Goal: Task Accomplishment & Management: Complete application form

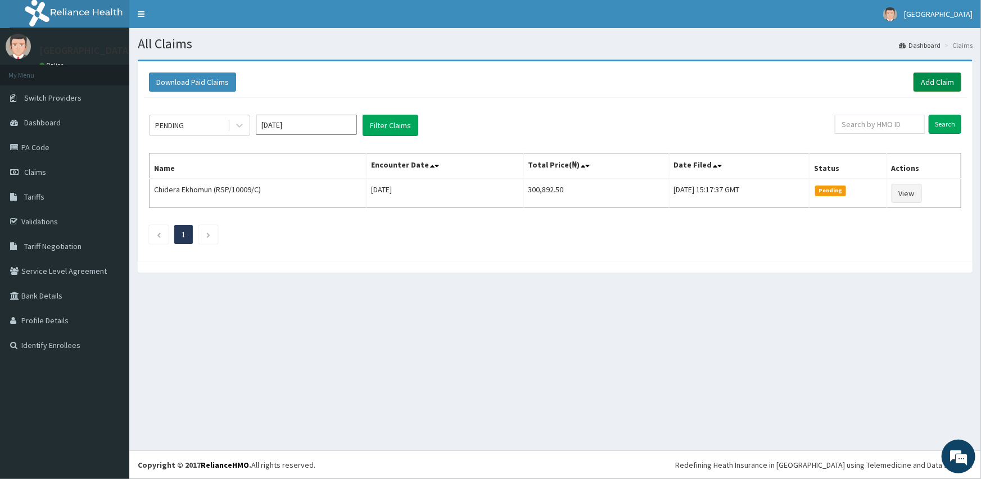
click at [935, 80] on link "Add Claim" at bounding box center [937, 81] width 48 height 19
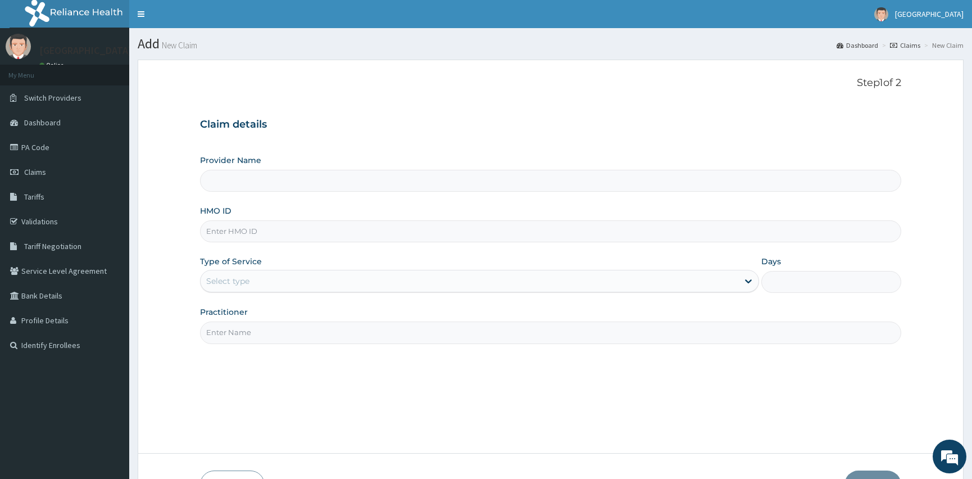
type input "[GEOGRAPHIC_DATA]"
click at [269, 235] on input "HMO ID" at bounding box center [550, 231] width 701 height 22
type input "ptl/10013/d"
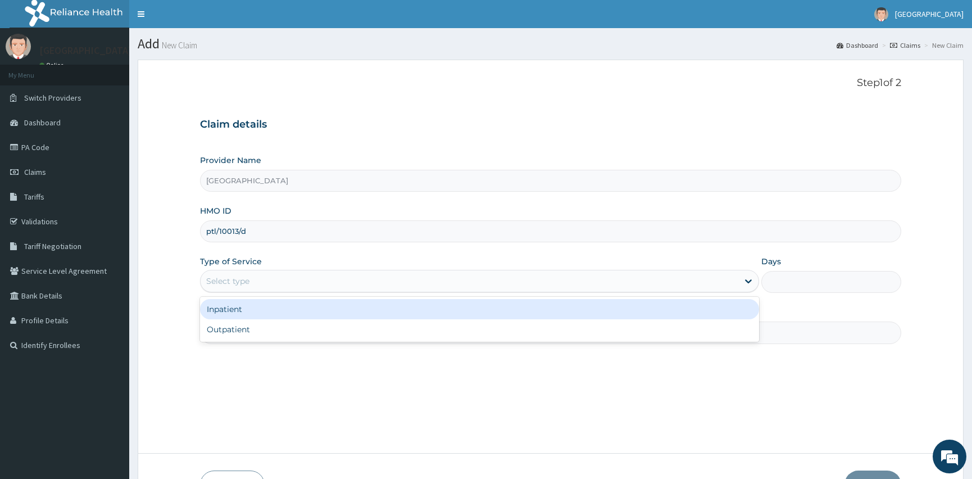
click at [264, 282] on div "Select type" at bounding box center [470, 281] width 538 height 18
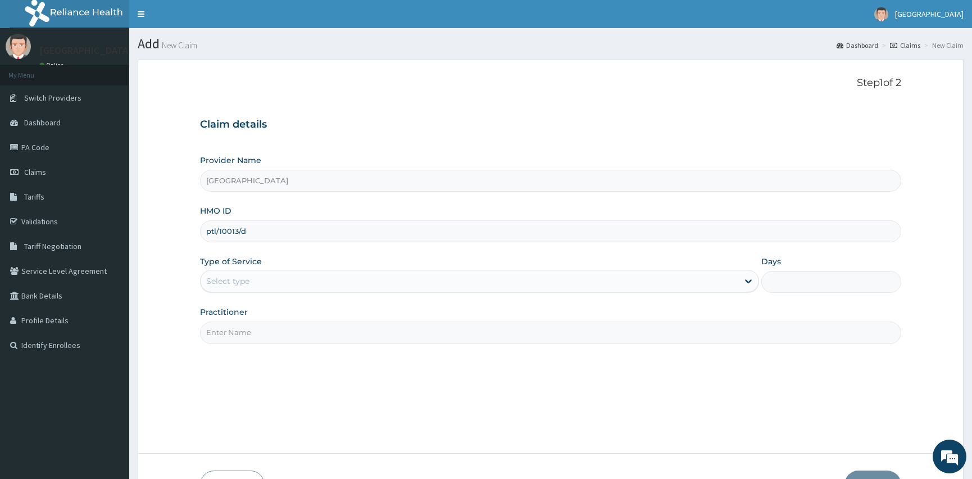
drag, startPoint x: 264, startPoint y: 282, endPoint x: 167, endPoint y: 283, distance: 96.1
click at [167, 283] on form "Step 1 of 2 Claim details Provider Name Mount Pisgah Hospital HMO ID ptl/10013/…" at bounding box center [551, 288] width 826 height 457
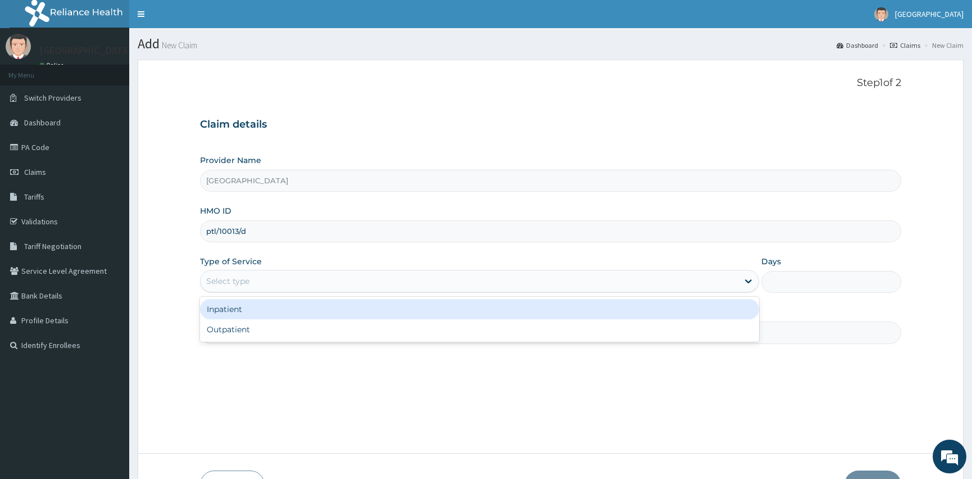
click at [242, 282] on div "Select type" at bounding box center [227, 280] width 43 height 11
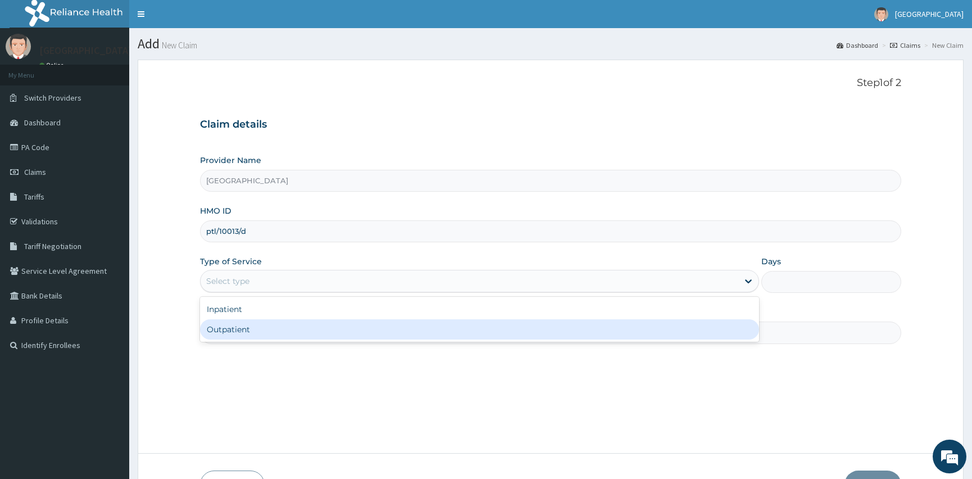
click at [259, 331] on div "Outpatient" at bounding box center [479, 329] width 559 height 20
type input "1"
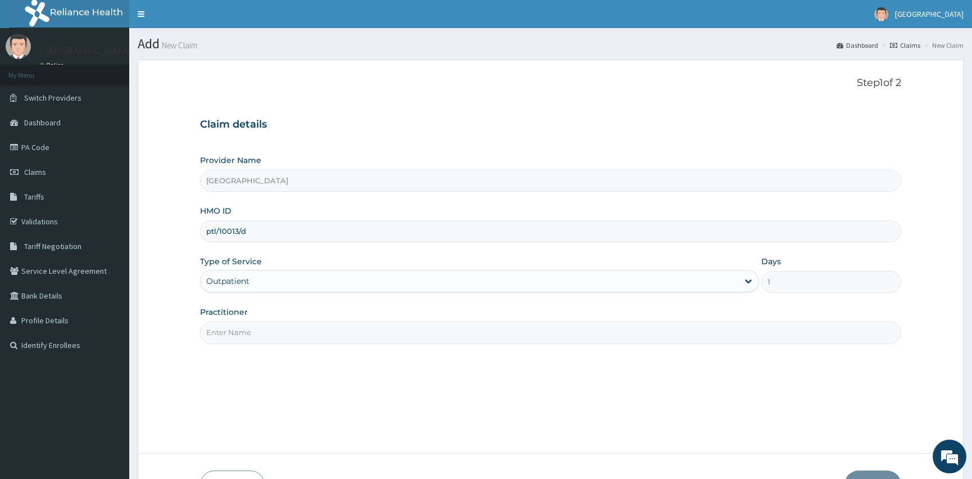
click at [252, 330] on input "Practitioner" at bounding box center [550, 332] width 701 height 22
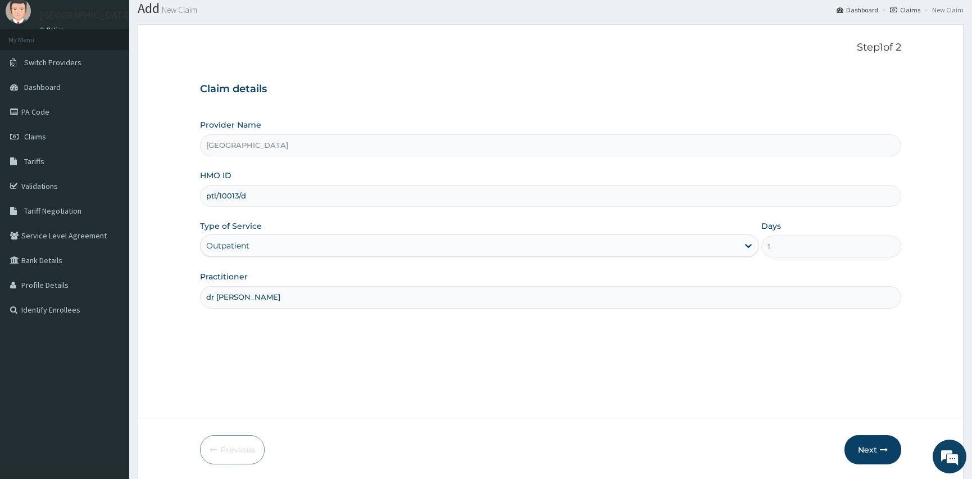
scroll to position [75, 0]
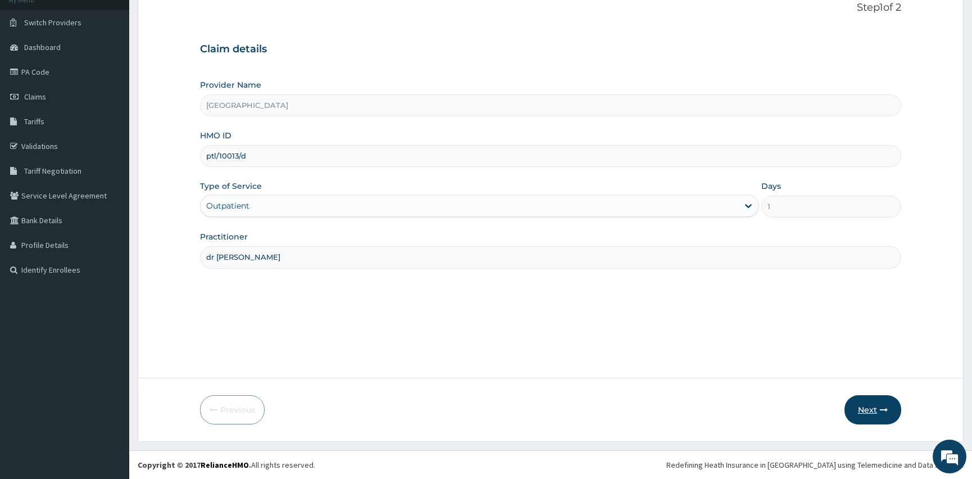
type input "dr [PERSON_NAME]"
click at [865, 406] on button "Next" at bounding box center [873, 409] width 57 height 29
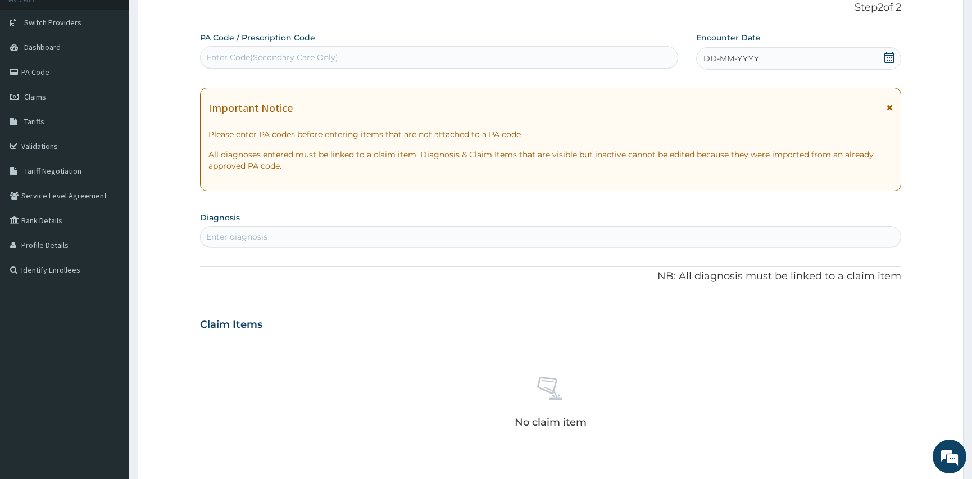
scroll to position [0, 0]
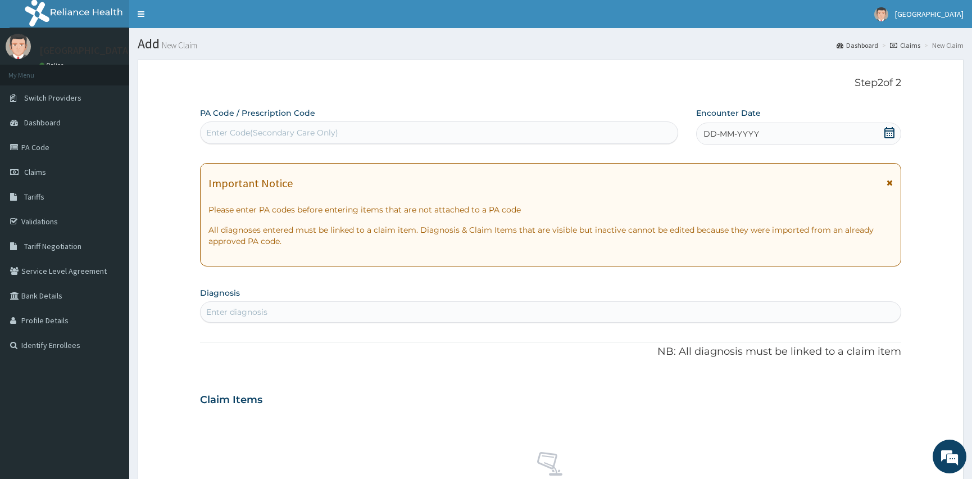
click at [891, 134] on icon at bounding box center [889, 132] width 11 height 11
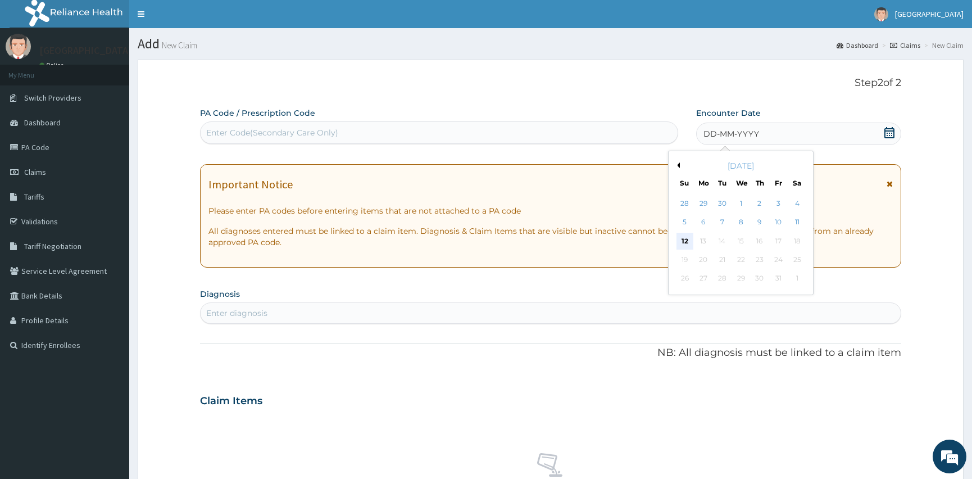
click at [686, 237] on div "12" at bounding box center [685, 241] width 17 height 17
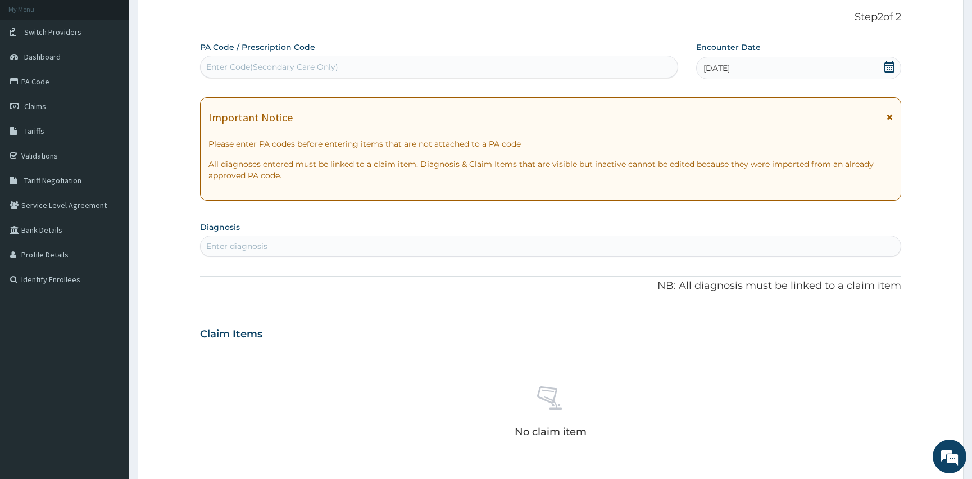
scroll to position [153, 0]
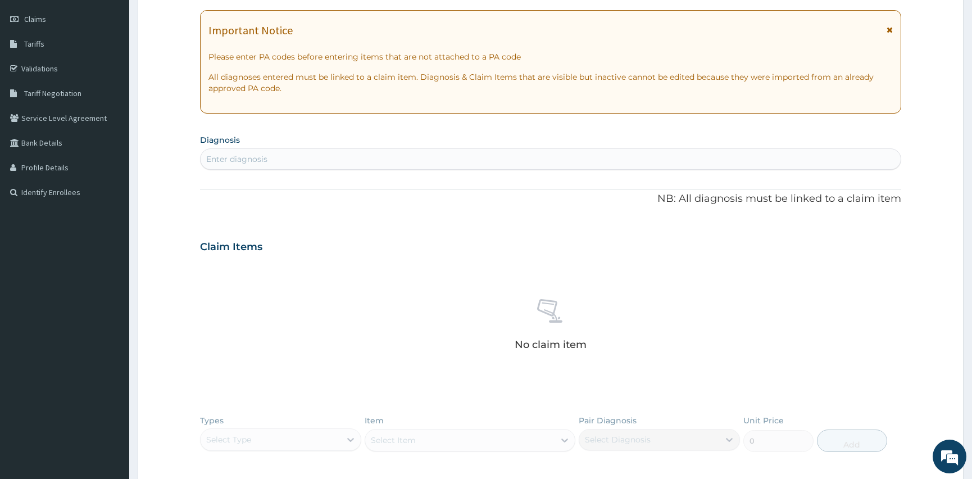
click at [261, 155] on div "Enter diagnosis" at bounding box center [236, 158] width 61 height 11
type input "[MEDICAL_DATA]"
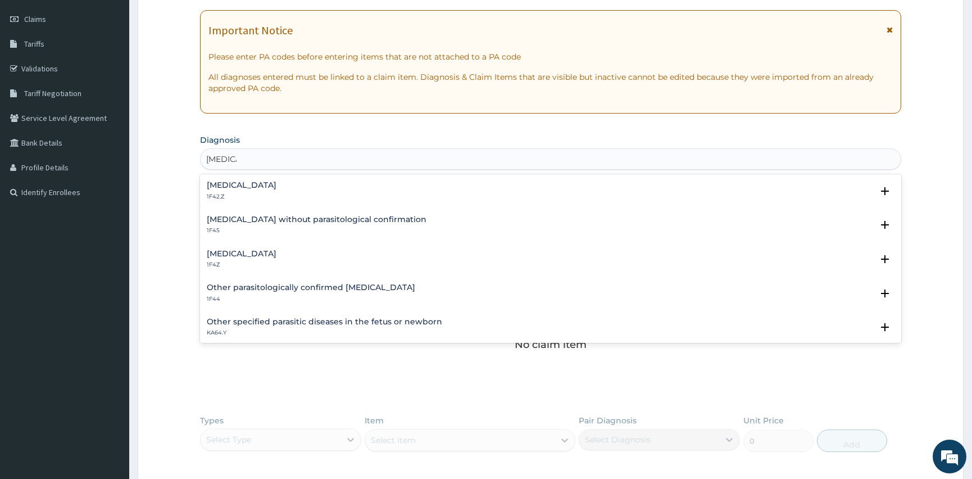
click at [244, 254] on h4 "[MEDICAL_DATA]" at bounding box center [242, 254] width 70 height 8
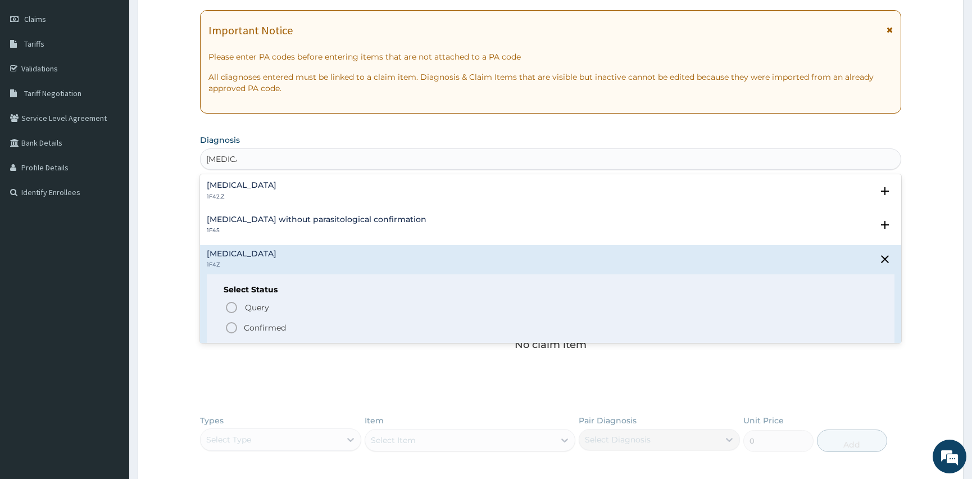
click at [232, 326] on icon "status option filled" at bounding box center [231, 327] width 13 height 13
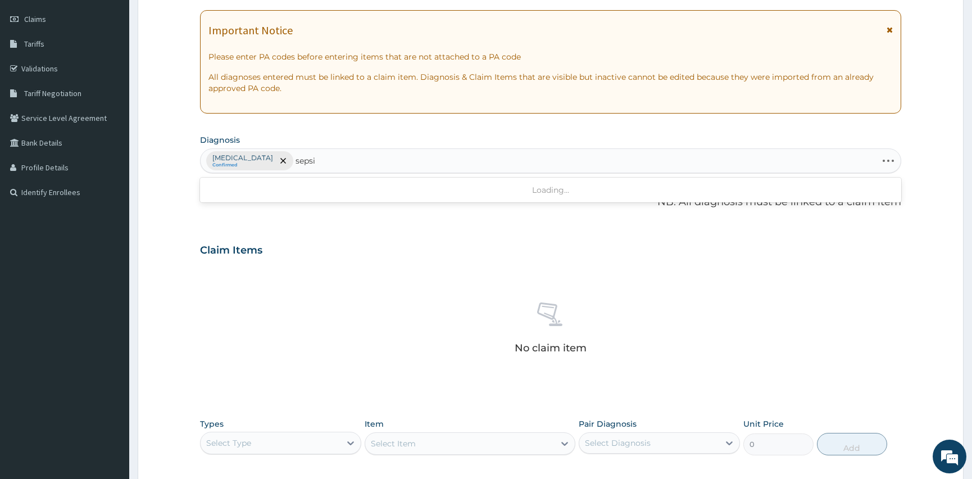
type input "[MEDICAL_DATA]"
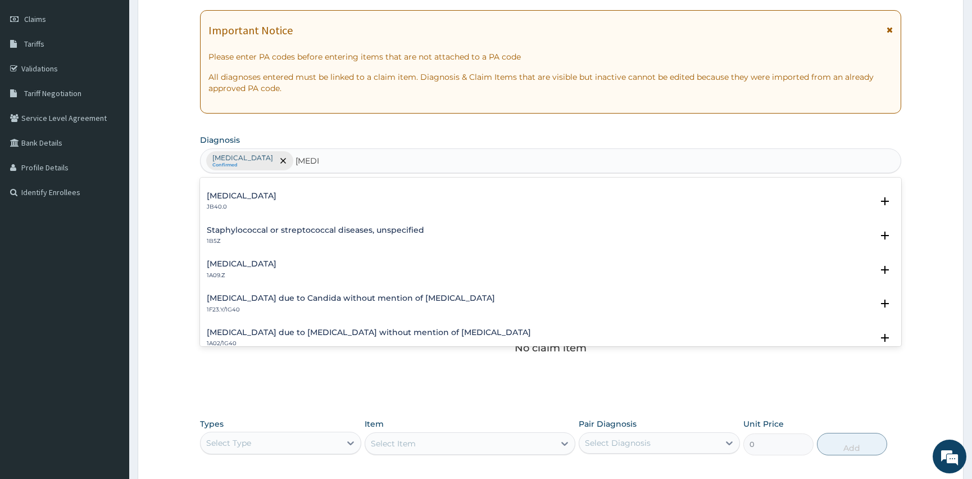
scroll to position [102, 0]
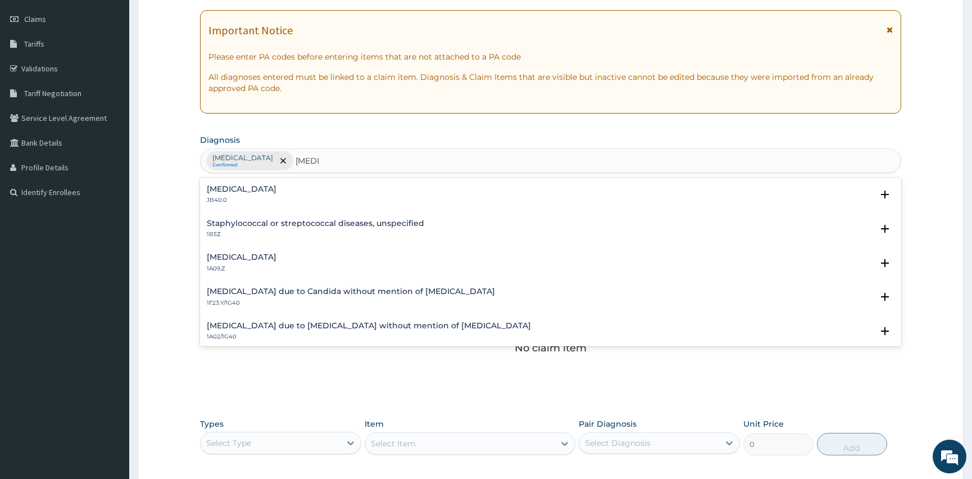
click at [219, 255] on h4 "[MEDICAL_DATA]" at bounding box center [242, 257] width 70 height 8
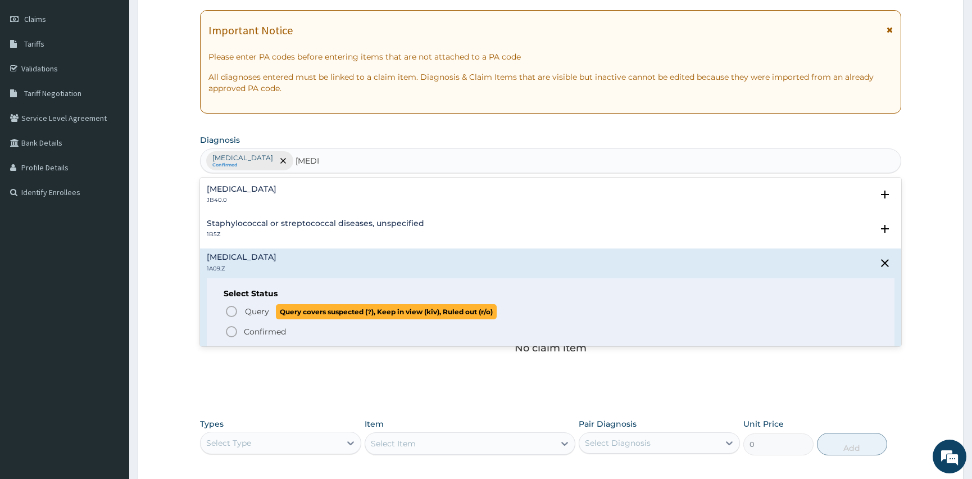
click at [235, 309] on icon "status option query" at bounding box center [231, 311] width 13 height 13
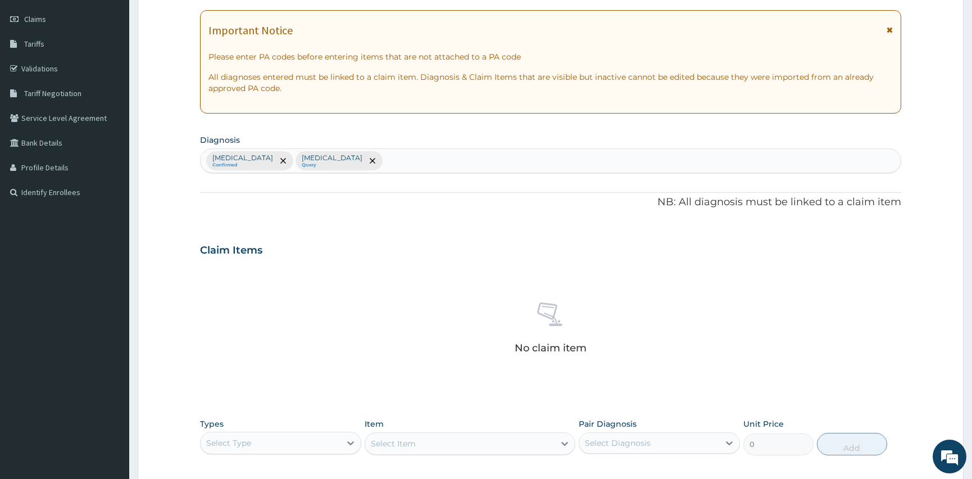
click at [460, 157] on div "Malaria, unspecified Confirmed Salmonella infection, unspecified Query" at bounding box center [551, 161] width 700 height 24
type input "h"
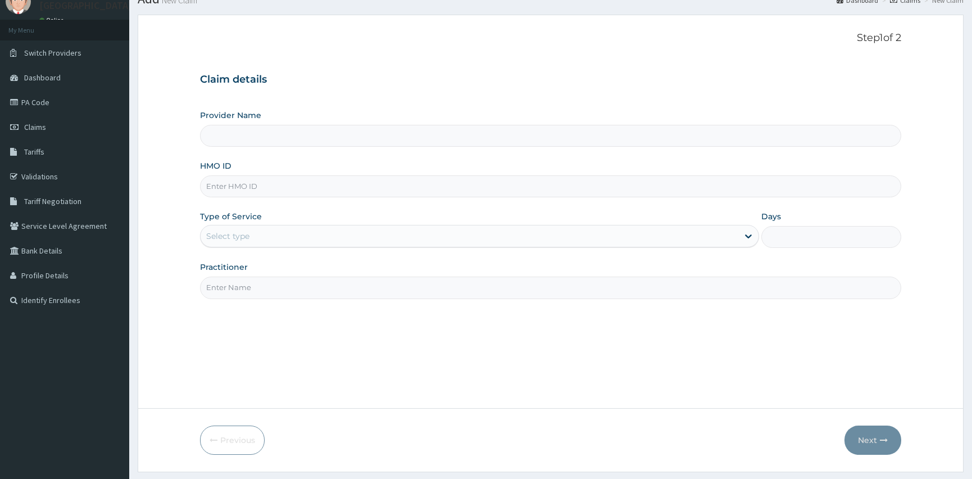
scroll to position [75, 0]
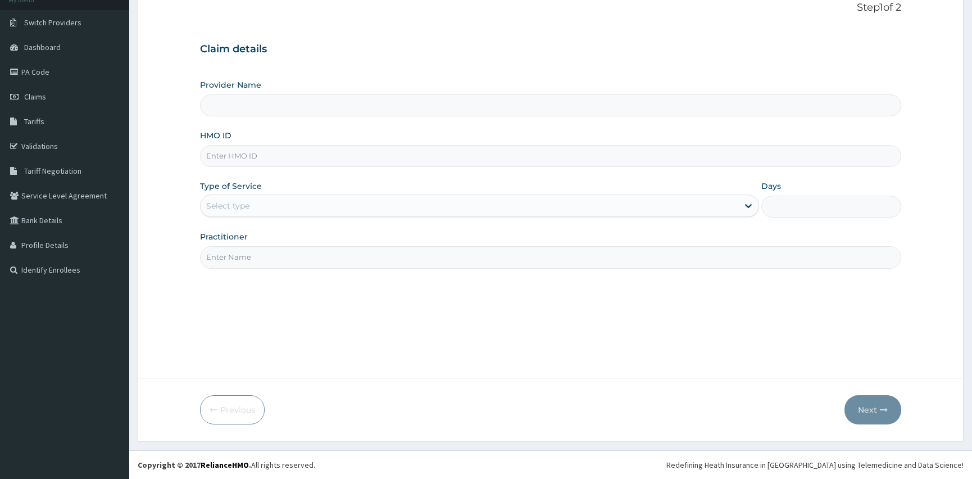
type input "[GEOGRAPHIC_DATA]"
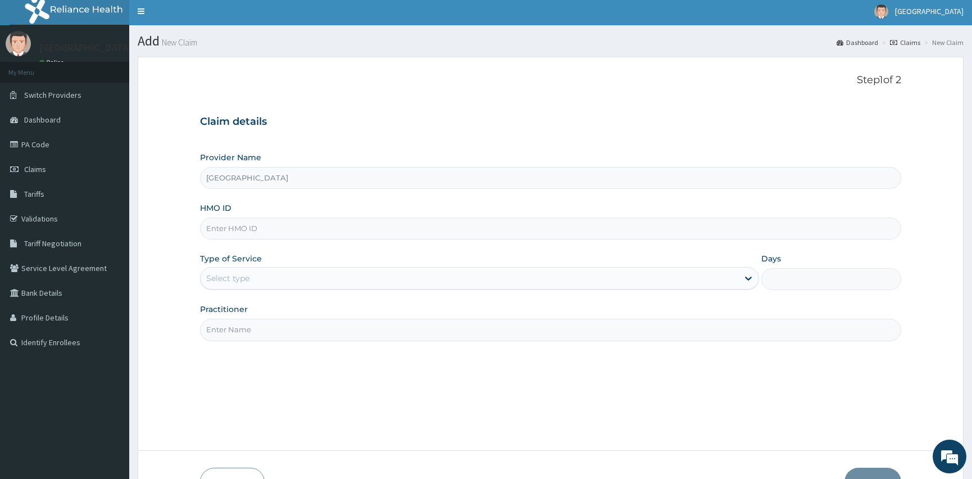
scroll to position [0, 0]
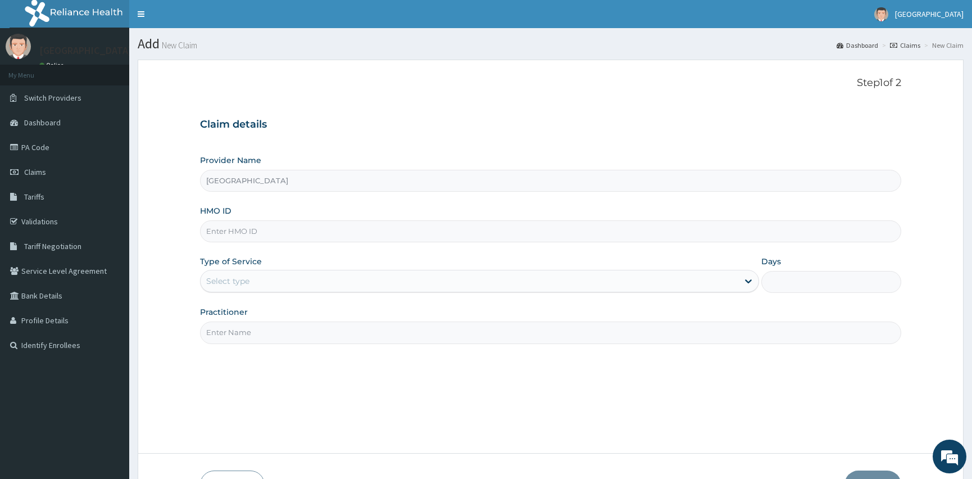
click at [266, 241] on input "HMO ID" at bounding box center [550, 231] width 701 height 22
type input "ptl/10013/d"
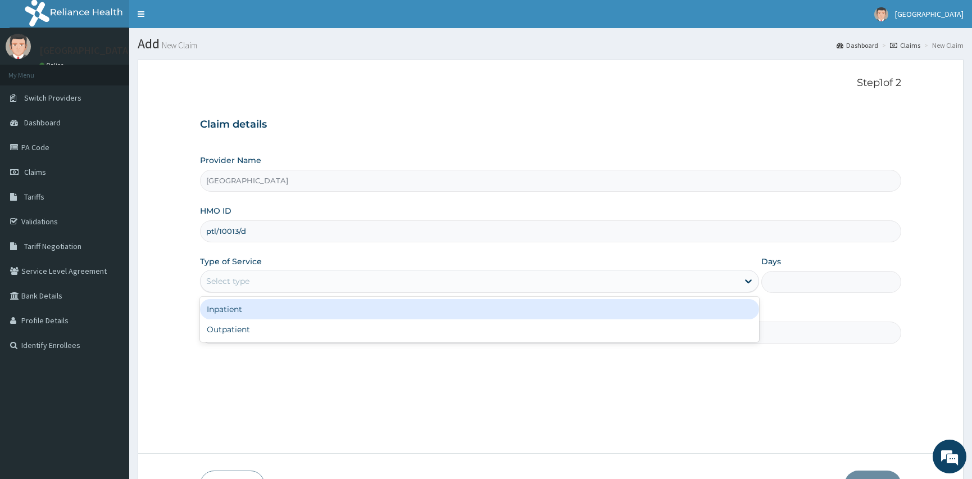
click at [257, 279] on div "Select type" at bounding box center [470, 281] width 538 height 18
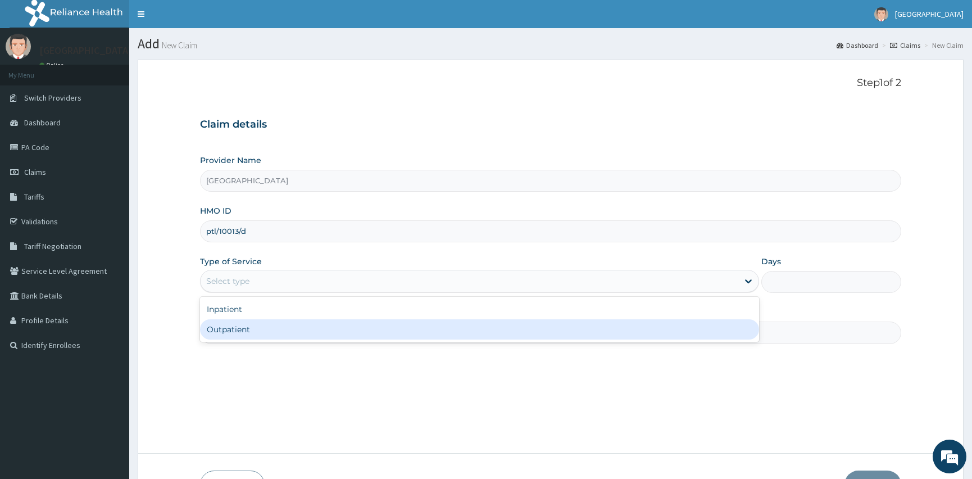
click at [263, 325] on div "Outpatient" at bounding box center [479, 329] width 559 height 20
type input "1"
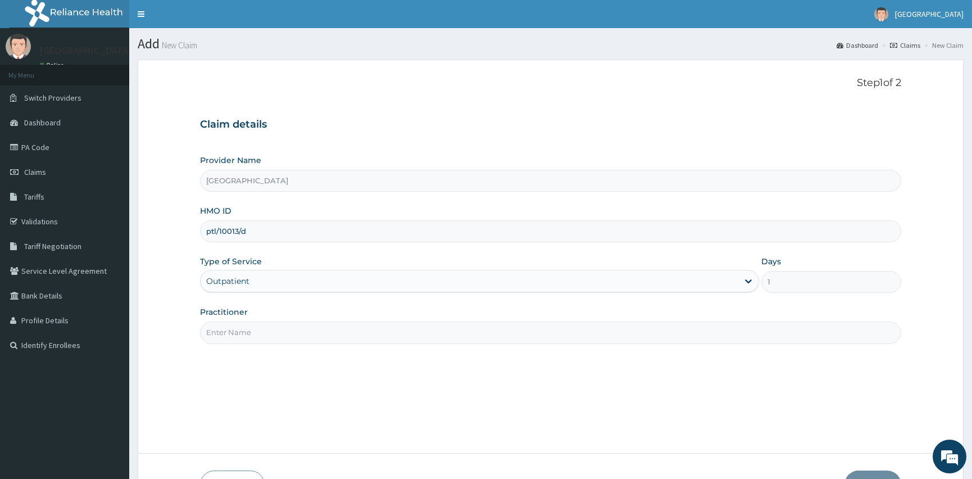
click at [247, 330] on input "Practitioner" at bounding box center [550, 332] width 701 height 22
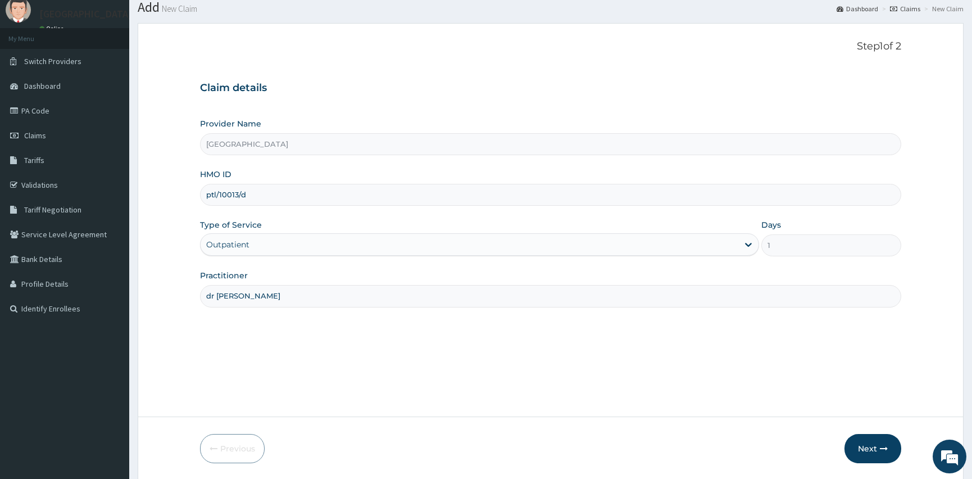
scroll to position [75, 0]
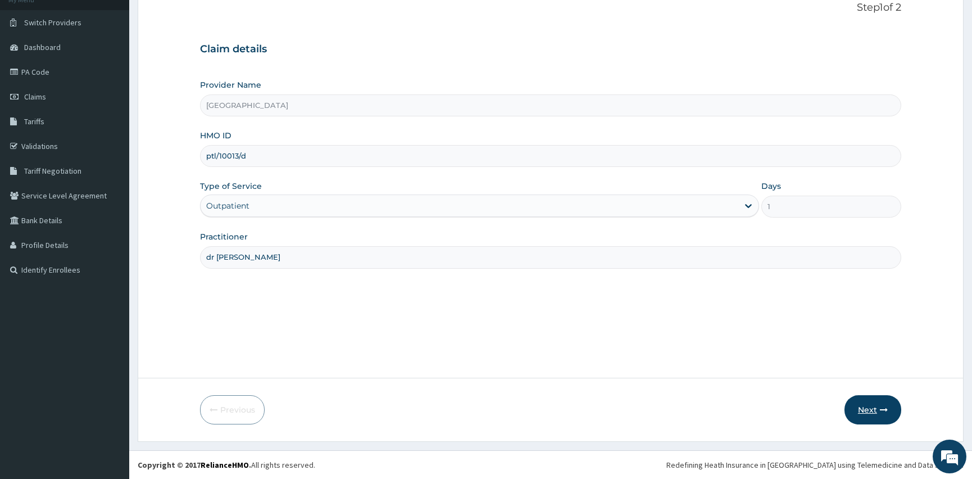
type input "dr [PERSON_NAME]"
click at [870, 410] on button "Next" at bounding box center [873, 409] width 57 height 29
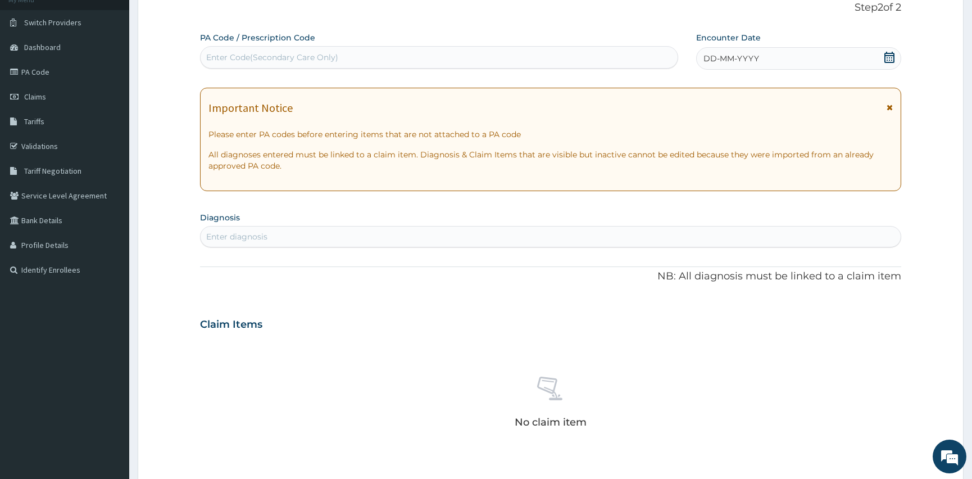
click at [261, 238] on div "Enter diagnosis" at bounding box center [236, 236] width 61 height 11
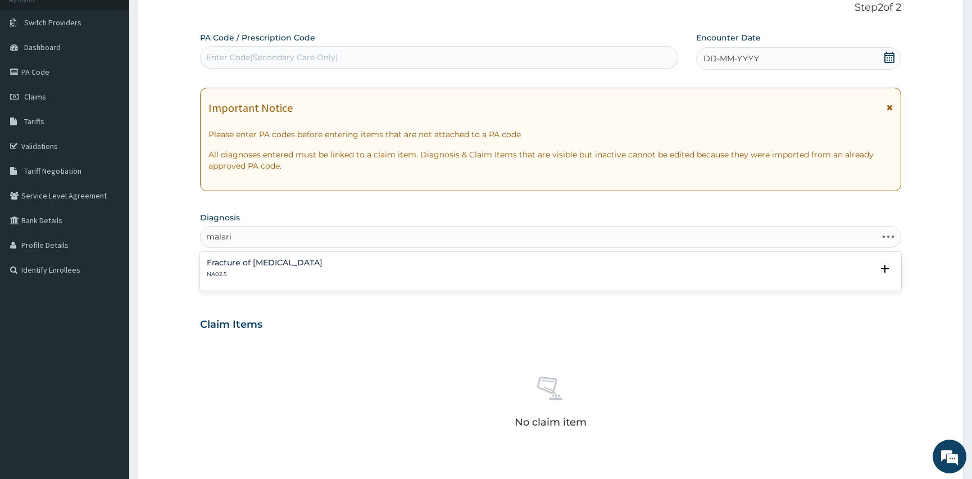
type input "[MEDICAL_DATA]"
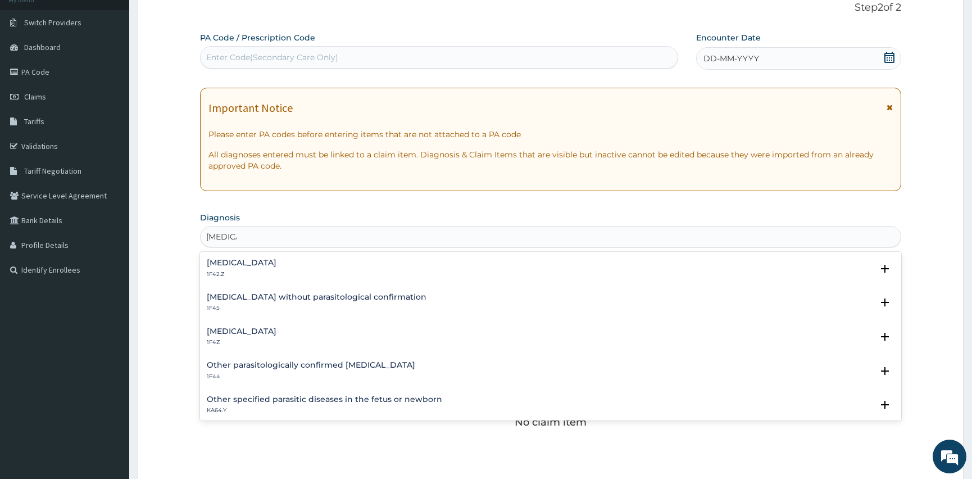
click at [220, 338] on p "1F4Z" at bounding box center [242, 342] width 70 height 8
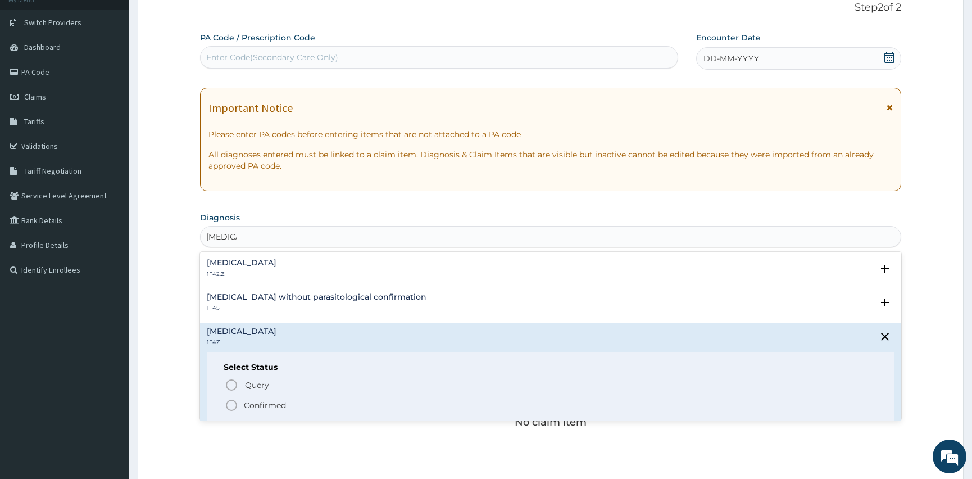
click at [234, 407] on icon "status option filled" at bounding box center [231, 404] width 13 height 13
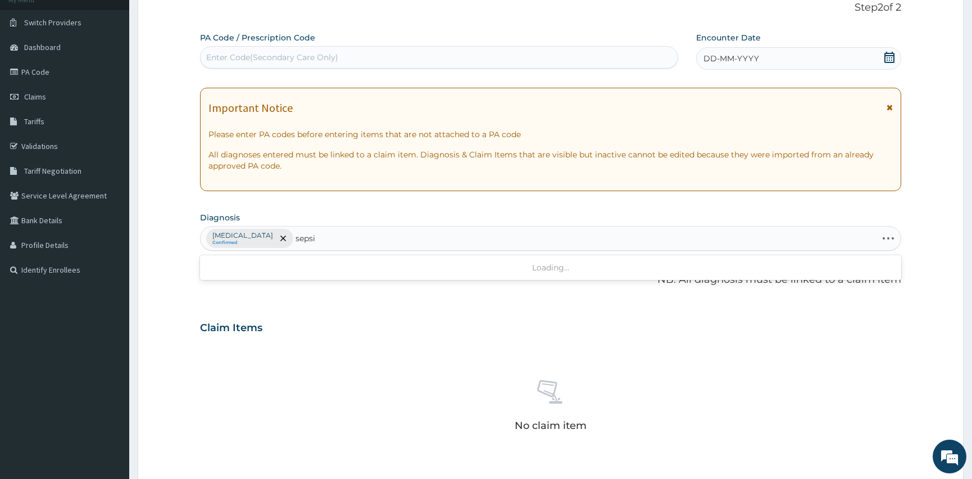
type input "[MEDICAL_DATA]"
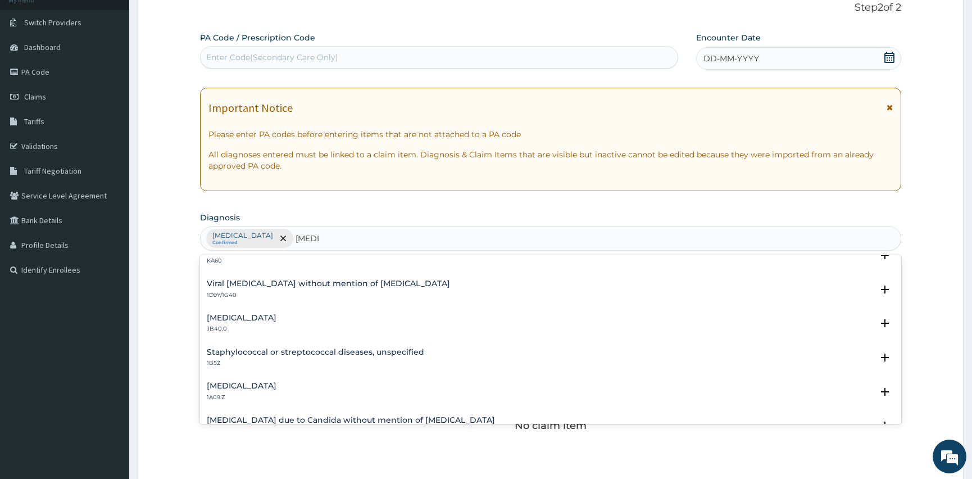
scroll to position [51, 0]
click at [276, 390] on div "Salmonella infection, unspecified 1A09.Z" at bounding box center [242, 392] width 70 height 20
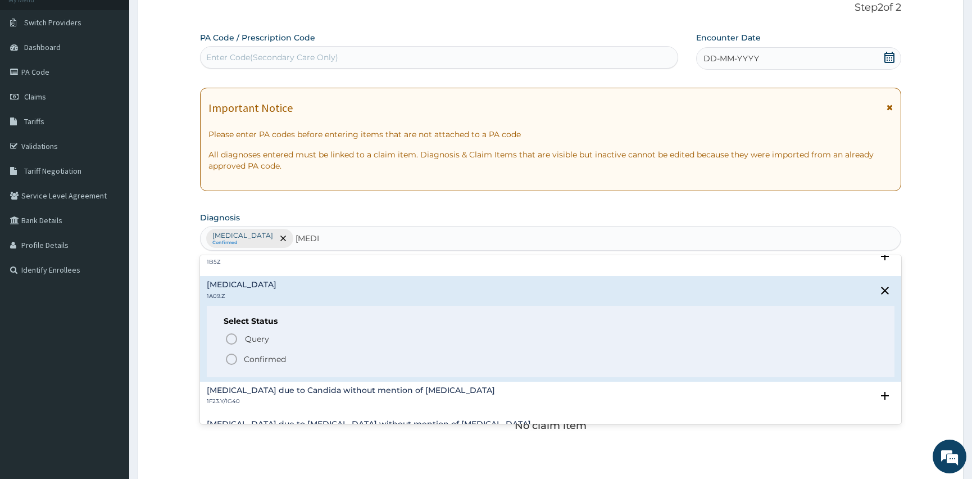
scroll to position [153, 0]
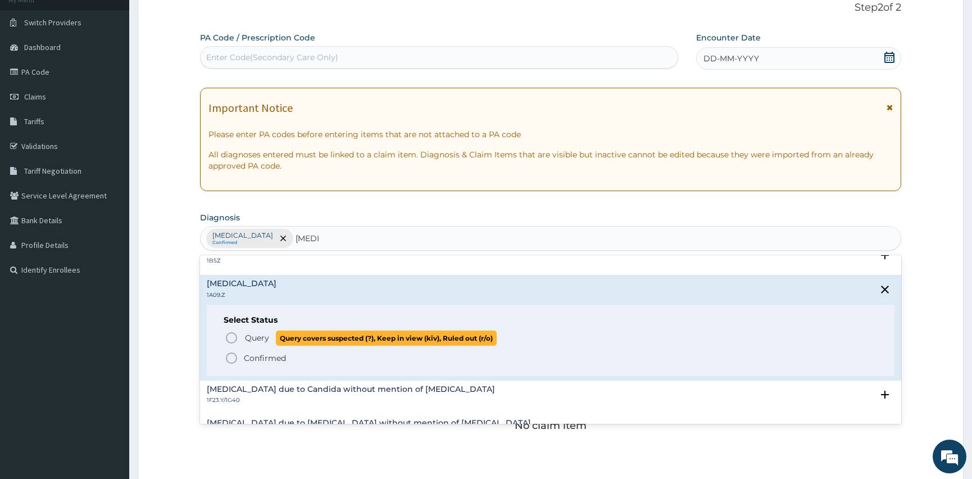
click at [232, 333] on icon "status option query" at bounding box center [231, 337] width 13 height 13
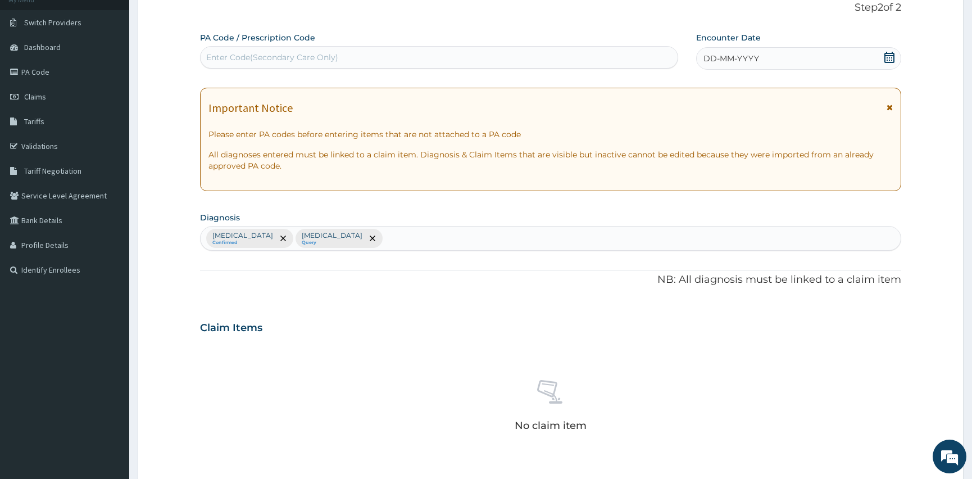
click at [459, 233] on div "Malaria, unspecified Confirmed Salmonella infection, unspecified Query" at bounding box center [551, 238] width 700 height 24
type input "[MEDICAL_DATA]"
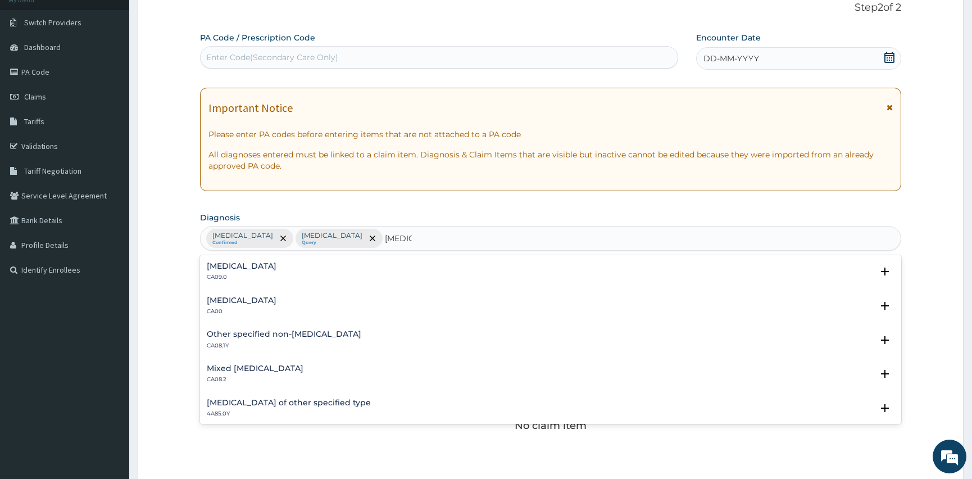
click at [265, 307] on p "CA00" at bounding box center [242, 311] width 70 height 8
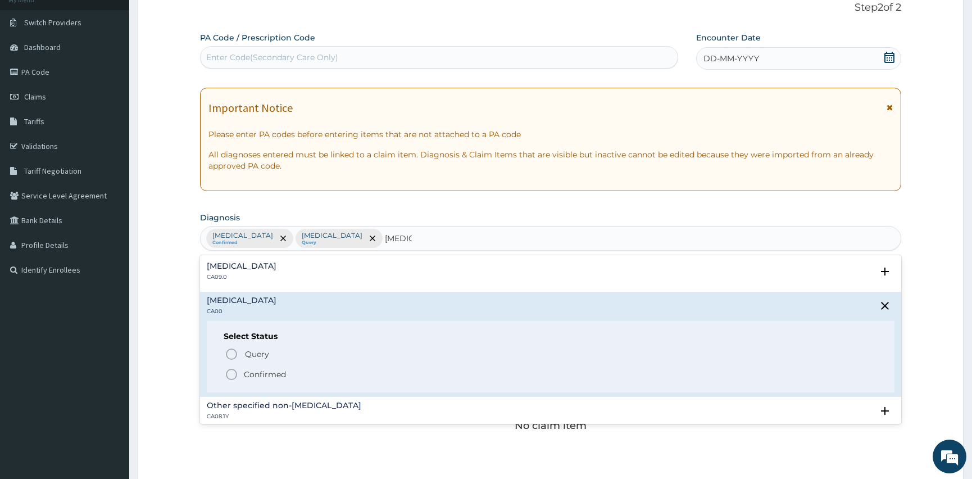
click at [232, 369] on circle "status option filled" at bounding box center [231, 374] width 10 height 10
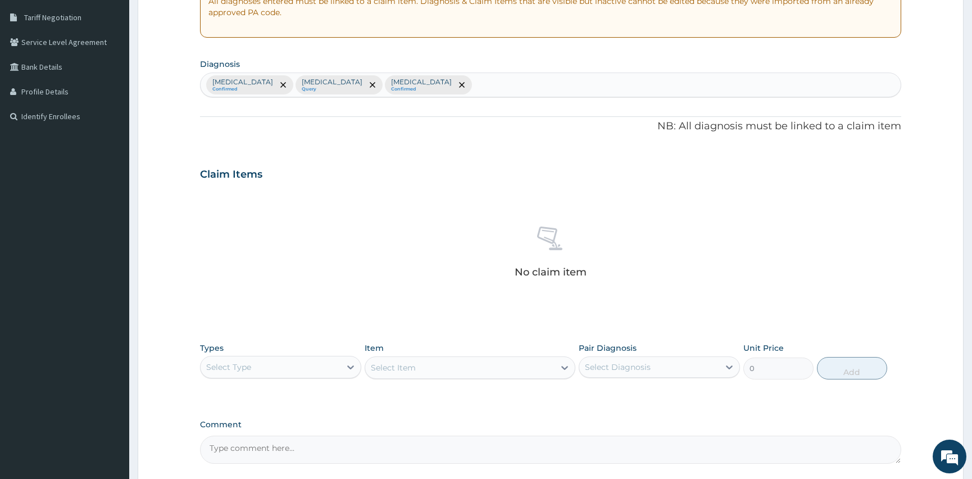
scroll to position [331, 0]
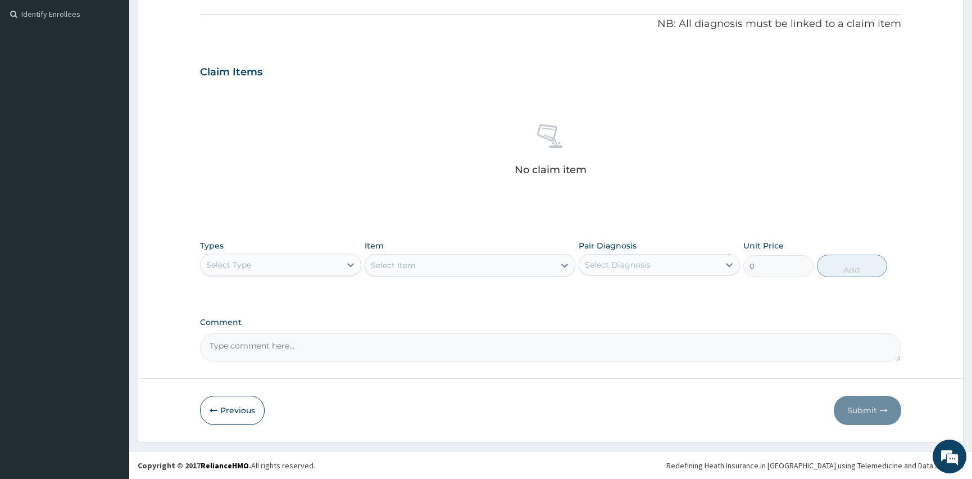
click at [329, 261] on div "Select Type" at bounding box center [271, 265] width 140 height 18
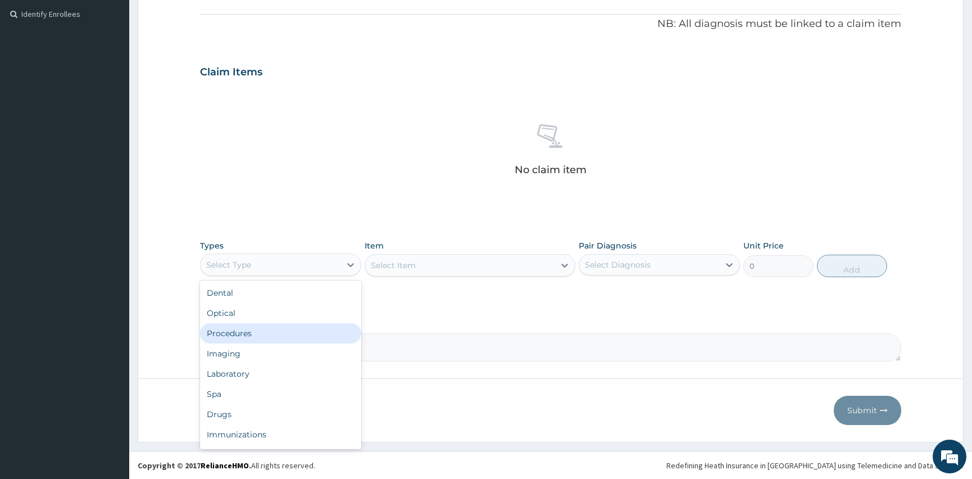
click at [250, 336] on div "Procedures" at bounding box center [280, 333] width 161 height 20
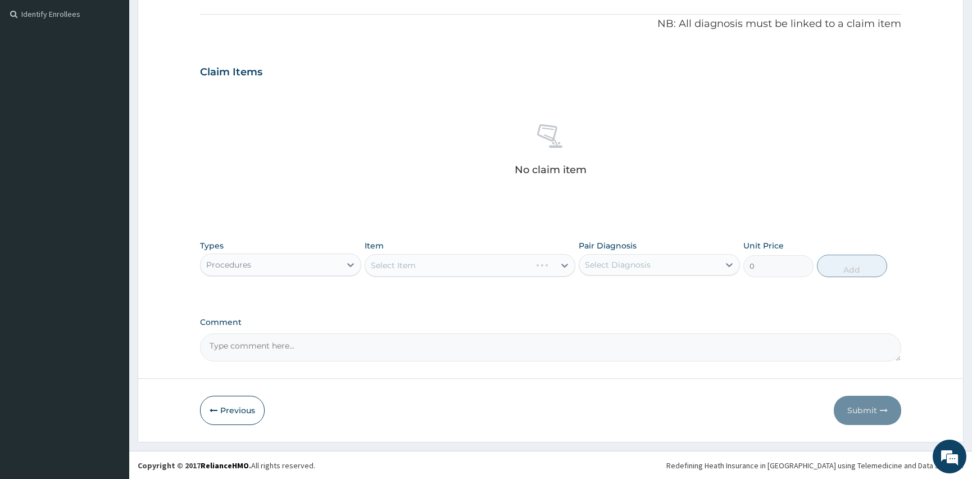
click at [650, 262] on div "Select Diagnosis" at bounding box center [649, 265] width 140 height 18
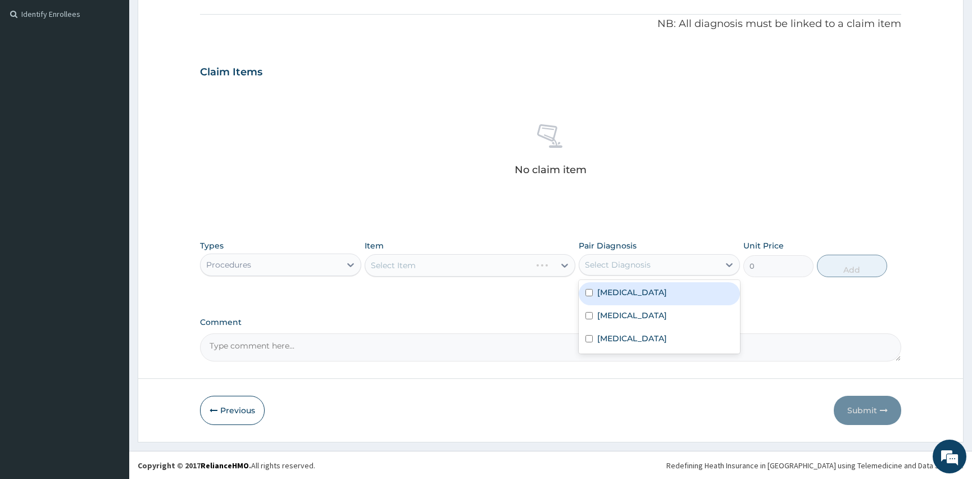
click at [593, 289] on div "Malaria, unspecified" at bounding box center [659, 293] width 161 height 23
checkbox input "true"
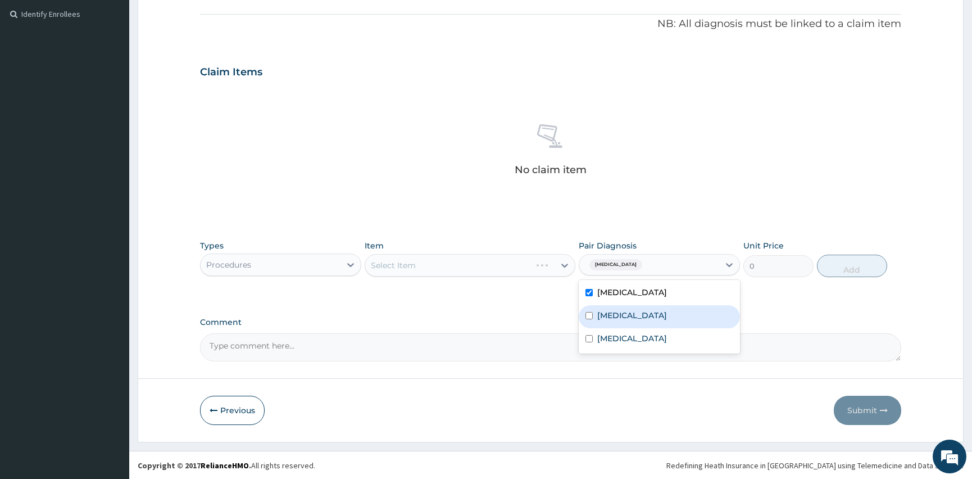
drag, startPoint x: 590, startPoint y: 313, endPoint x: 581, endPoint y: 336, distance: 24.7
click at [590, 315] on input "checkbox" at bounding box center [589, 315] width 7 height 7
checkbox input "true"
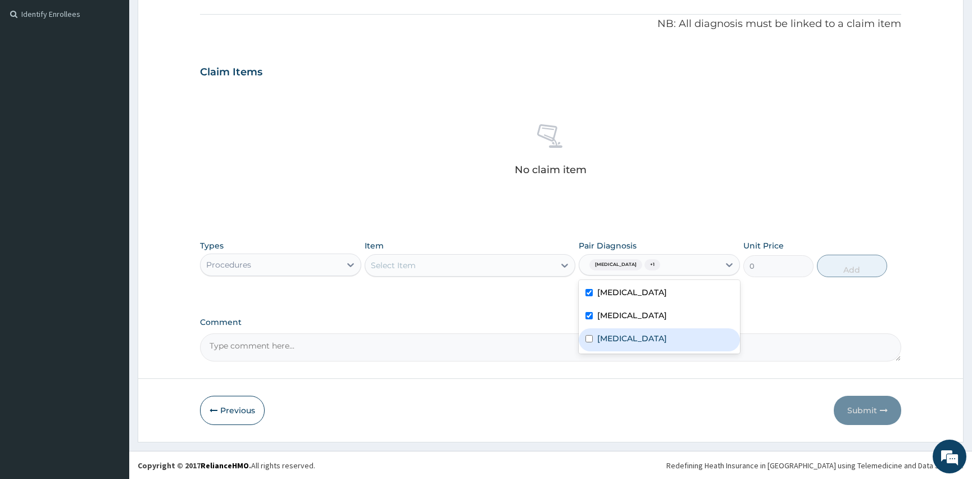
click at [589, 338] on input "checkbox" at bounding box center [589, 338] width 7 height 7
checkbox input "true"
click at [412, 263] on div "Select Item" at bounding box center [393, 265] width 45 height 11
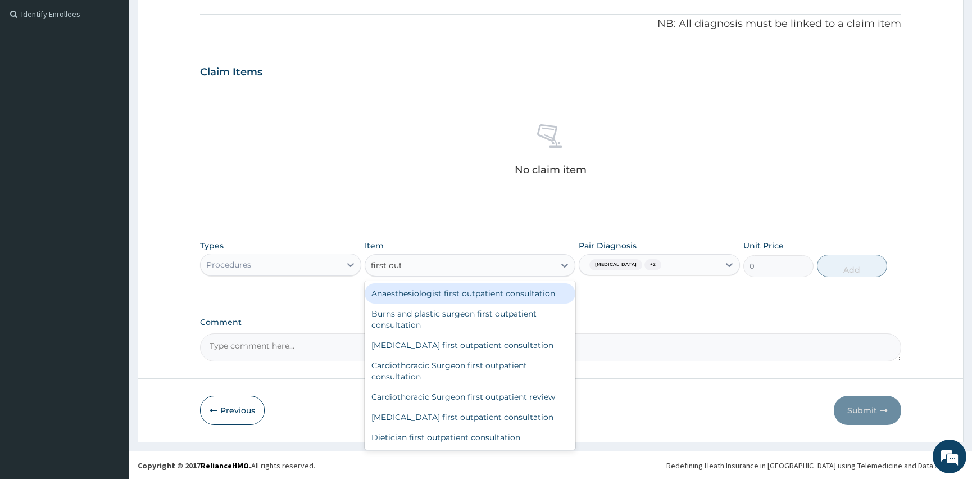
type input "first outp"
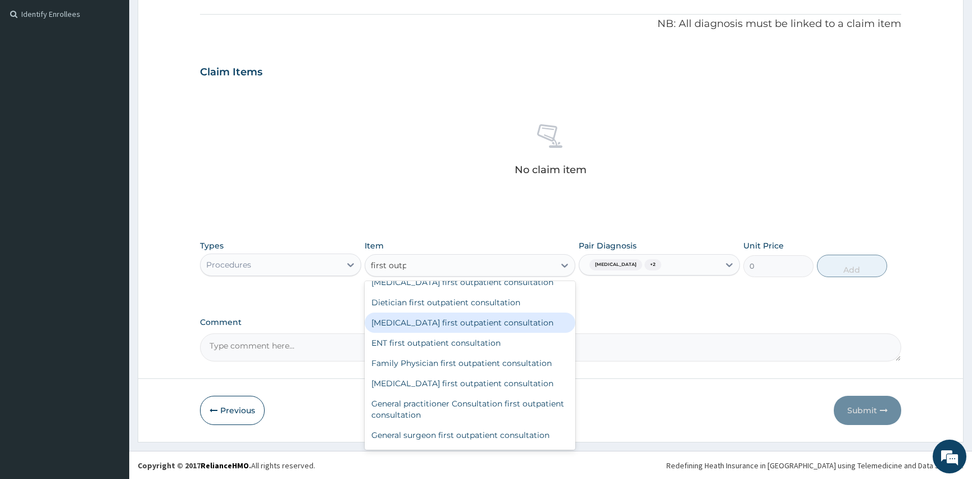
scroll to position [153, 0]
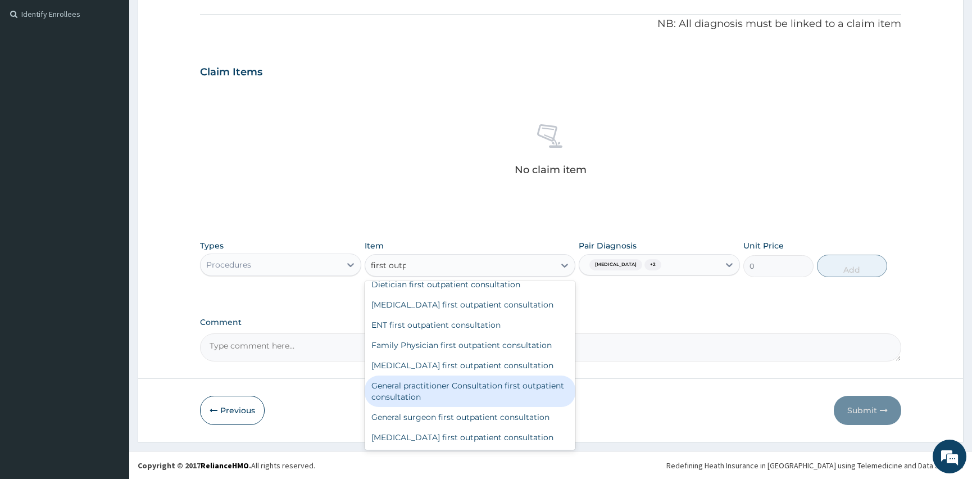
click at [455, 390] on div "General practitioner Consultation first outpatient consultation" at bounding box center [470, 390] width 210 height 31
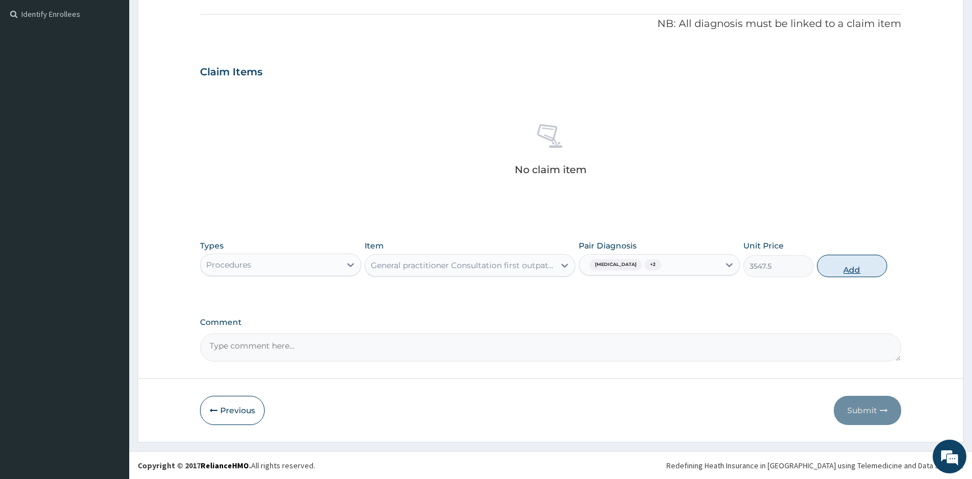
click at [842, 269] on button "Add" at bounding box center [852, 266] width 70 height 22
type input "0"
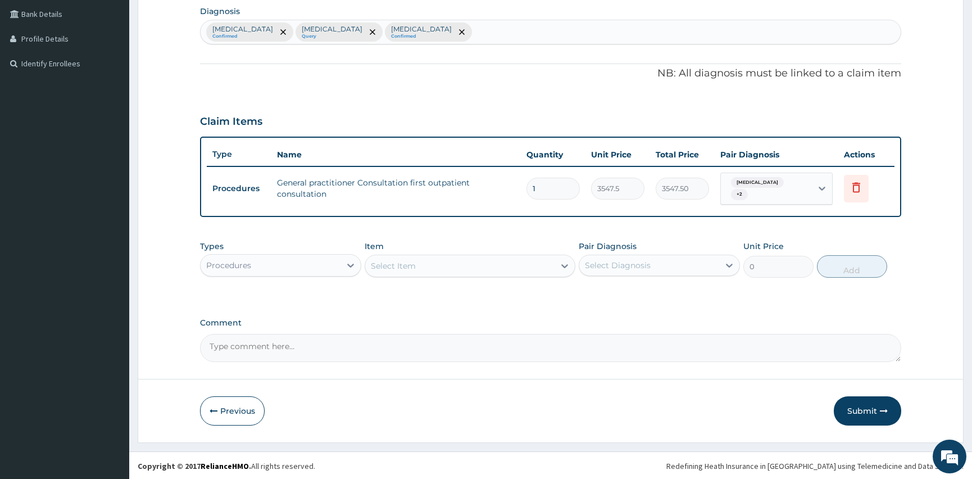
click at [238, 257] on div "Procedures" at bounding box center [271, 265] width 140 height 18
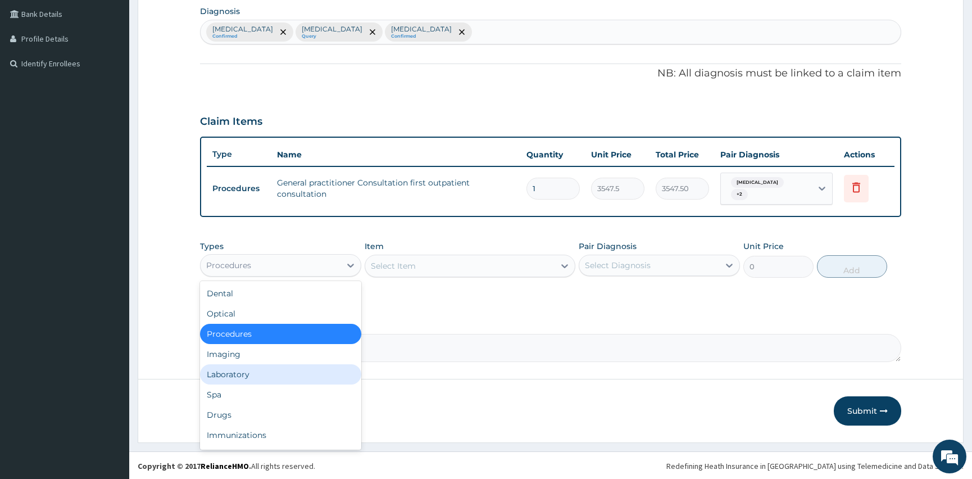
click at [258, 369] on div "Laboratory" at bounding box center [280, 374] width 161 height 20
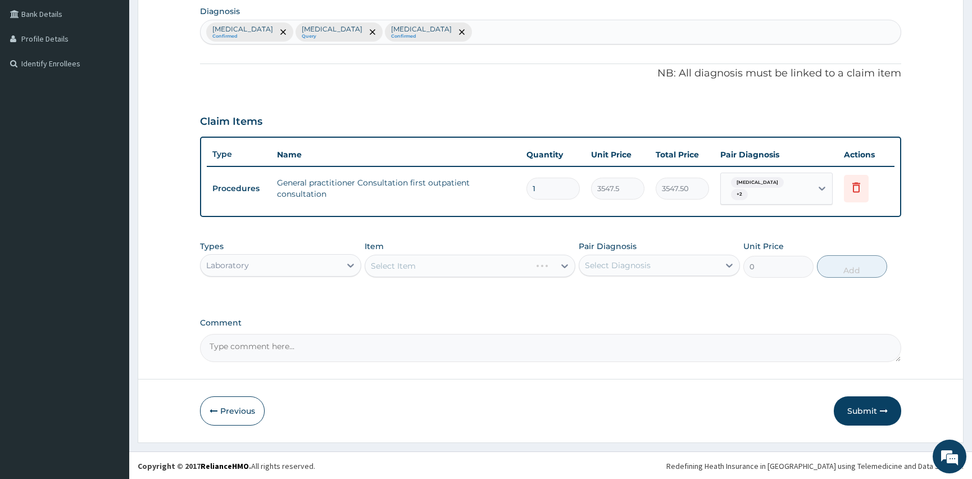
click at [607, 268] on div "Select Diagnosis" at bounding box center [618, 265] width 66 height 11
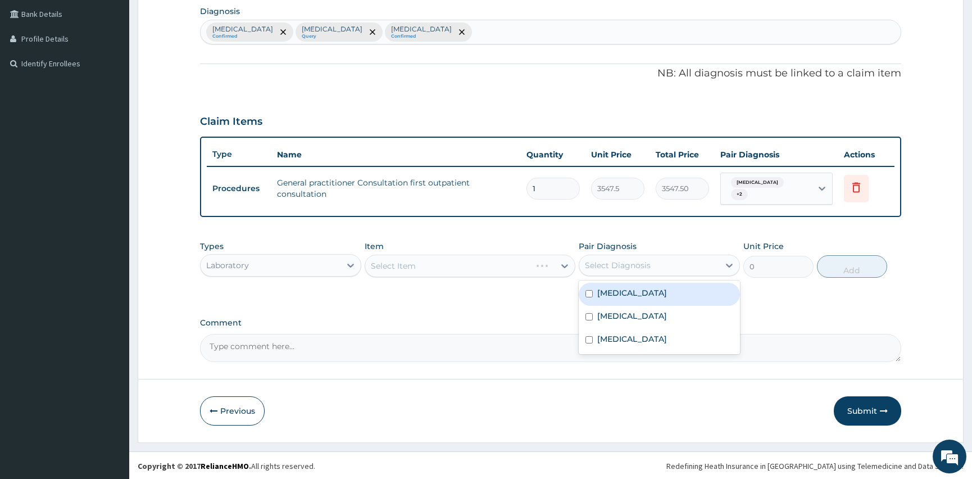
click at [589, 291] on input "checkbox" at bounding box center [589, 293] width 7 height 7
checkbox input "true"
click at [469, 266] on div "Select Item" at bounding box center [470, 266] width 210 height 22
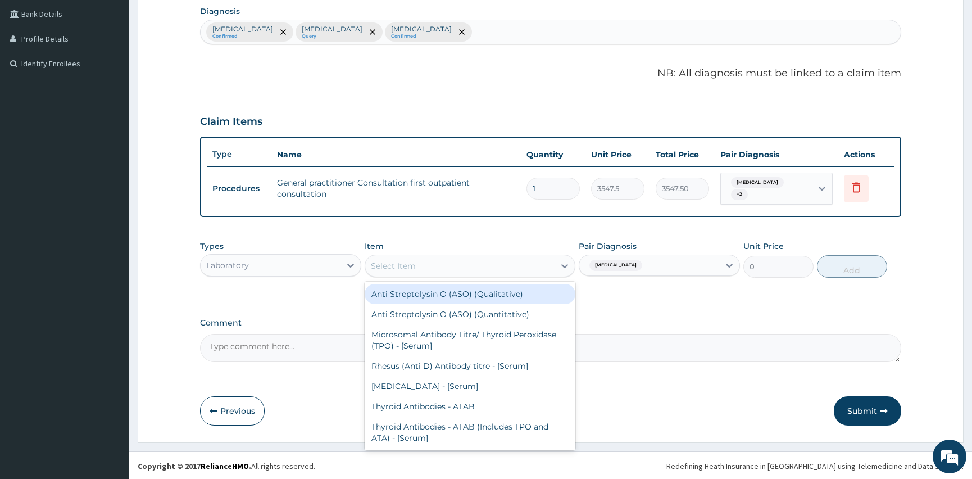
click at [438, 262] on div "Select Item" at bounding box center [459, 266] width 189 height 18
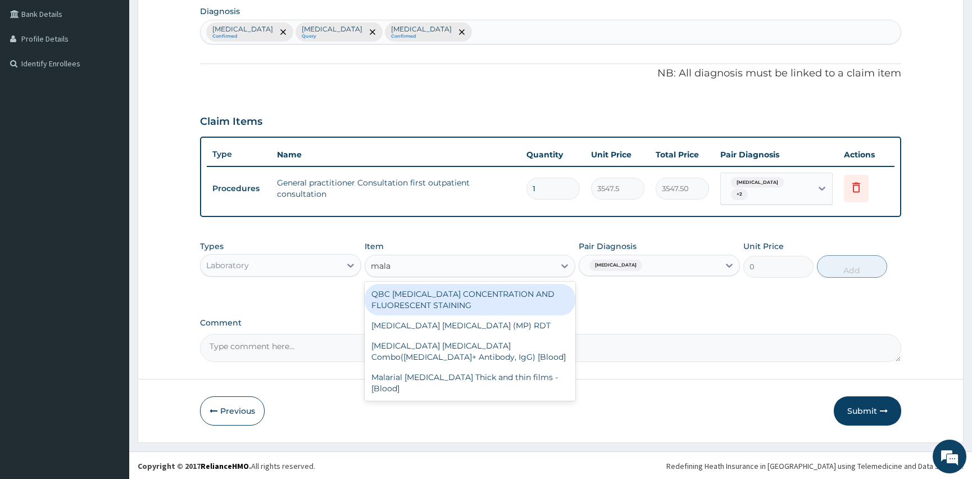
type input "malar"
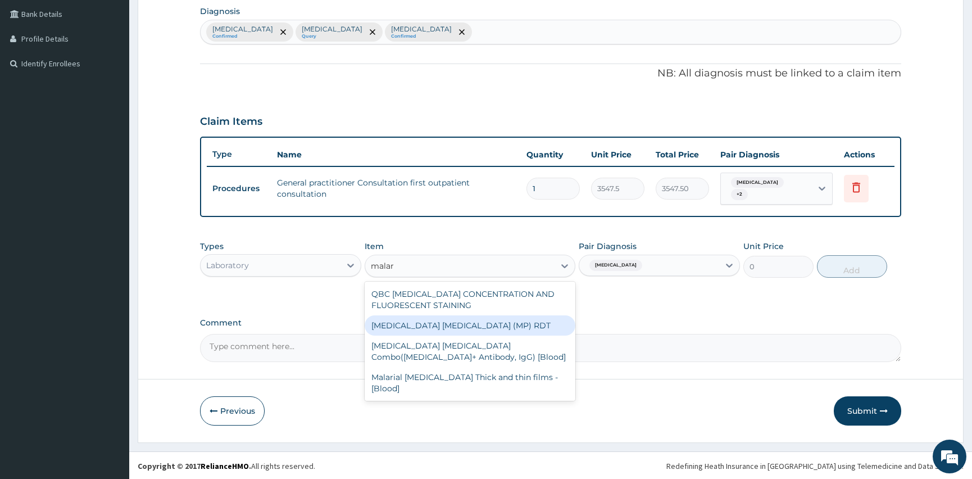
click at [462, 332] on div "MALARIA PARASITE (MP) RDT" at bounding box center [470, 325] width 210 height 20
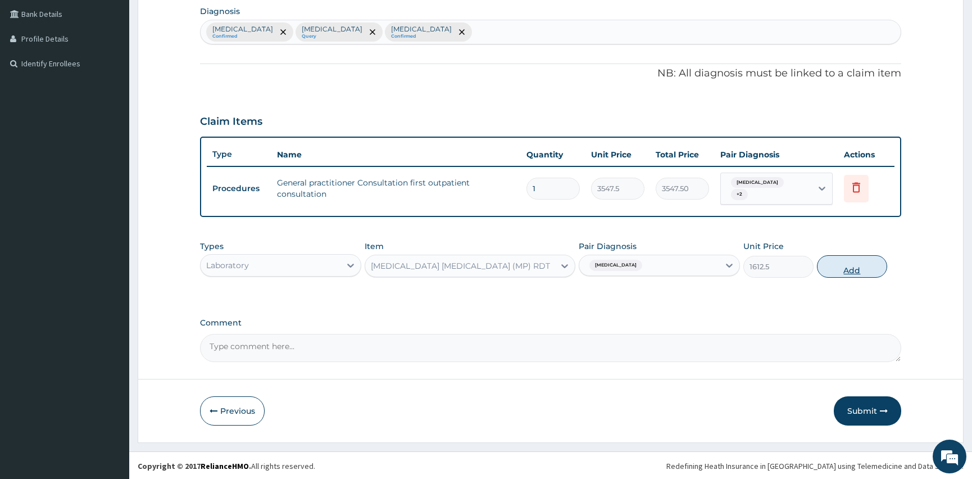
click at [840, 271] on button "Add" at bounding box center [852, 266] width 70 height 22
type input "0"
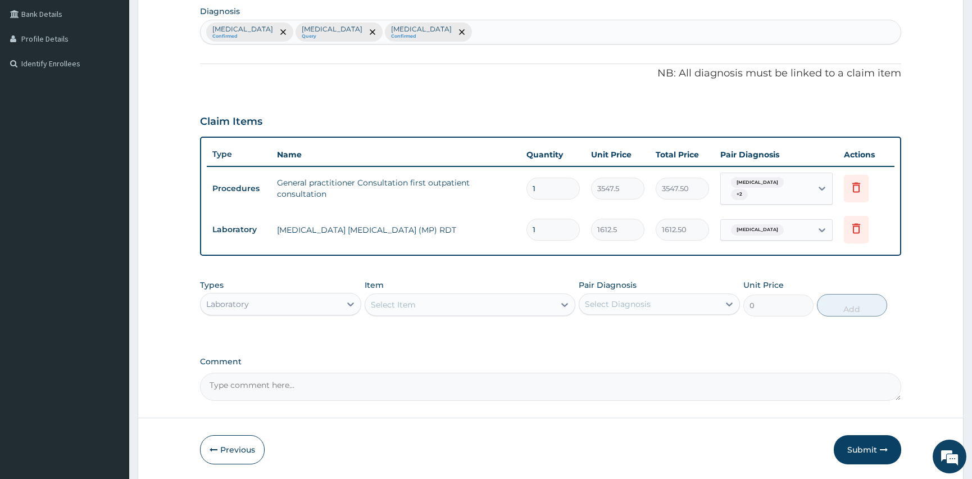
click at [595, 303] on div "Select Diagnosis" at bounding box center [618, 303] width 66 height 11
click at [589, 352] on input "checkbox" at bounding box center [589, 355] width 7 height 7
checkbox input "true"
click at [395, 305] on div "Select Item" at bounding box center [393, 304] width 45 height 11
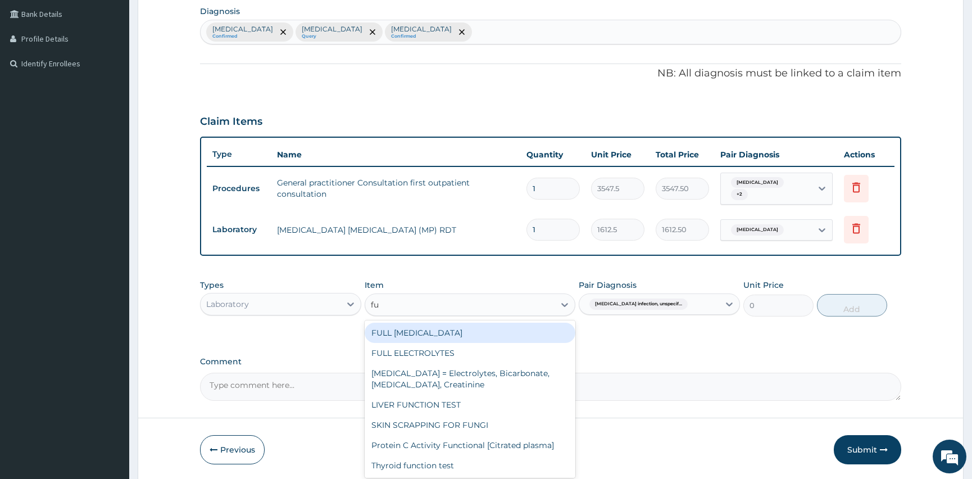
type input "f"
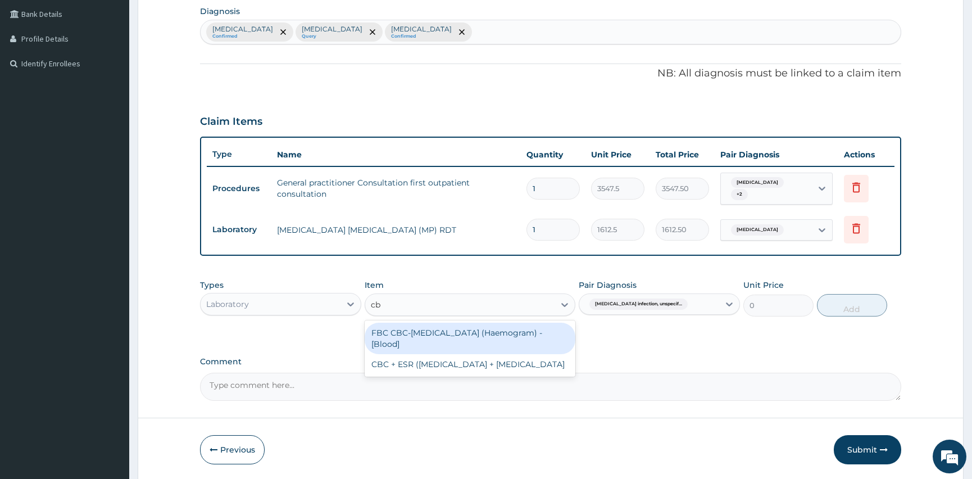
type input "cbc"
click at [412, 338] on div "FBC CBC-Complete Blood Count (Haemogram) - [Blood]" at bounding box center [470, 338] width 210 height 31
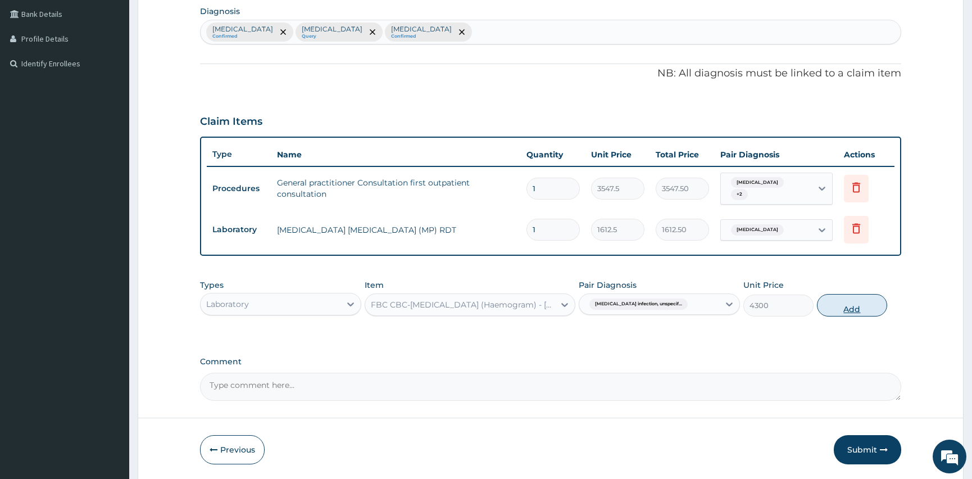
click at [850, 304] on button "Add" at bounding box center [852, 305] width 70 height 22
type input "0"
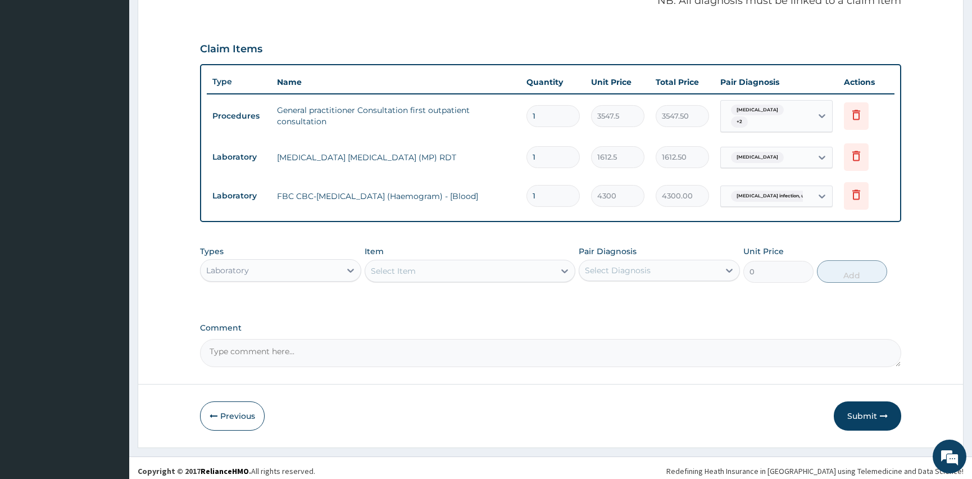
scroll to position [360, 0]
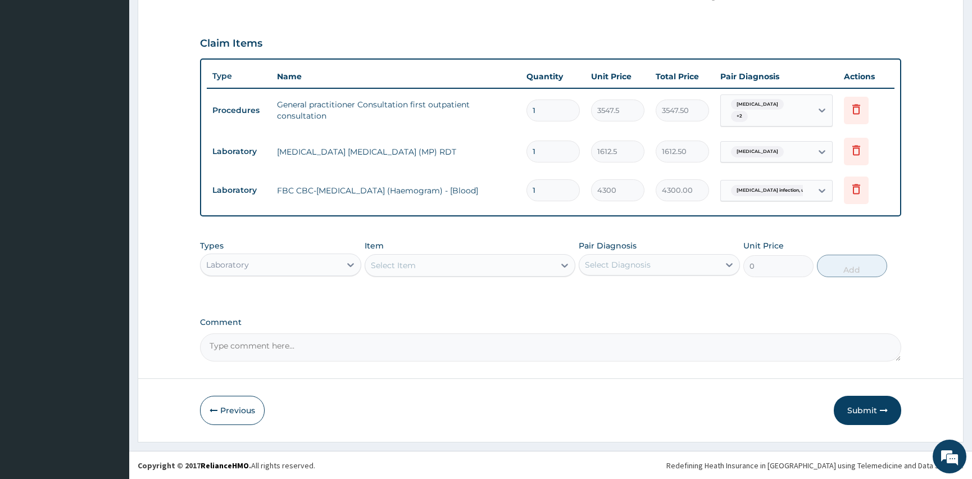
click at [270, 265] on div "Laboratory" at bounding box center [271, 265] width 140 height 18
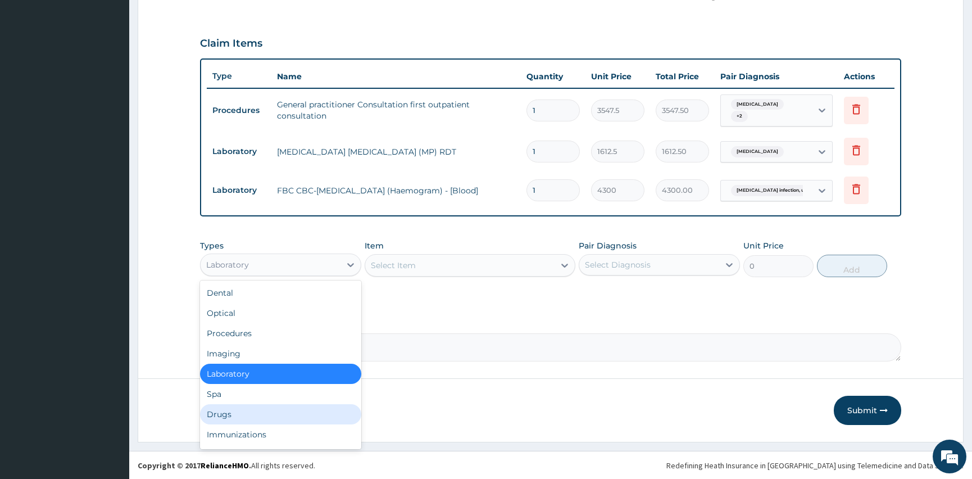
click at [252, 420] on div "Drugs" at bounding box center [280, 414] width 161 height 20
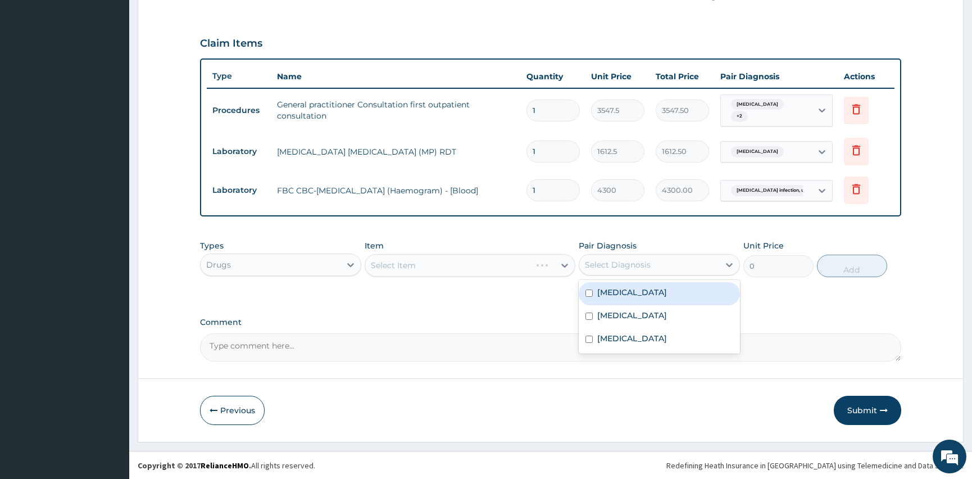
click at [615, 259] on div "Select Diagnosis" at bounding box center [618, 264] width 66 height 11
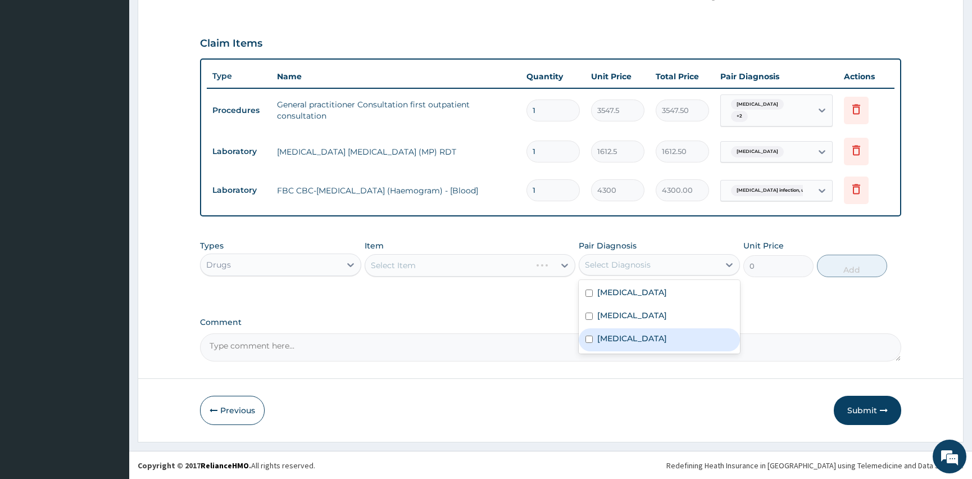
click at [589, 338] on input "checkbox" at bounding box center [589, 338] width 7 height 7
checkbox input "true"
click at [421, 264] on div "Select Item" at bounding box center [470, 265] width 210 height 22
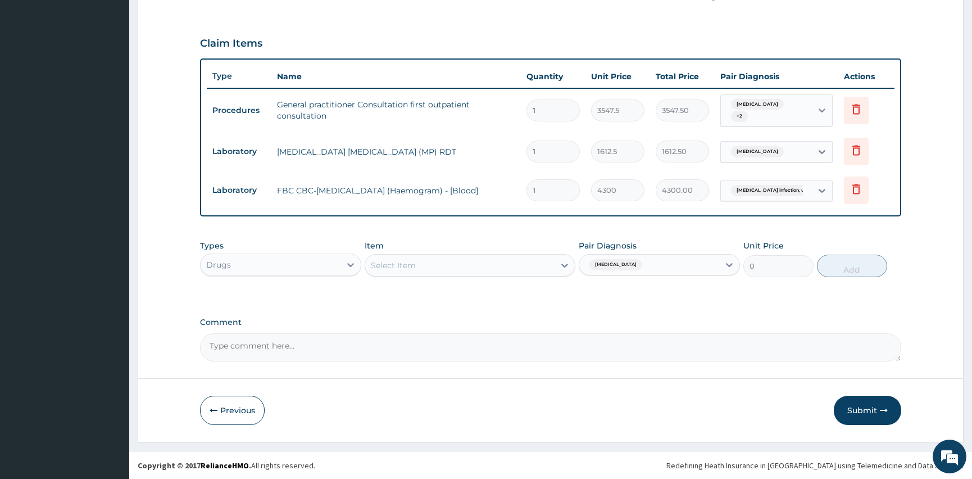
click at [439, 260] on div "Select Item" at bounding box center [459, 265] width 189 height 18
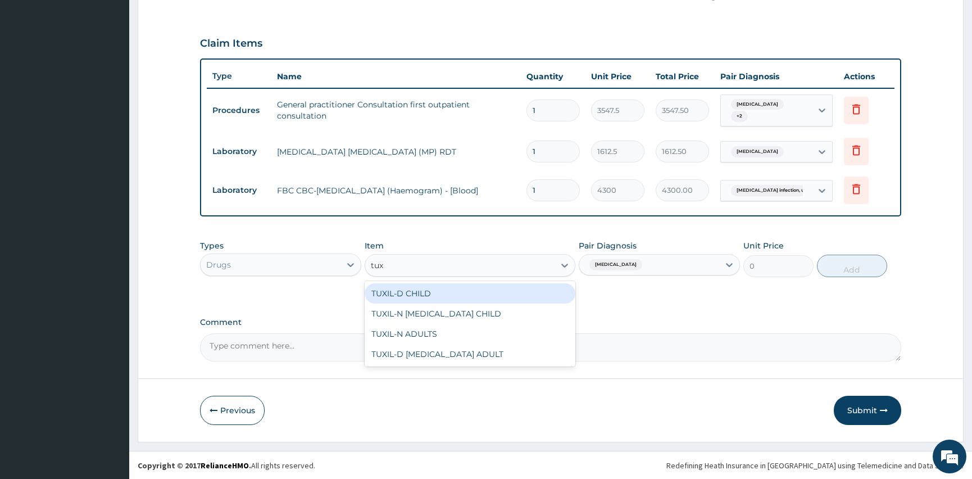
type input "tuxi"
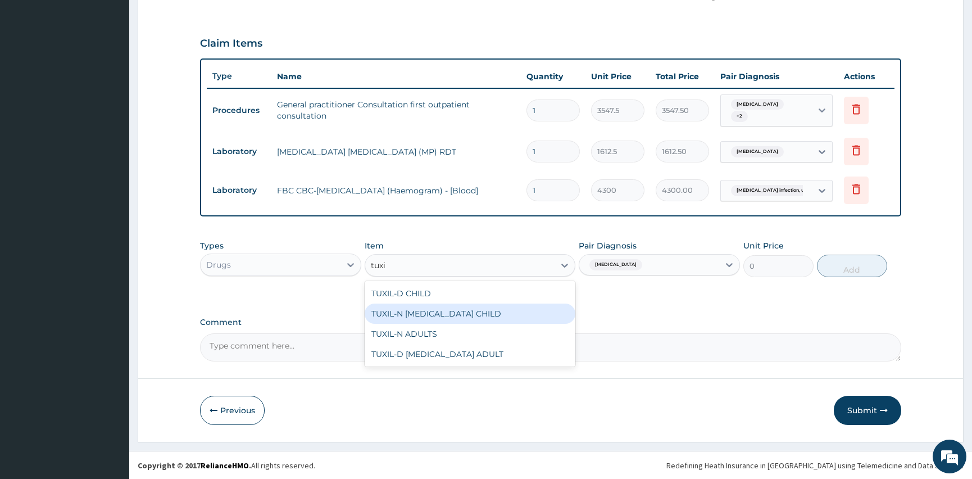
click at [420, 312] on div "TUXIL-N EXPECTORANT CHILD" at bounding box center [470, 313] width 210 height 20
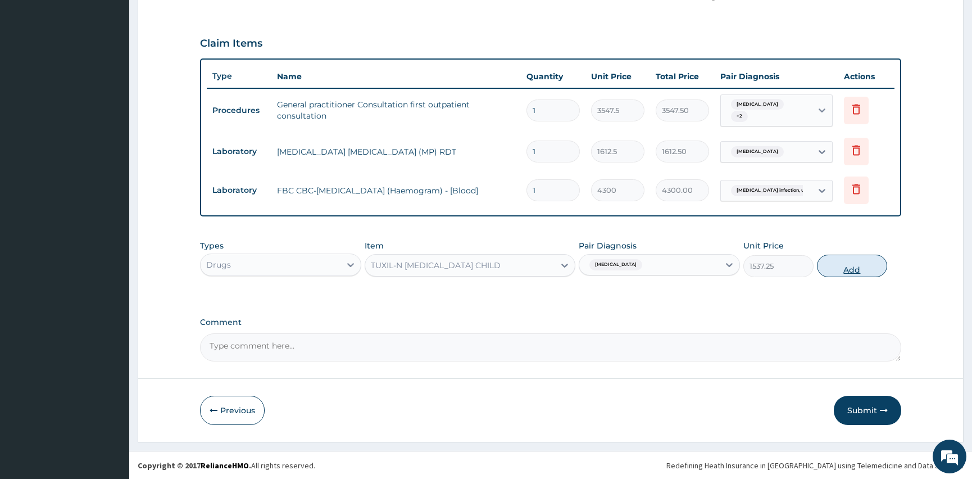
click at [834, 268] on button "Add" at bounding box center [852, 266] width 70 height 22
type input "0"
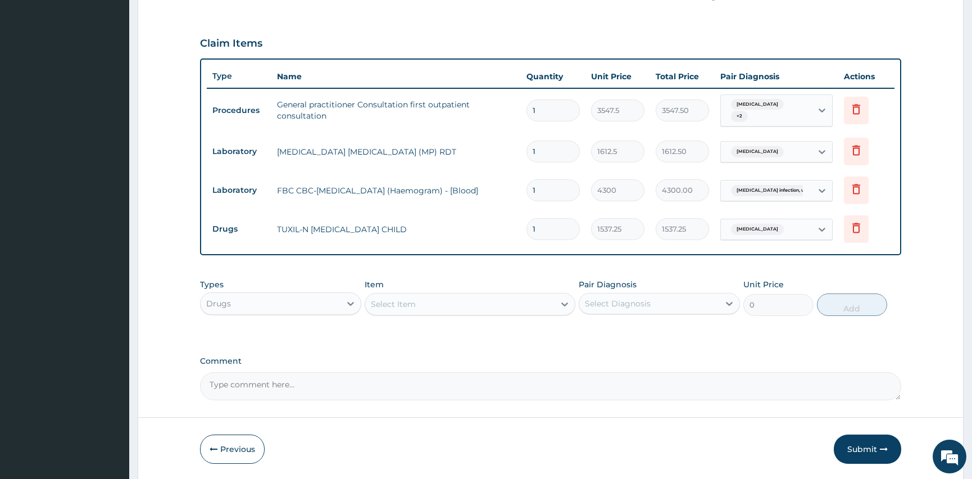
click at [607, 300] on div "Select Diagnosis" at bounding box center [618, 303] width 66 height 11
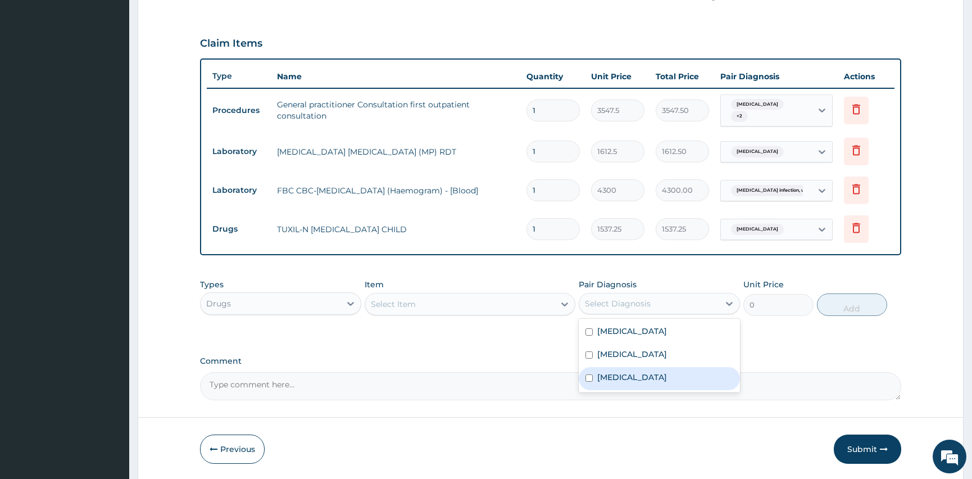
click at [591, 378] on input "checkbox" at bounding box center [589, 377] width 7 height 7
checkbox input "true"
click at [437, 305] on div "Select Item" at bounding box center [459, 304] width 189 height 18
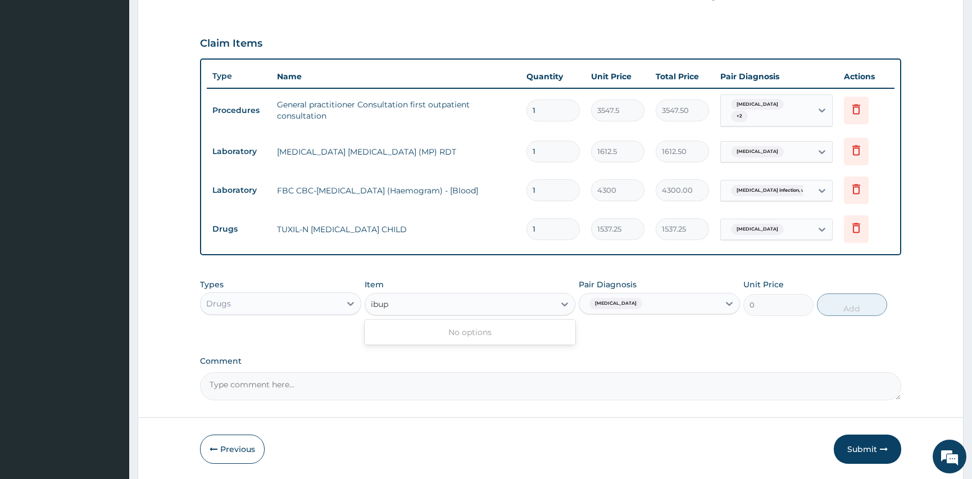
type input "ibu"
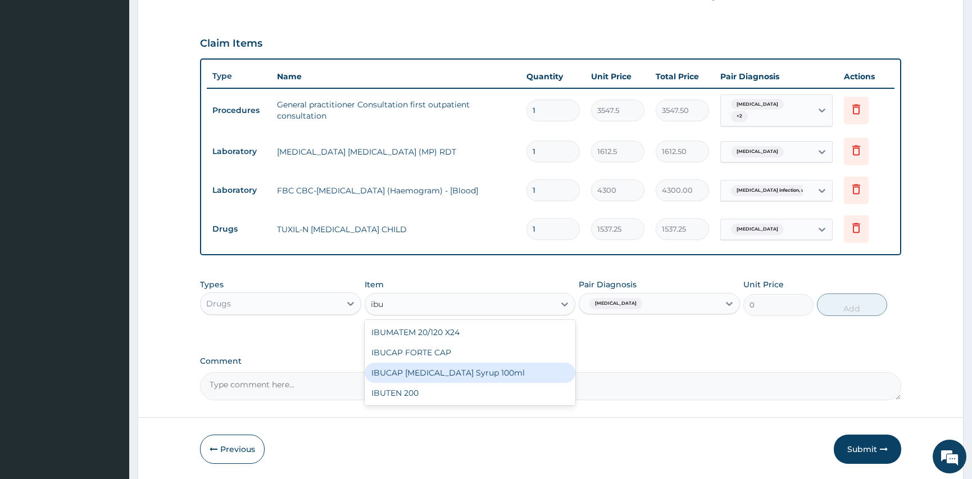
click at [472, 375] on div "IBUCAP COLD AND FLU Syrup 100ml" at bounding box center [470, 372] width 210 height 20
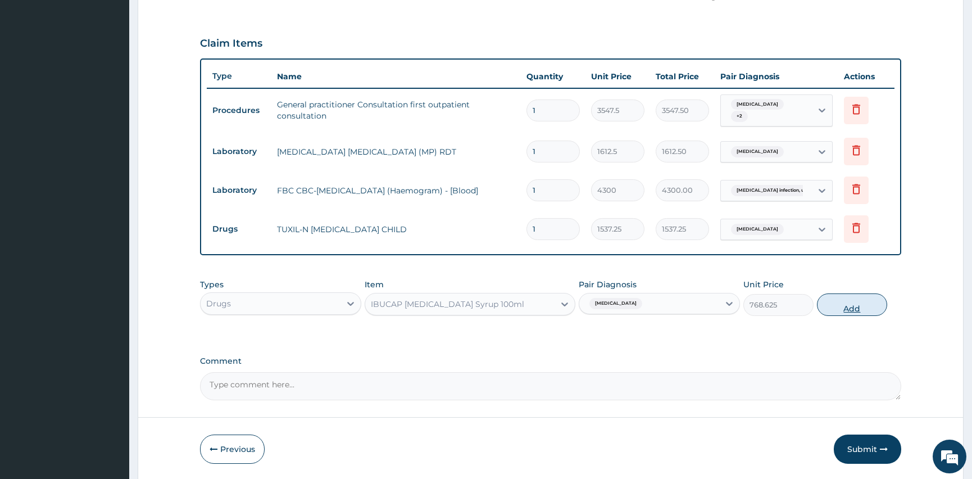
click at [855, 298] on button "Add" at bounding box center [852, 304] width 70 height 22
type input "0"
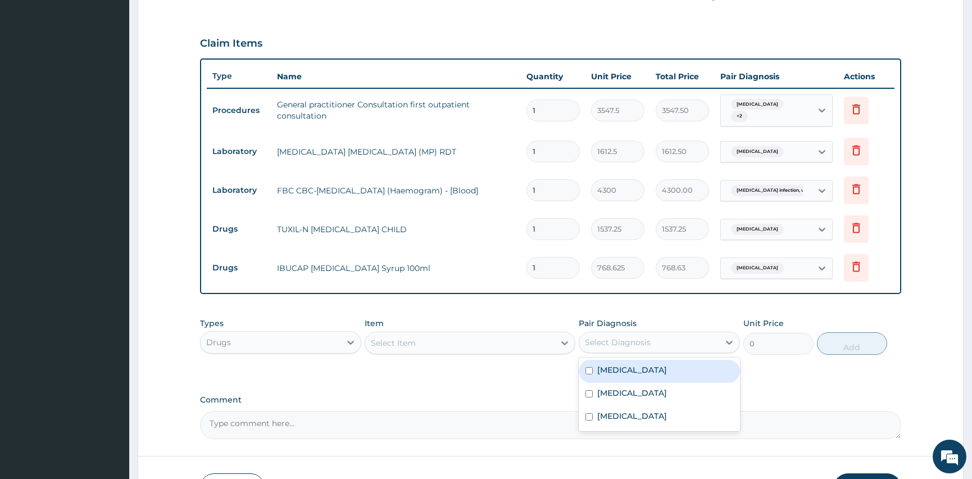
click at [641, 338] on div "Select Diagnosis" at bounding box center [618, 342] width 66 height 11
click at [590, 368] on input "checkbox" at bounding box center [589, 370] width 7 height 7
checkbox input "true"
click at [439, 336] on div "Select Item" at bounding box center [459, 343] width 189 height 18
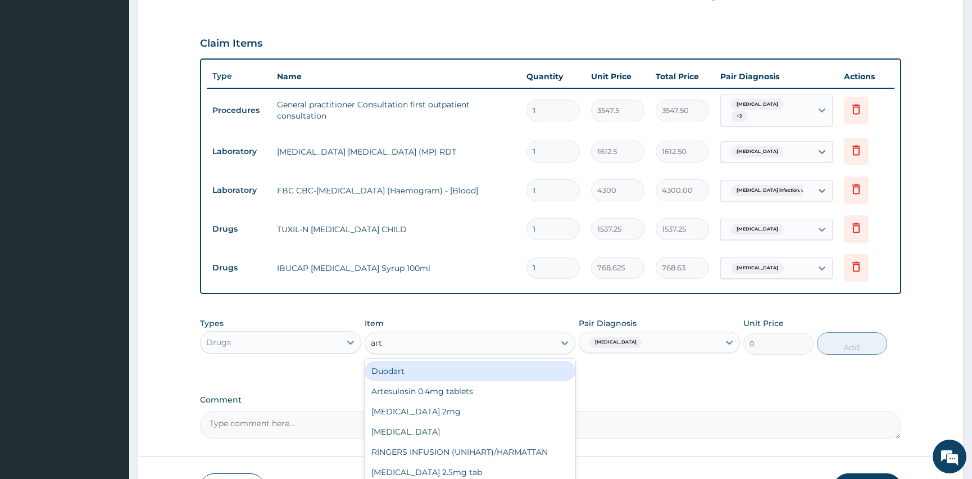
type input "arte"
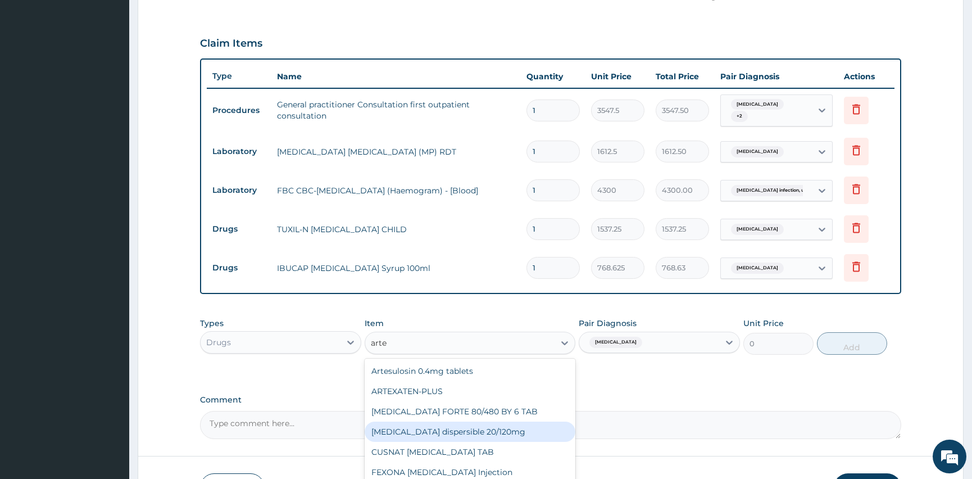
click at [436, 433] on div "Coartem dispersible 20/120mg" at bounding box center [470, 431] width 210 height 20
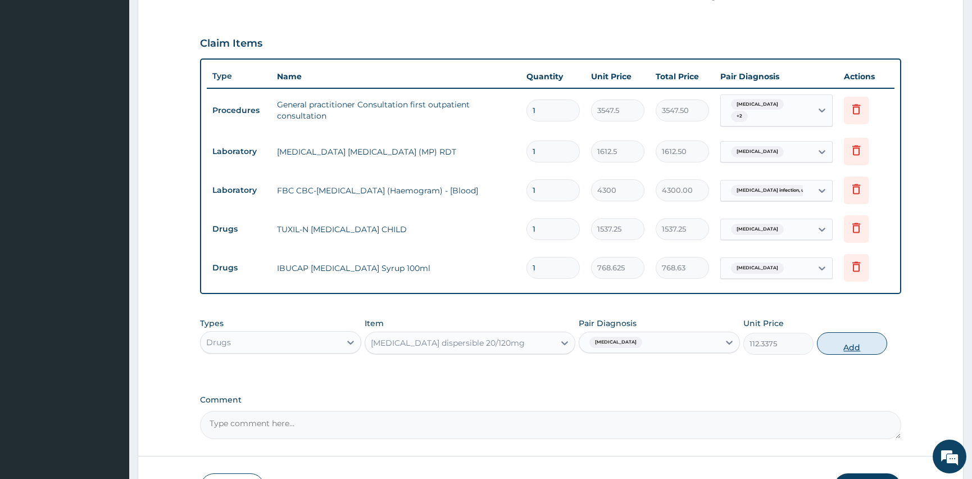
click at [855, 339] on button "Add" at bounding box center [852, 343] width 70 height 22
type input "0"
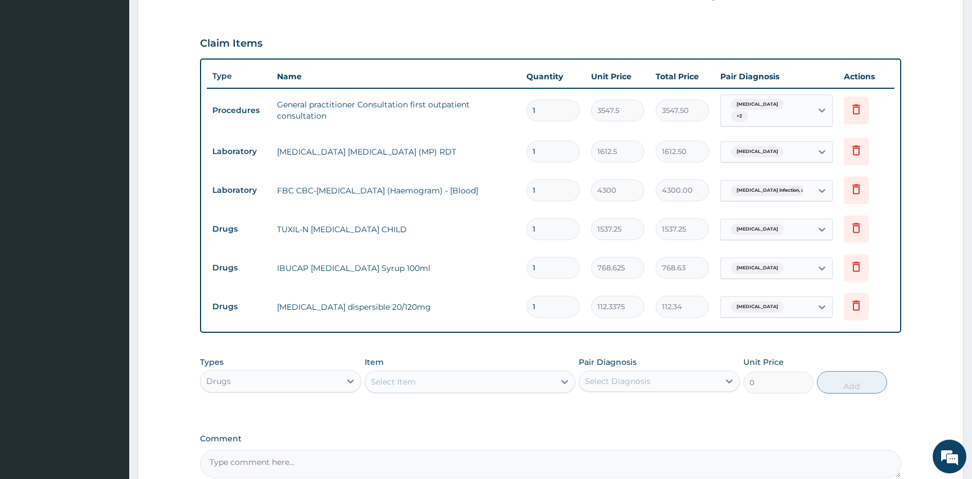
type input "18"
type input "2022.08"
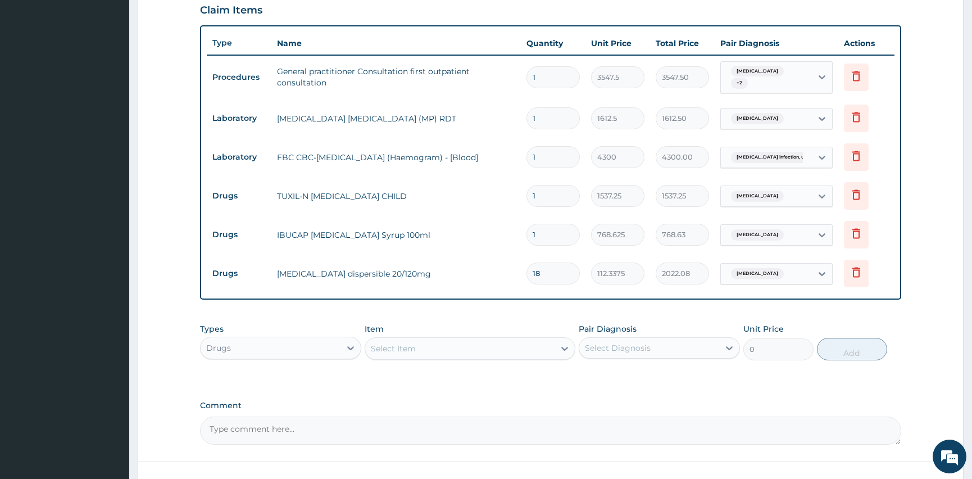
scroll to position [411, 0]
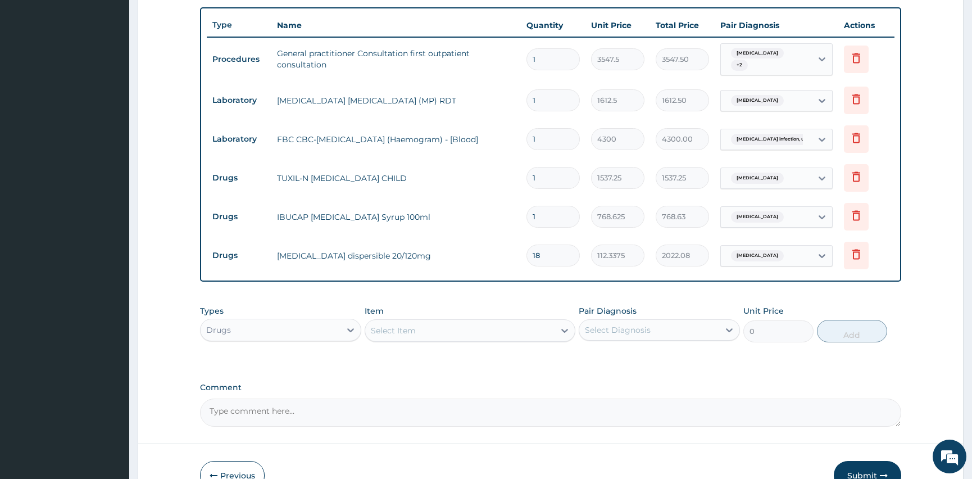
type input "18"
click at [610, 330] on div "Select Diagnosis" at bounding box center [618, 329] width 66 height 11
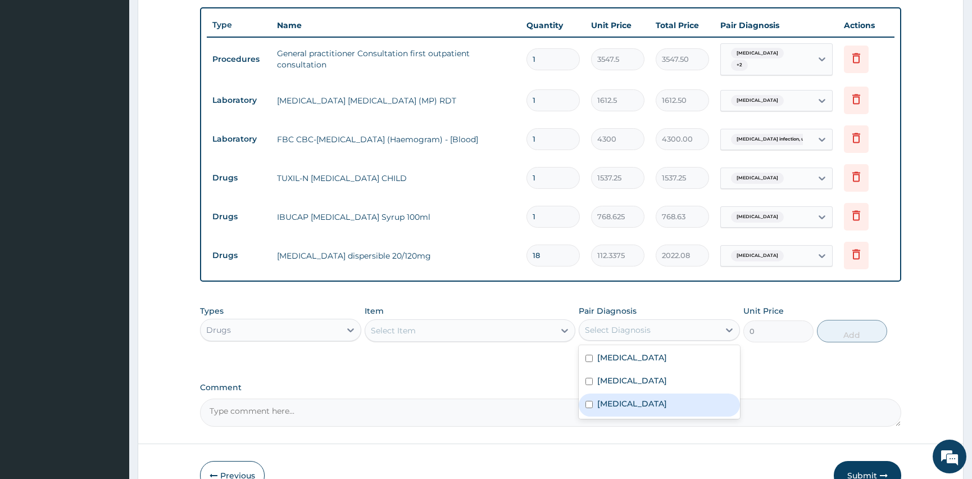
click at [591, 405] on input "checkbox" at bounding box center [589, 404] width 7 height 7
checkbox input "true"
click at [409, 323] on div "Select Item" at bounding box center [459, 330] width 189 height 18
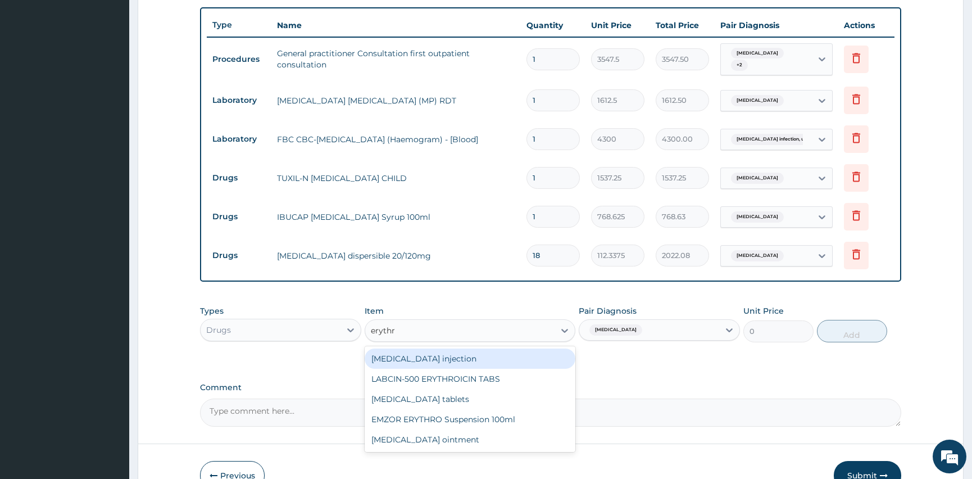
type input "erythro"
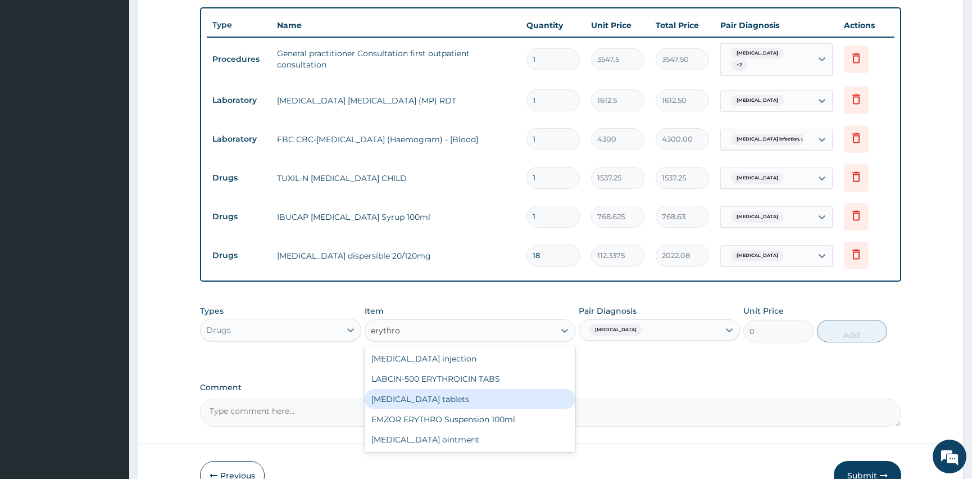
click at [457, 398] on div "Erythromycin tablets" at bounding box center [470, 399] width 210 height 20
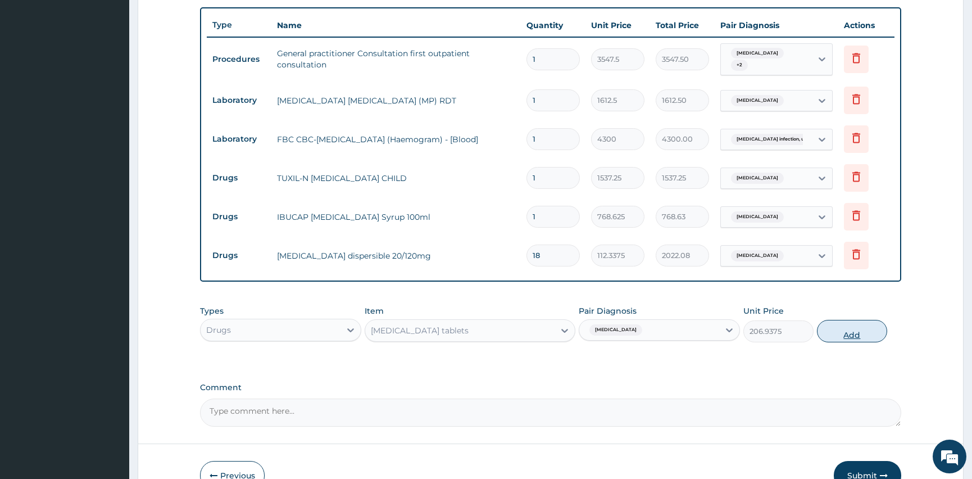
click at [872, 330] on button "Add" at bounding box center [852, 331] width 70 height 22
type input "0"
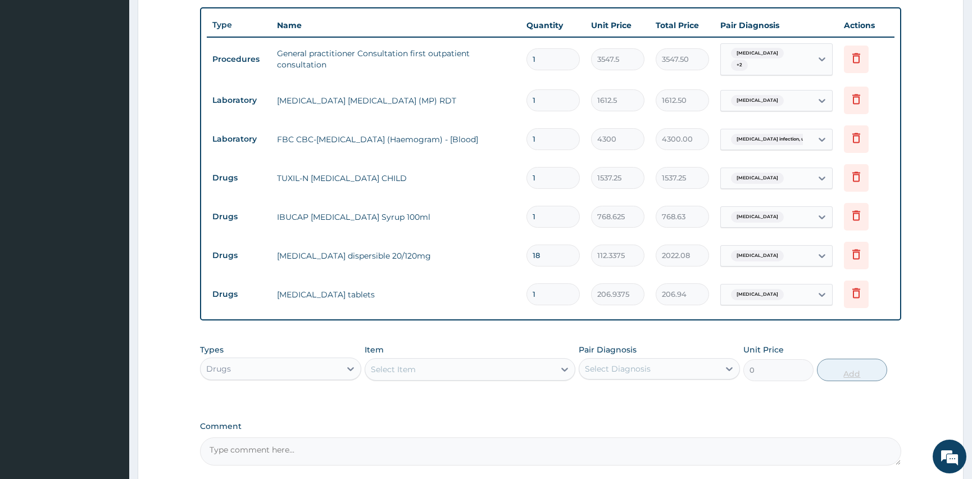
type input "10"
type input "2069.38"
type input "10"
click at [632, 363] on div "Select Diagnosis" at bounding box center [618, 368] width 66 height 11
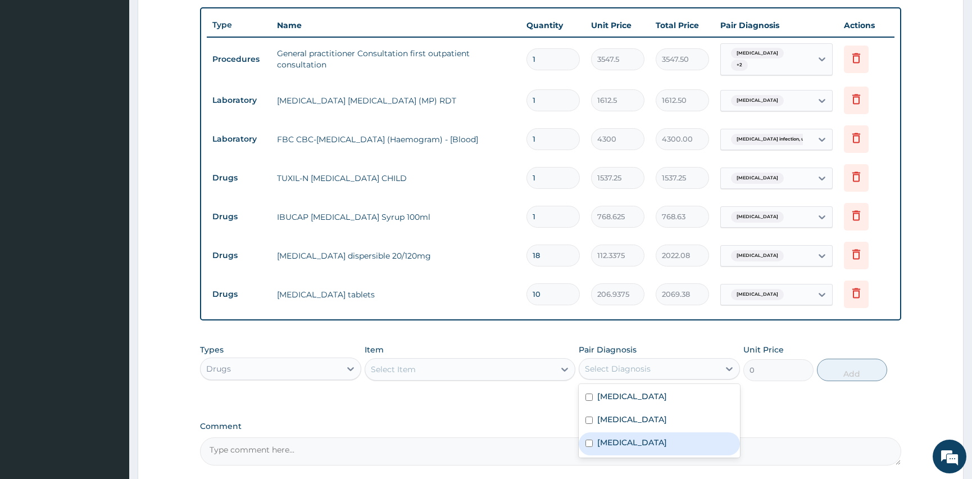
click at [588, 440] on input "checkbox" at bounding box center [589, 442] width 7 height 7
checkbox input "true"
click at [400, 361] on div "Select Item" at bounding box center [459, 369] width 189 height 18
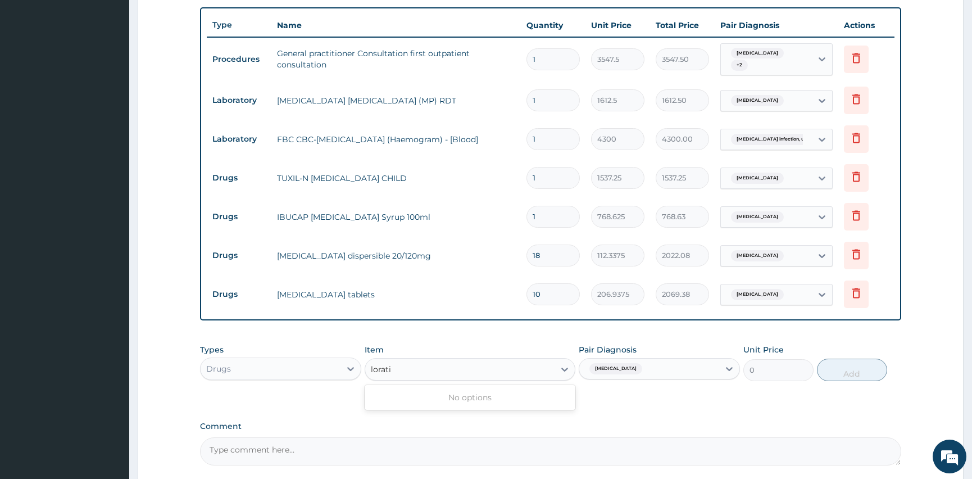
type input "lorat"
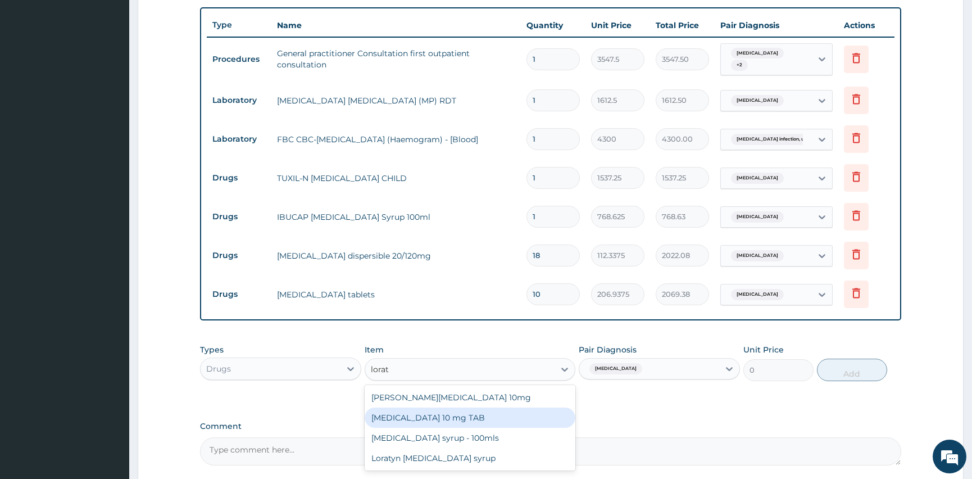
click at [462, 420] on div "LORATADINE 10 mg TAB" at bounding box center [470, 417] width 210 height 20
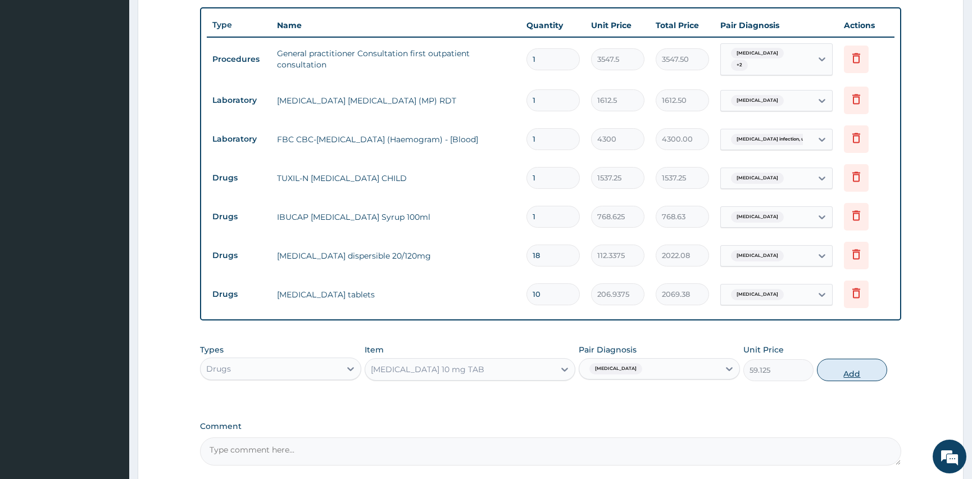
click at [860, 368] on button "Add" at bounding box center [852, 370] width 70 height 22
type input "0"
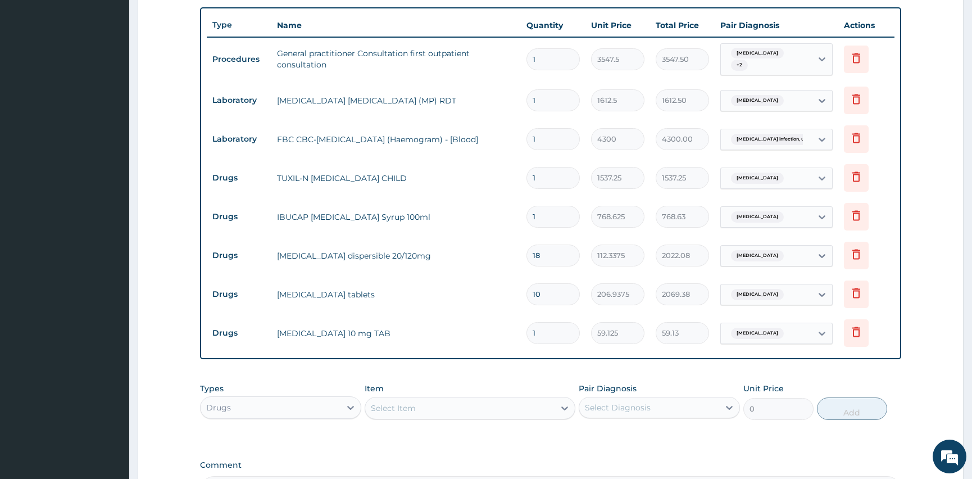
type input "0.00"
type input "5"
type input "295.63"
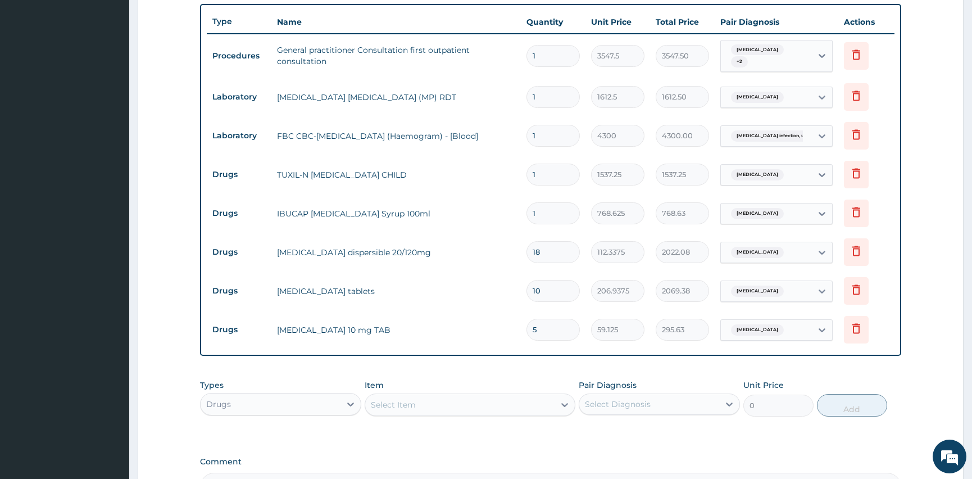
scroll to position [513, 0]
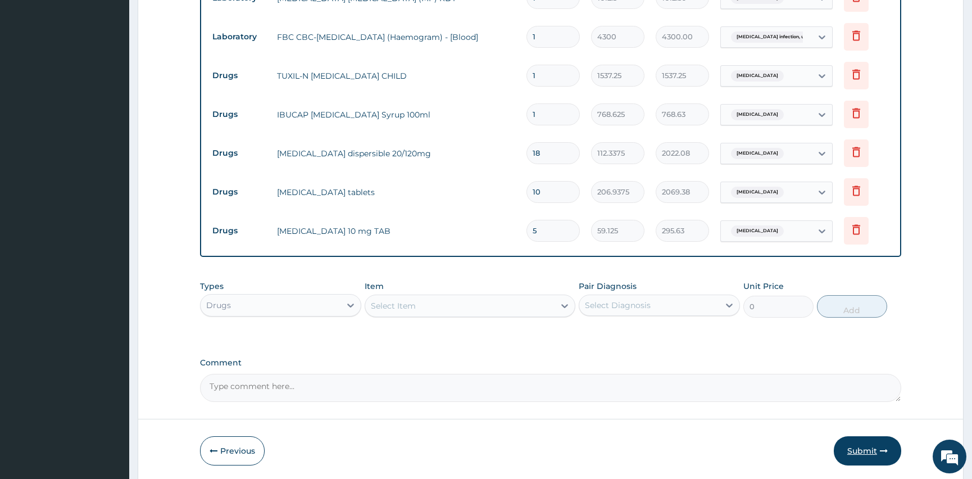
type input "5"
click at [865, 446] on button "Submit" at bounding box center [867, 450] width 67 height 29
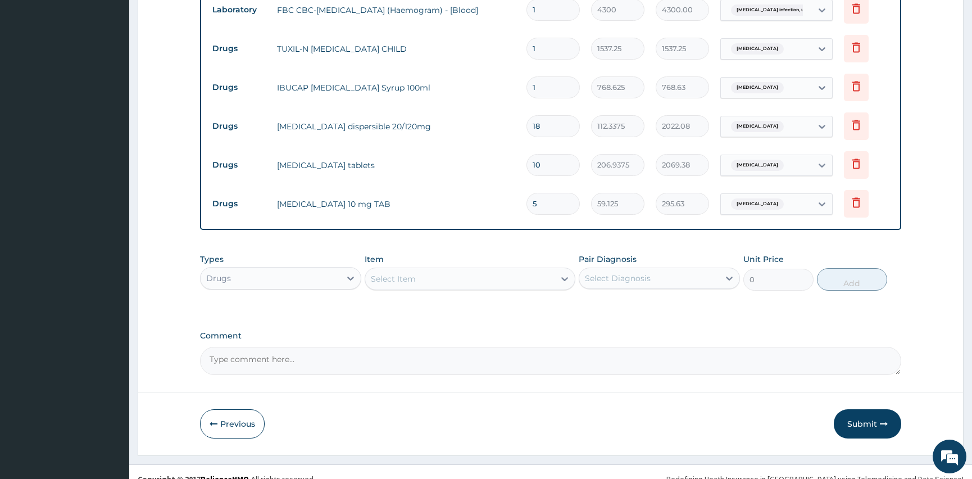
scroll to position [555, 0]
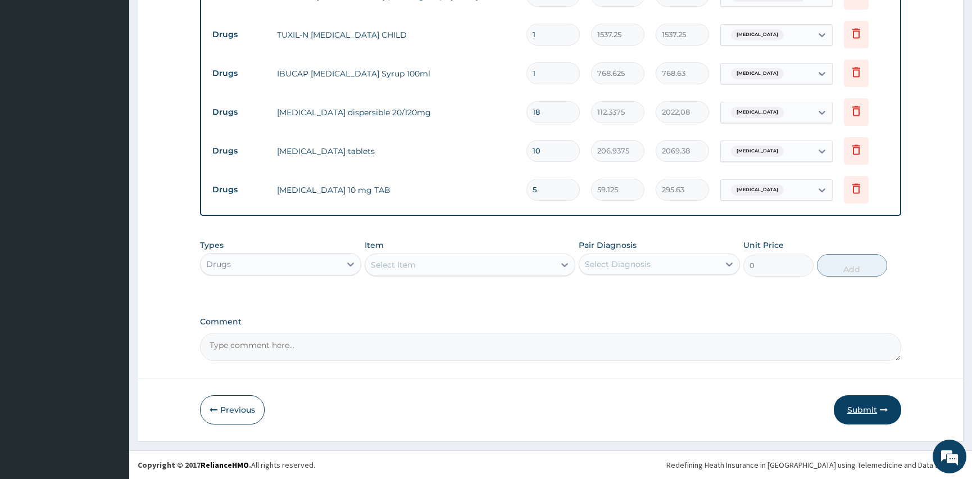
click at [872, 411] on button "Submit" at bounding box center [867, 409] width 67 height 29
click at [860, 406] on button "Submit" at bounding box center [867, 409] width 67 height 29
click at [884, 406] on icon "button" at bounding box center [884, 410] width 8 height 8
click at [866, 411] on button "Submit" at bounding box center [867, 409] width 67 height 29
click at [861, 405] on button "Submit" at bounding box center [867, 409] width 67 height 29
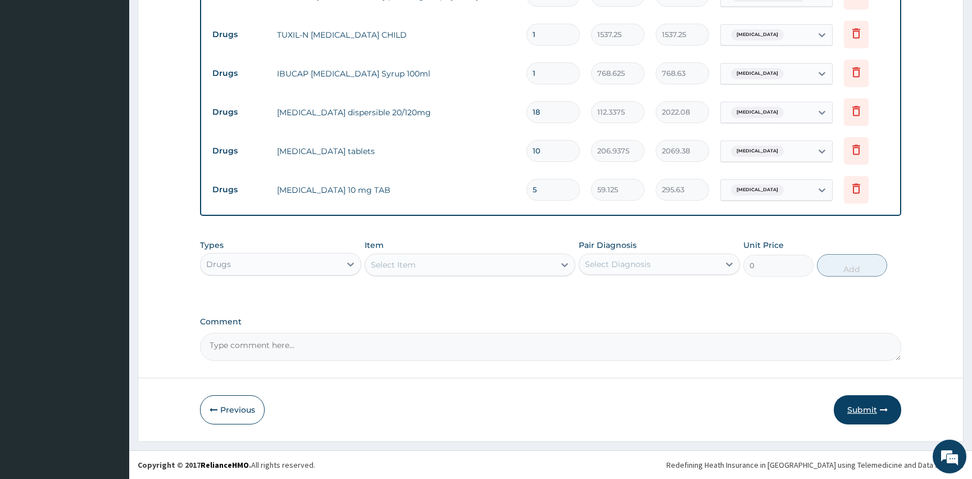
click at [853, 411] on button "Submit" at bounding box center [867, 409] width 67 height 29
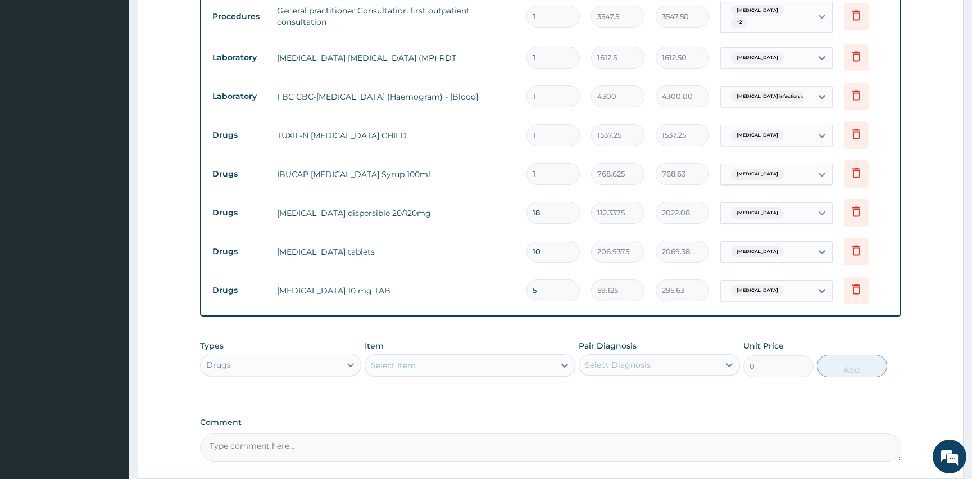
scroll to position [453, 0]
click at [547, 291] on input "5" at bounding box center [553, 291] width 53 height 22
type input "0.00"
type input "5"
type input "295.63"
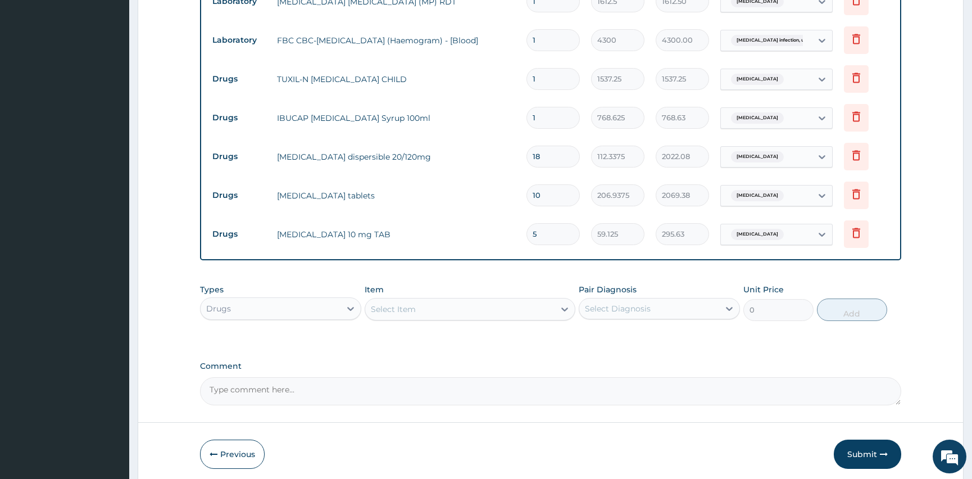
scroll to position [555, 0]
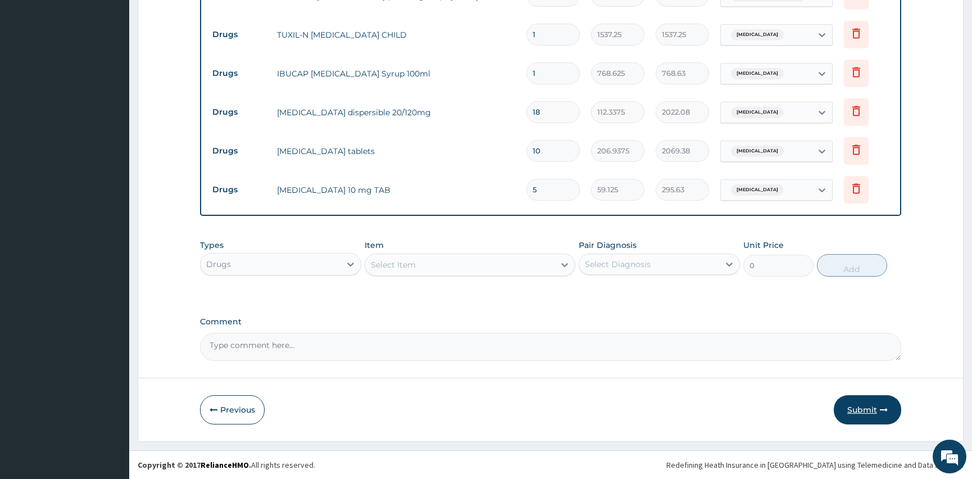
click at [864, 406] on button "Submit" at bounding box center [867, 409] width 67 height 29
click at [870, 406] on button "Submit" at bounding box center [867, 409] width 67 height 29
click at [861, 409] on button "Submit" at bounding box center [867, 409] width 67 height 29
click at [863, 406] on button "Submit" at bounding box center [867, 409] width 67 height 29
click at [885, 406] on icon "button" at bounding box center [884, 410] width 8 height 8
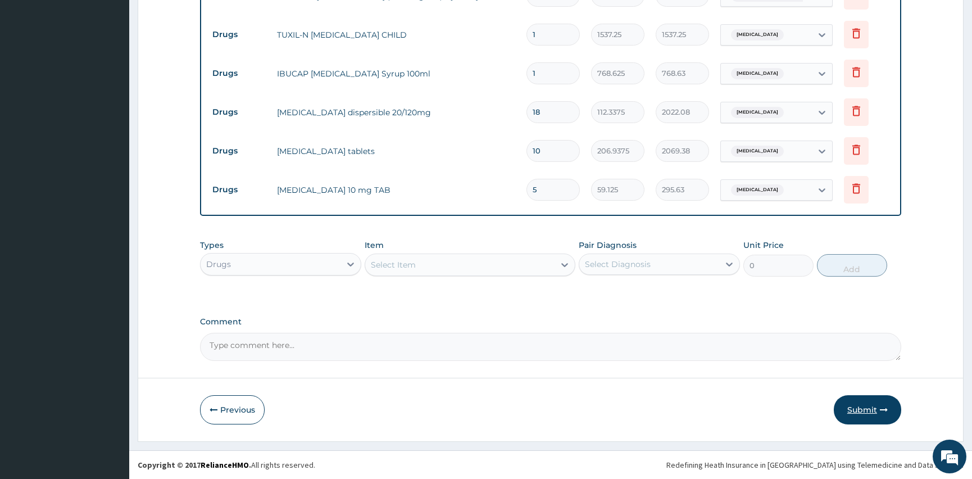
click at [859, 412] on button "Submit" at bounding box center [867, 409] width 67 height 29
click at [860, 410] on button "Submit" at bounding box center [867, 409] width 67 height 29
click at [852, 406] on button "Submit" at bounding box center [867, 409] width 67 height 29
click at [881, 408] on icon "button" at bounding box center [884, 410] width 8 height 8
click at [874, 396] on button "Submit" at bounding box center [867, 409] width 67 height 29
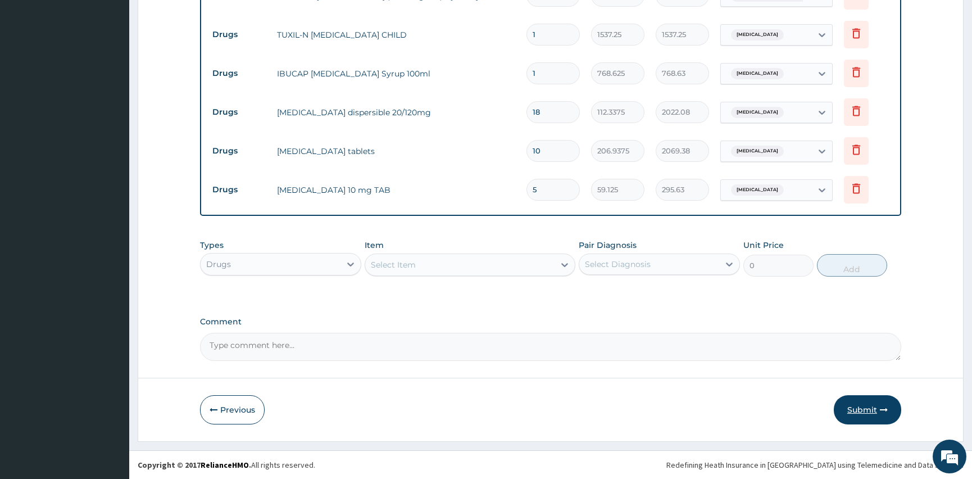
click at [867, 402] on button "Submit" at bounding box center [867, 409] width 67 height 29
click at [869, 409] on button "Submit" at bounding box center [867, 409] width 67 height 29
click at [863, 406] on button "Submit" at bounding box center [867, 409] width 67 height 29
click at [879, 405] on button "Submit" at bounding box center [867, 409] width 67 height 29
click at [883, 407] on icon "button" at bounding box center [884, 410] width 8 height 8
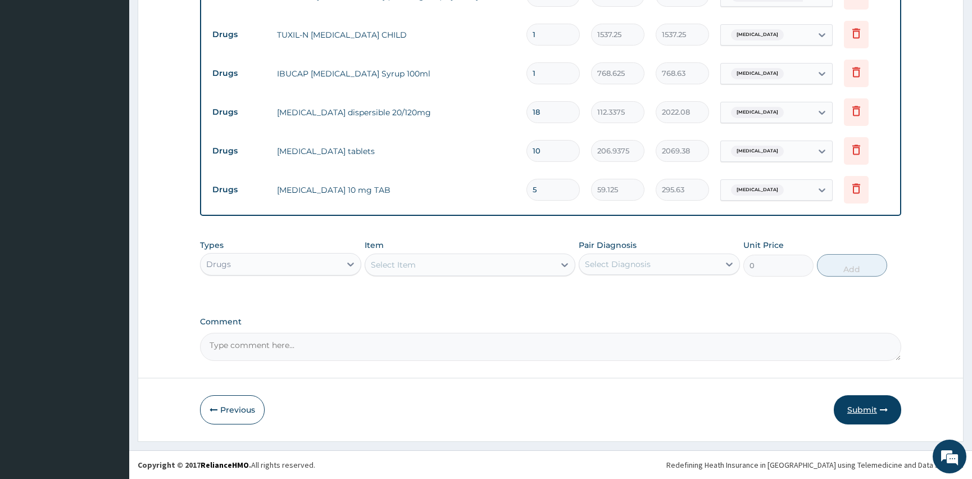
click at [883, 407] on icon "button" at bounding box center [884, 410] width 8 height 8
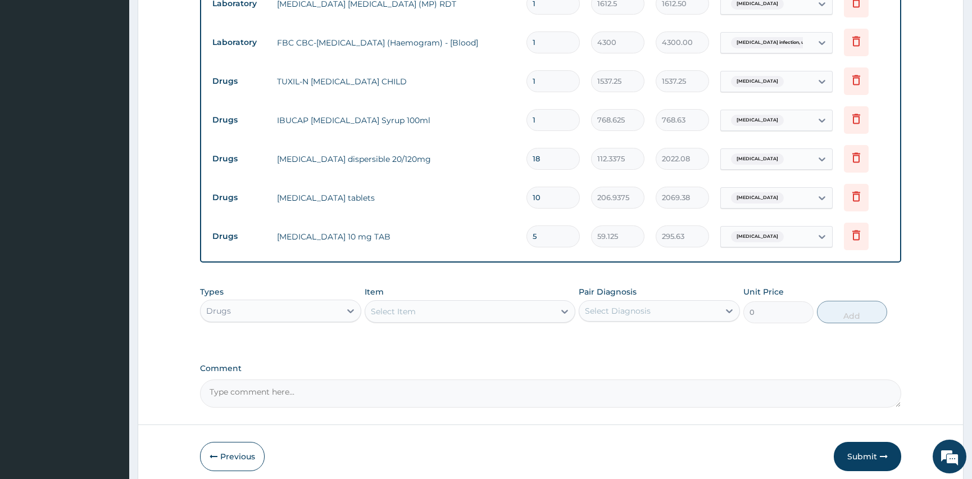
scroll to position [453, 0]
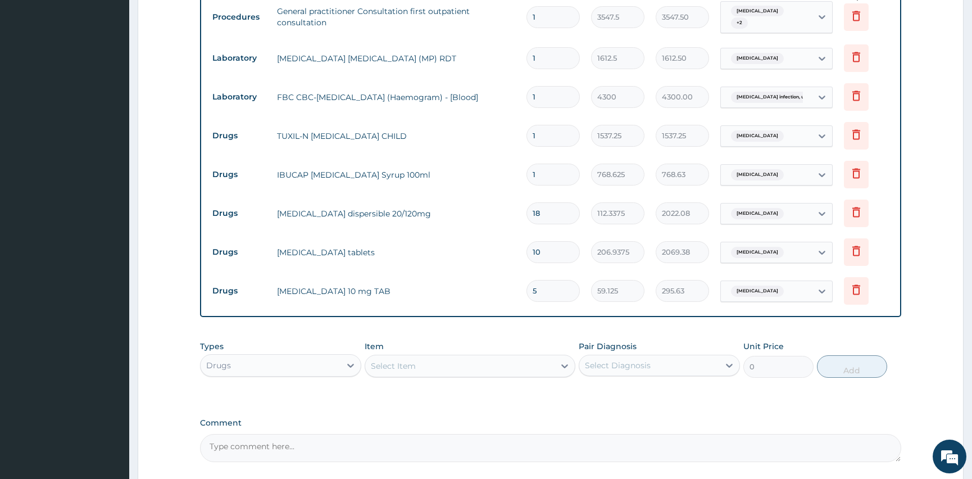
click at [859, 15] on icon at bounding box center [856, 16] width 8 height 10
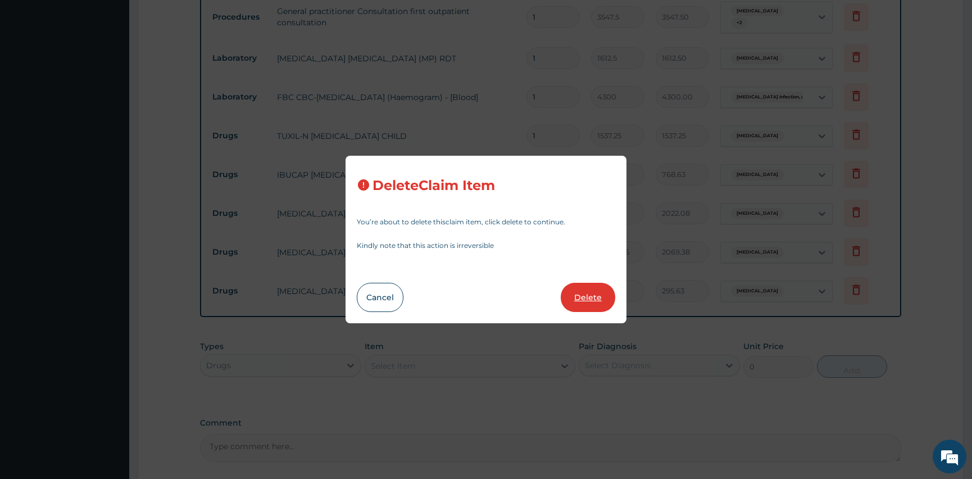
click at [592, 288] on button "Delete" at bounding box center [588, 297] width 55 height 29
type input "1612.5"
type input "1612.50"
type input "4300"
type input "4300.00"
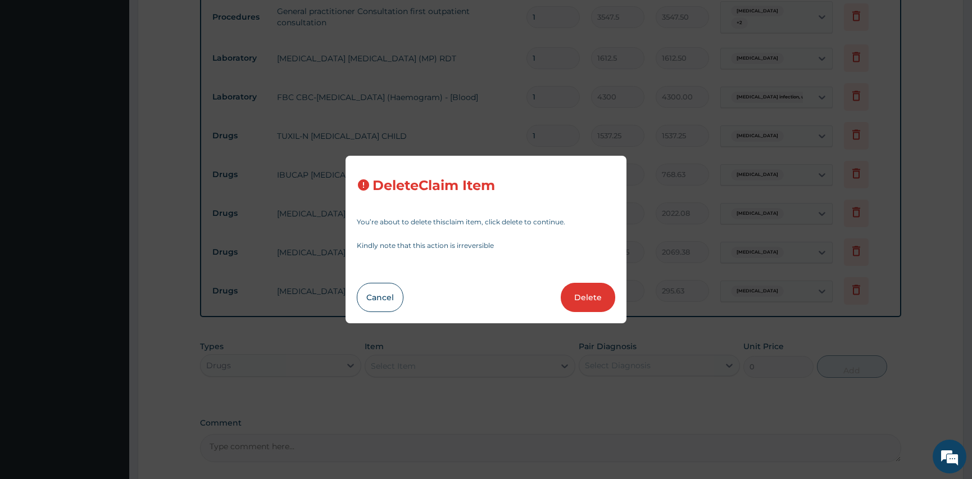
type input "1537.25"
type input "768.625"
type input "768.63"
type input "18"
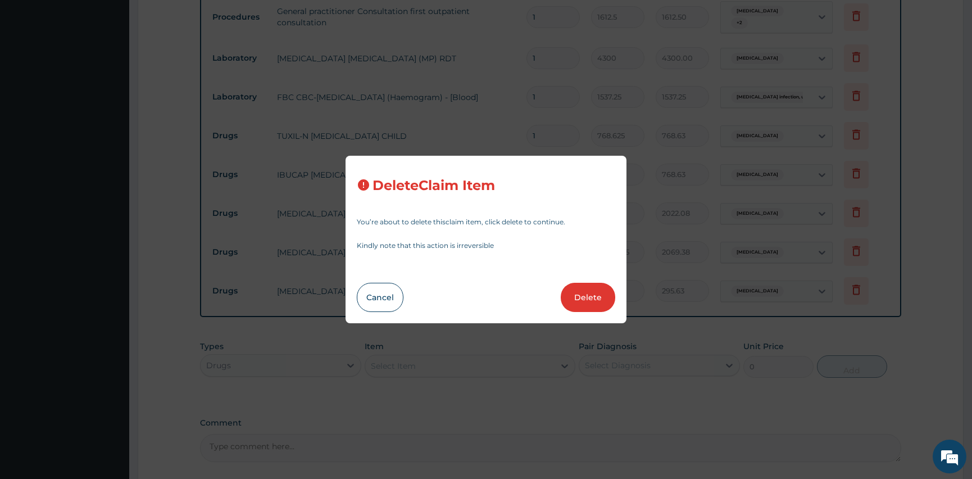
type input "112.3375"
type input "2022.08"
type input "10"
type input "206.9375"
type input "2069.38"
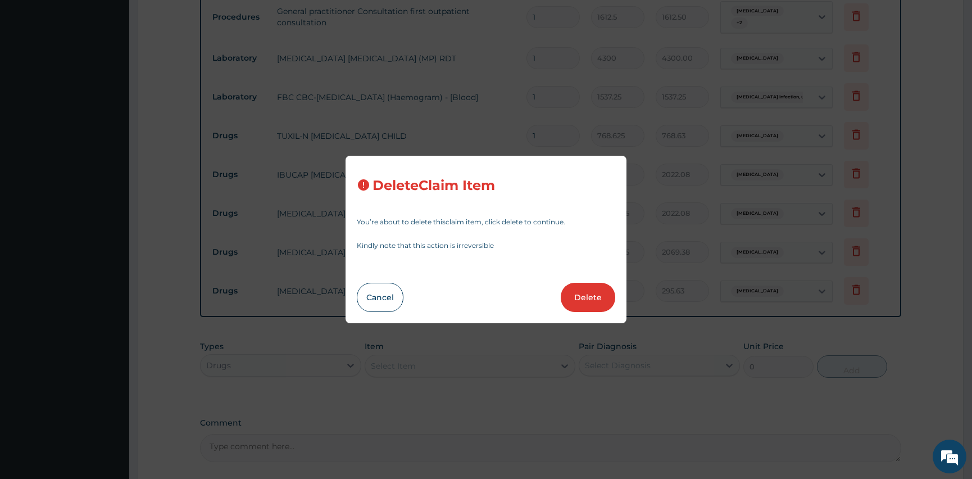
type input "5"
type input "59.125"
type input "295.63"
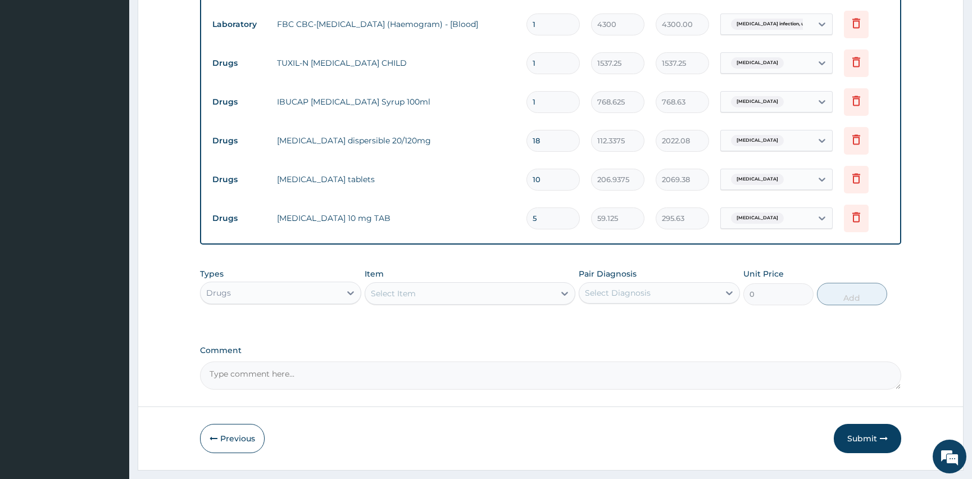
scroll to position [511, 0]
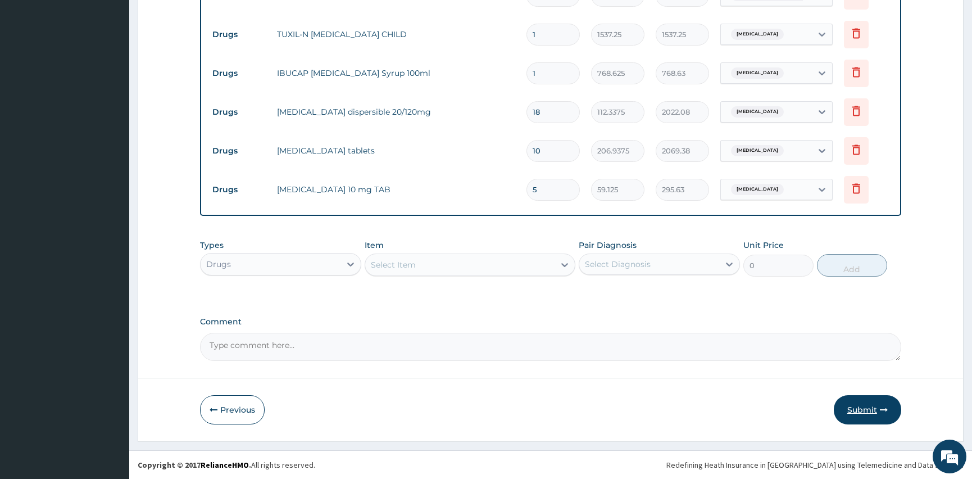
click at [867, 409] on button "Submit" at bounding box center [867, 409] width 67 height 29
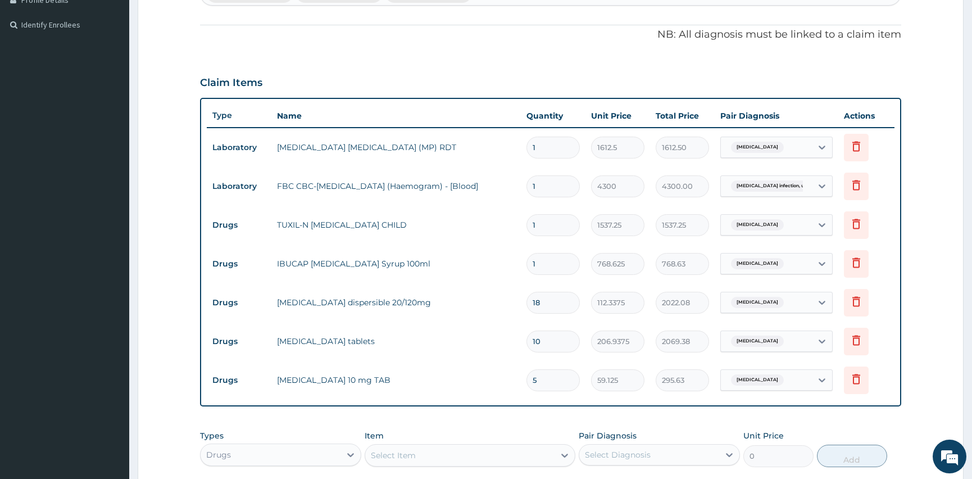
scroll to position [307, 0]
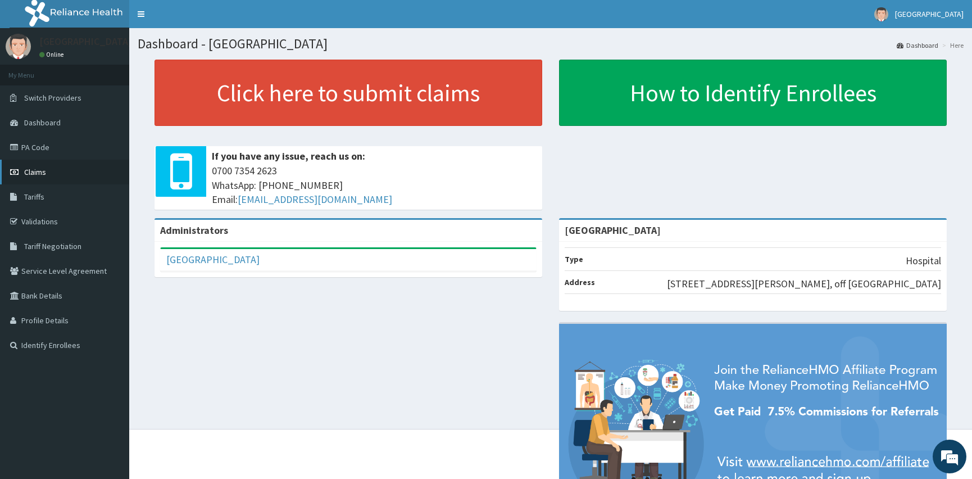
click at [32, 174] on span "Claims" at bounding box center [35, 172] width 22 height 10
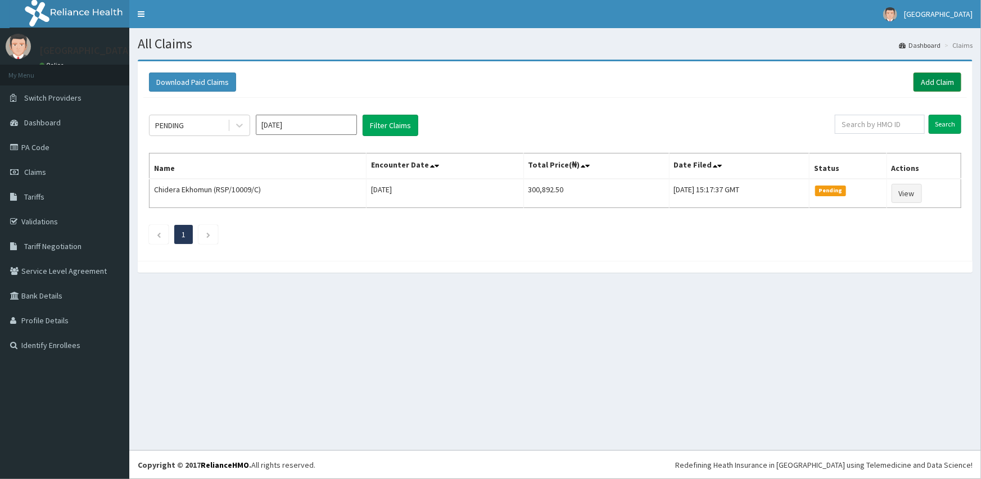
click at [922, 80] on link "Add Claim" at bounding box center [937, 81] width 48 height 19
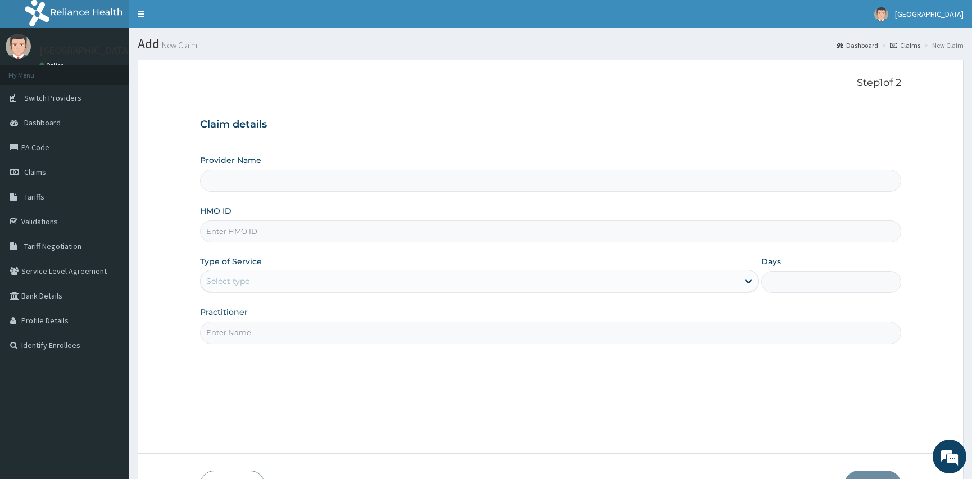
type input "[GEOGRAPHIC_DATA]"
click at [268, 233] on input "HMO ID" at bounding box center [550, 231] width 701 height 22
type input "ptl/10013/c"
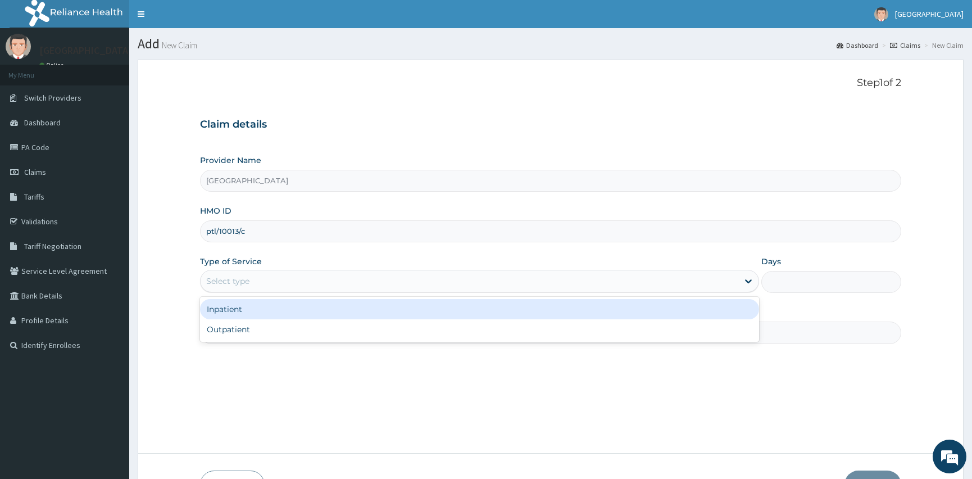
click at [241, 284] on div "Select type" at bounding box center [227, 280] width 43 height 11
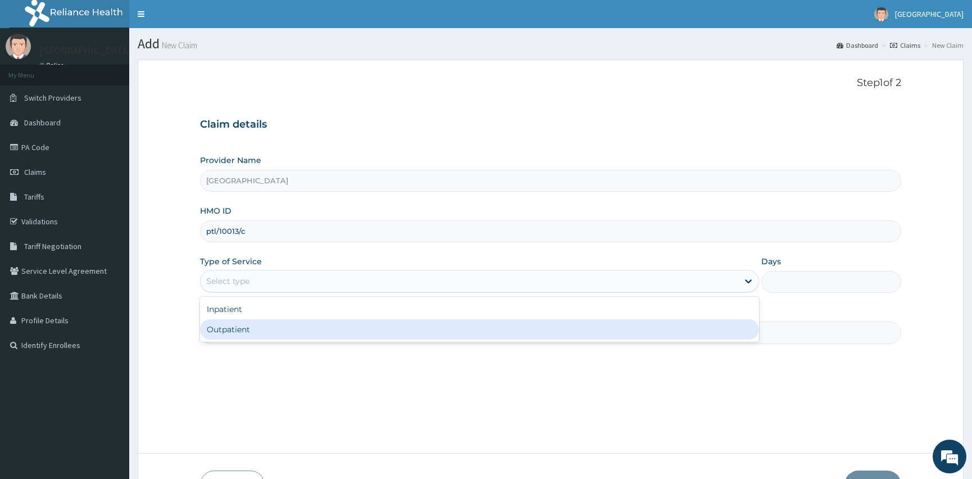
click at [238, 324] on div "Outpatient" at bounding box center [479, 329] width 559 height 20
type input "1"
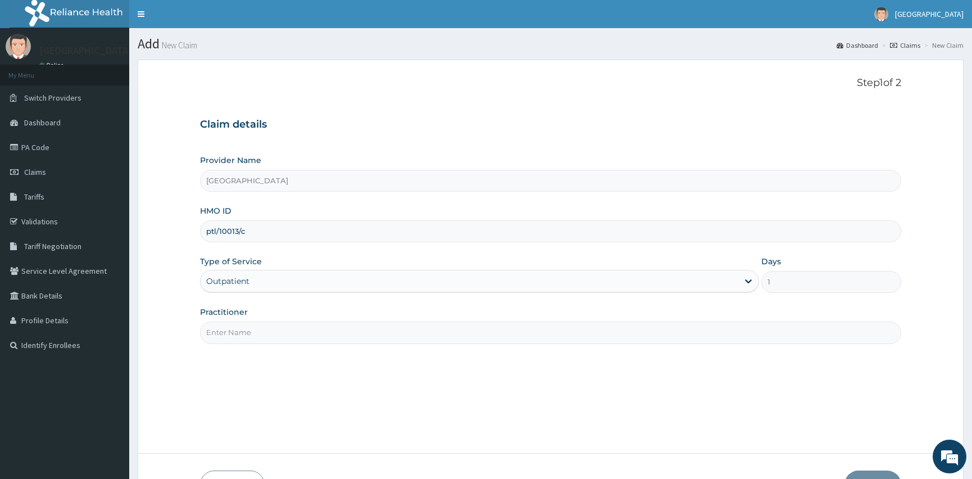
drag, startPoint x: 231, startPoint y: 326, endPoint x: 240, endPoint y: 330, distance: 9.6
click at [238, 329] on input "Practitioner" at bounding box center [550, 332] width 701 height 22
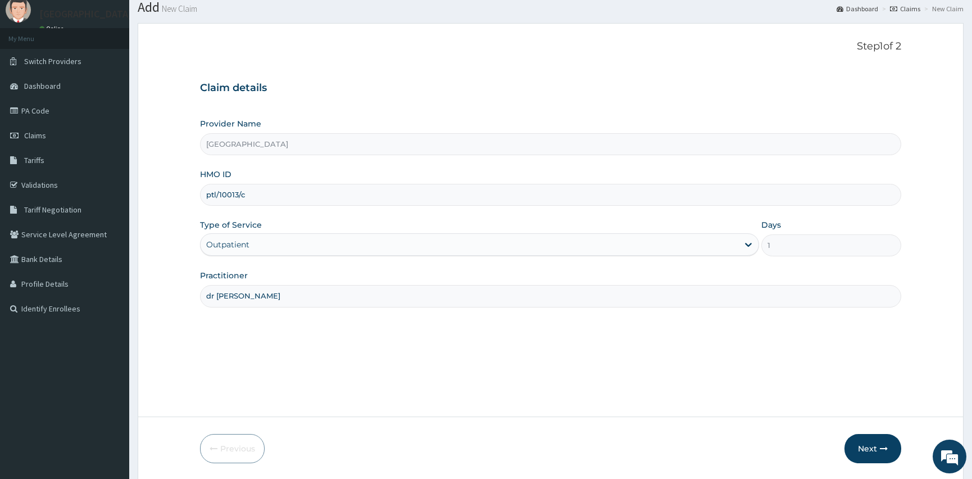
scroll to position [75, 0]
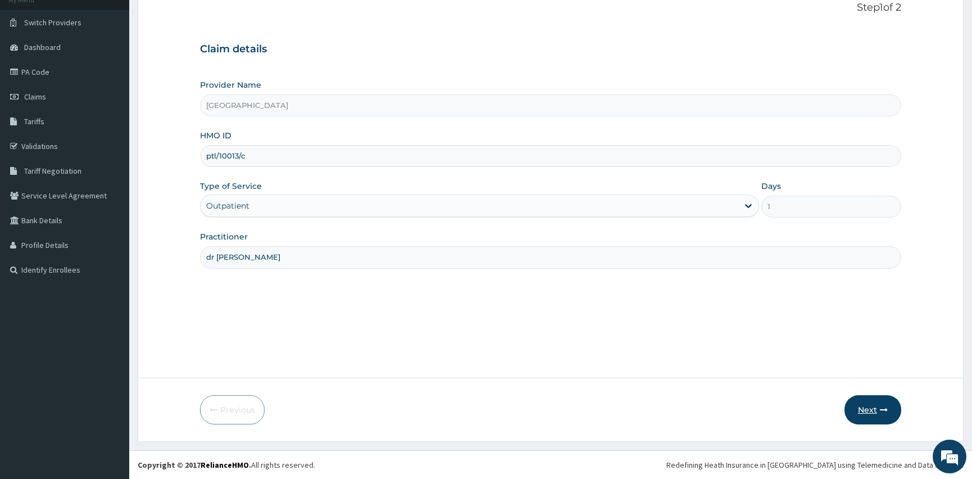
type input "dr [PERSON_NAME]"
click at [867, 411] on button "Next" at bounding box center [873, 409] width 57 height 29
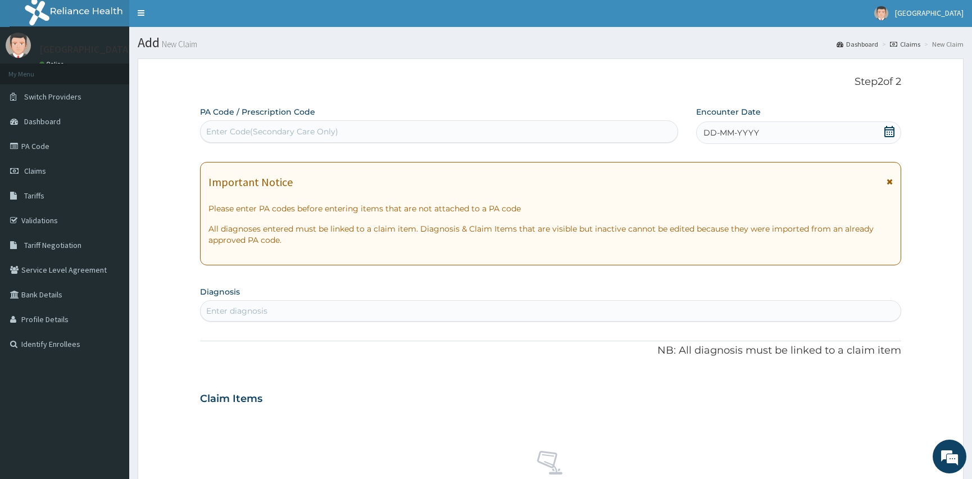
scroll to position [0, 0]
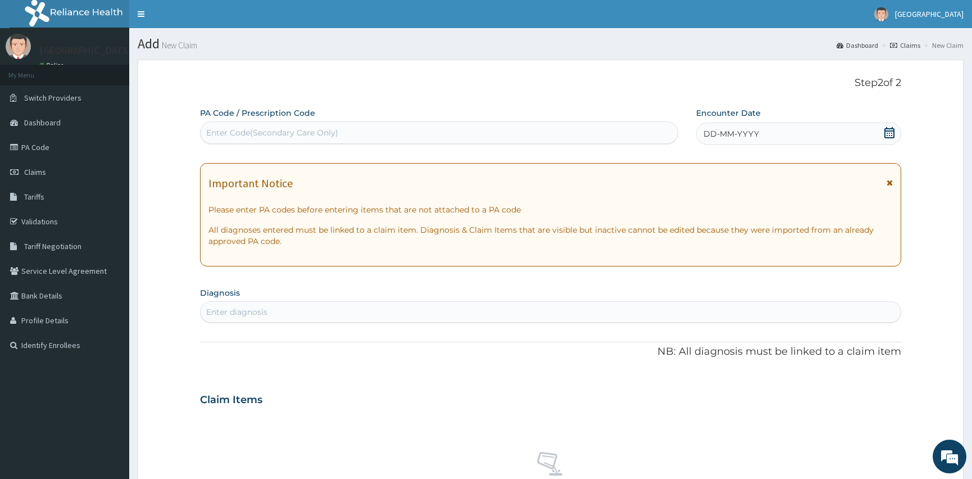
click at [891, 133] on icon at bounding box center [889, 132] width 11 height 11
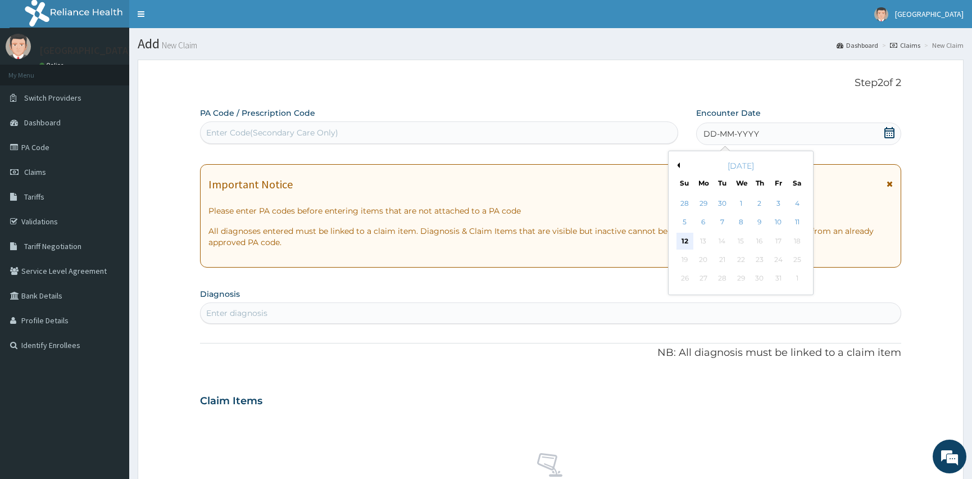
click at [684, 242] on div "12" at bounding box center [685, 241] width 17 height 17
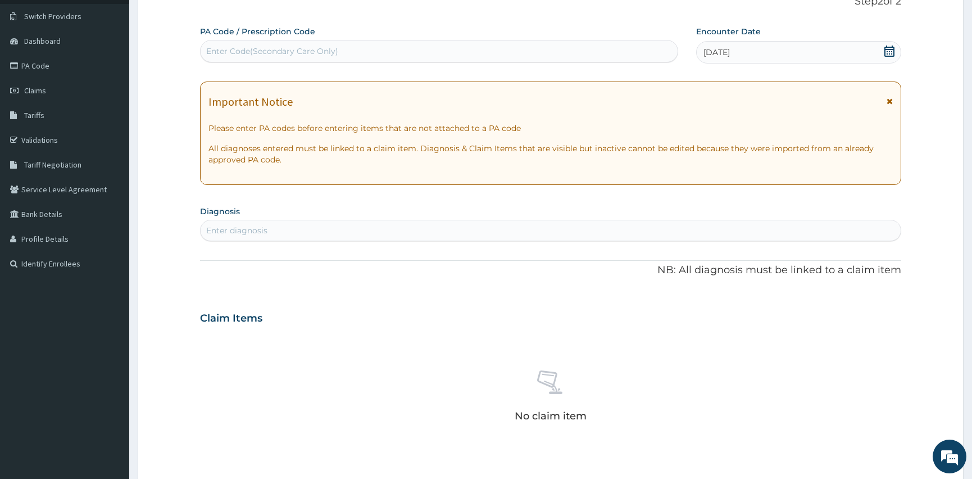
scroll to position [102, 0]
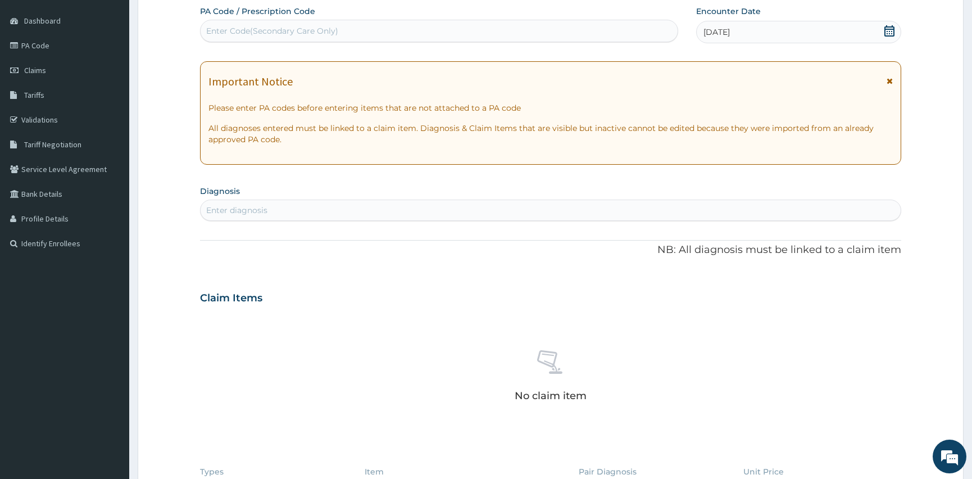
click at [283, 206] on div "Enter diagnosis" at bounding box center [551, 210] width 700 height 18
type input "malaria"
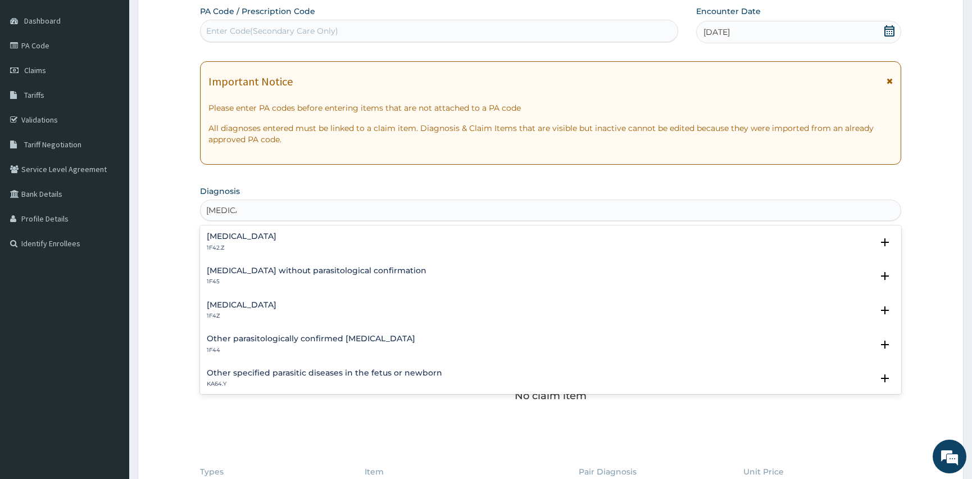
click at [228, 309] on div "Malaria, unspecified 1F4Z" at bounding box center [242, 311] width 70 height 20
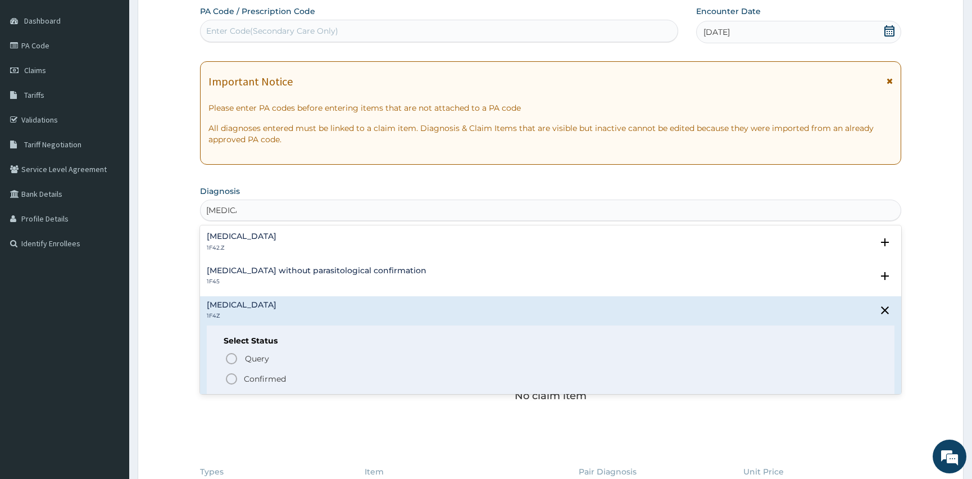
click at [228, 380] on icon "status option filled" at bounding box center [231, 378] width 13 height 13
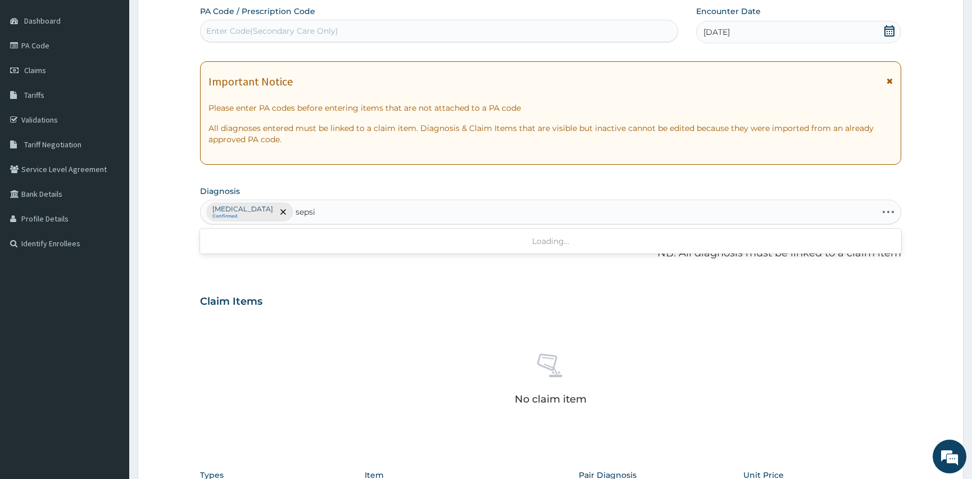
type input "sepsis"
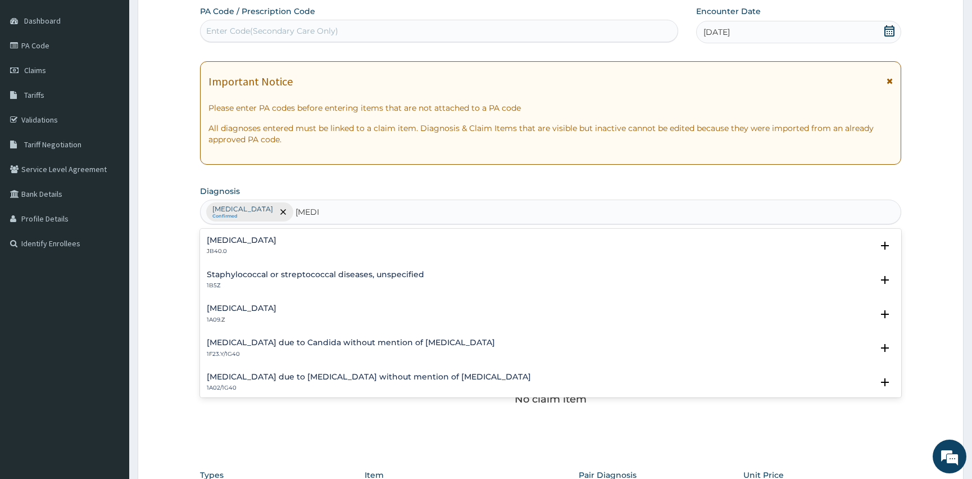
click at [236, 316] on p "1A09.Z" at bounding box center [242, 320] width 70 height 8
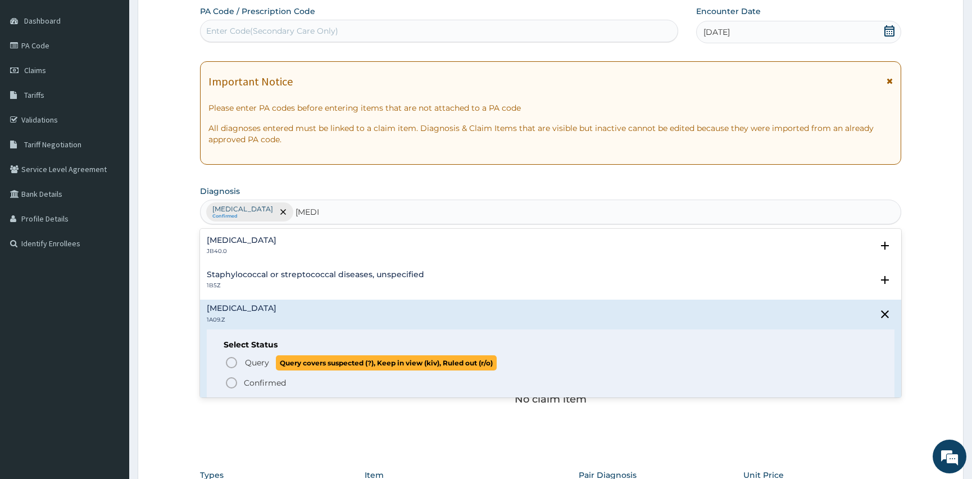
click at [229, 362] on icon "status option query" at bounding box center [231, 362] width 13 height 13
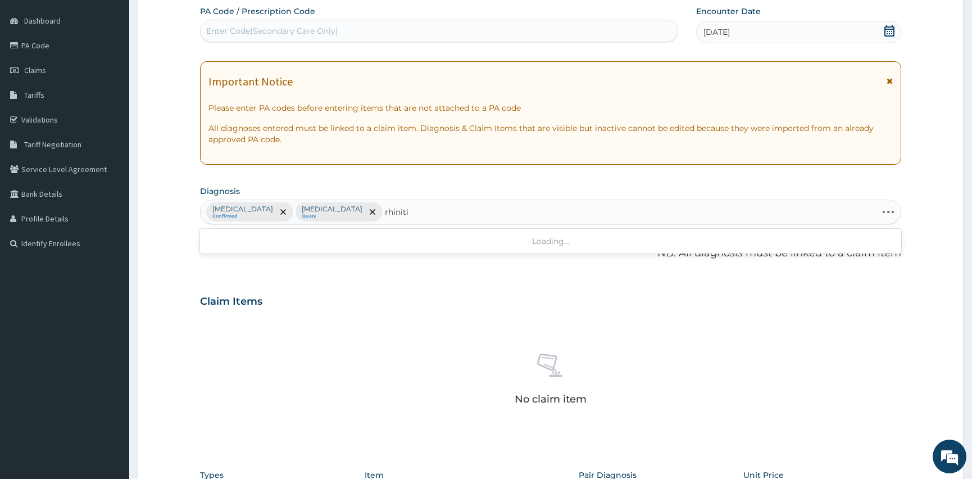
type input "[MEDICAL_DATA]"
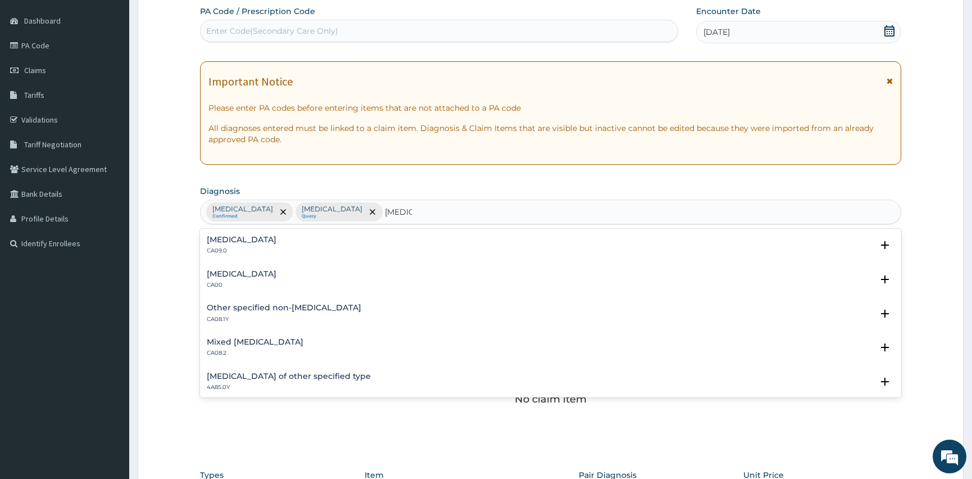
click at [265, 275] on h4 "[MEDICAL_DATA]" at bounding box center [242, 274] width 70 height 8
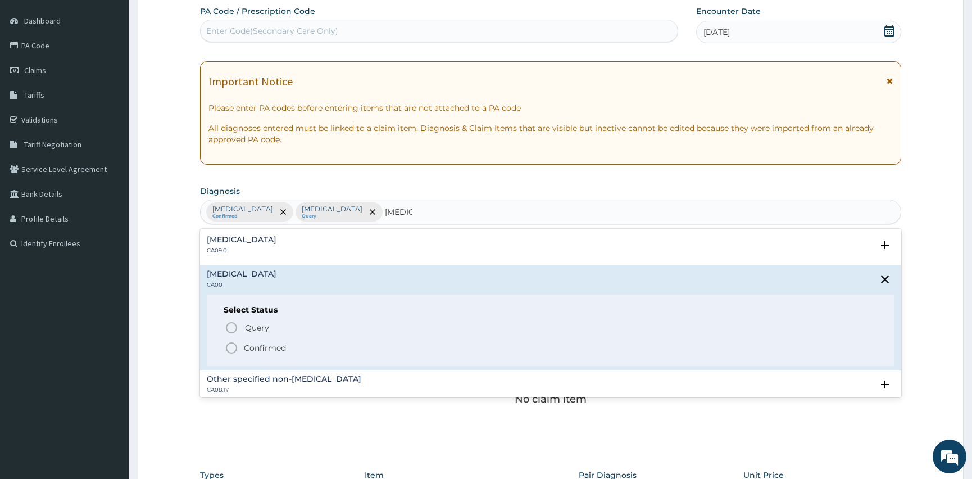
click at [231, 347] on icon "status option filled" at bounding box center [231, 347] width 13 height 13
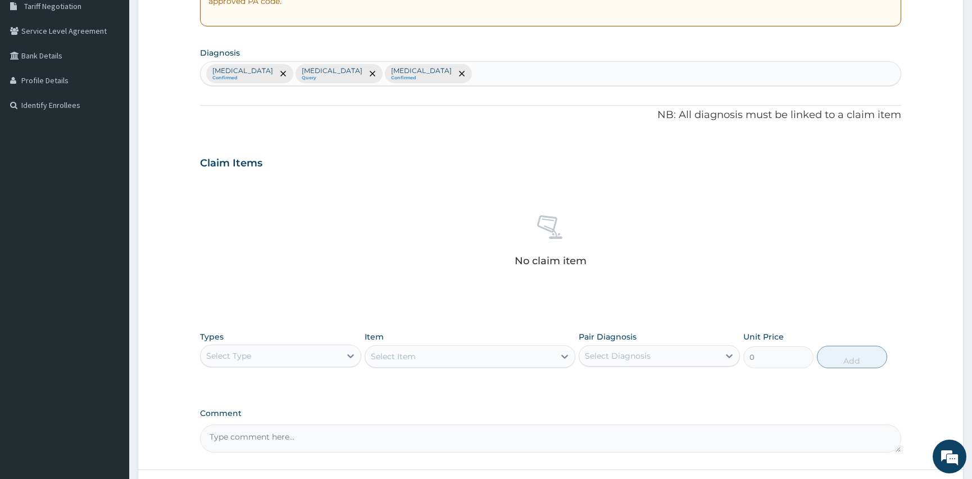
scroll to position [255, 0]
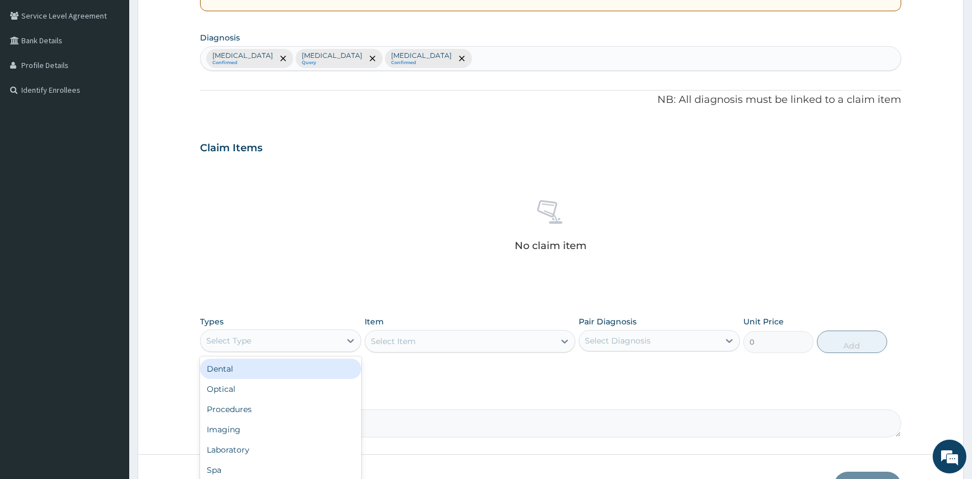
click at [250, 342] on div "Select Type" at bounding box center [271, 341] width 140 height 18
click at [220, 373] on div "Procedures" at bounding box center [280, 371] width 161 height 20
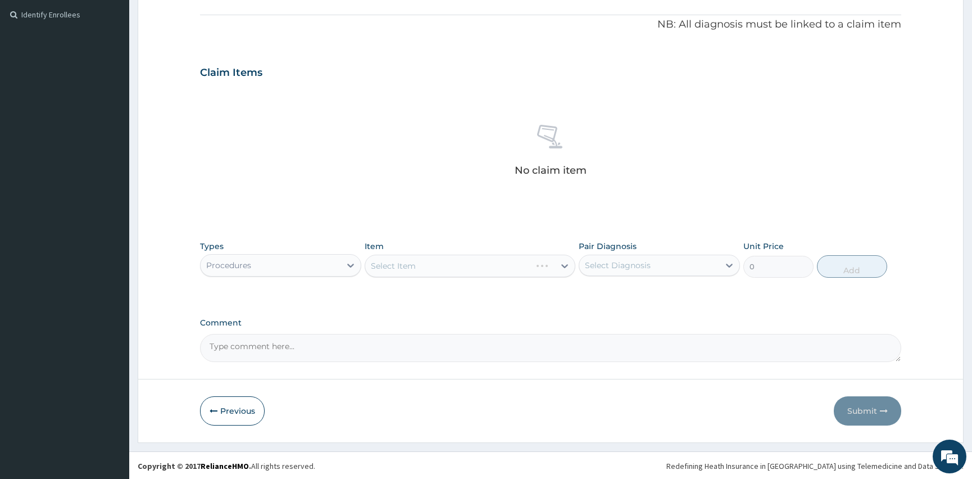
scroll to position [331, 0]
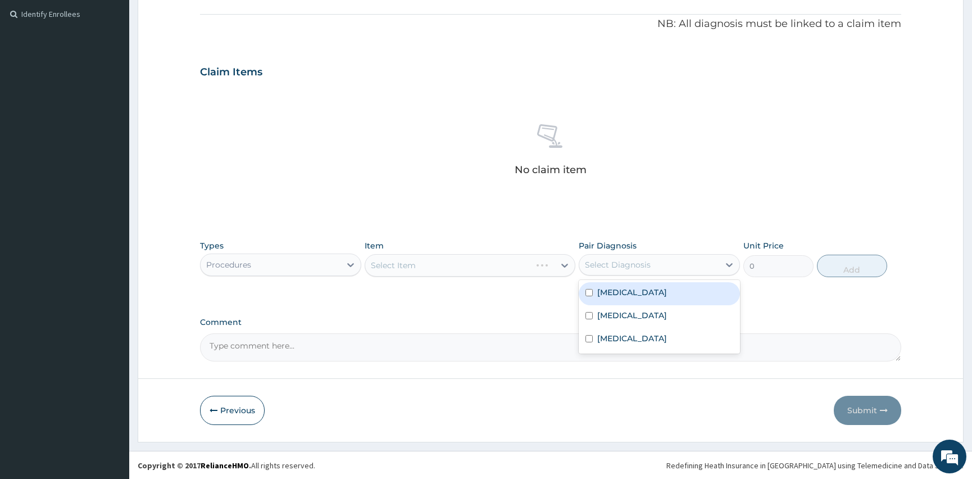
click at [637, 264] on div "Select Diagnosis" at bounding box center [618, 264] width 66 height 11
click at [588, 293] on input "checkbox" at bounding box center [589, 292] width 7 height 7
checkbox input "true"
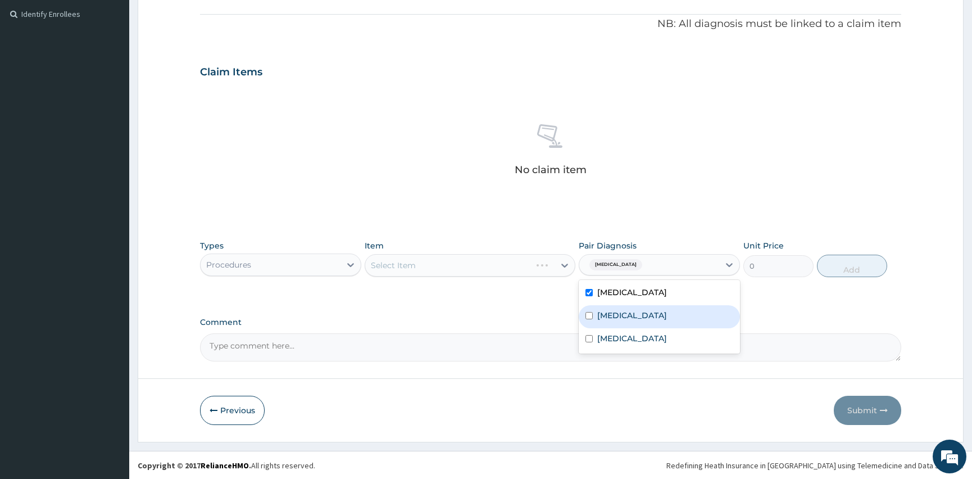
click at [590, 318] on input "checkbox" at bounding box center [589, 315] width 7 height 7
checkbox input "true"
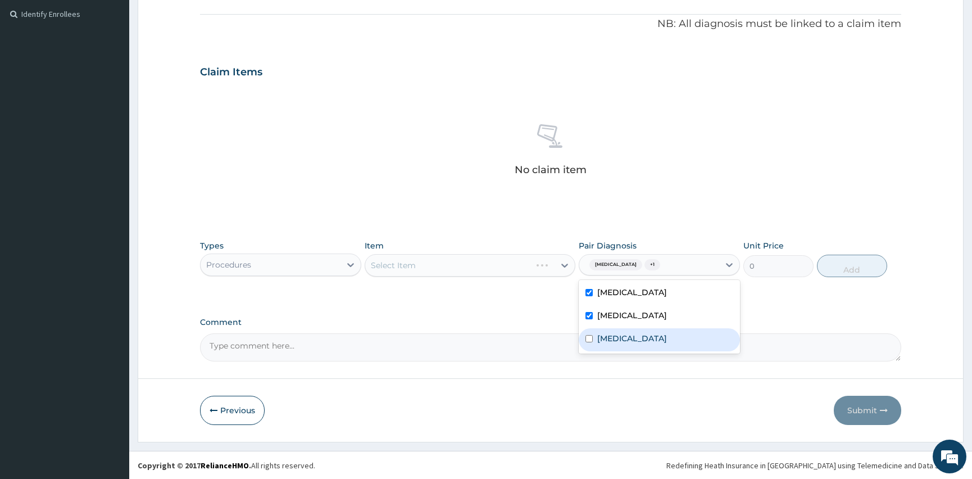
click at [586, 338] on input "checkbox" at bounding box center [589, 338] width 7 height 7
checkbox input "true"
click at [402, 262] on div "Select Item" at bounding box center [393, 265] width 45 height 11
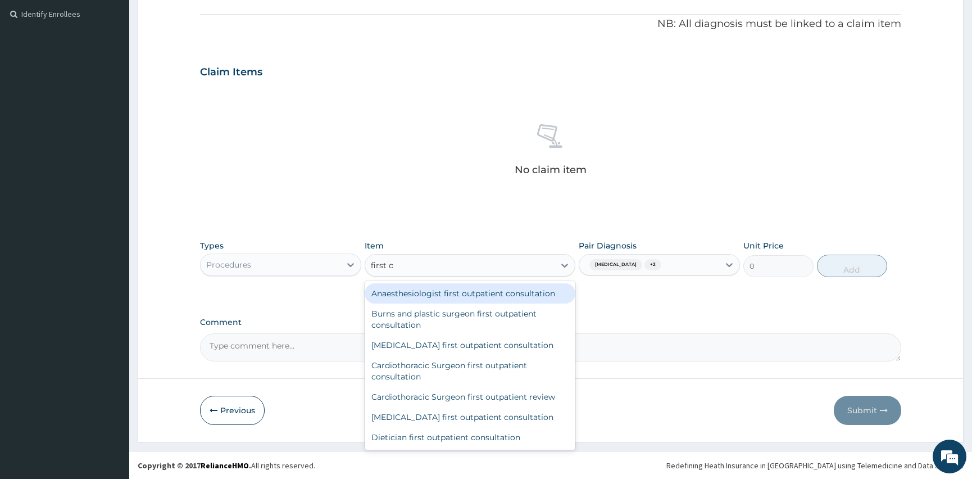
type input "first ou"
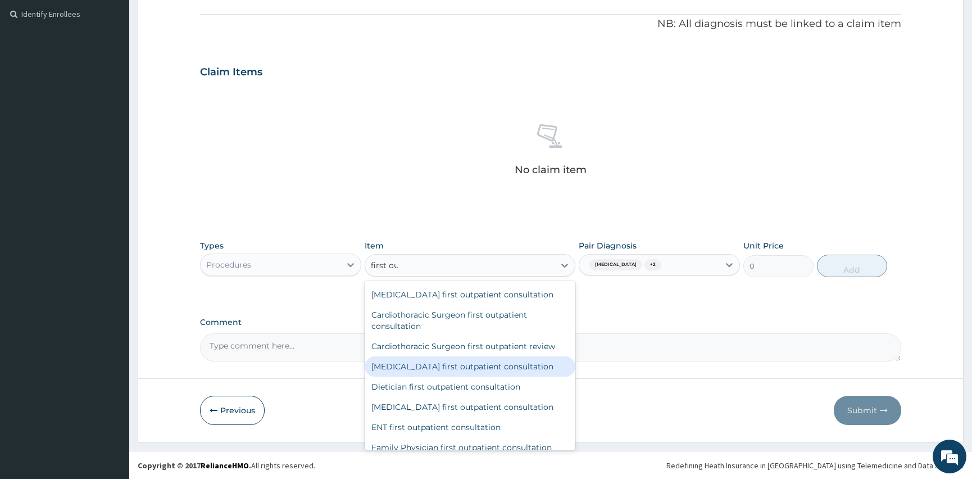
scroll to position [153, 0]
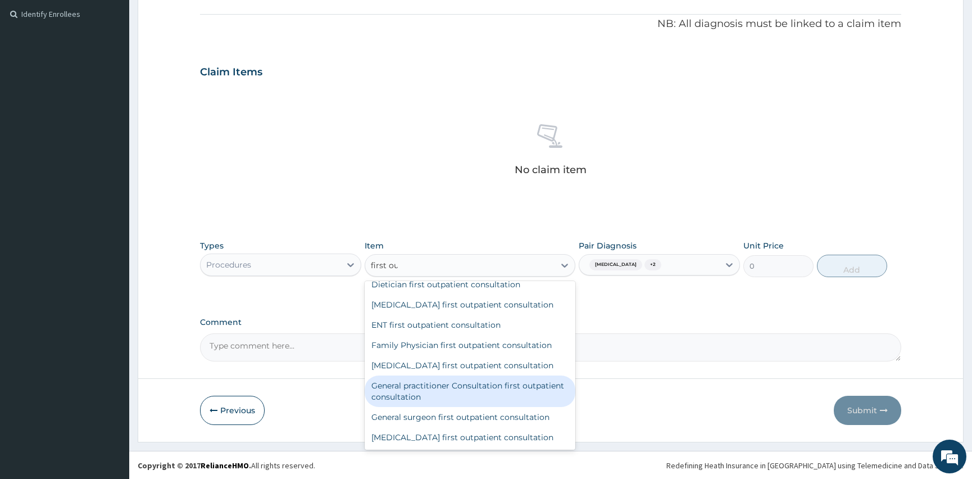
click at [503, 388] on div "General practitioner Consultation first outpatient consultation" at bounding box center [470, 390] width 210 height 31
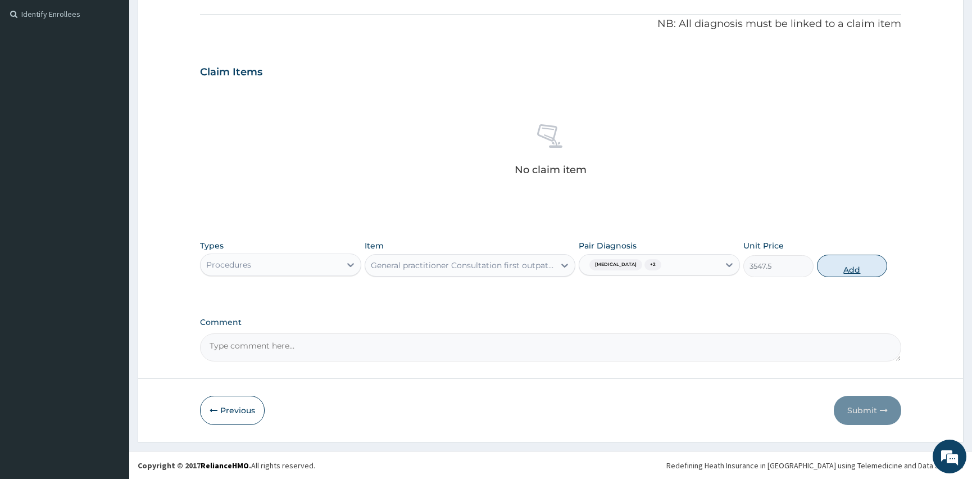
click at [843, 266] on button "Add" at bounding box center [852, 266] width 70 height 22
type input "0"
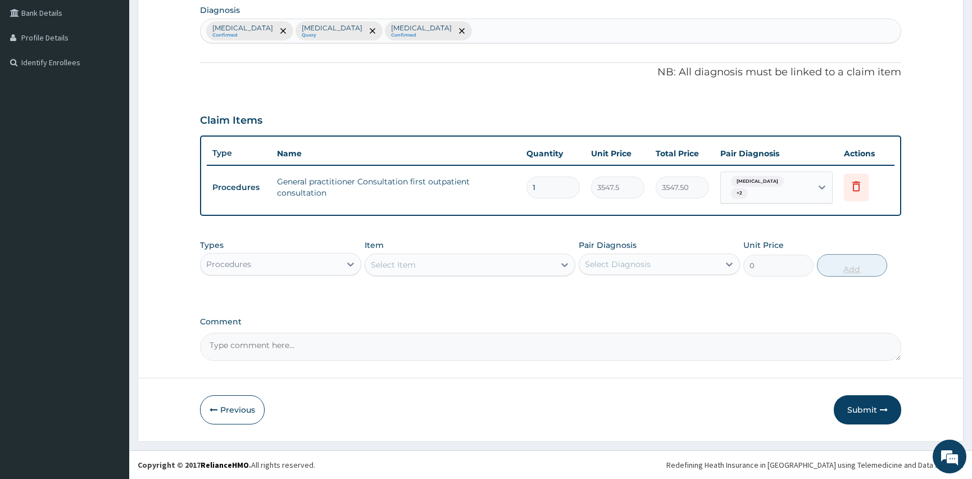
scroll to position [282, 0]
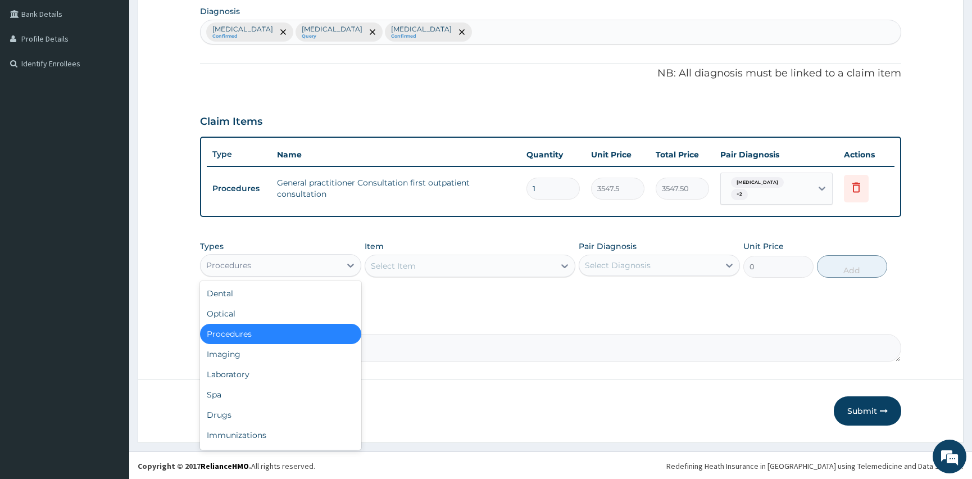
click at [242, 260] on div "Procedures" at bounding box center [228, 265] width 45 height 11
click at [269, 374] on div "Laboratory" at bounding box center [280, 374] width 161 height 20
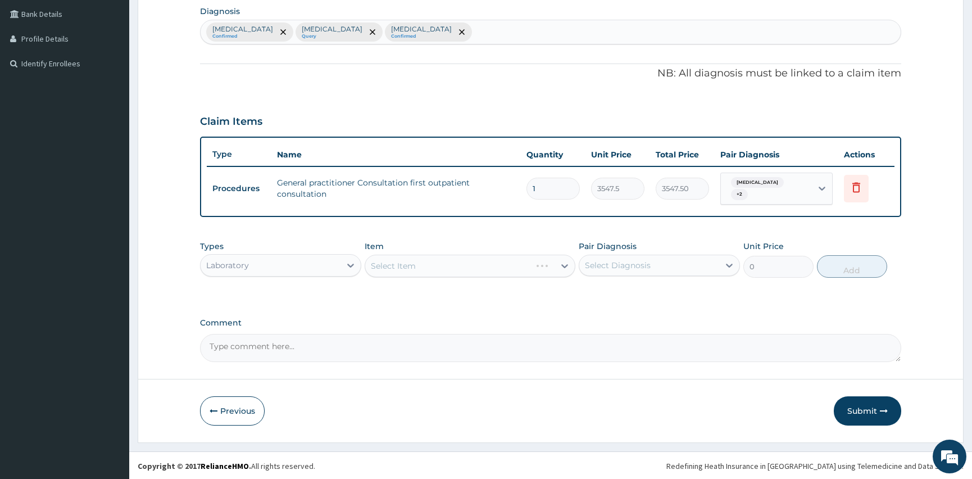
click at [655, 267] on div "Select Diagnosis" at bounding box center [649, 265] width 140 height 18
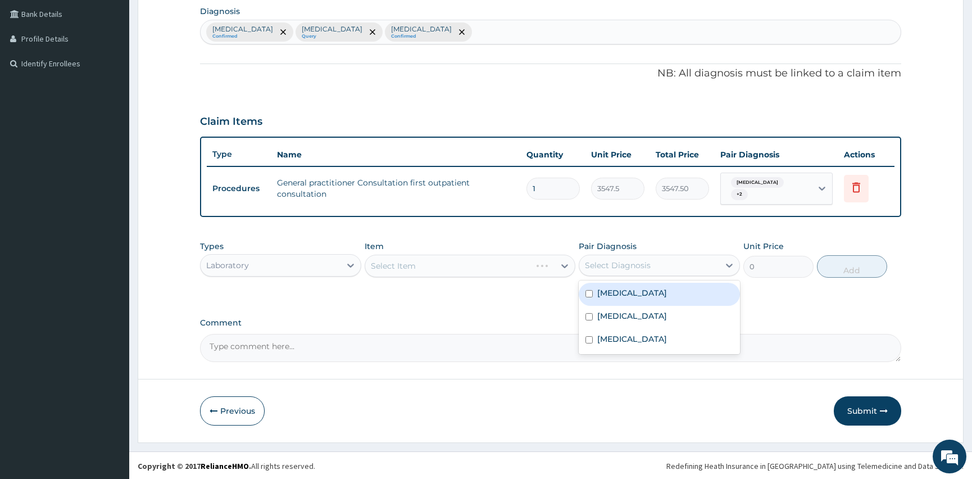
click at [588, 293] on input "checkbox" at bounding box center [589, 293] width 7 height 7
checkbox input "true"
click at [455, 261] on div "Select Item" at bounding box center [470, 266] width 210 height 22
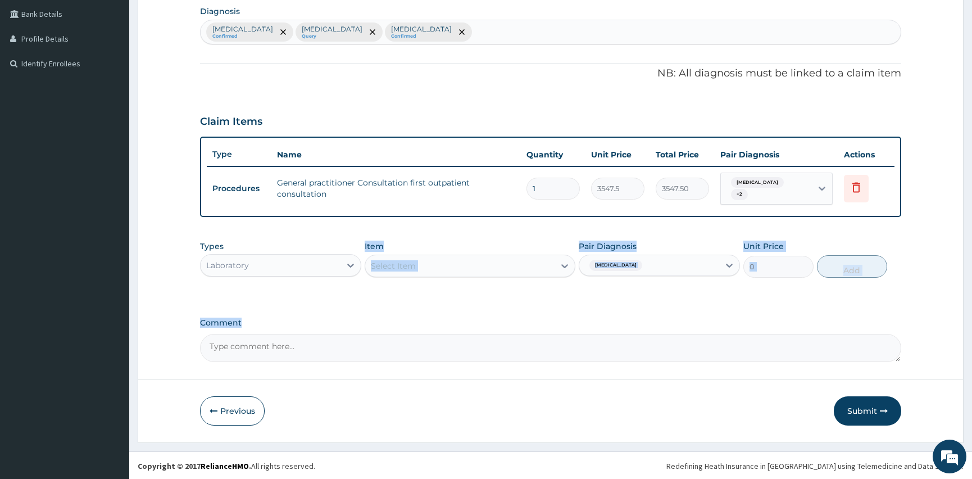
drag, startPoint x: 455, startPoint y: 261, endPoint x: 351, endPoint y: 307, distance: 113.5
click at [351, 307] on div "PA Code / Prescription Code Enter Code(Secondary Care Only) Encounter Date 12-1…" at bounding box center [550, 94] width 701 height 536
click at [720, 365] on form "Step 2 of 2 PA Code / Prescription Code Enter Code(Secondary Care Only) Encount…" at bounding box center [551, 110] width 826 height 665
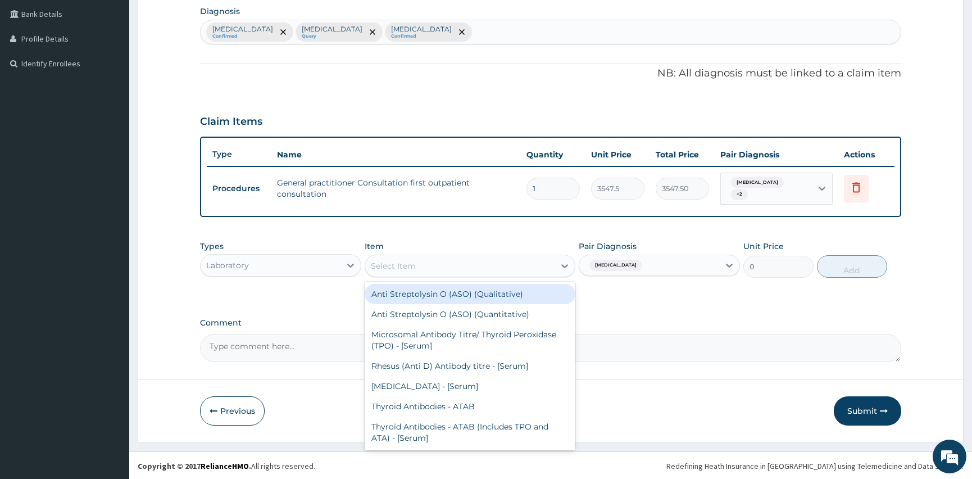
click at [441, 266] on div "Select Item" at bounding box center [459, 266] width 189 height 18
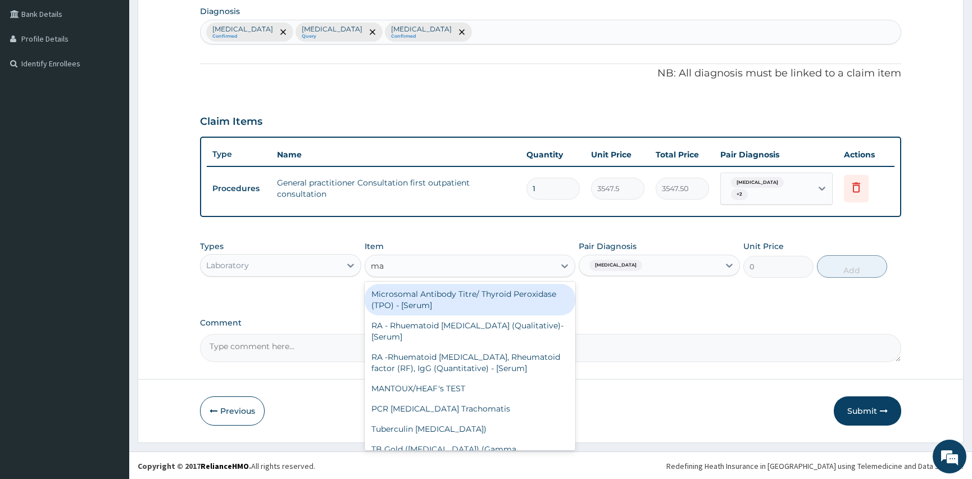
type input "mal"
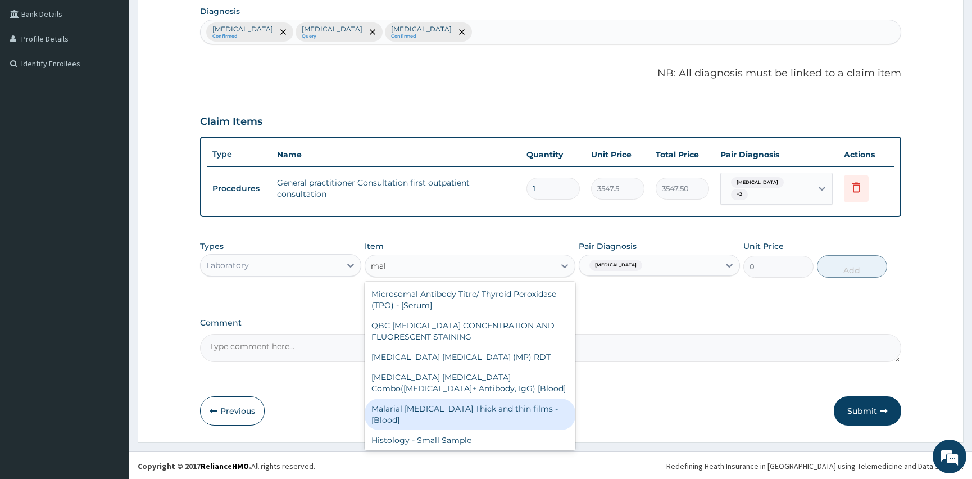
click at [475, 408] on div "Malarial Parasite Thick and thin films - [Blood]" at bounding box center [470, 413] width 210 height 31
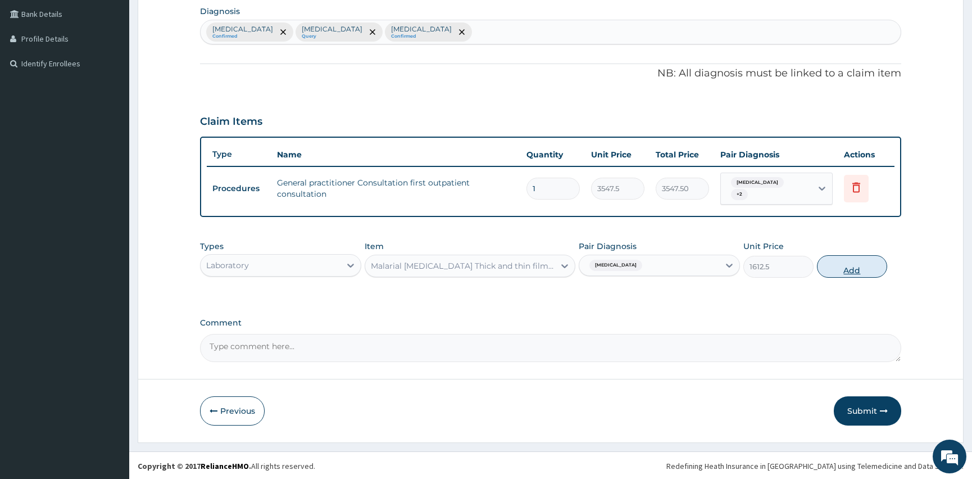
click at [843, 259] on button "Add" at bounding box center [852, 266] width 70 height 22
type input "0"
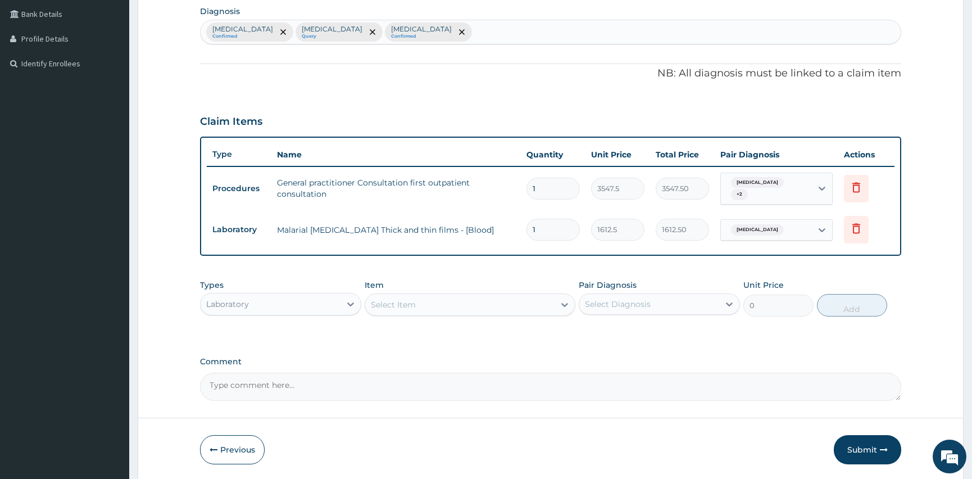
click at [471, 306] on div "Select Item" at bounding box center [459, 305] width 189 height 18
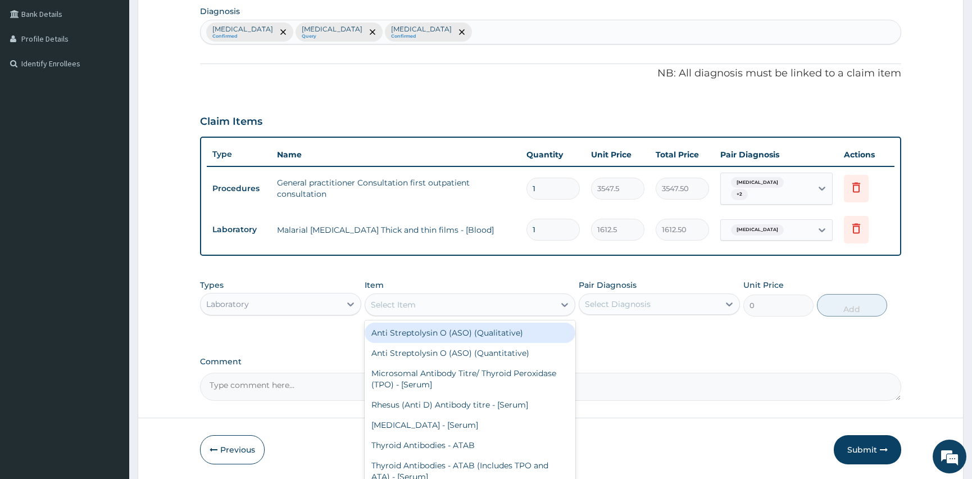
click at [628, 301] on div "Select Diagnosis" at bounding box center [618, 303] width 66 height 11
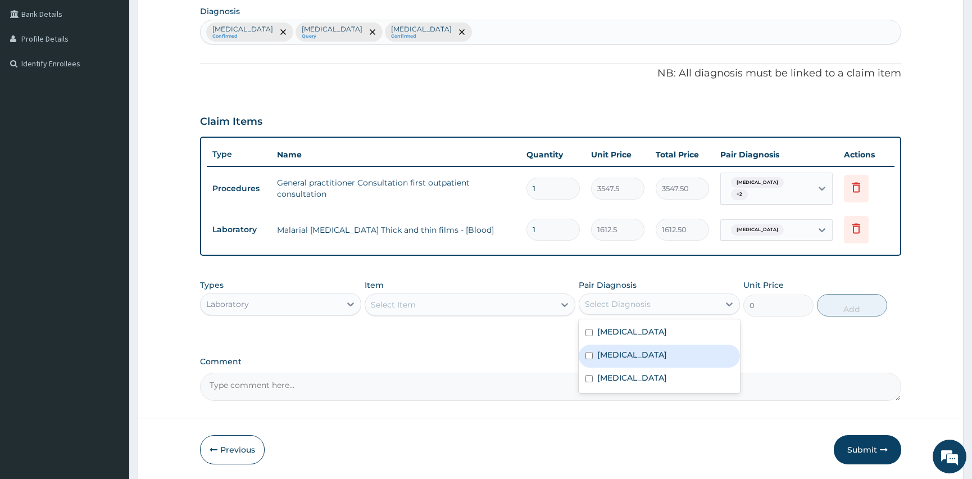
click at [589, 352] on input "checkbox" at bounding box center [589, 355] width 7 height 7
checkbox input "true"
click at [397, 303] on div "Select Item" at bounding box center [393, 304] width 45 height 11
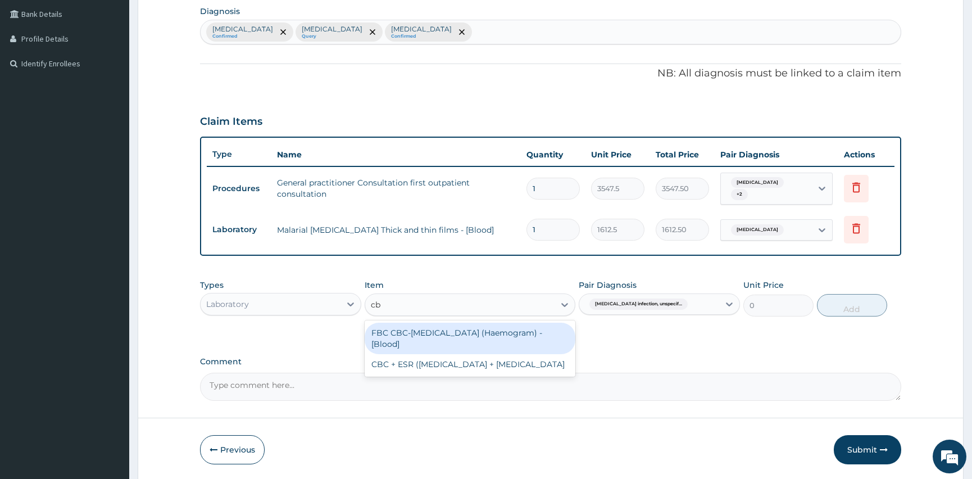
type input "cbc"
click at [430, 334] on div "FBC CBC-Complete Blood Count (Haemogram) - [Blood]" at bounding box center [470, 338] width 210 height 31
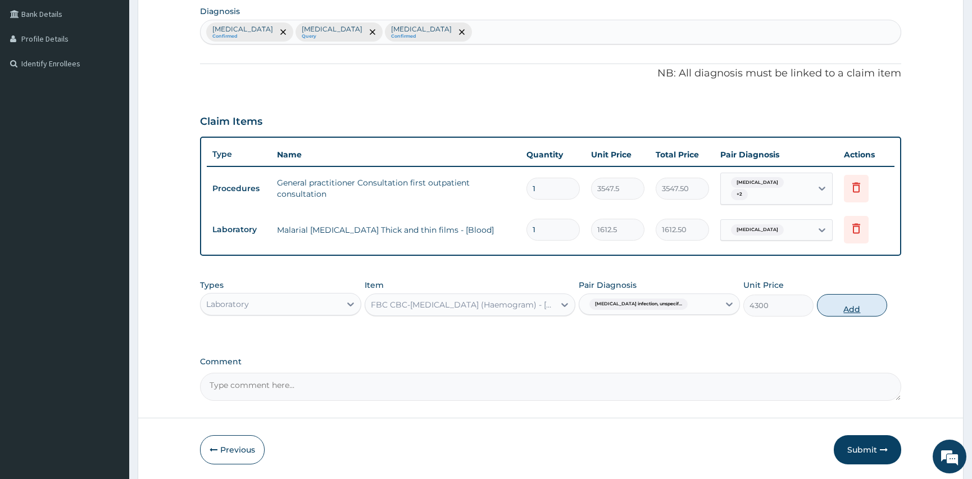
click at [856, 300] on button "Add" at bounding box center [852, 305] width 70 height 22
type input "0"
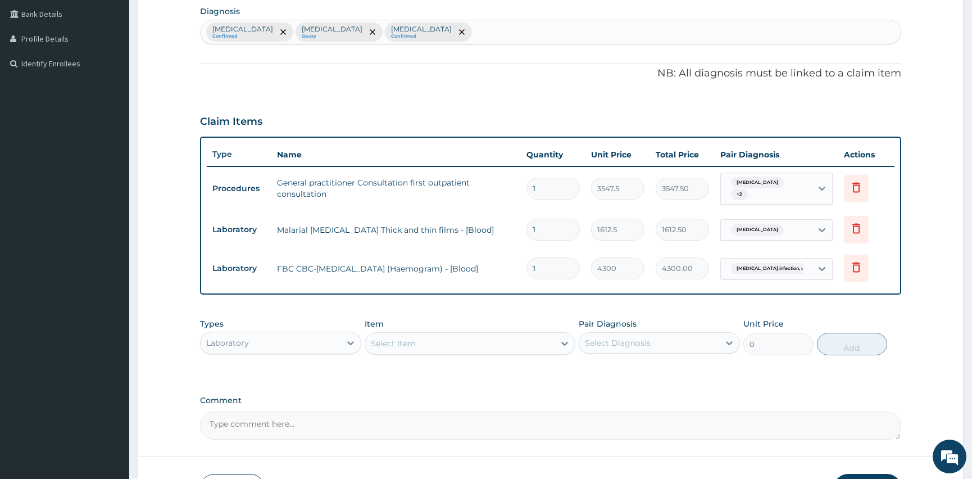
click at [301, 336] on div "Laboratory" at bounding box center [271, 343] width 140 height 18
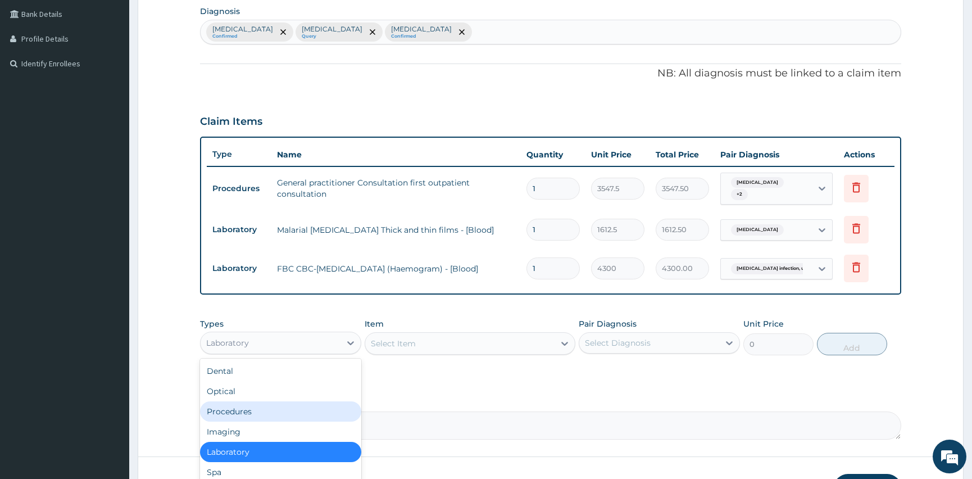
scroll to position [38, 0]
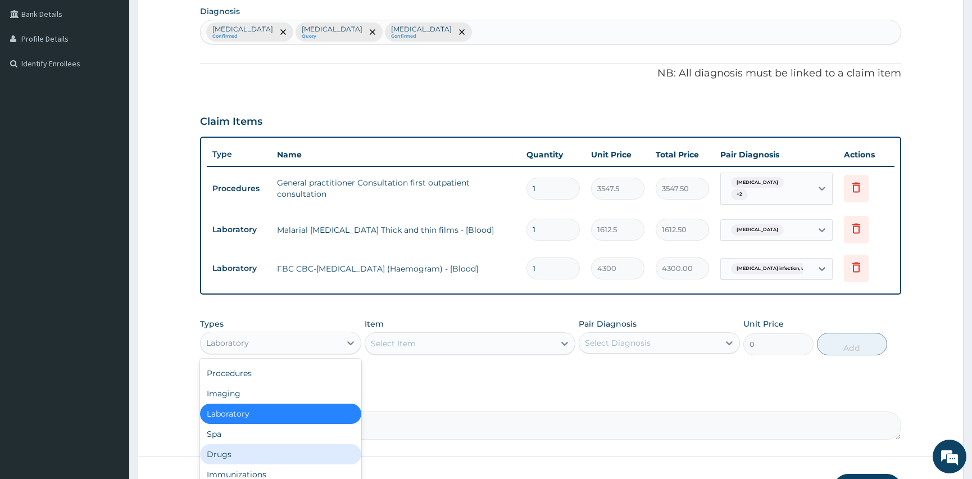
click at [247, 452] on div "Drugs" at bounding box center [280, 454] width 161 height 20
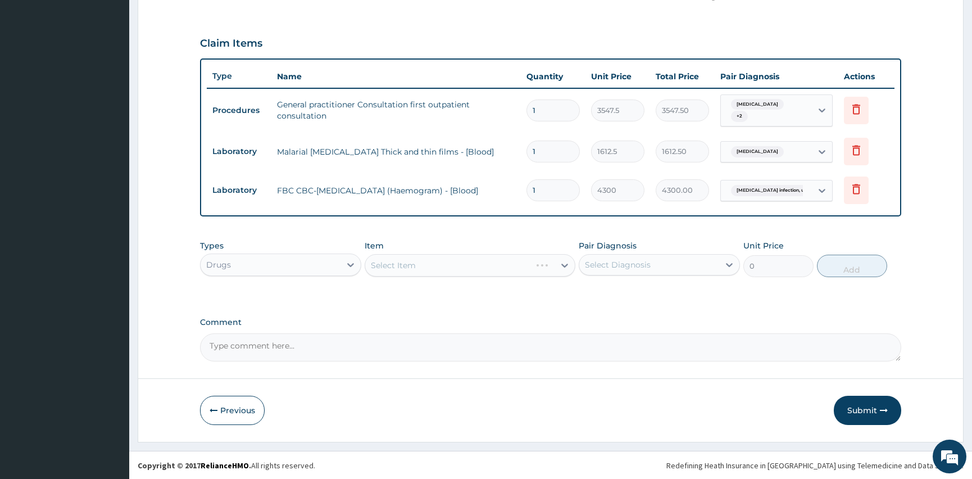
scroll to position [360, 0]
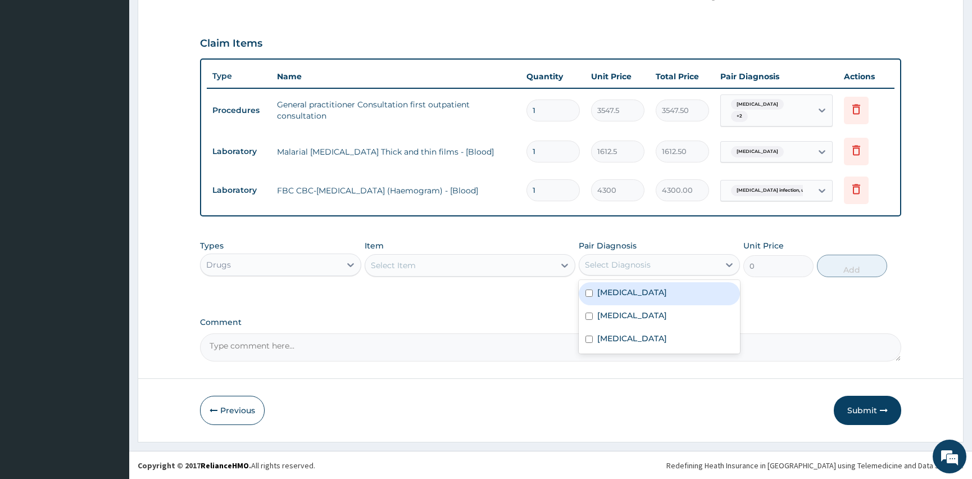
click at [627, 264] on div "Select Diagnosis" at bounding box center [618, 264] width 66 height 11
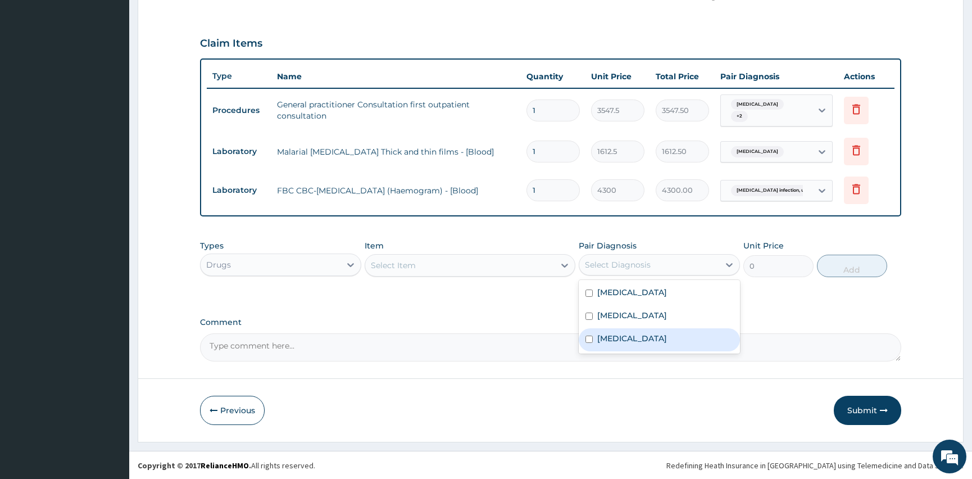
click at [587, 338] on input "checkbox" at bounding box center [589, 338] width 7 height 7
checkbox input "true"
click at [400, 269] on div "Select Item" at bounding box center [393, 265] width 45 height 11
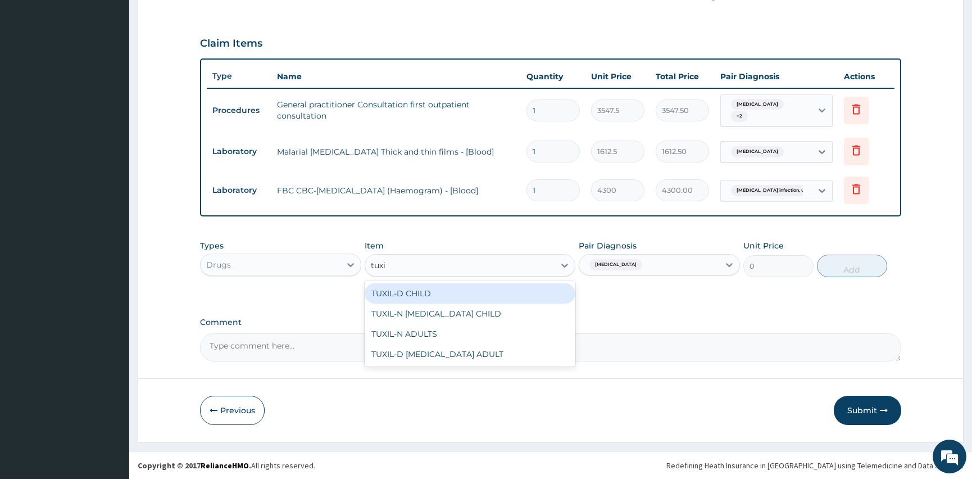
type input "tuxil"
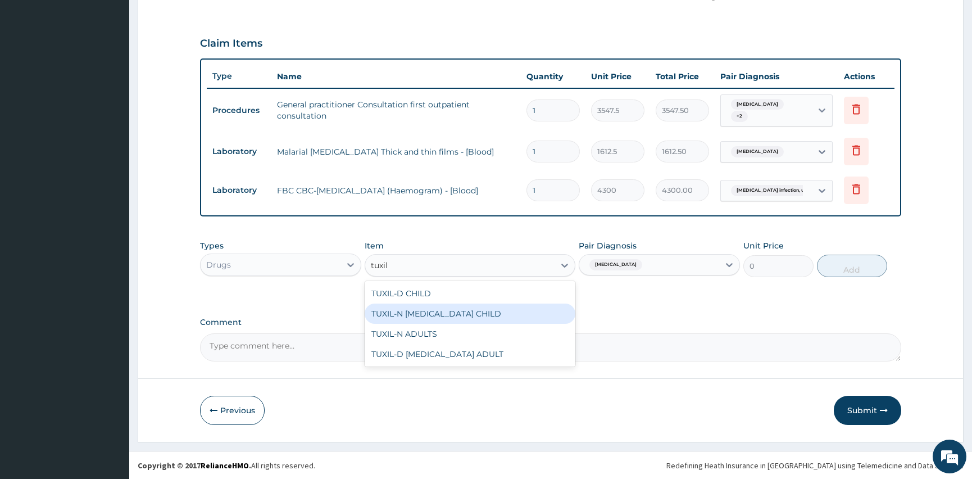
click at [448, 314] on div "TUXIL-N EXPECTORANT CHILD" at bounding box center [470, 313] width 210 height 20
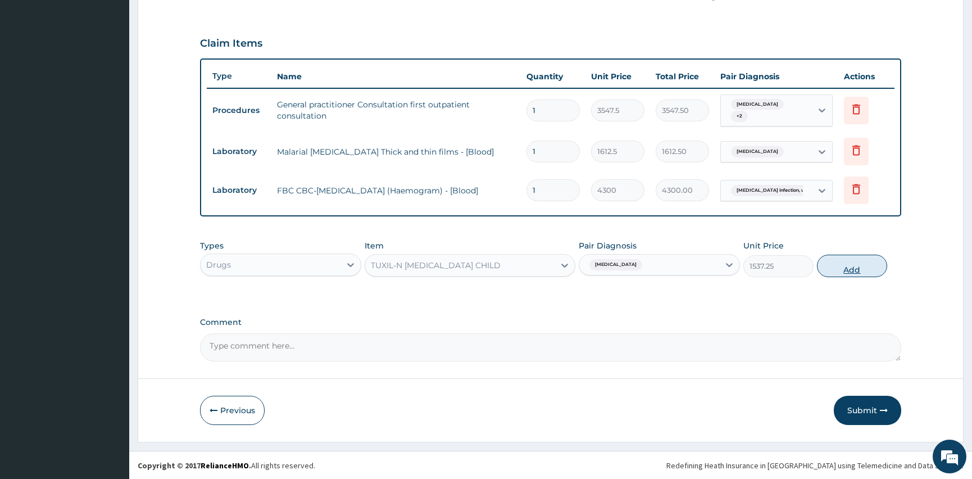
click at [851, 264] on button "Add" at bounding box center [852, 266] width 70 height 22
type input "0"
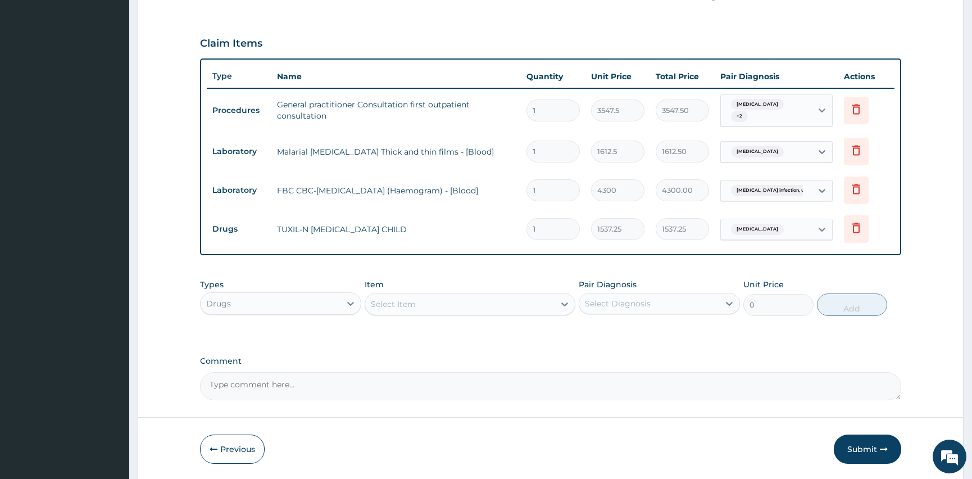
scroll to position [399, 0]
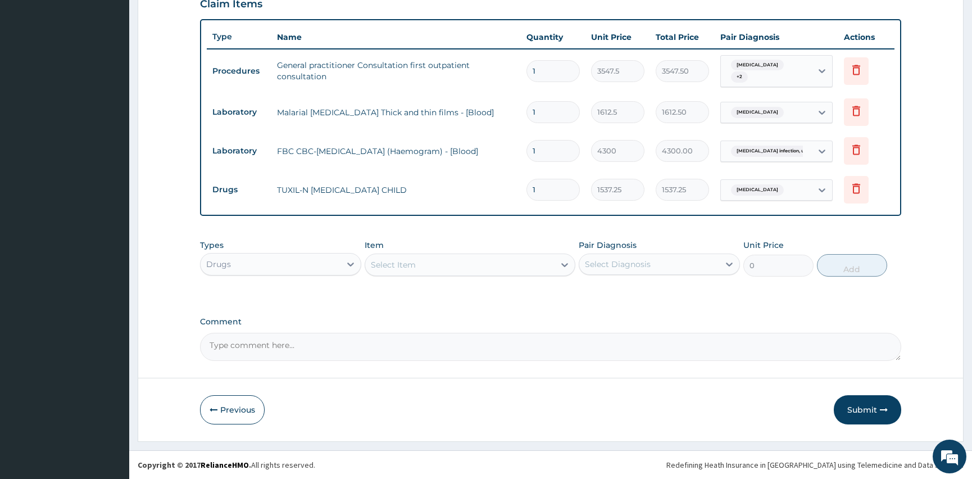
click at [617, 268] on div "Select Diagnosis" at bounding box center [618, 263] width 66 height 11
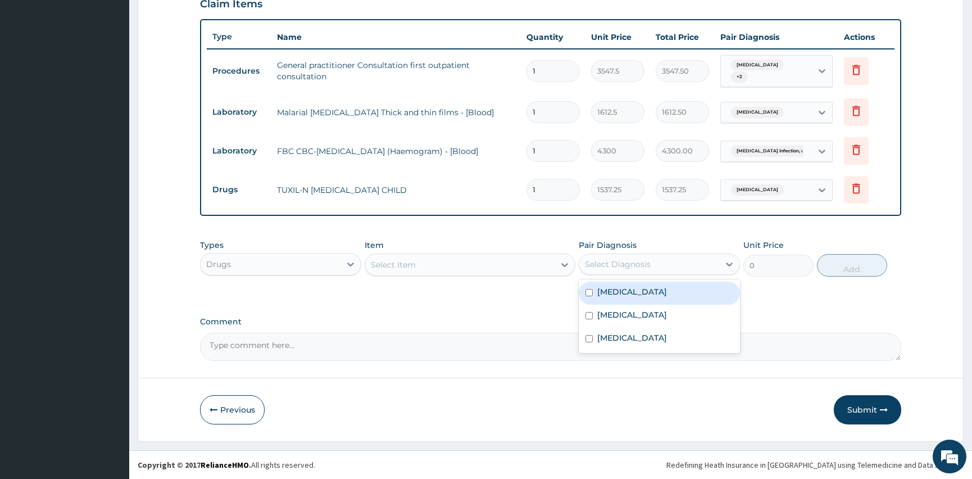
click at [590, 283] on div "Malaria, unspecified" at bounding box center [659, 293] width 161 height 23
checkbox input "true"
click at [494, 269] on div "Select Item" at bounding box center [459, 265] width 189 height 18
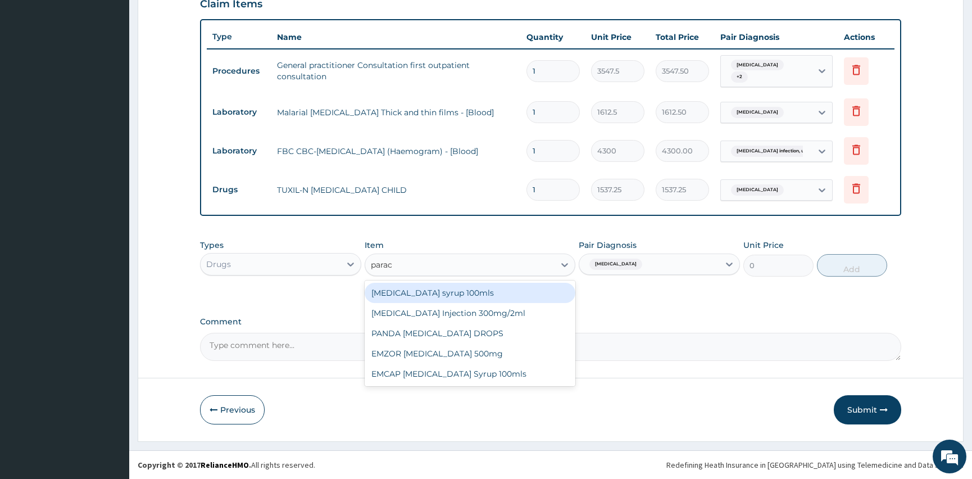
type input "parace"
click at [428, 292] on div "Paracetamol syrup 100mls" at bounding box center [470, 293] width 210 height 20
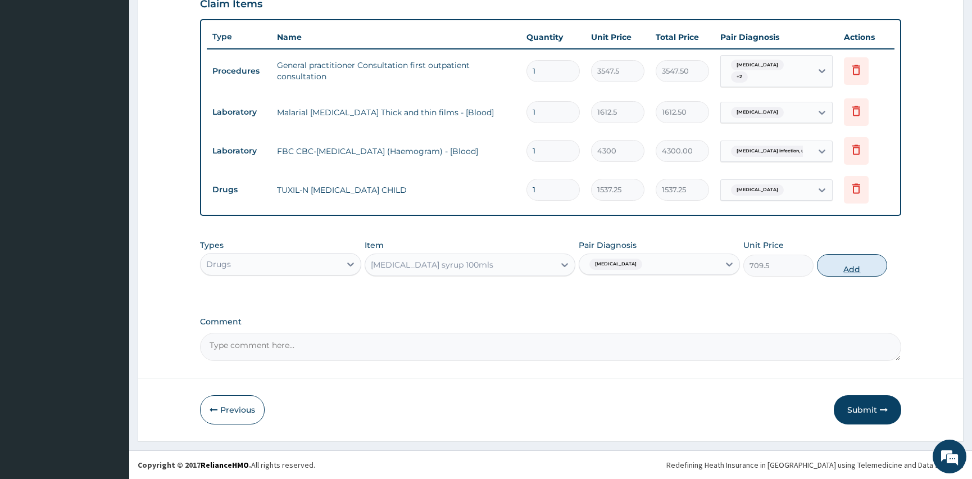
click at [849, 261] on button "Add" at bounding box center [852, 265] width 70 height 22
type input "0"
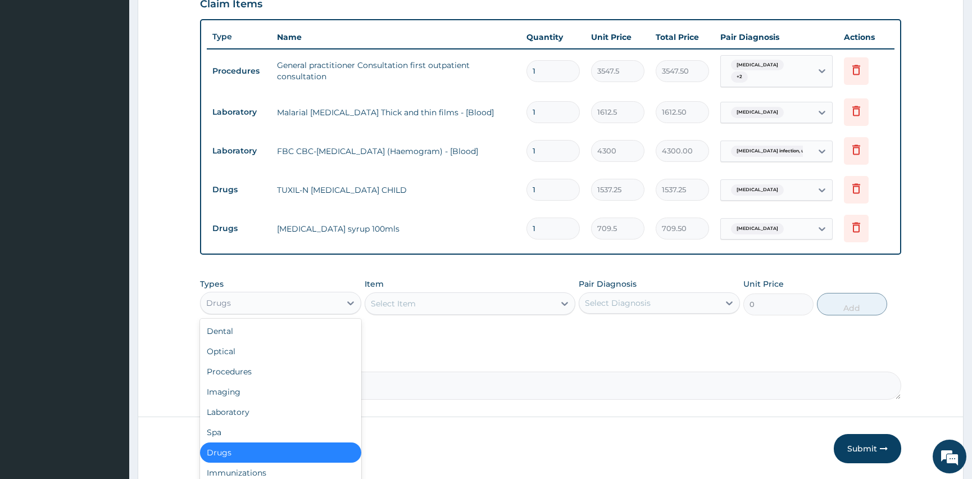
click at [250, 307] on div "Drugs" at bounding box center [271, 303] width 140 height 18
click at [230, 453] on div "Drugs" at bounding box center [280, 452] width 161 height 20
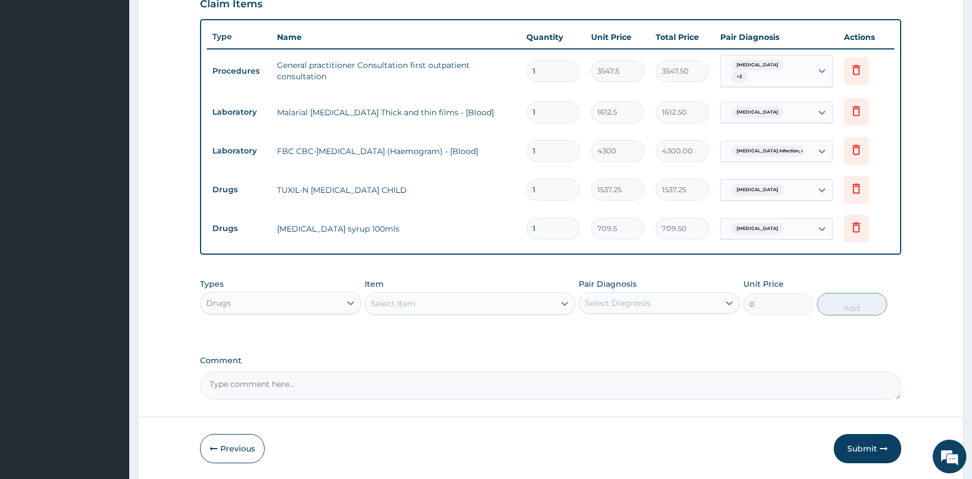
click at [625, 292] on div "Select Diagnosis" at bounding box center [659, 302] width 161 height 21
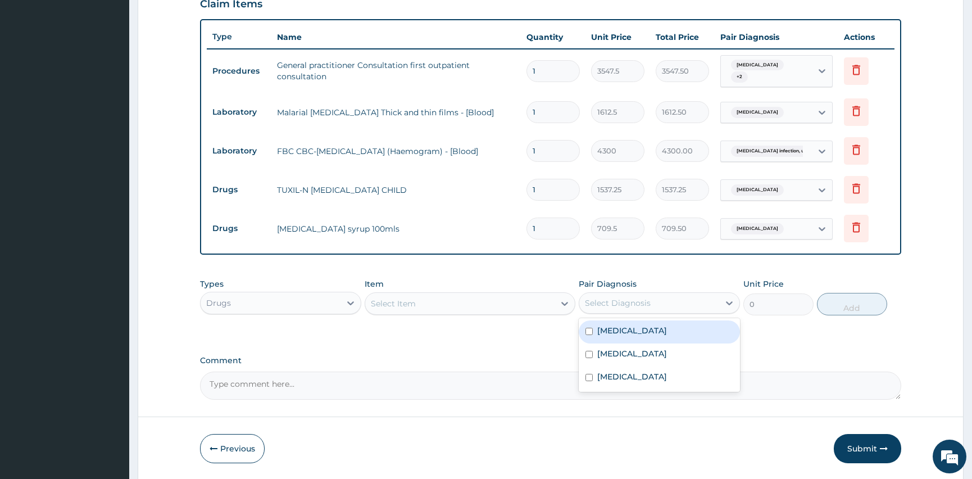
click at [595, 328] on div "Malaria, unspecified" at bounding box center [659, 331] width 161 height 23
checkbox input "true"
click at [429, 304] on div "Select Item" at bounding box center [459, 303] width 189 height 18
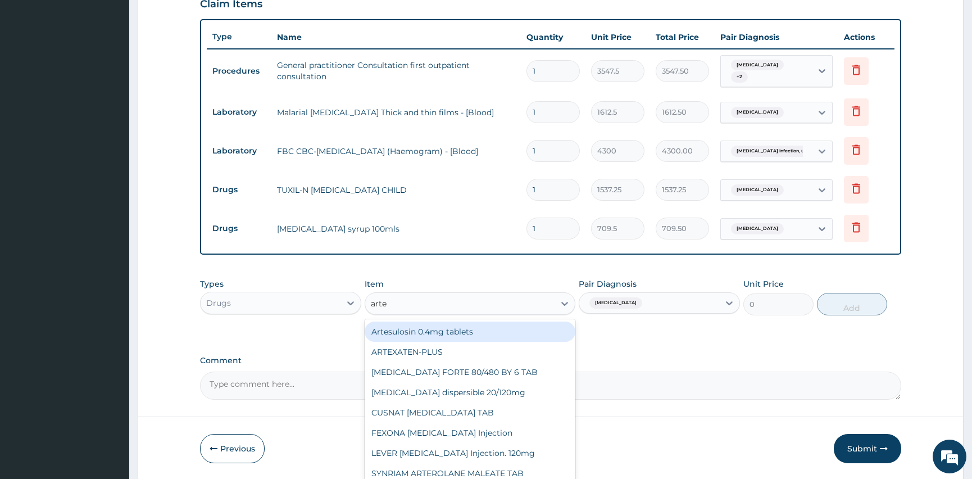
type input "artem"
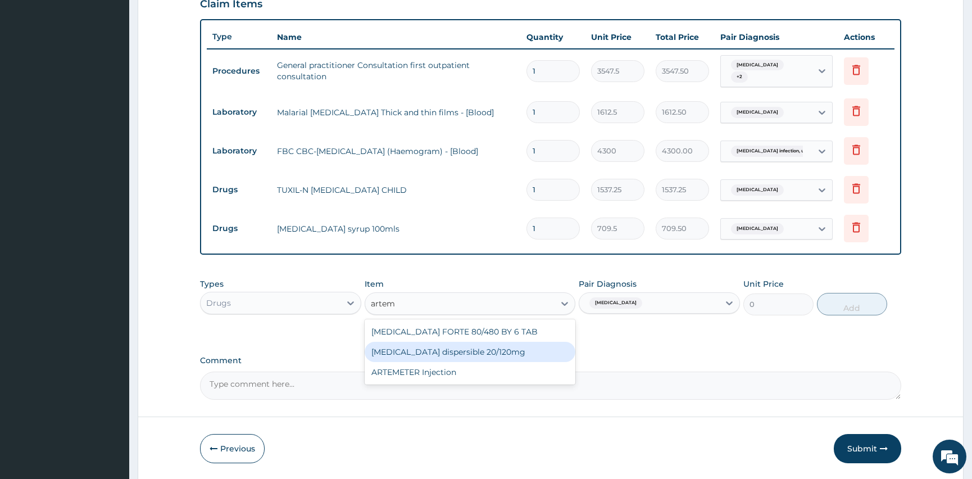
click at [441, 350] on div "[MEDICAL_DATA] dispersible 20/120mg" at bounding box center [470, 352] width 210 height 20
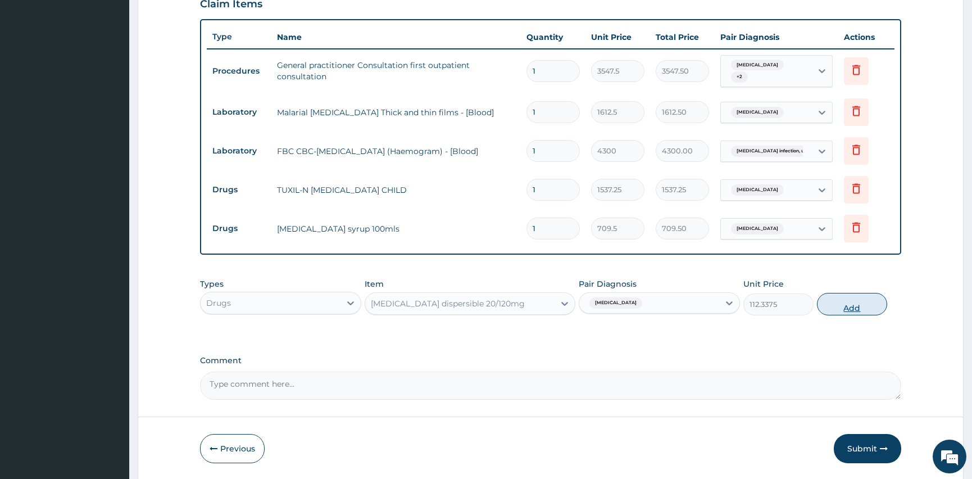
click at [854, 306] on button "Add" at bounding box center [852, 304] width 70 height 22
type input "0"
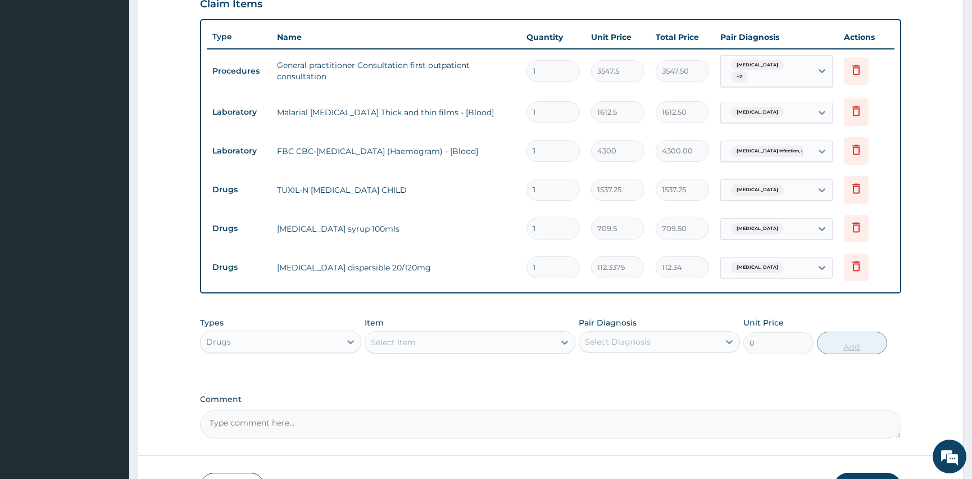
type input "12"
type input "1348.05"
type input "12"
click at [648, 343] on div "Select Diagnosis" at bounding box center [649, 342] width 140 height 18
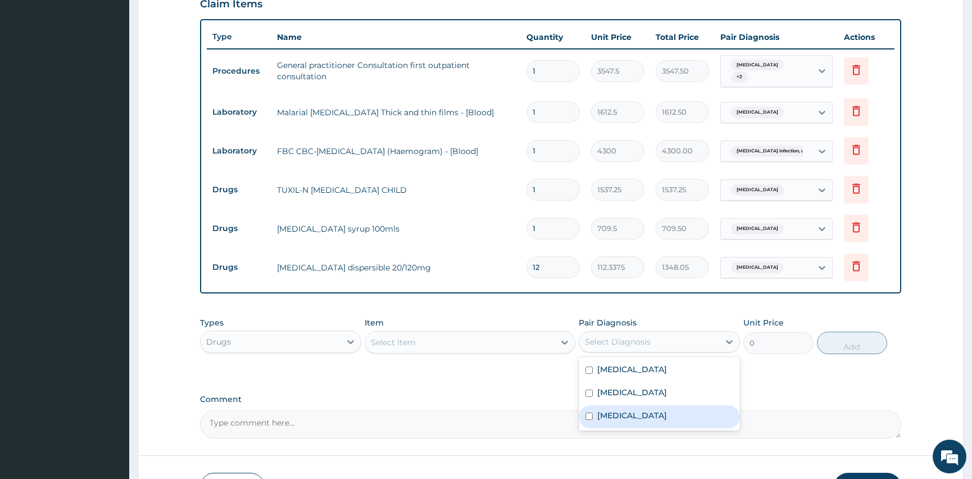
click at [590, 419] on input "checkbox" at bounding box center [589, 415] width 7 height 7
checkbox input "true"
click at [433, 344] on div "Select Item" at bounding box center [459, 342] width 189 height 18
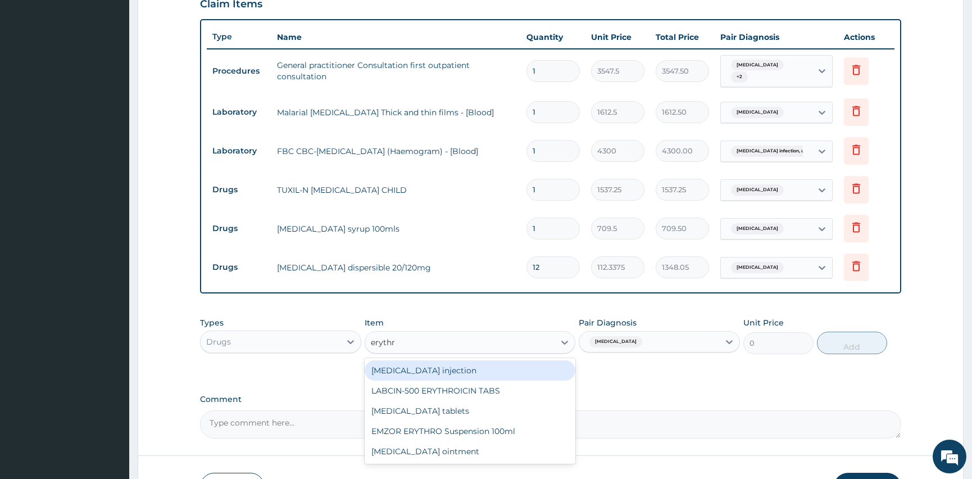
type input "erythro"
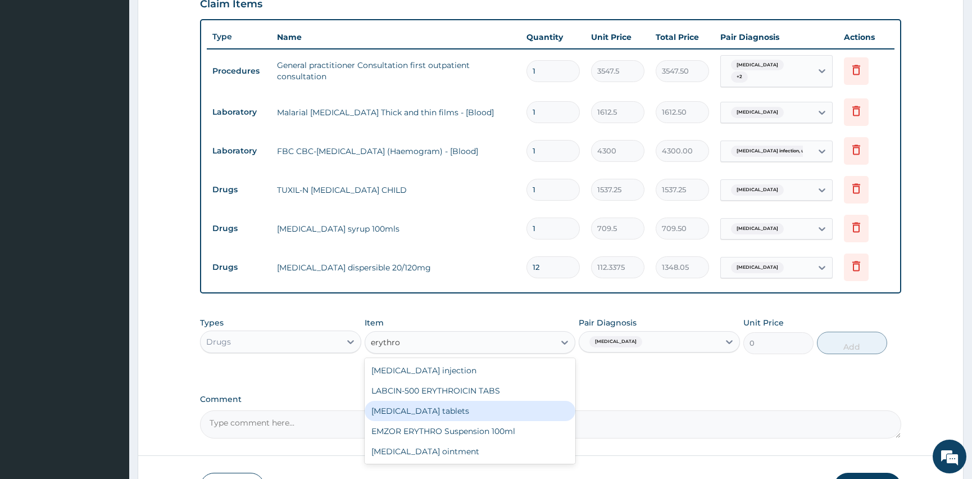
click at [451, 411] on div "[MEDICAL_DATA] tablets" at bounding box center [470, 411] width 210 height 20
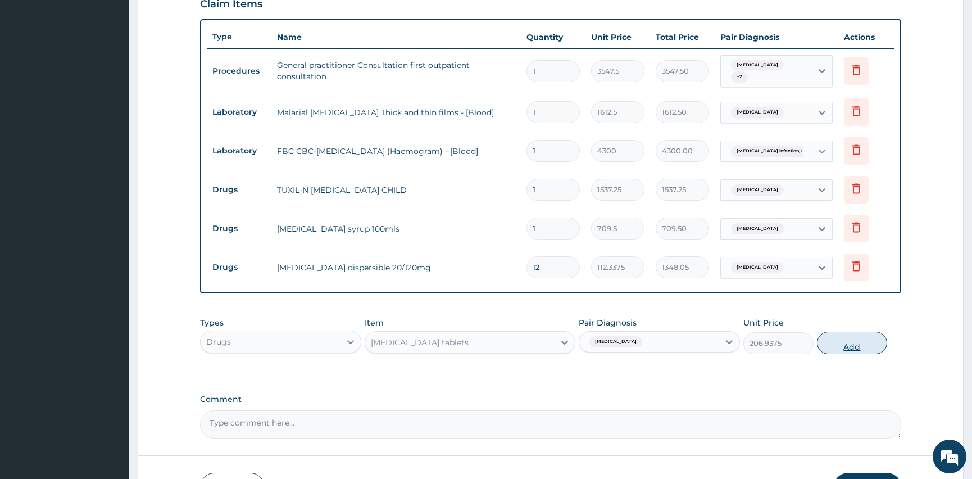
click at [832, 345] on button "Add" at bounding box center [852, 343] width 70 height 22
type input "0"
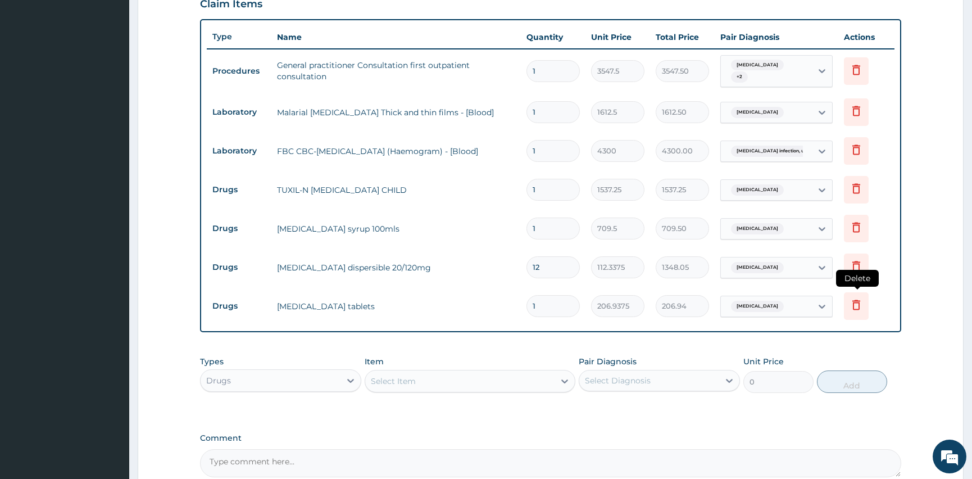
click at [860, 303] on icon at bounding box center [856, 304] width 13 height 13
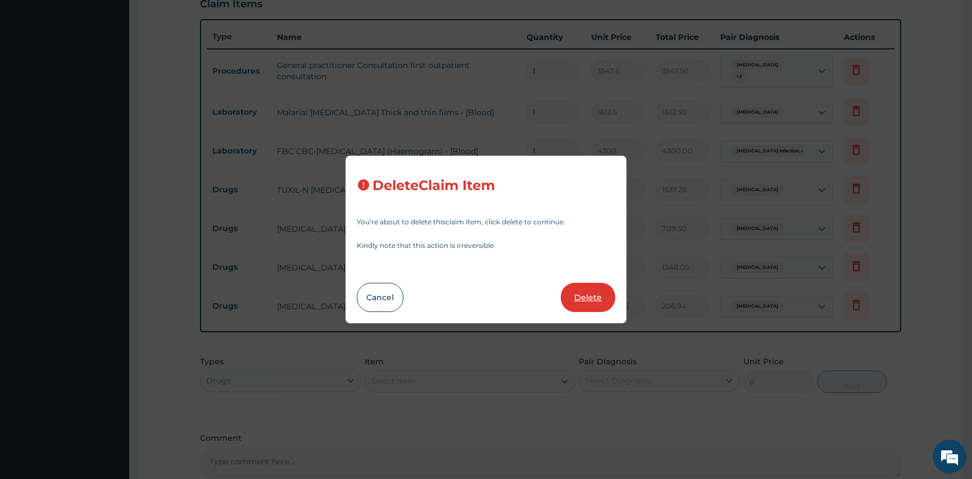
click at [589, 298] on button "Delete" at bounding box center [588, 297] width 55 height 29
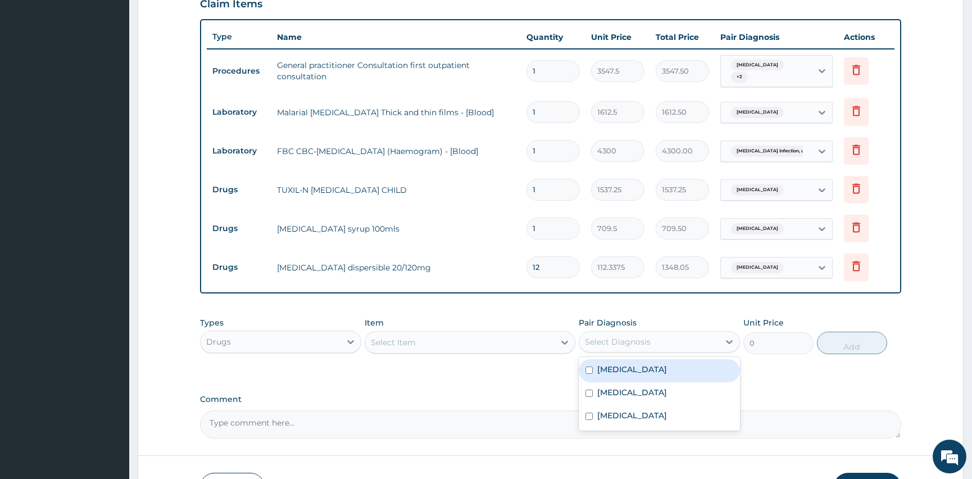
click at [632, 343] on div "Select Diagnosis" at bounding box center [618, 341] width 66 height 11
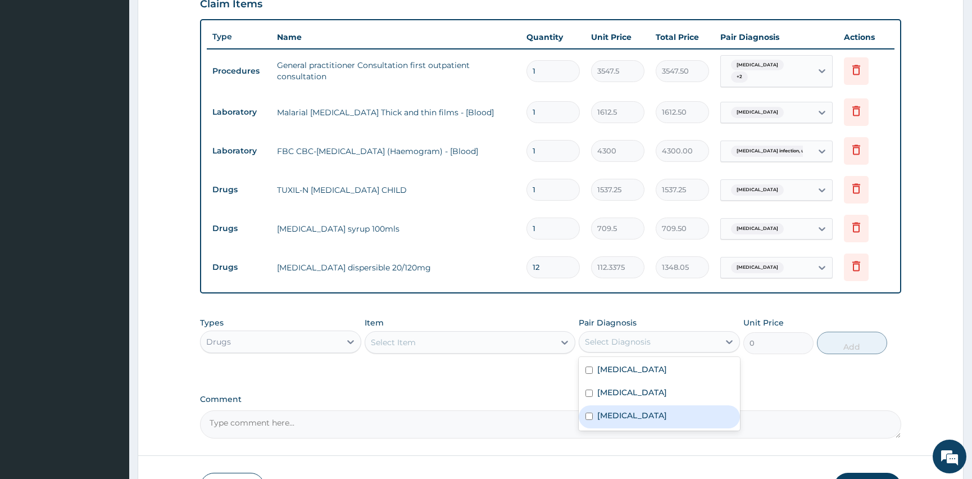
click at [592, 416] on input "checkbox" at bounding box center [589, 415] width 7 height 7
checkbox input "true"
click at [413, 341] on div "Select Item" at bounding box center [393, 342] width 45 height 11
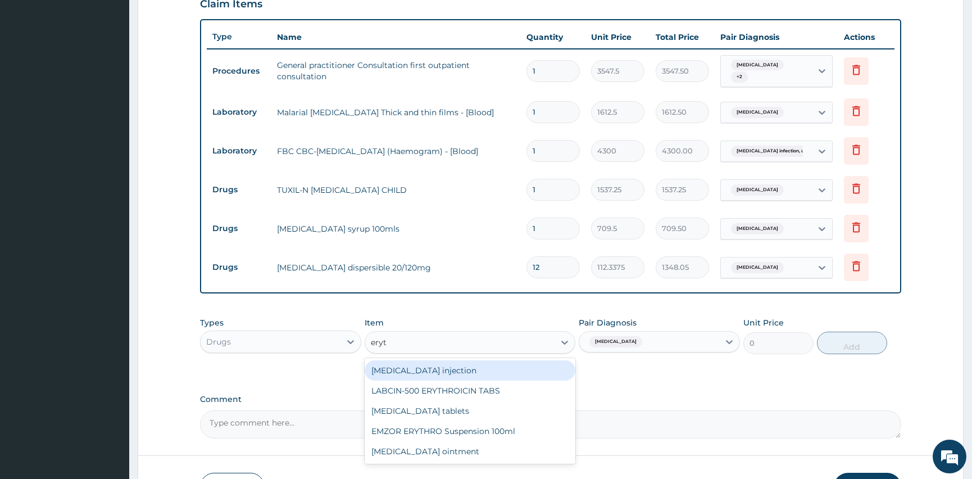
type input "eryth"
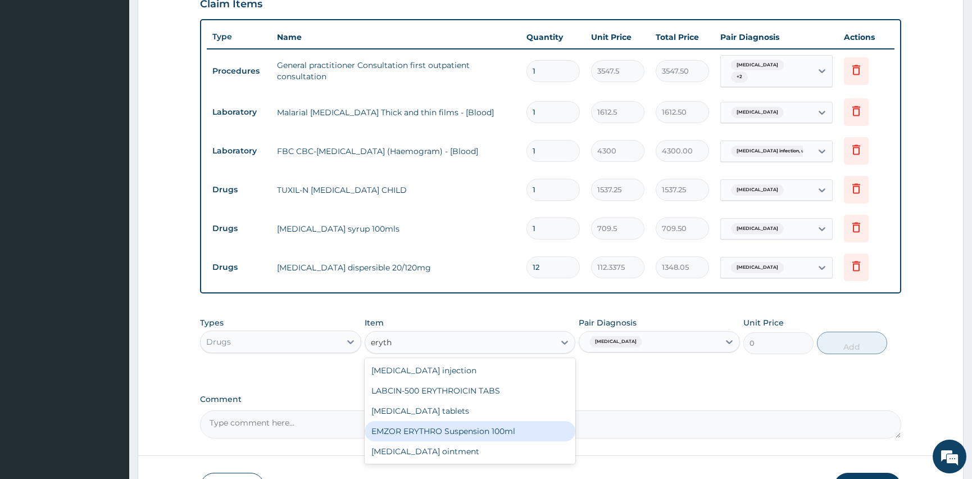
click at [482, 427] on div "EMZOR ERYTHRO Suspension 100ml" at bounding box center [470, 431] width 210 height 20
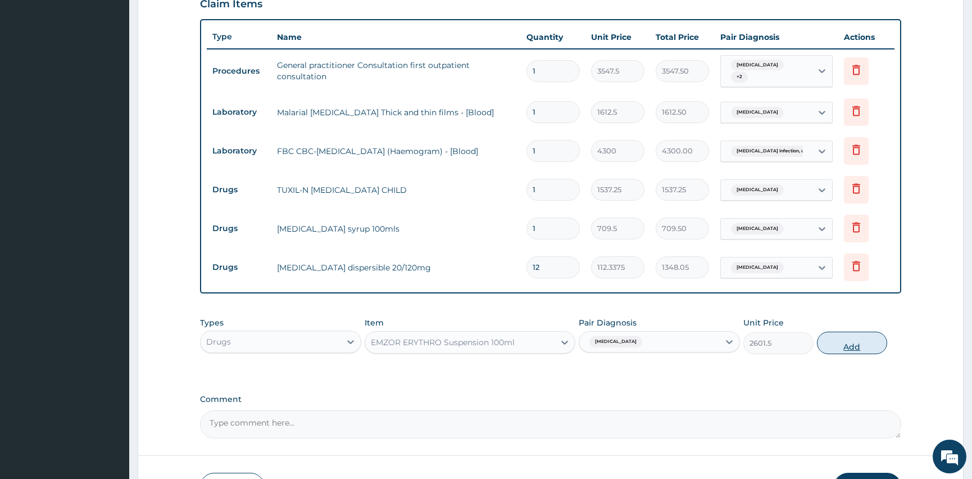
click at [823, 343] on button "Add" at bounding box center [852, 343] width 70 height 22
type input "0"
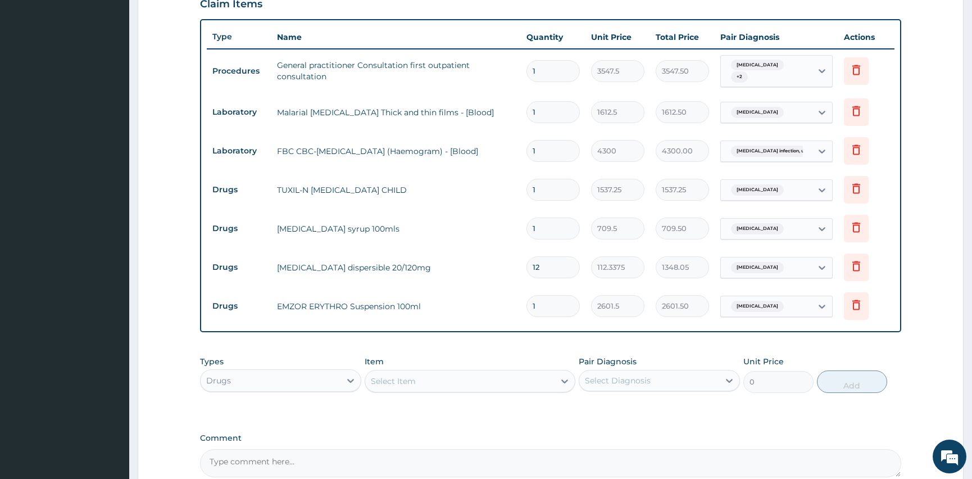
click at [601, 378] on div "Select Diagnosis" at bounding box center [618, 380] width 66 height 11
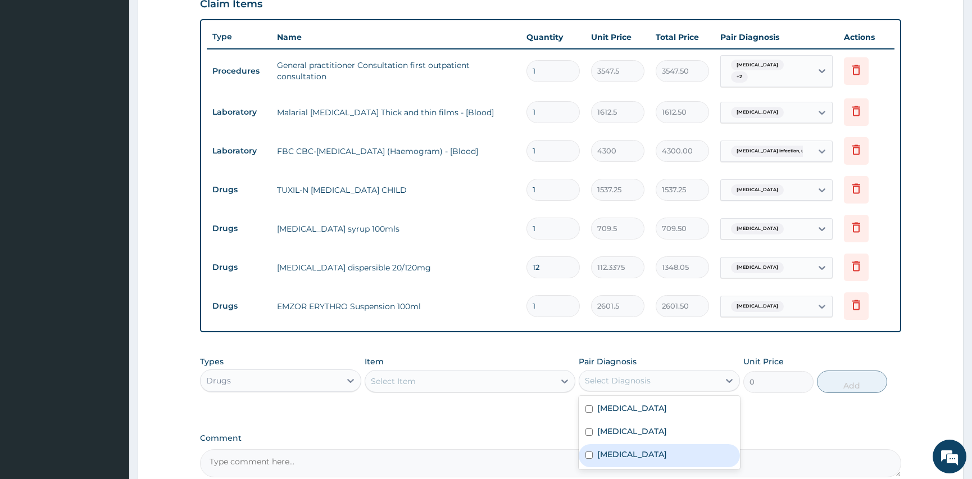
click at [596, 459] on div "[MEDICAL_DATA]" at bounding box center [659, 455] width 161 height 23
checkbox input "true"
click at [388, 379] on div "Select Item" at bounding box center [393, 380] width 45 height 11
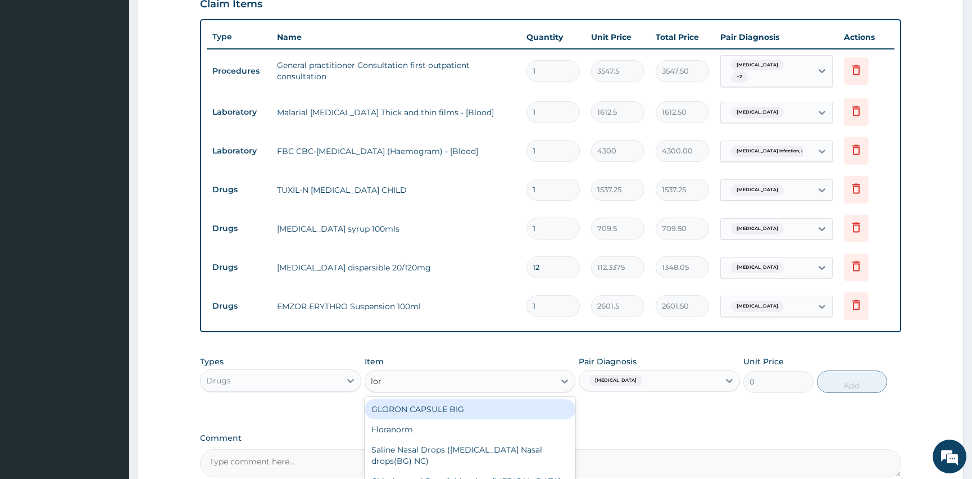
type input "[PERSON_NAME]"
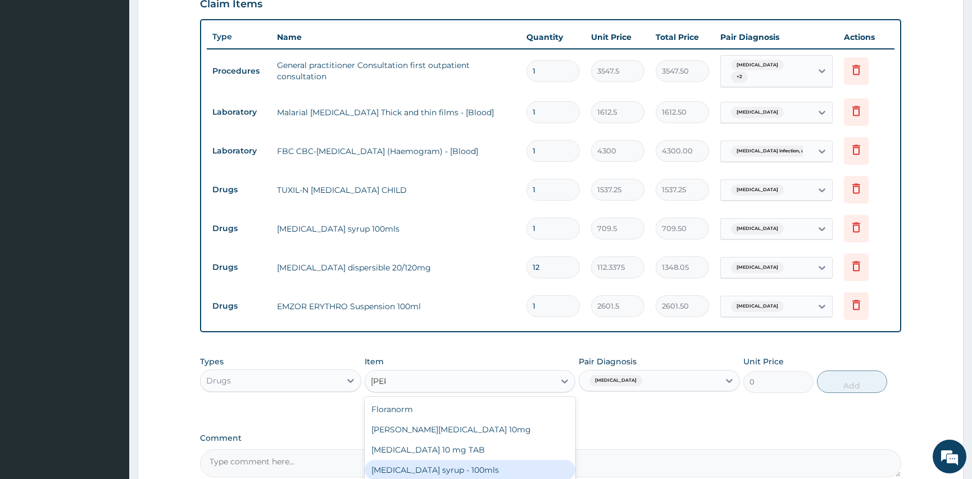
click at [423, 471] on div "[MEDICAL_DATA] syrup - 100mls" at bounding box center [470, 470] width 210 height 20
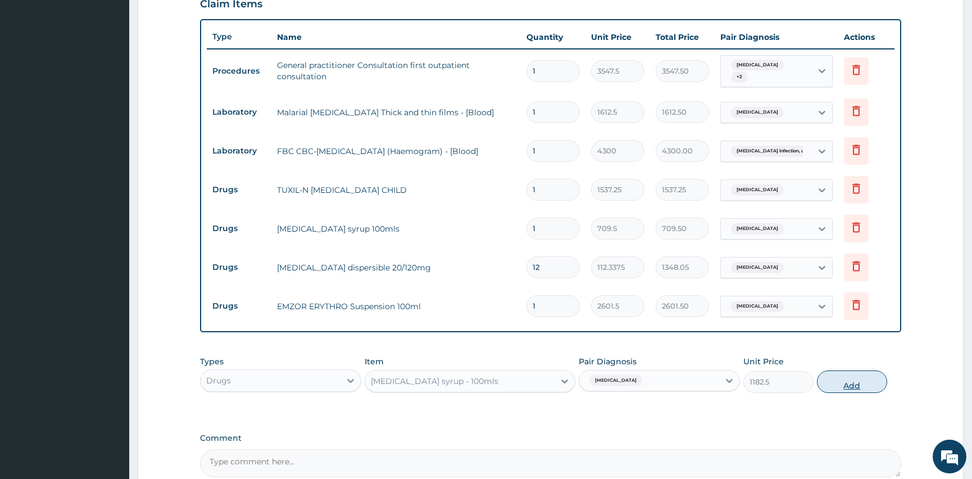
click at [840, 378] on button "Add" at bounding box center [852, 381] width 70 height 22
type input "0"
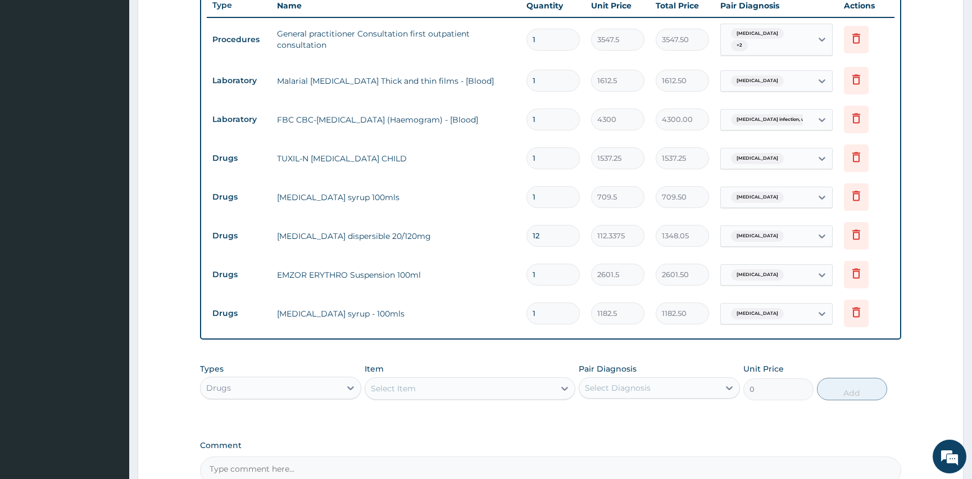
scroll to position [552, 0]
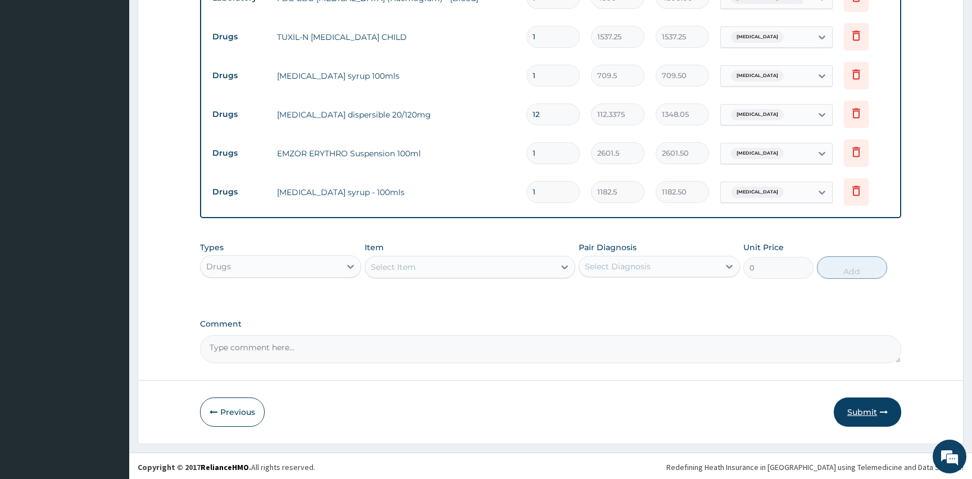
click at [869, 411] on button "Submit" at bounding box center [867, 411] width 67 height 29
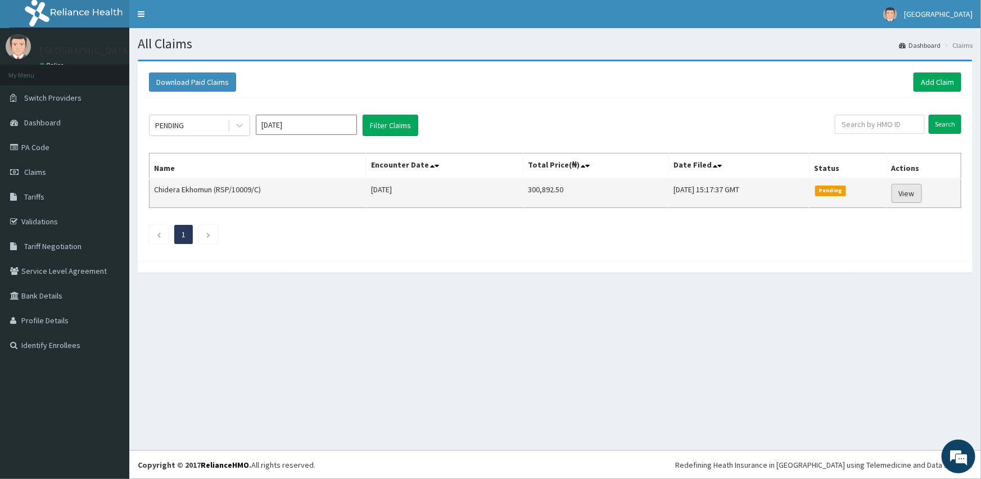
click at [905, 192] on link "View" at bounding box center [906, 193] width 30 height 19
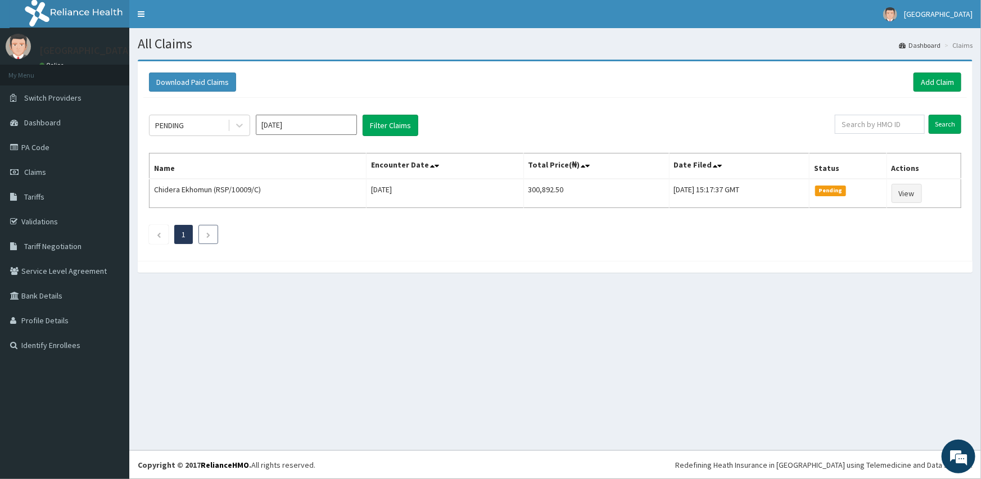
click at [203, 234] on li at bounding box center [208, 234] width 20 height 19
click at [208, 233] on icon "Next page" at bounding box center [208, 235] width 5 height 7
click at [207, 232] on icon "Next page" at bounding box center [208, 235] width 5 height 7
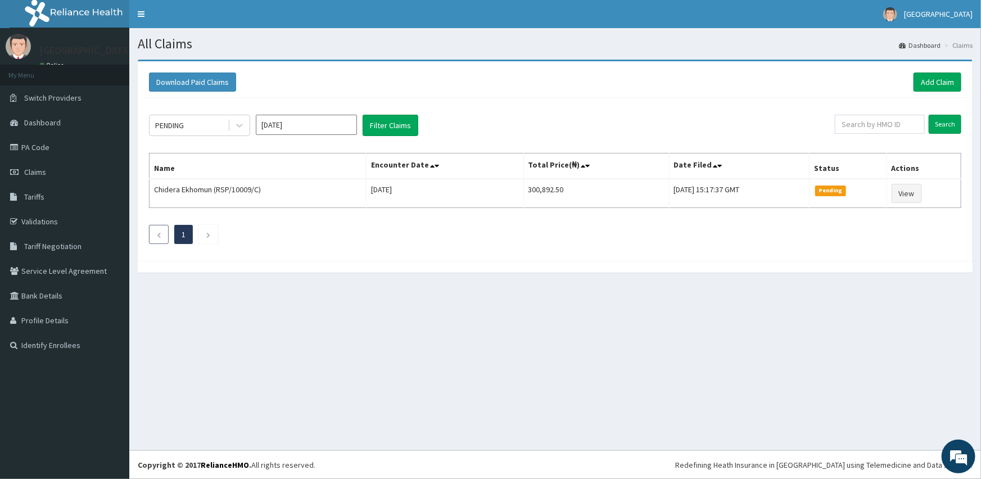
click at [156, 232] on icon "Previous page" at bounding box center [158, 235] width 5 height 7
click at [934, 87] on link "Add Claim" at bounding box center [937, 81] width 48 height 19
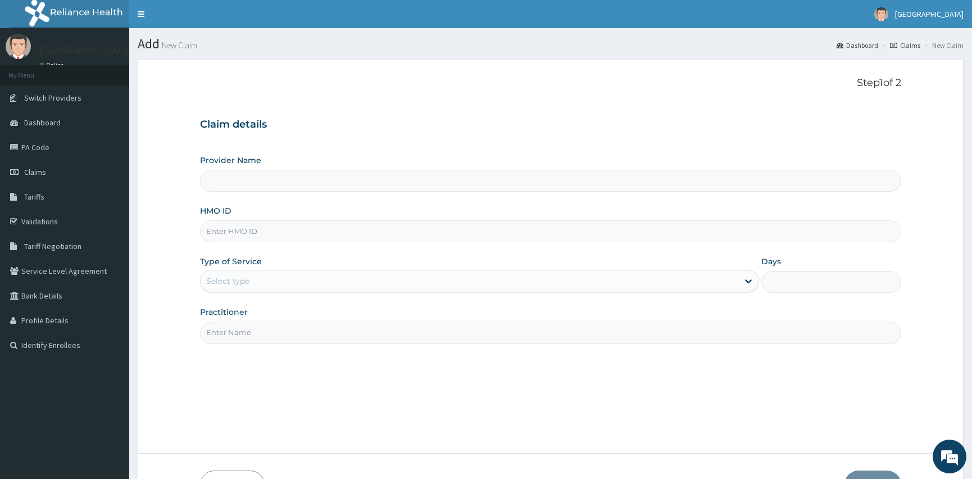
click at [253, 232] on input "HMO ID" at bounding box center [550, 231] width 701 height 22
type input "[GEOGRAPHIC_DATA]"
type input "ptl/10013/d"
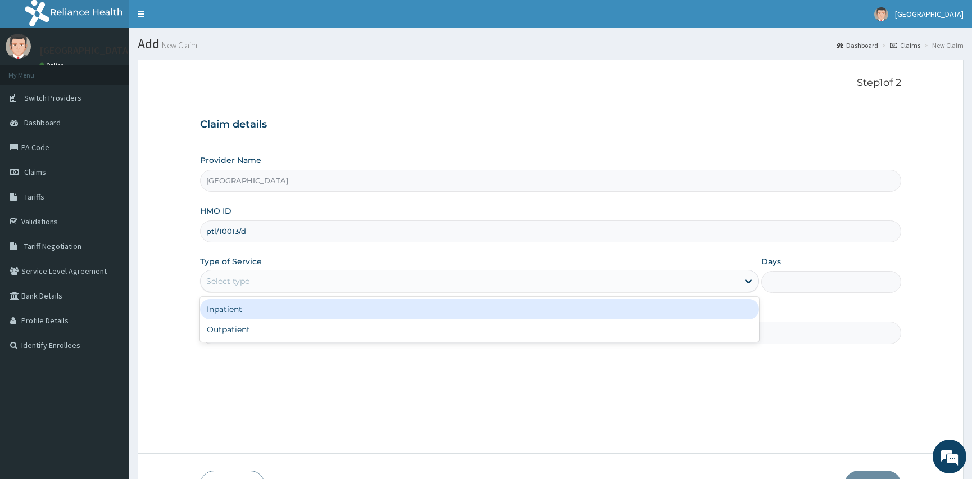
click at [364, 282] on div "Select type" at bounding box center [470, 281] width 538 height 18
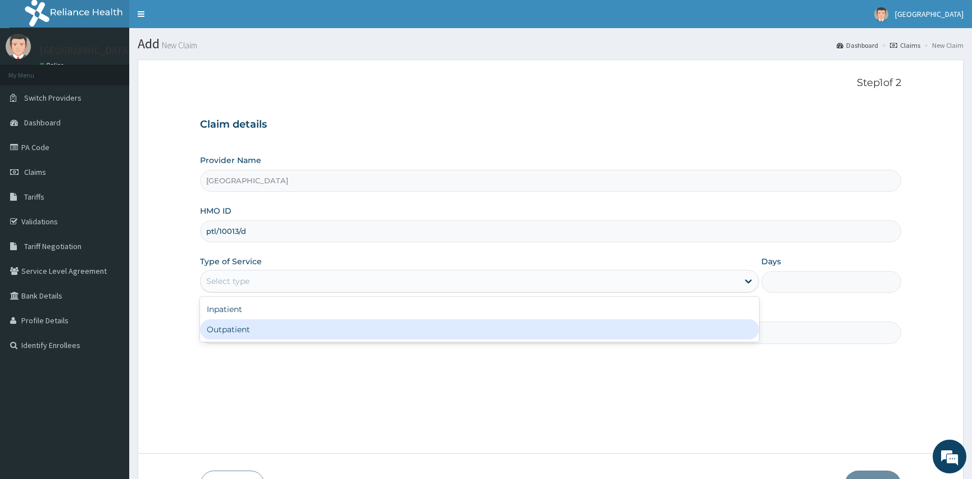
click at [352, 324] on div "Outpatient" at bounding box center [479, 329] width 559 height 20
type input "1"
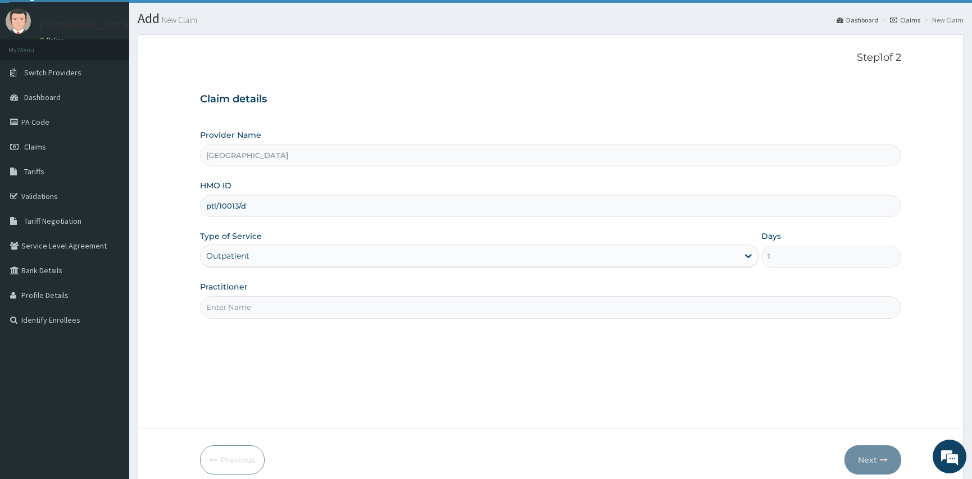
scroll to position [51, 0]
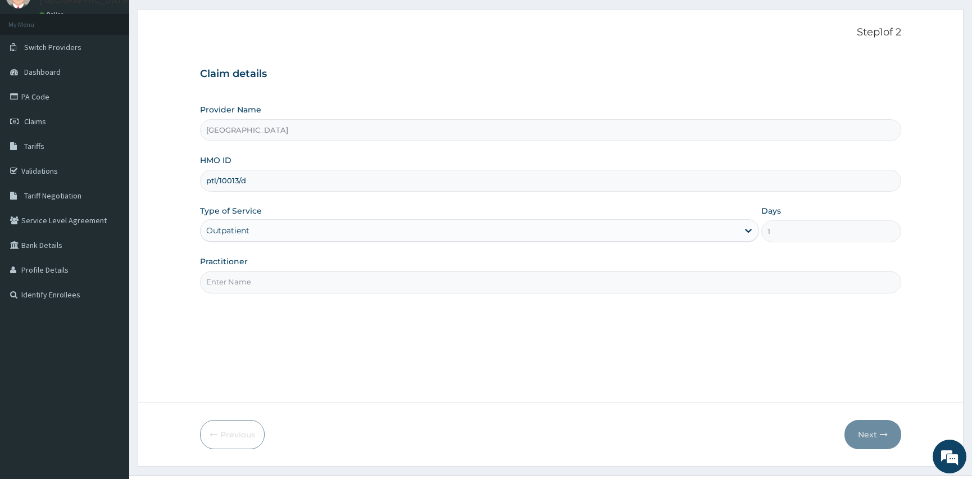
click at [375, 286] on input "Practitioner" at bounding box center [550, 282] width 701 height 22
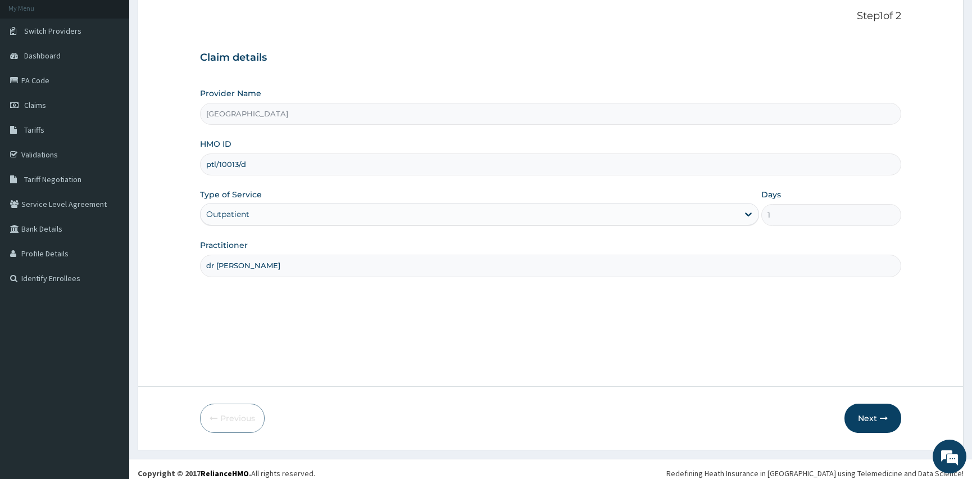
scroll to position [75, 0]
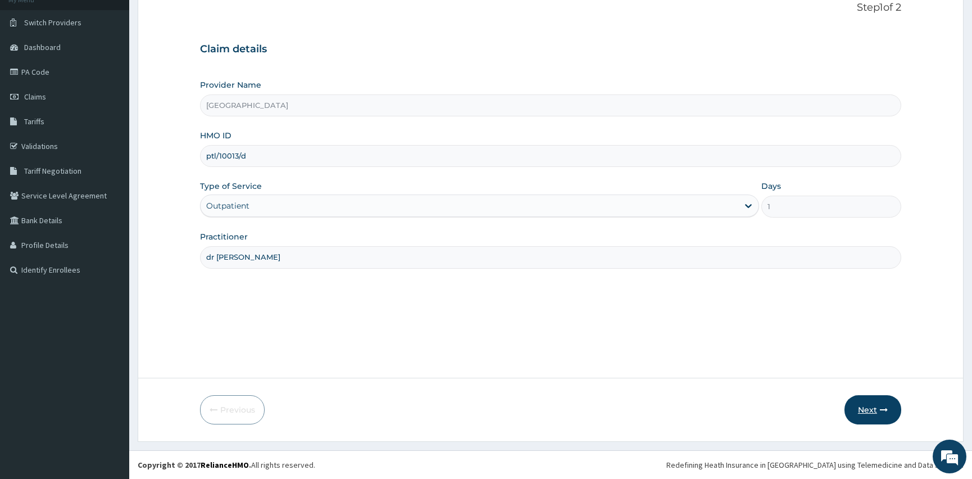
type input "dr elizabeth"
click at [876, 405] on button "Next" at bounding box center [873, 409] width 57 height 29
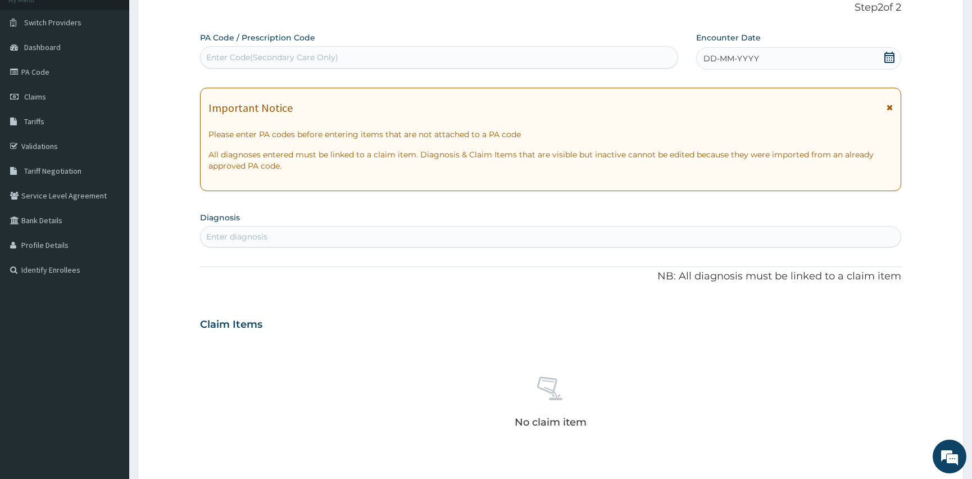
click at [871, 58] on div "DD-MM-YYYY" at bounding box center [798, 58] width 205 height 22
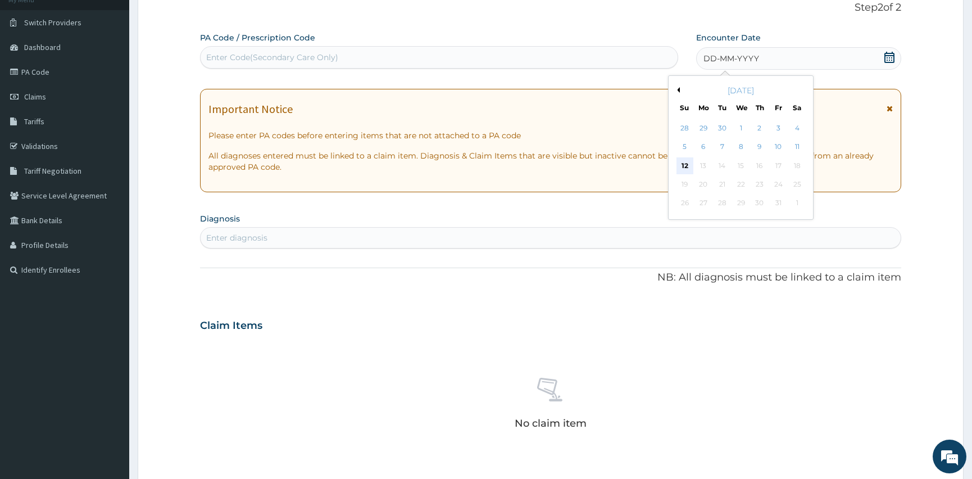
click at [680, 163] on div "12" at bounding box center [685, 165] width 17 height 17
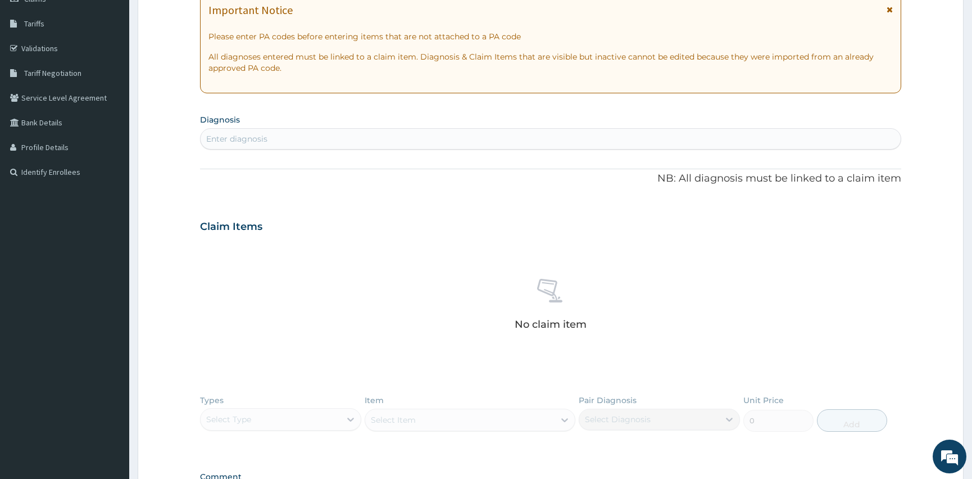
scroll to position [178, 0]
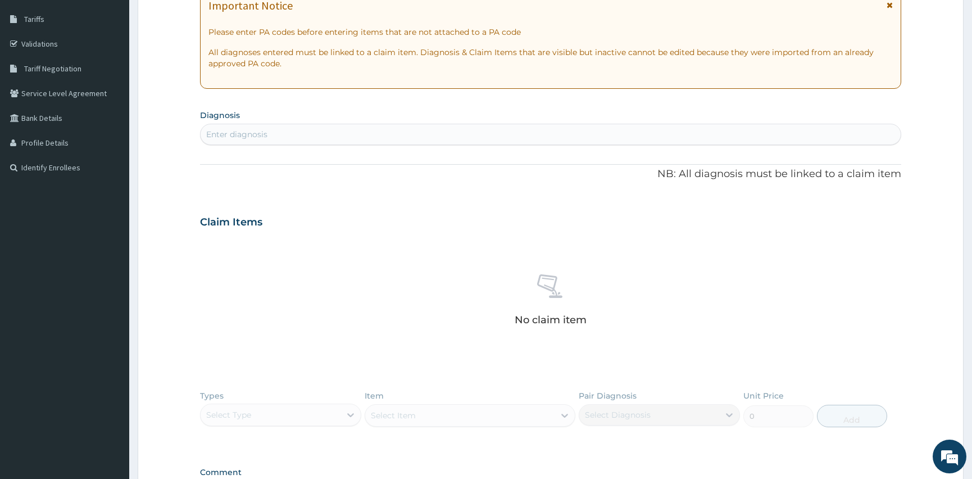
click at [284, 134] on div "Enter diagnosis" at bounding box center [551, 134] width 700 height 18
type input "malaria"
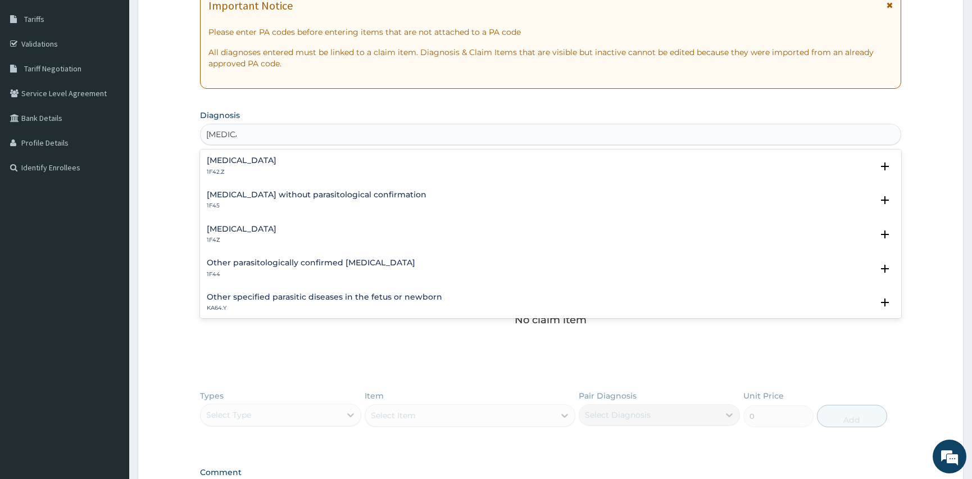
click at [252, 233] on div "Malaria, unspecified 1F4Z" at bounding box center [242, 235] width 70 height 20
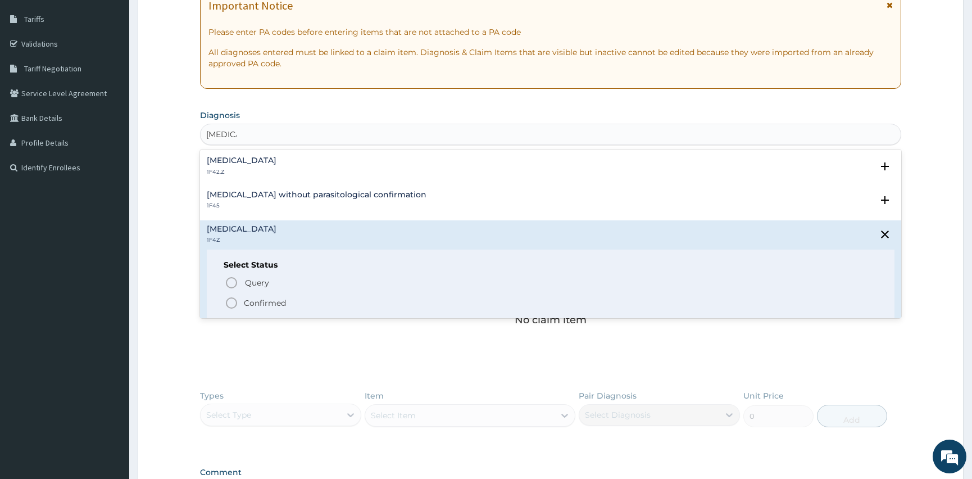
click at [227, 298] on circle "status option filled" at bounding box center [231, 303] width 10 height 10
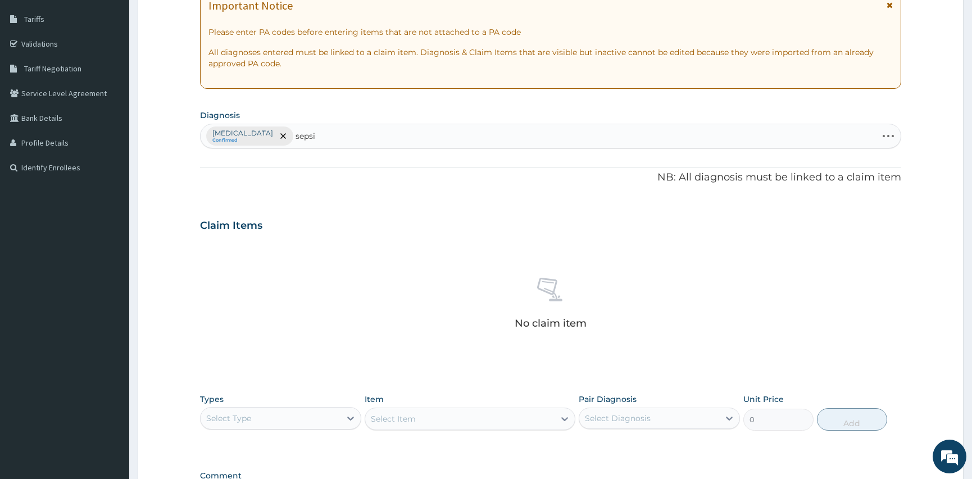
type input "sepsis"
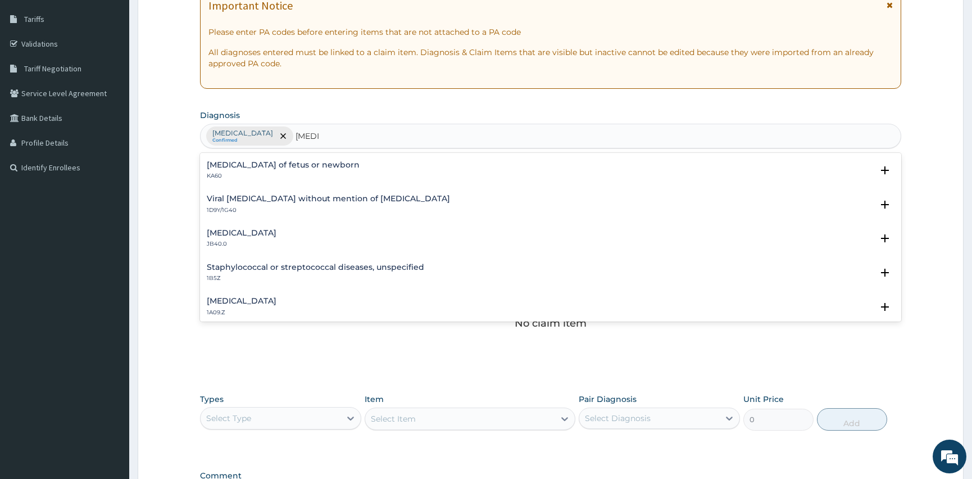
scroll to position [51, 0]
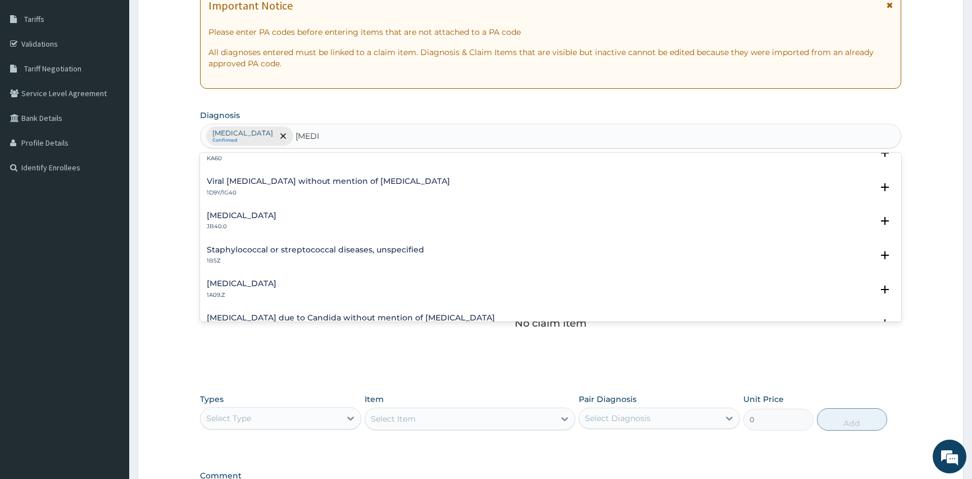
click at [273, 280] on h4 "Salmonella infection, unspecified" at bounding box center [242, 283] width 70 height 8
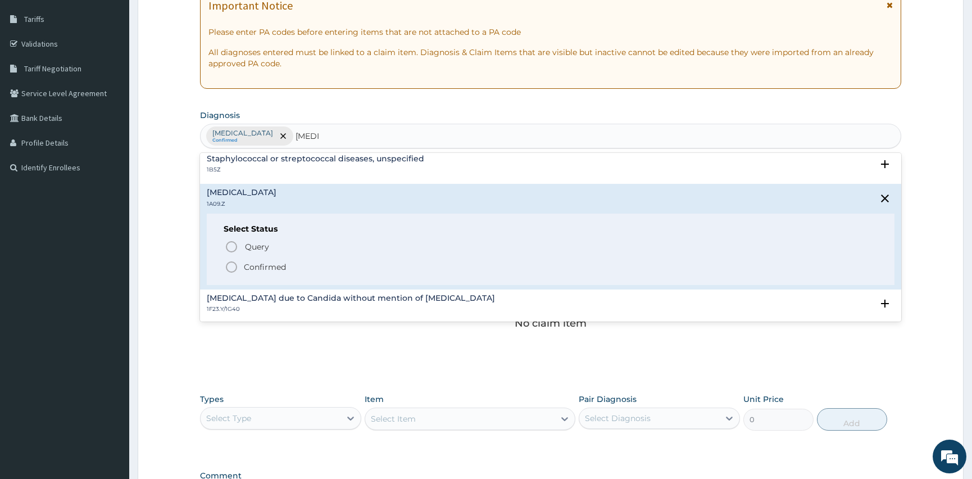
scroll to position [153, 0]
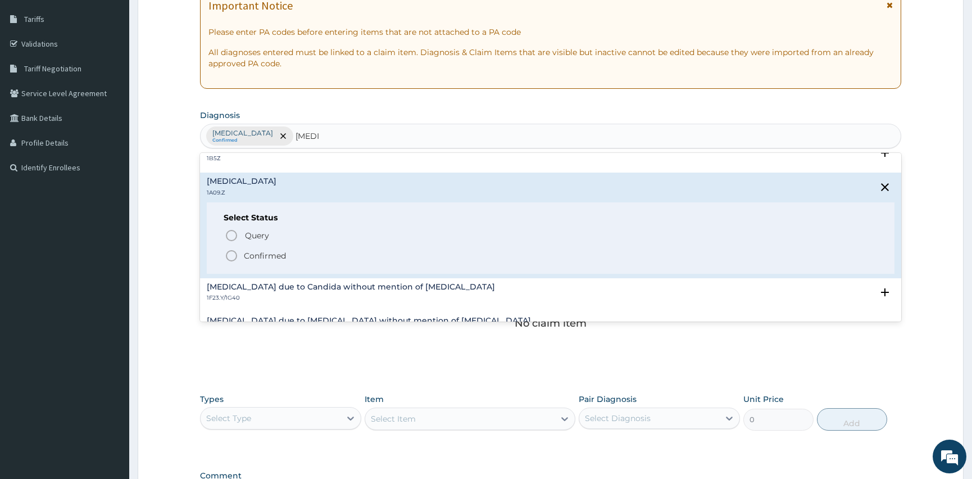
click at [235, 255] on icon "status option filled" at bounding box center [231, 255] width 13 height 13
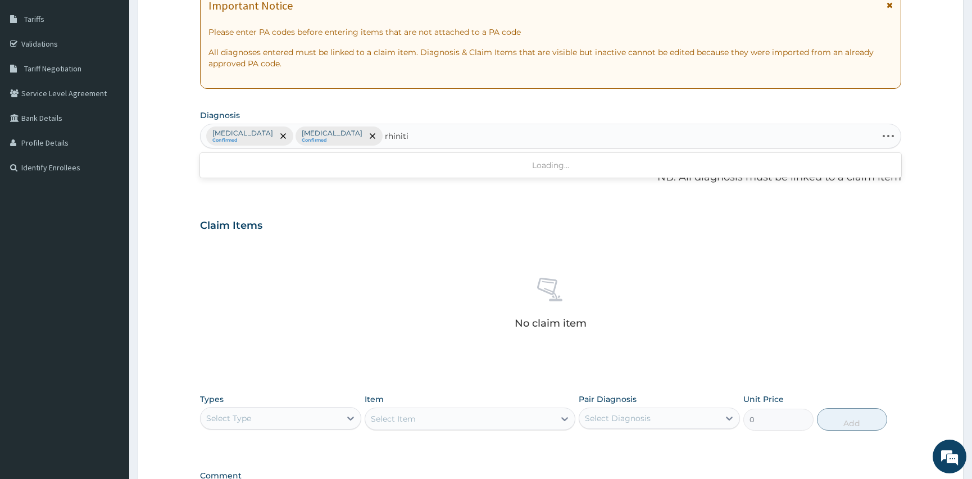
type input "rhinitis"
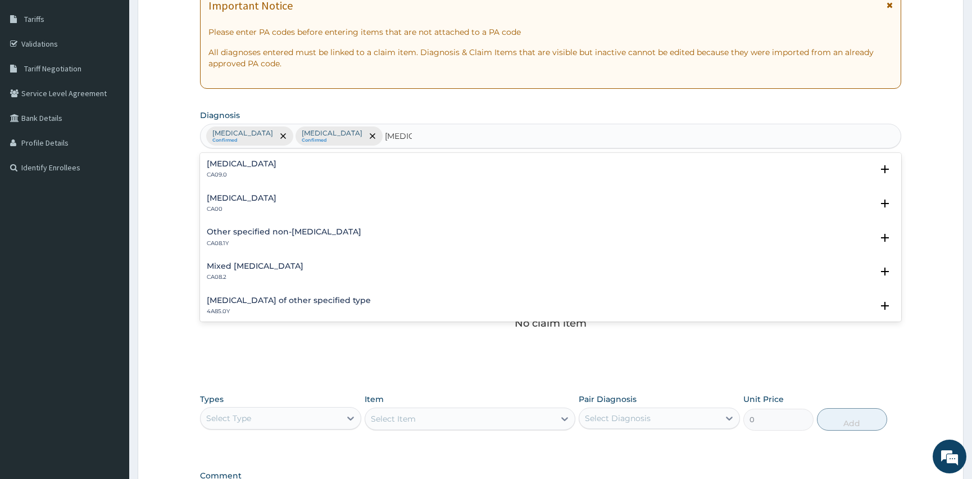
click at [264, 207] on p "CA00" at bounding box center [242, 209] width 70 height 8
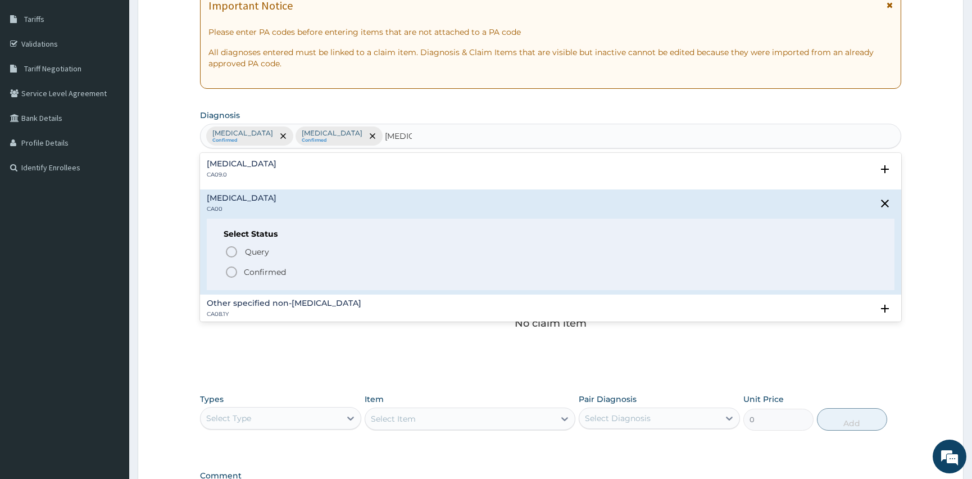
click at [230, 273] on icon "status option filled" at bounding box center [231, 271] width 13 height 13
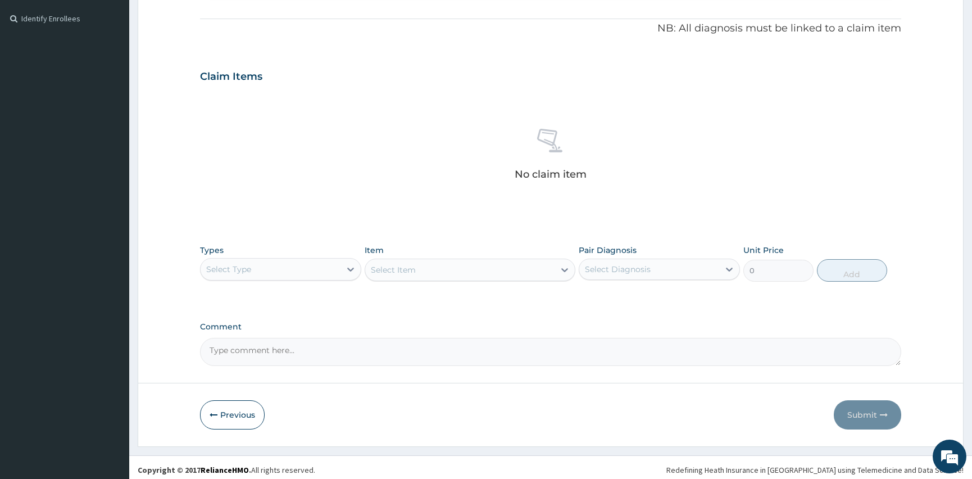
scroll to position [331, 0]
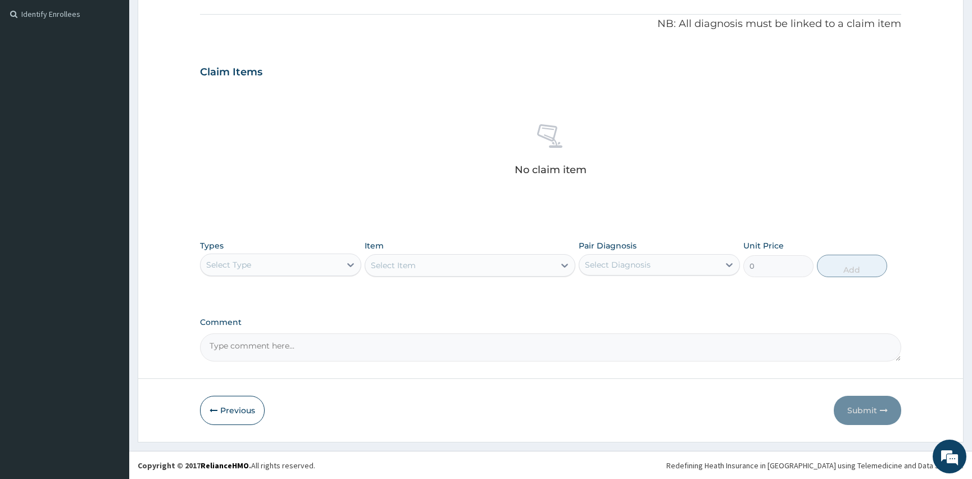
click at [289, 262] on div "Select Type" at bounding box center [271, 265] width 140 height 18
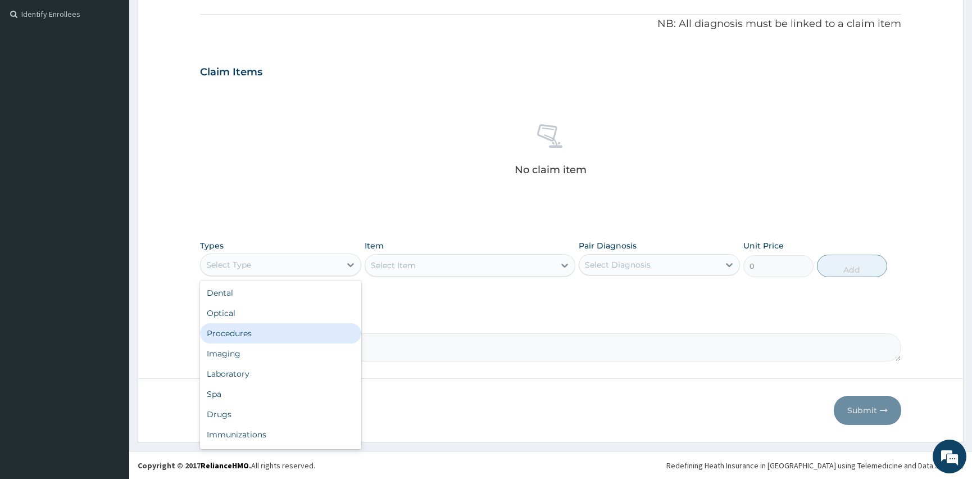
click at [243, 335] on div "Procedures" at bounding box center [280, 333] width 161 height 20
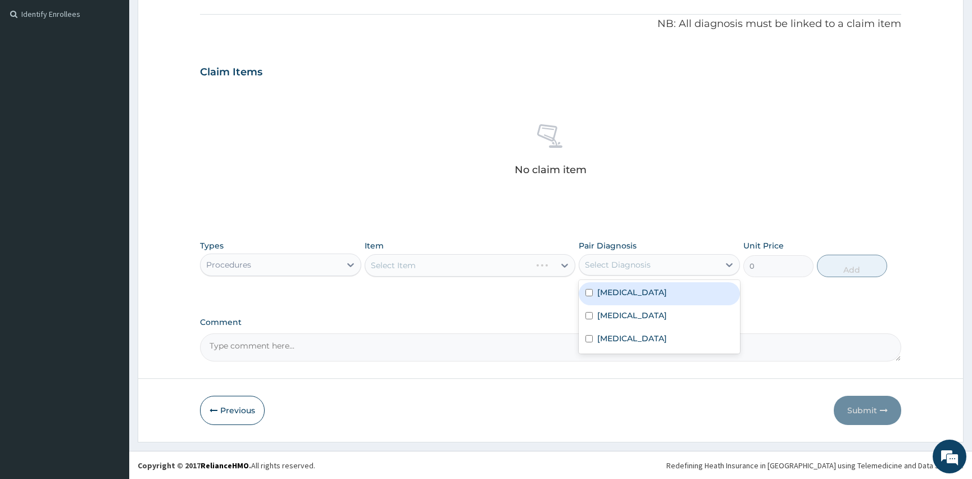
click at [638, 260] on div "Select Diagnosis" at bounding box center [618, 264] width 66 height 11
click at [586, 293] on input "checkbox" at bounding box center [589, 292] width 7 height 7
checkbox input "true"
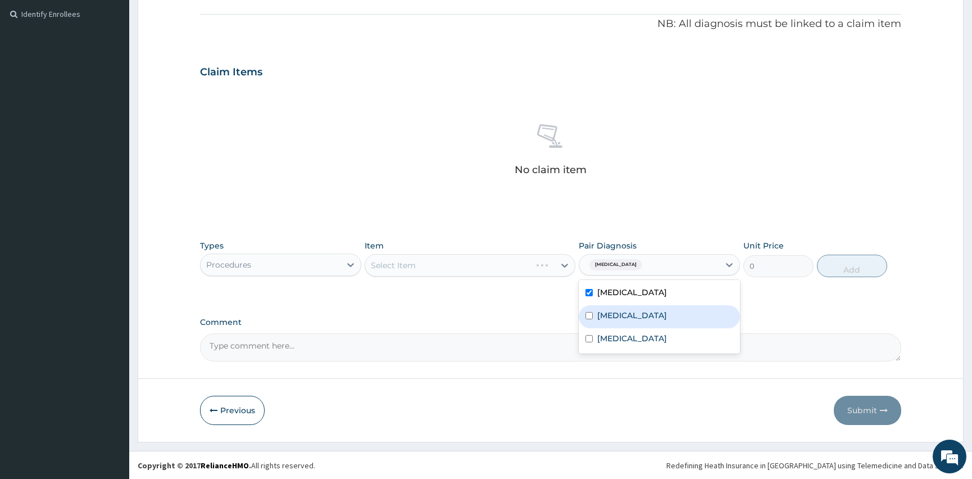
click at [589, 315] on input "checkbox" at bounding box center [589, 315] width 7 height 7
checkbox input "true"
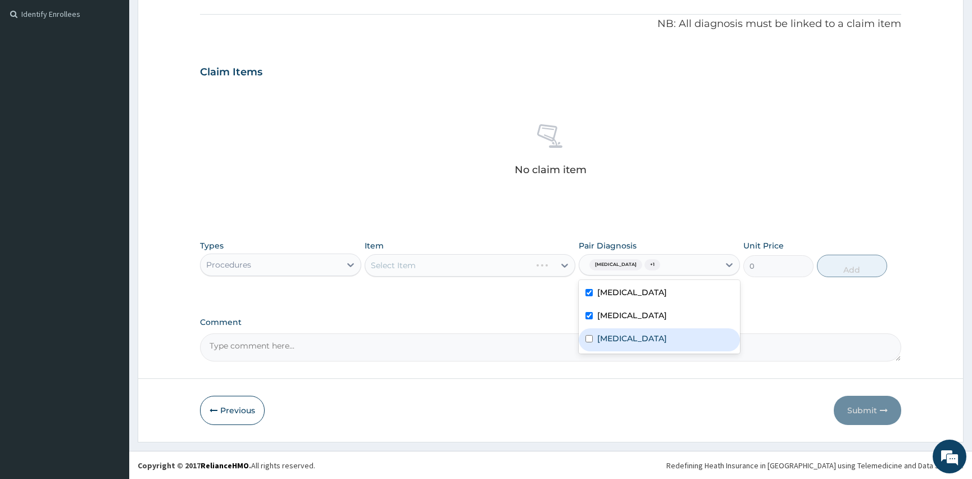
click at [590, 338] on input "checkbox" at bounding box center [589, 338] width 7 height 7
checkbox input "true"
click at [399, 264] on div "Select Item" at bounding box center [470, 265] width 210 height 22
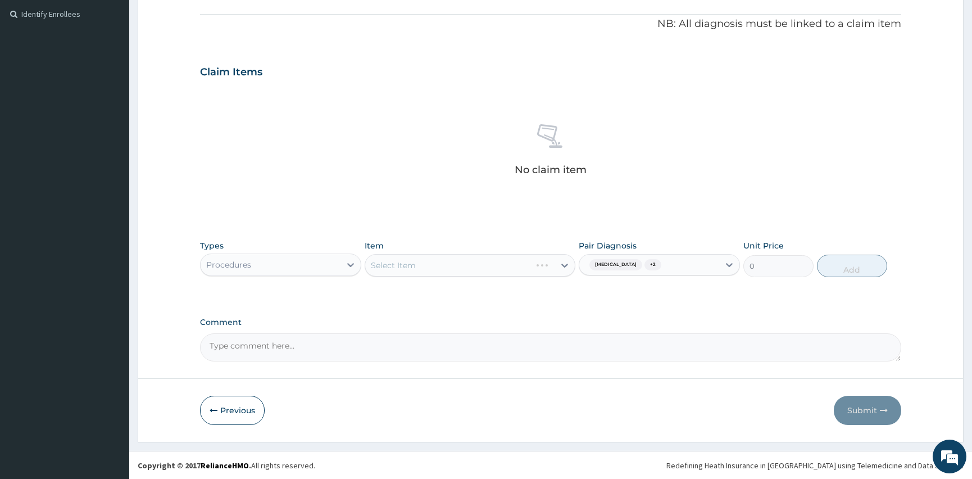
click at [395, 262] on div "Select Item" at bounding box center [470, 265] width 210 height 22
click at [420, 265] on div "Select Item" at bounding box center [470, 265] width 210 height 22
click at [561, 264] on div "Select Item" at bounding box center [470, 265] width 210 height 22
click at [569, 262] on div "Select Item" at bounding box center [470, 265] width 210 height 22
click at [531, 262] on div "Select Item" at bounding box center [470, 265] width 210 height 22
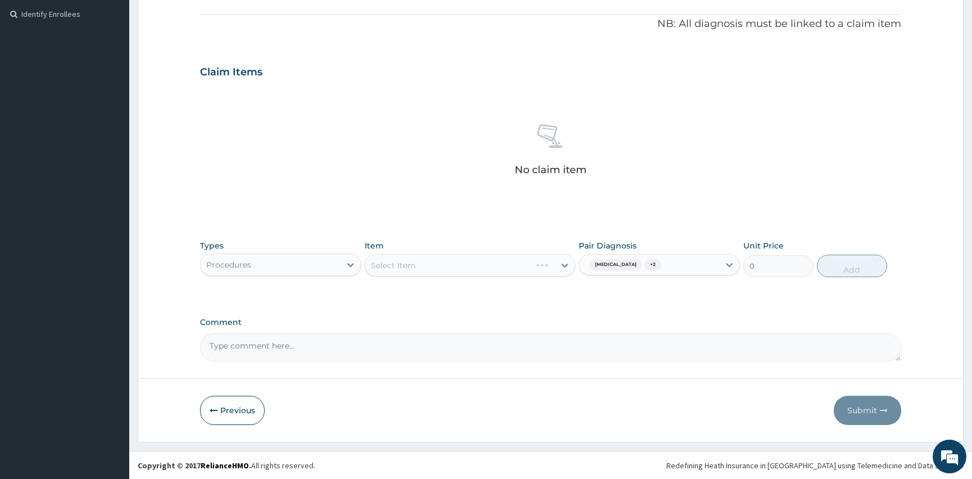
click at [531, 262] on div "Select Item" at bounding box center [470, 265] width 210 height 22
click at [567, 264] on icon at bounding box center [564, 265] width 11 height 11
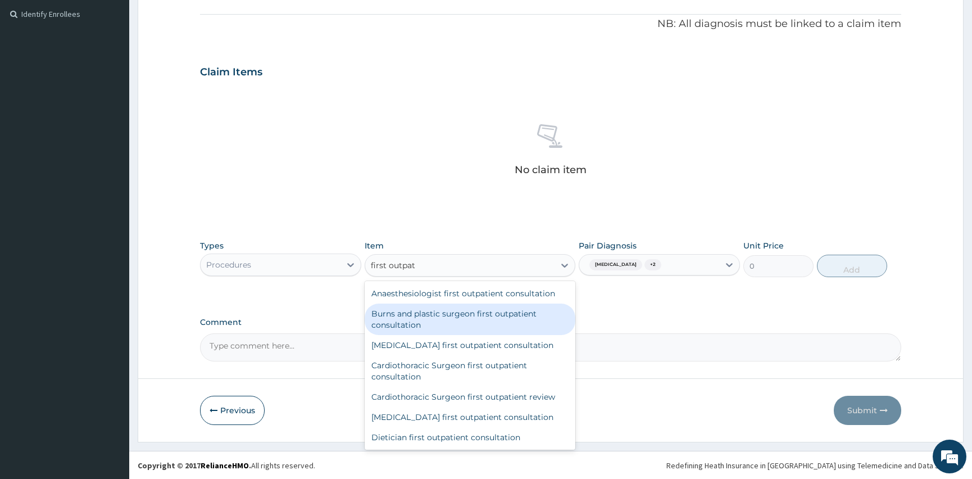
type input "first outpatie"
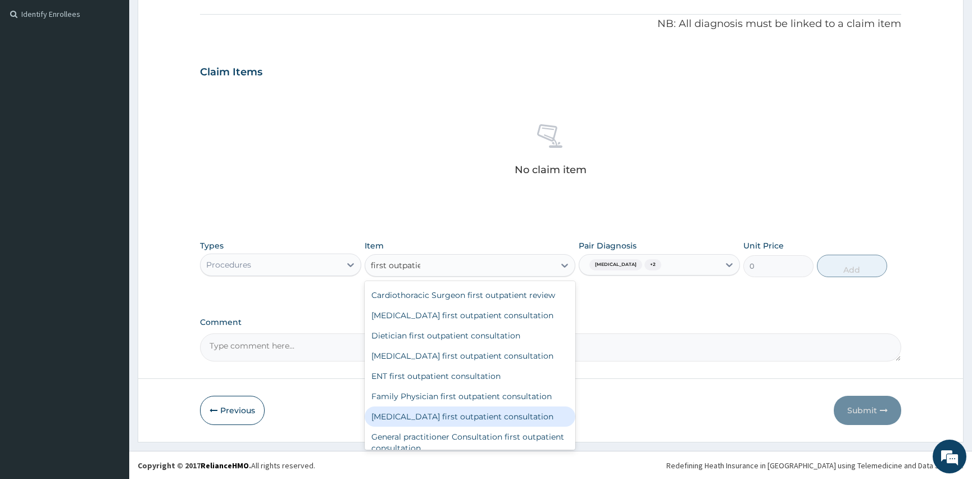
scroll to position [153, 0]
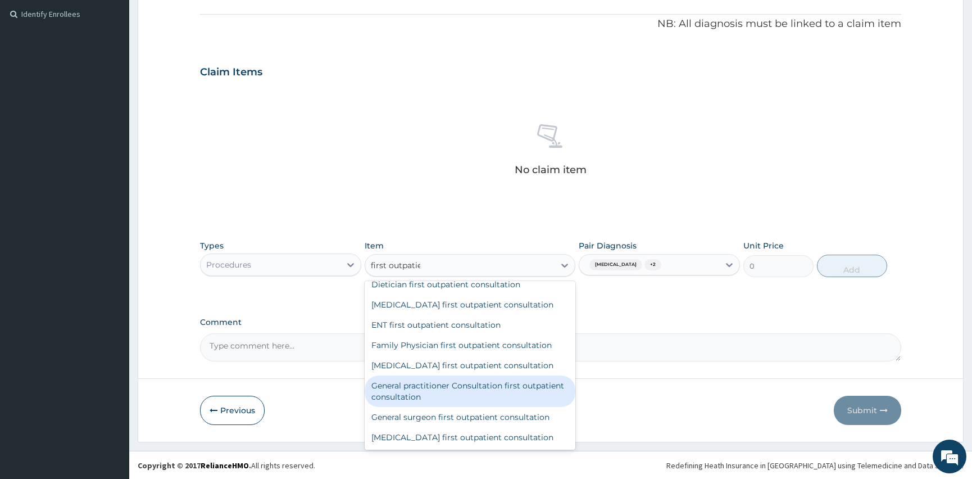
click at [464, 385] on div "General practitioner Consultation first outpatient consultation" at bounding box center [470, 390] width 210 height 31
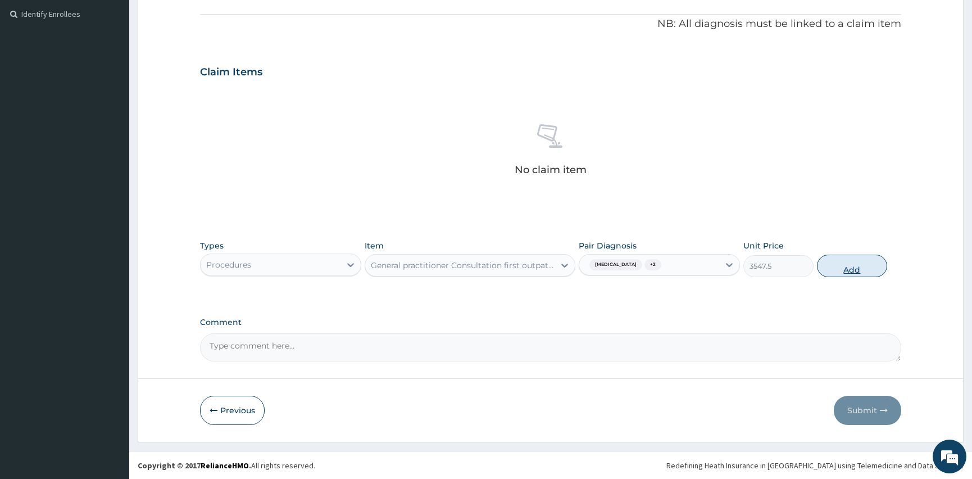
click at [856, 263] on button "Add" at bounding box center [852, 266] width 70 height 22
type input "0"
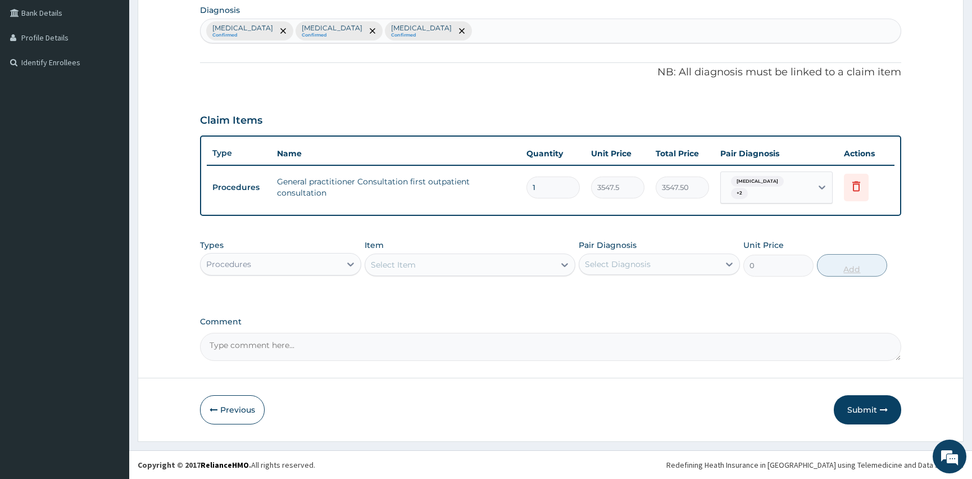
scroll to position [282, 0]
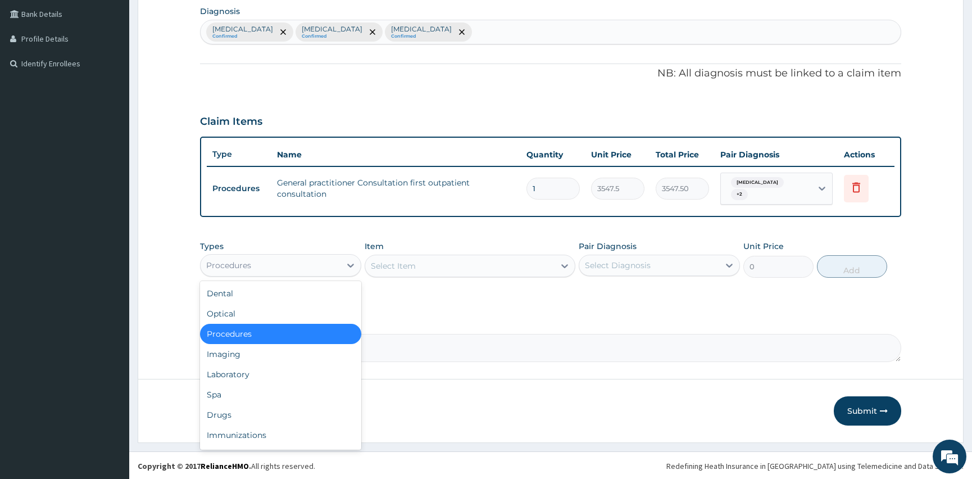
click at [333, 269] on div "Procedures" at bounding box center [271, 265] width 140 height 18
click at [278, 374] on div "Laboratory" at bounding box center [280, 374] width 161 height 20
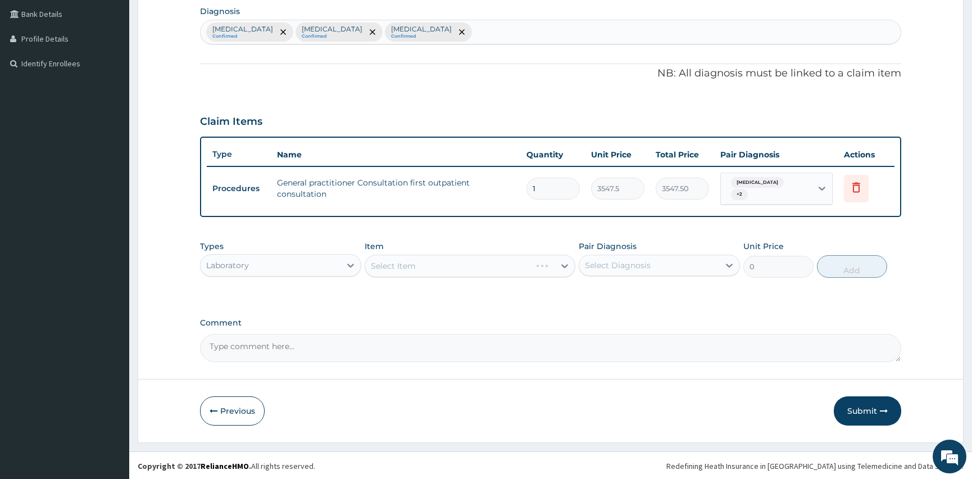
click at [641, 264] on div "Select Diagnosis" at bounding box center [618, 265] width 66 height 11
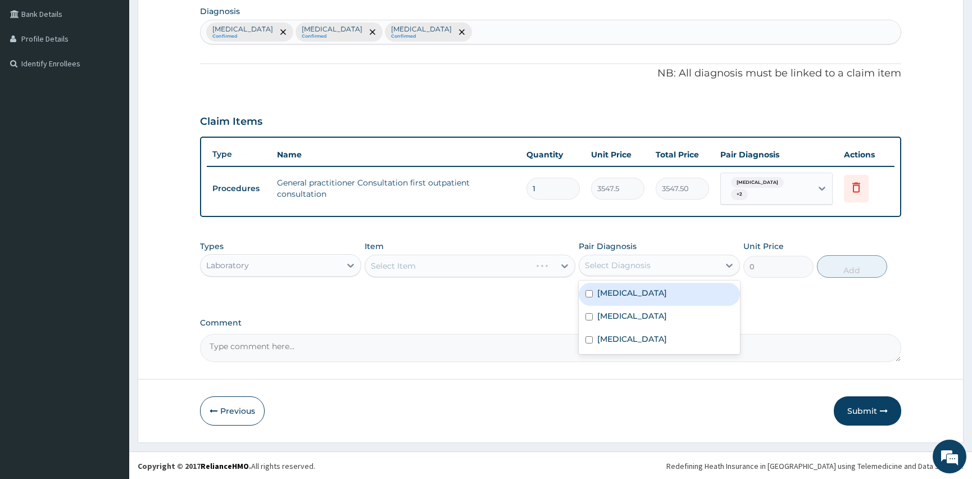
click at [591, 290] on input "checkbox" at bounding box center [589, 293] width 7 height 7
checkbox input "true"
click at [442, 266] on div "Select Item" at bounding box center [470, 266] width 210 height 22
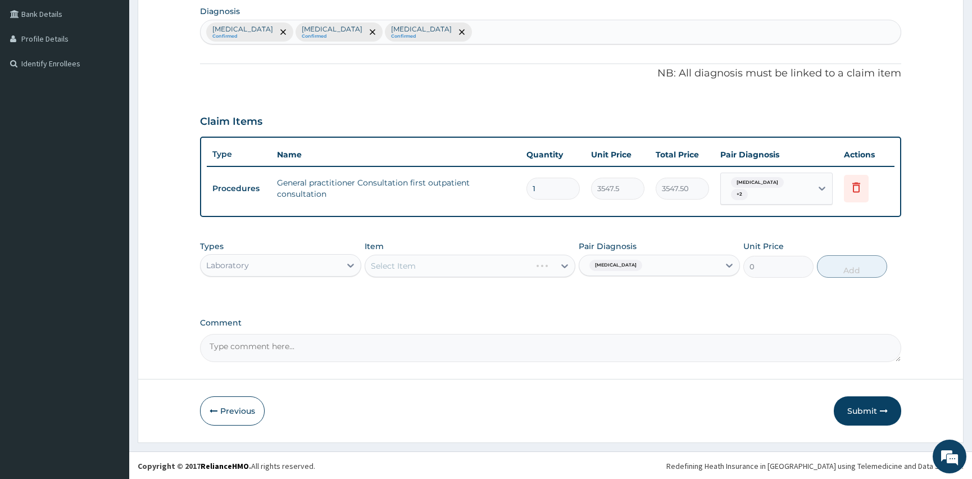
click at [451, 264] on div "Select Item" at bounding box center [470, 266] width 210 height 22
click at [432, 266] on div "Select Item" at bounding box center [470, 266] width 210 height 22
click at [561, 267] on div "Select Item" at bounding box center [470, 266] width 210 height 22
click at [564, 260] on div "Select Item" at bounding box center [470, 266] width 210 height 22
click at [511, 265] on div "Select Item" at bounding box center [470, 266] width 210 height 22
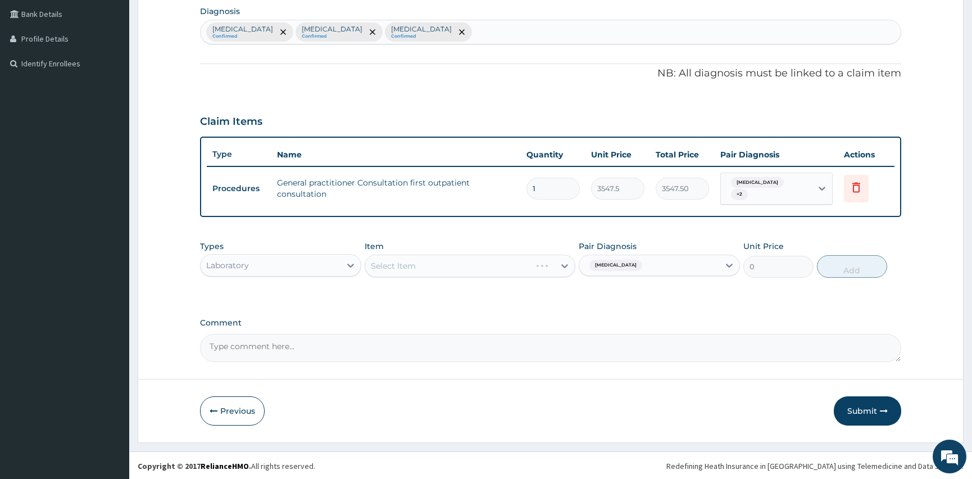
click at [556, 269] on div "Select Item" at bounding box center [470, 266] width 210 height 22
click at [557, 268] on div "Select Item" at bounding box center [470, 266] width 210 height 22
click at [464, 269] on div "Select Item" at bounding box center [470, 266] width 210 height 22
click at [558, 264] on div "Select Item" at bounding box center [470, 266] width 210 height 22
click at [871, 405] on button "Submit" at bounding box center [867, 410] width 67 height 29
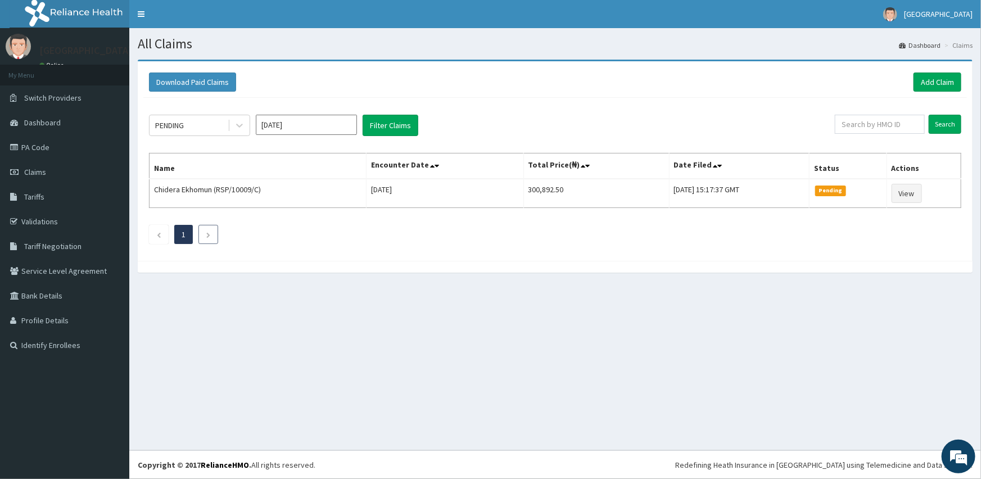
click at [206, 233] on icon "Next page" at bounding box center [208, 235] width 5 height 7
click at [210, 235] on icon "Next page" at bounding box center [208, 235] width 5 height 7
click at [947, 124] on input "Search" at bounding box center [944, 124] width 33 height 19
click at [209, 230] on link "Next page" at bounding box center [208, 234] width 5 height 10
click at [947, 128] on input "Search" at bounding box center [944, 124] width 33 height 19
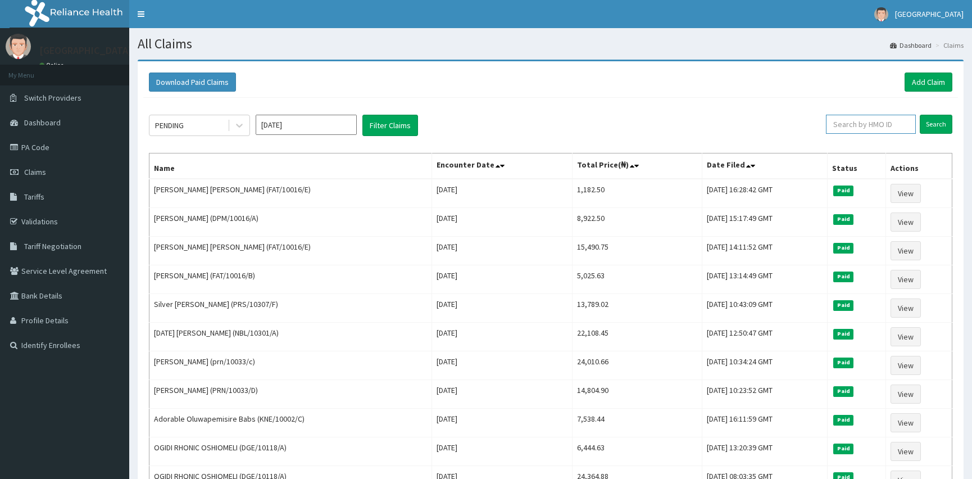
click at [863, 128] on input "text" at bounding box center [871, 124] width 90 height 19
click at [935, 120] on input "Search" at bounding box center [936, 124] width 33 height 19
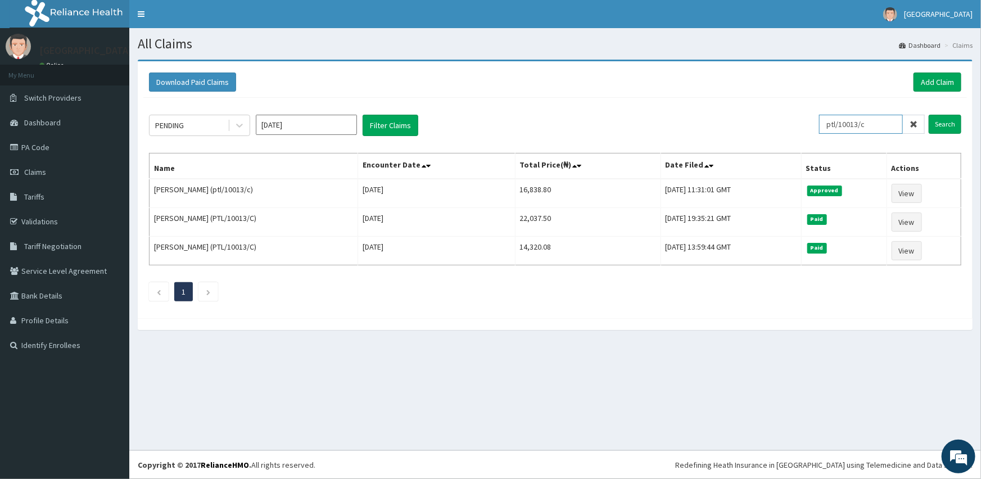
click at [879, 124] on input "ptl/10013/c" at bounding box center [861, 124] width 84 height 19
type input "ptl/10013/d"
click at [944, 123] on input "Search" at bounding box center [944, 124] width 33 height 19
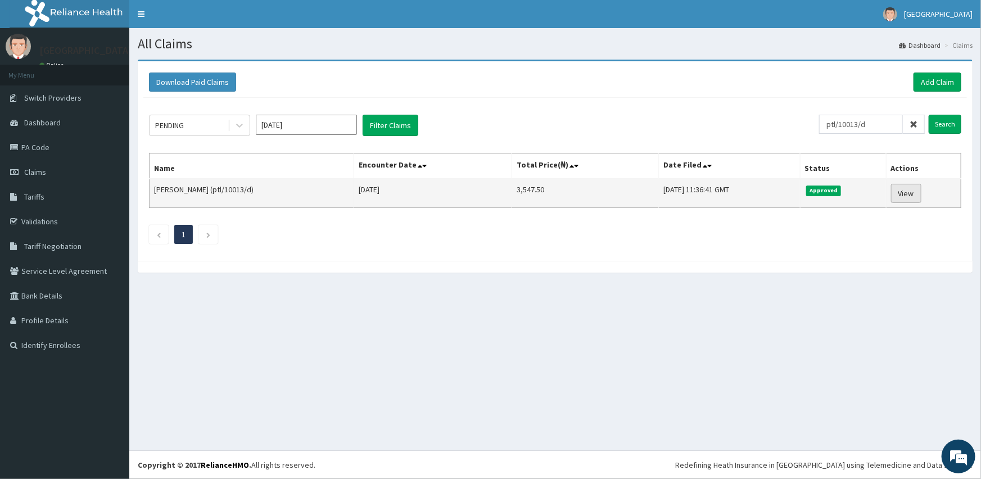
click at [910, 197] on link "View" at bounding box center [906, 193] width 30 height 19
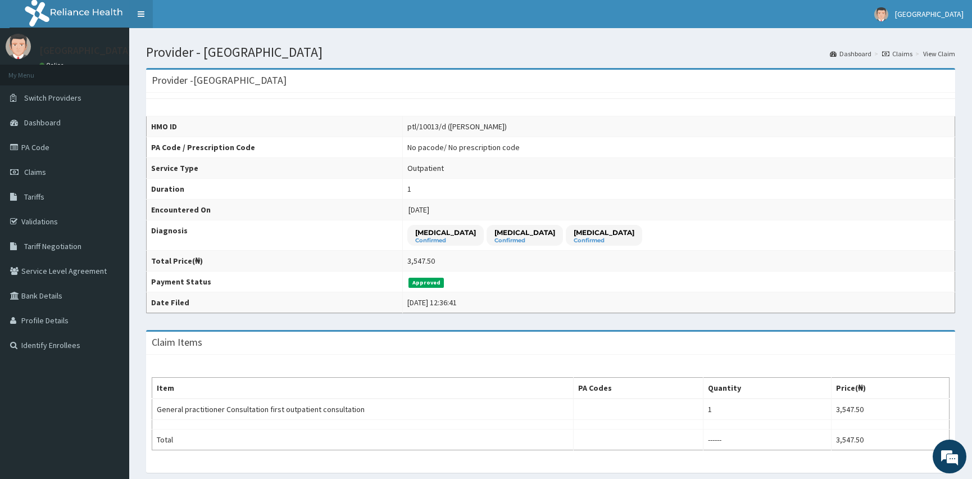
click at [139, 13] on link "Toggle navigation" at bounding box center [141, 14] width 24 height 28
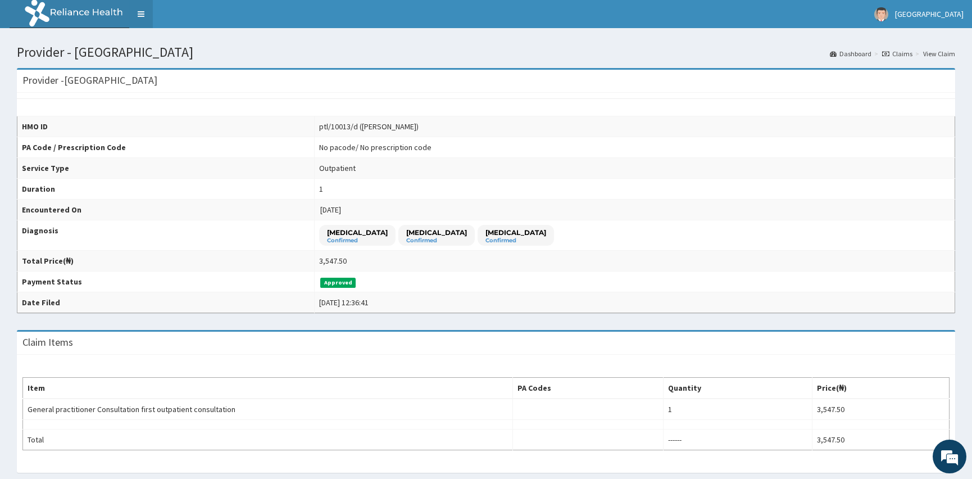
click at [146, 13] on link "Toggle navigation" at bounding box center [141, 14] width 24 height 28
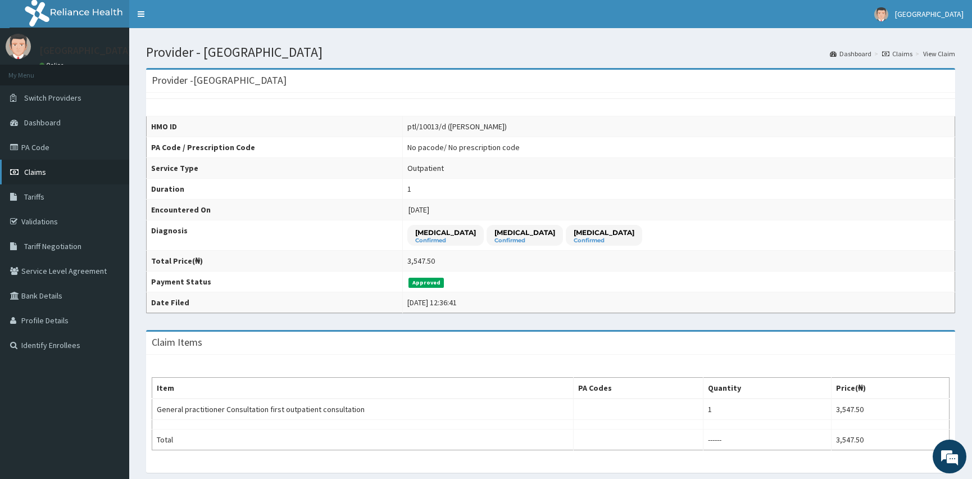
click at [61, 174] on link "Claims" at bounding box center [64, 172] width 129 height 25
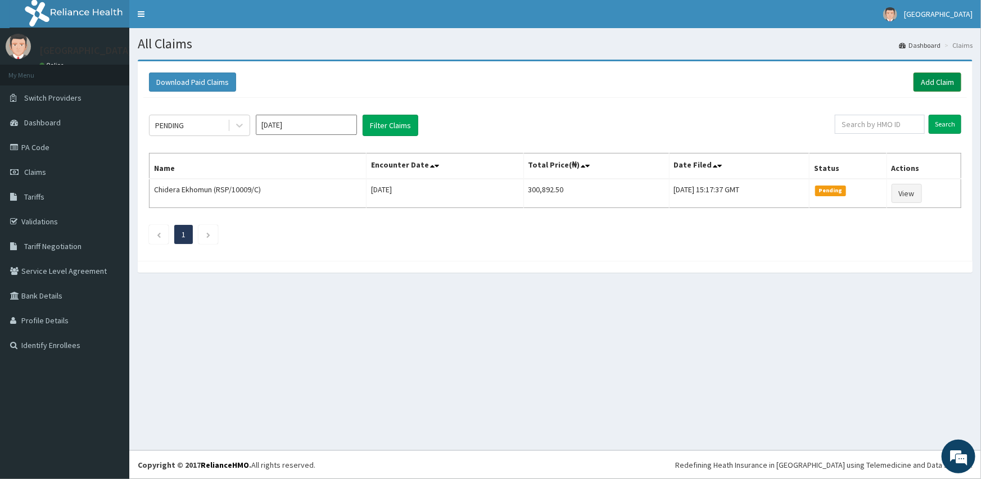
click at [948, 83] on link "Add Claim" at bounding box center [937, 81] width 48 height 19
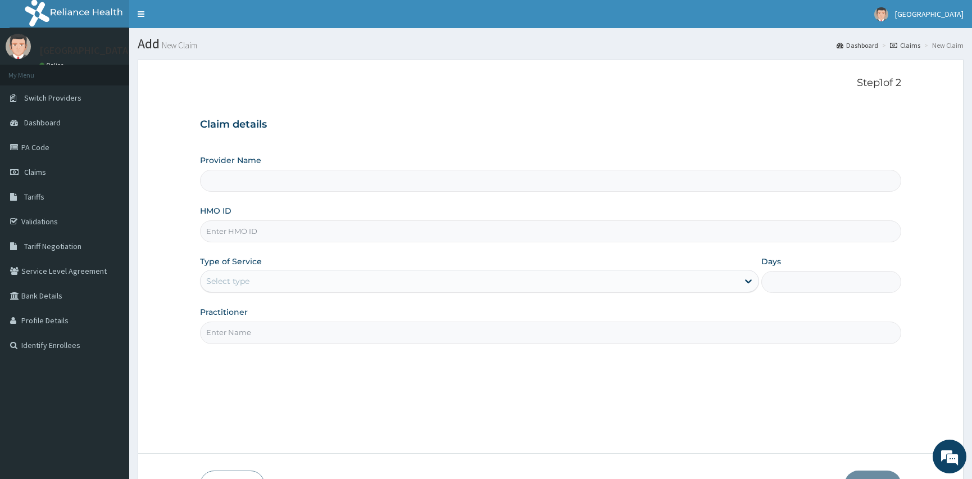
click at [261, 235] on input "HMO ID" at bounding box center [550, 231] width 701 height 22
type input "[GEOGRAPHIC_DATA]"
type input "ptl/10013/d"
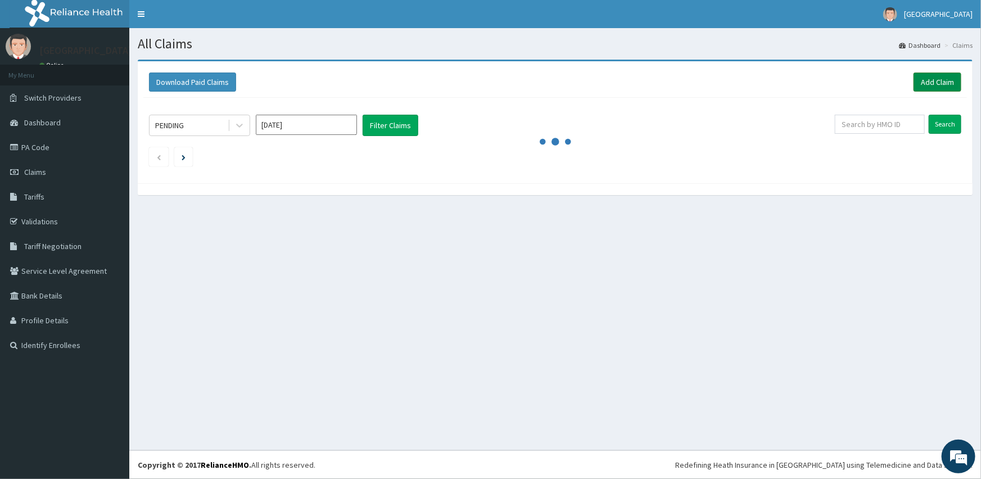
click at [944, 80] on link "Add Claim" at bounding box center [937, 81] width 48 height 19
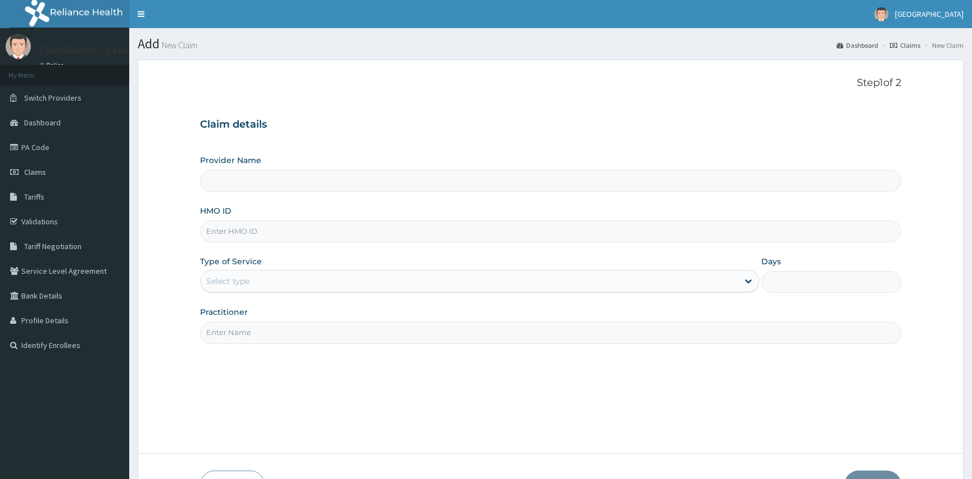
drag, startPoint x: 0, startPoint y: 0, endPoint x: 269, endPoint y: 229, distance: 353.2
click at [269, 229] on input "HMO ID" at bounding box center [550, 231] width 701 height 22
type input "[GEOGRAPHIC_DATA]"
type input "ptl/10013/d"
click at [262, 273] on div "Select type" at bounding box center [470, 281] width 538 height 18
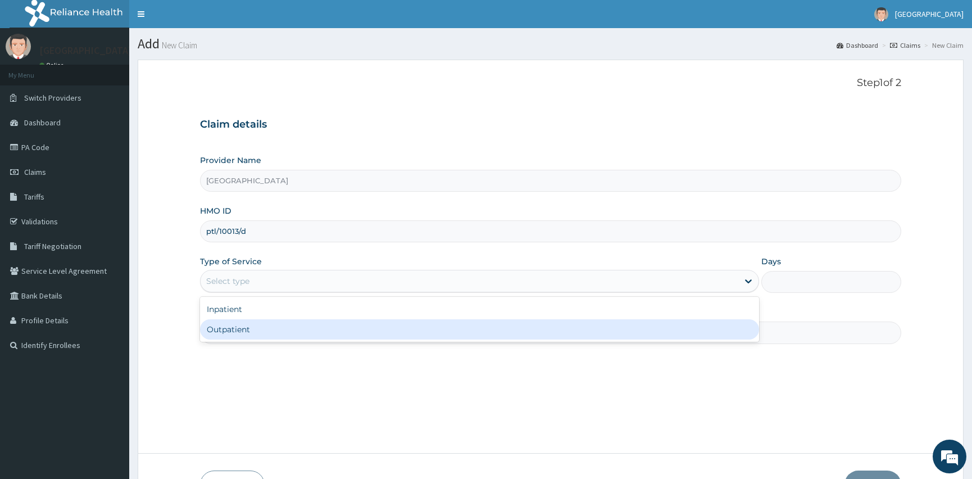
click at [260, 324] on div "Outpatient" at bounding box center [479, 329] width 559 height 20
type input "1"
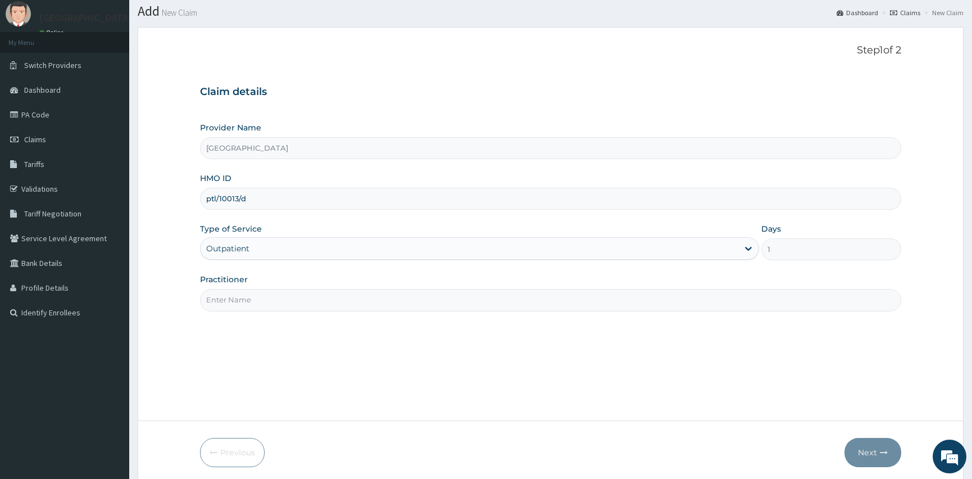
scroll to position [51, 0]
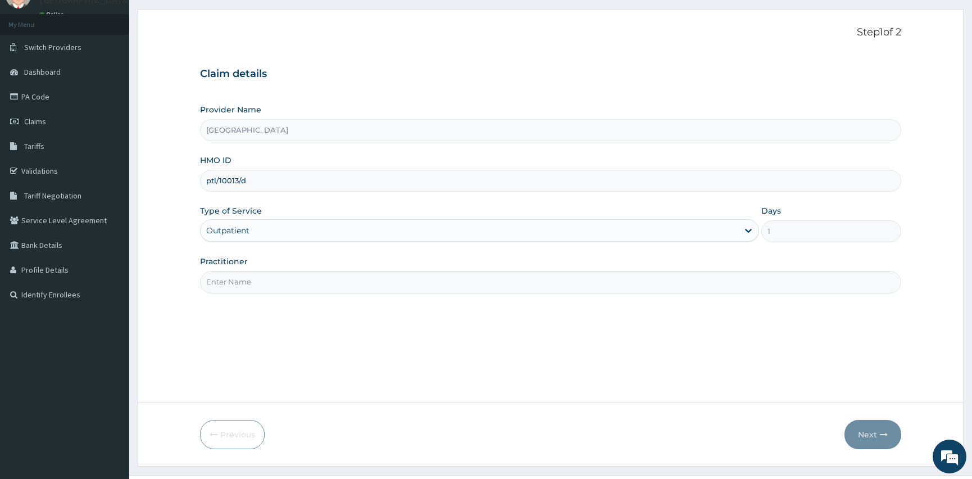
click at [224, 283] on input "Practitioner" at bounding box center [550, 282] width 701 height 22
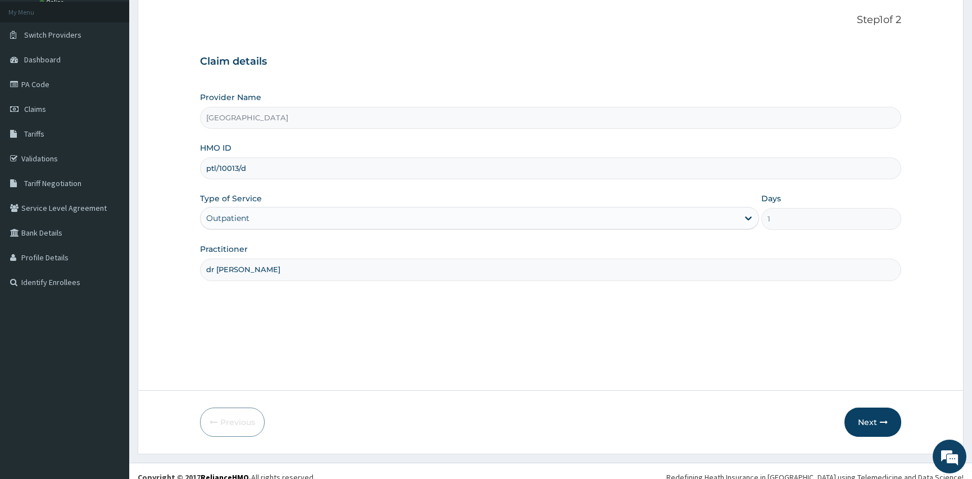
scroll to position [75, 0]
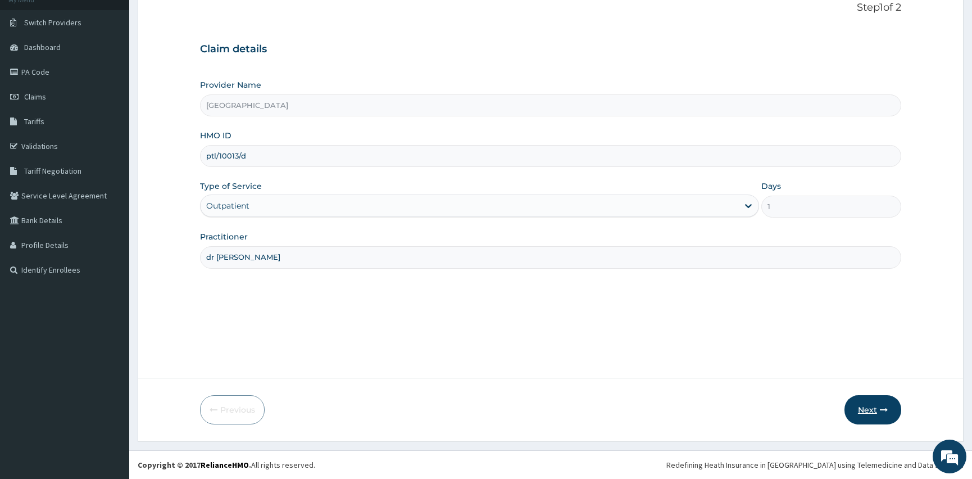
type input "dr [PERSON_NAME]"
click at [854, 406] on button "Next" at bounding box center [873, 409] width 57 height 29
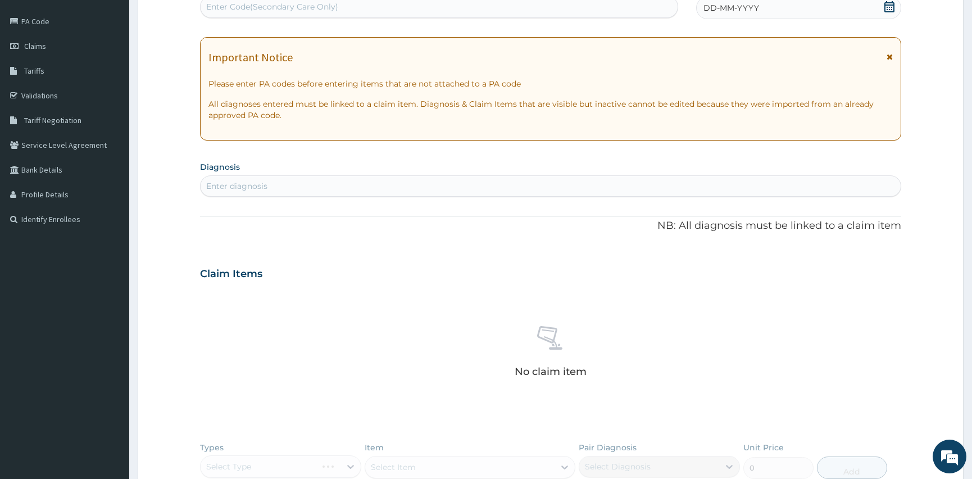
scroll to position [126, 0]
click at [400, 187] on div "Enter diagnosis" at bounding box center [551, 185] width 700 height 18
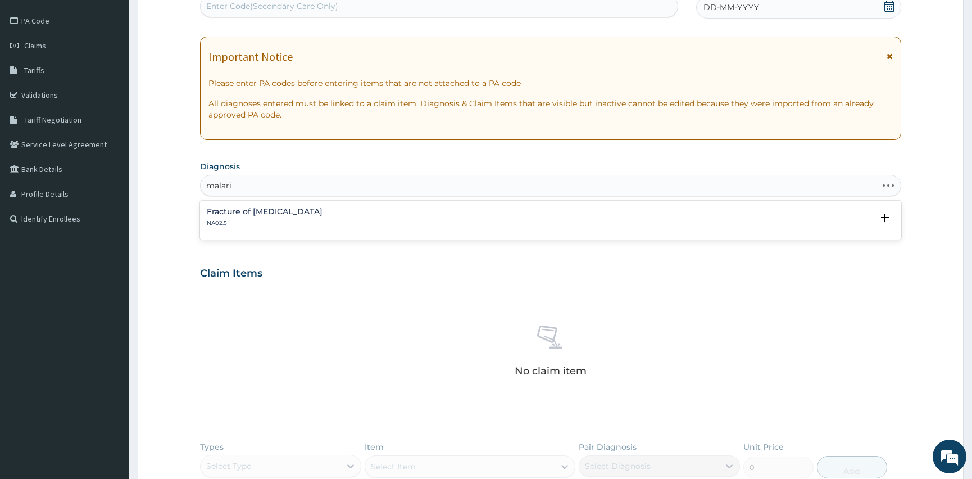
type input "[MEDICAL_DATA]"
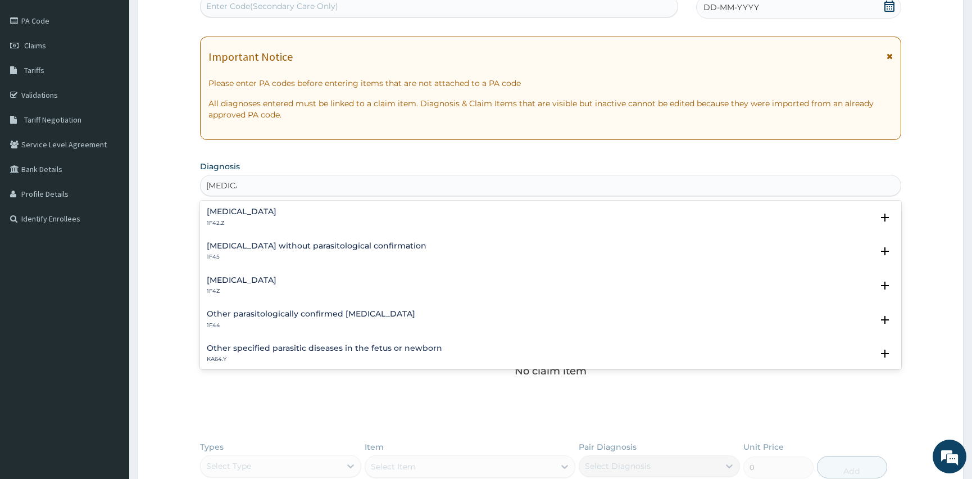
click at [244, 283] on h4 "[MEDICAL_DATA]" at bounding box center [242, 280] width 70 height 8
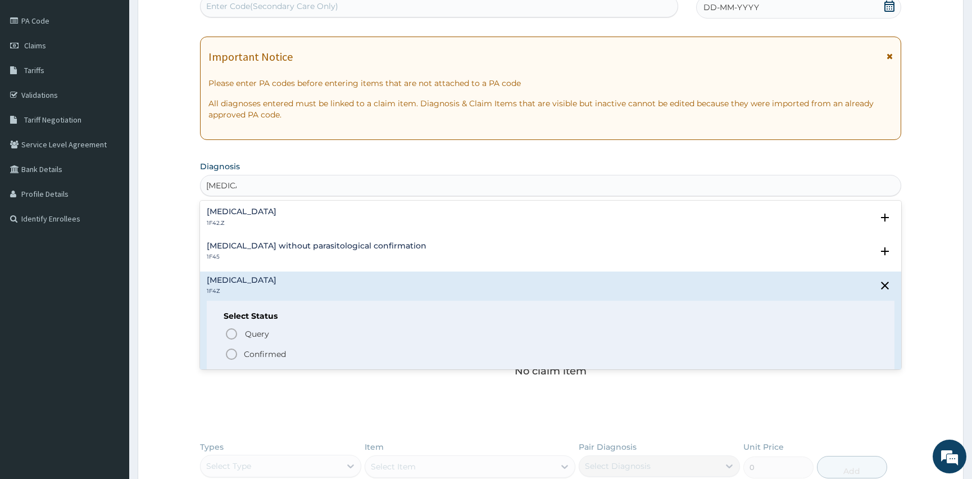
scroll to position [51, 0]
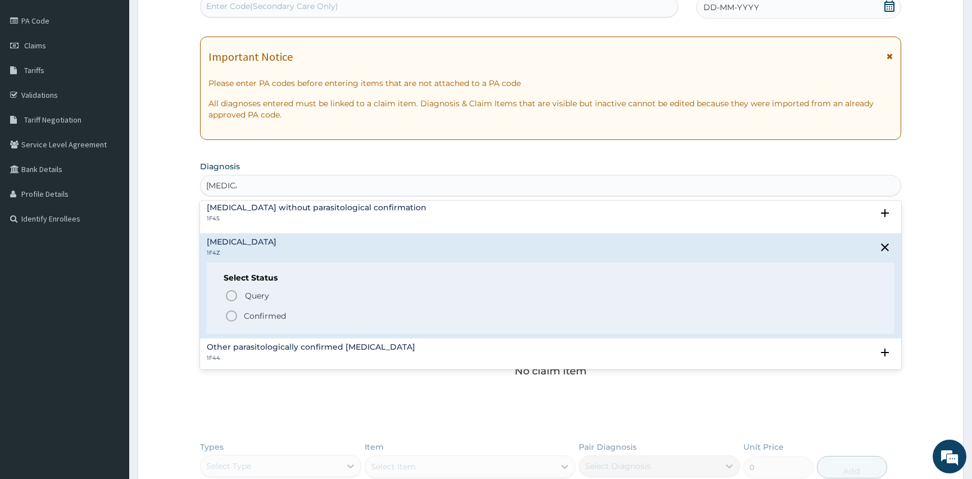
click at [233, 353] on div "[MEDICAL_DATA] 1F42.Z Select Status Query Query covers suspected (?), Keep in v…" at bounding box center [550, 285] width 701 height 169
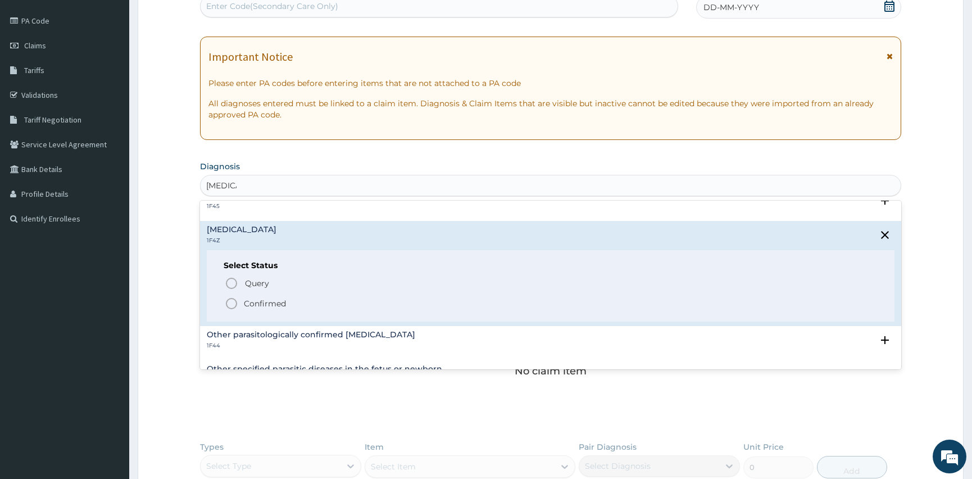
click at [230, 298] on icon "status option filled" at bounding box center [231, 303] width 13 height 13
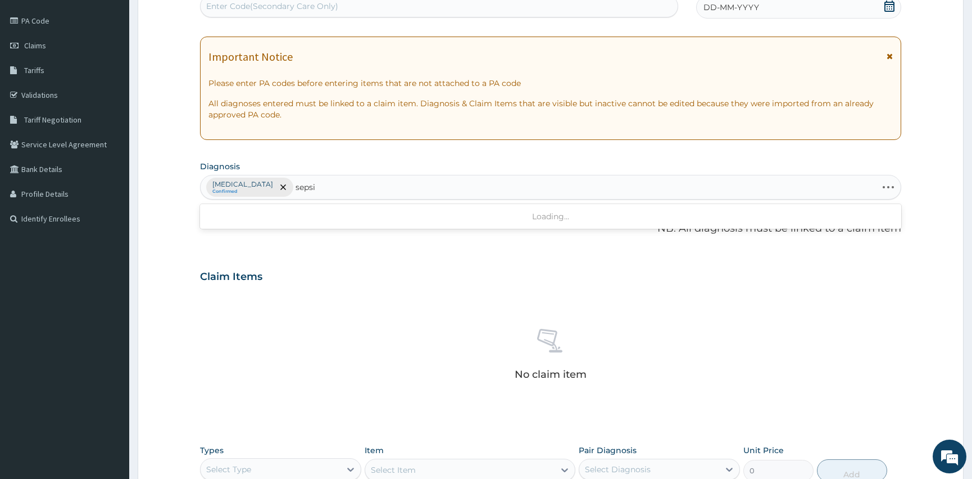
type input "[MEDICAL_DATA]"
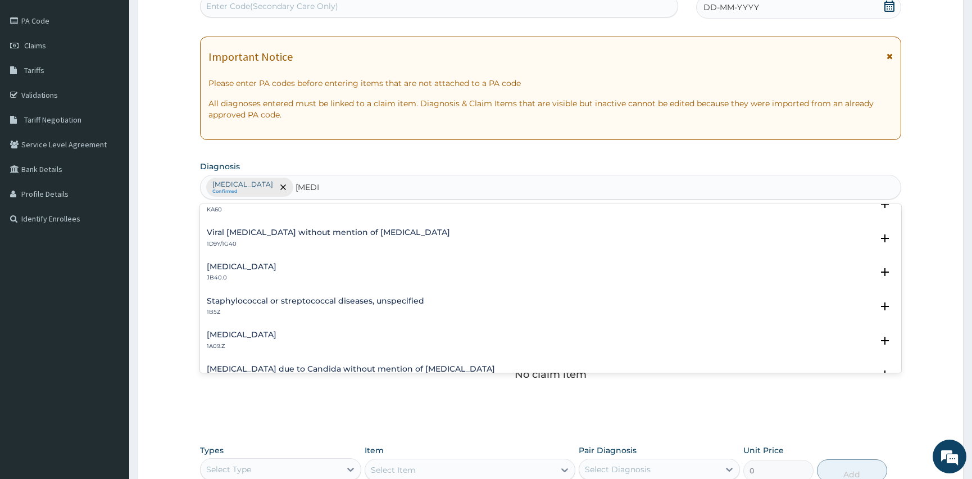
click at [276, 330] on h4 "[MEDICAL_DATA]" at bounding box center [242, 334] width 70 height 8
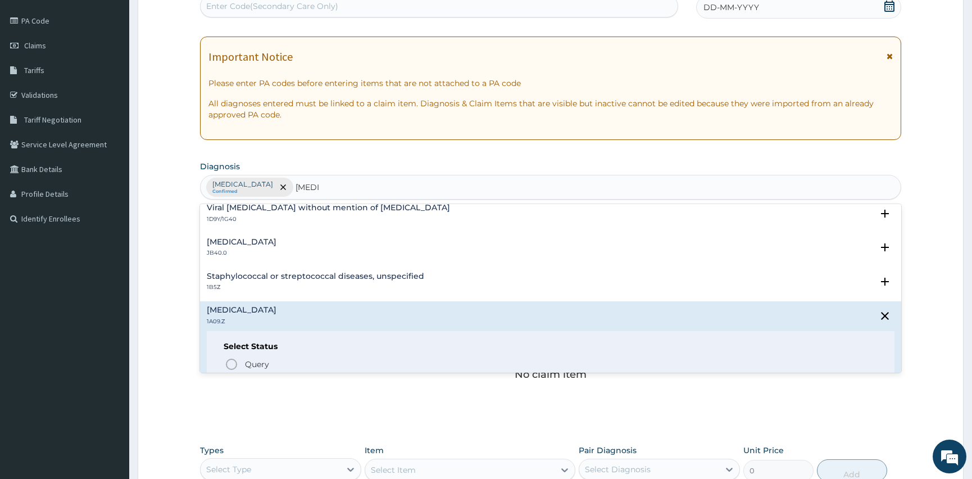
scroll to position [204, 0]
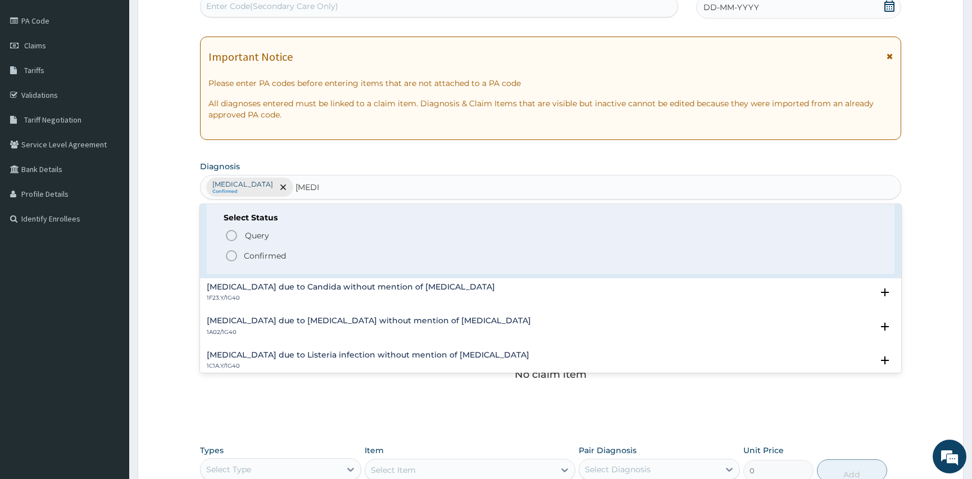
click at [235, 255] on icon "status option filled" at bounding box center [231, 255] width 13 height 13
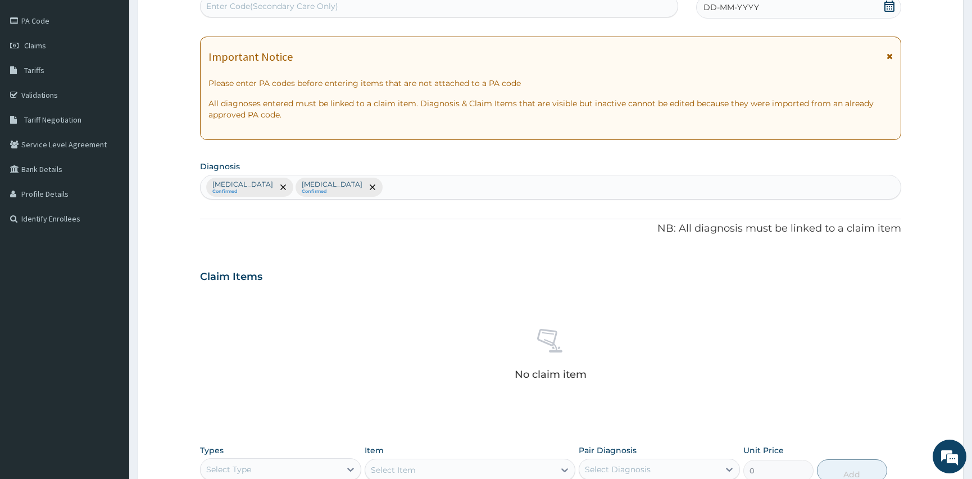
click at [465, 188] on div "[MEDICAL_DATA] Confirmed [MEDICAL_DATA] Confirmed" at bounding box center [551, 187] width 700 height 24
type input "[MEDICAL_DATA]"
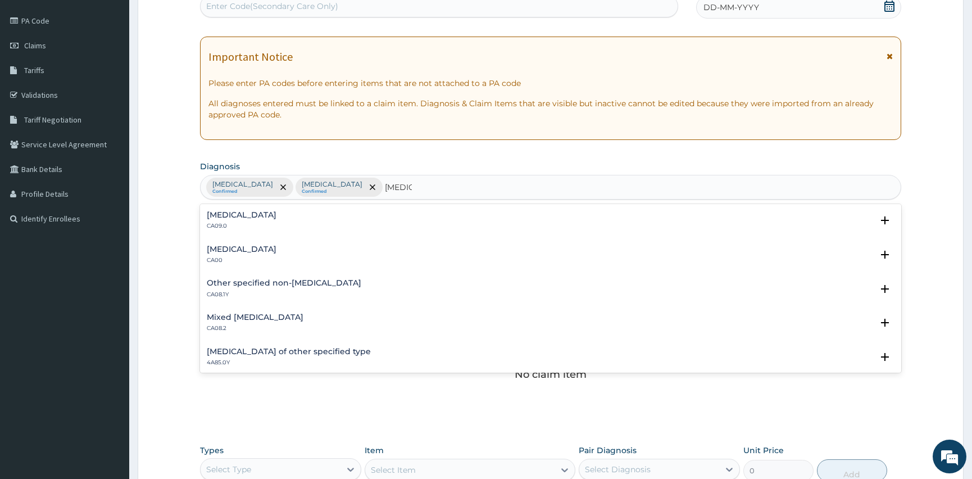
click at [224, 254] on div "[MEDICAL_DATA] CA00" at bounding box center [242, 255] width 70 height 20
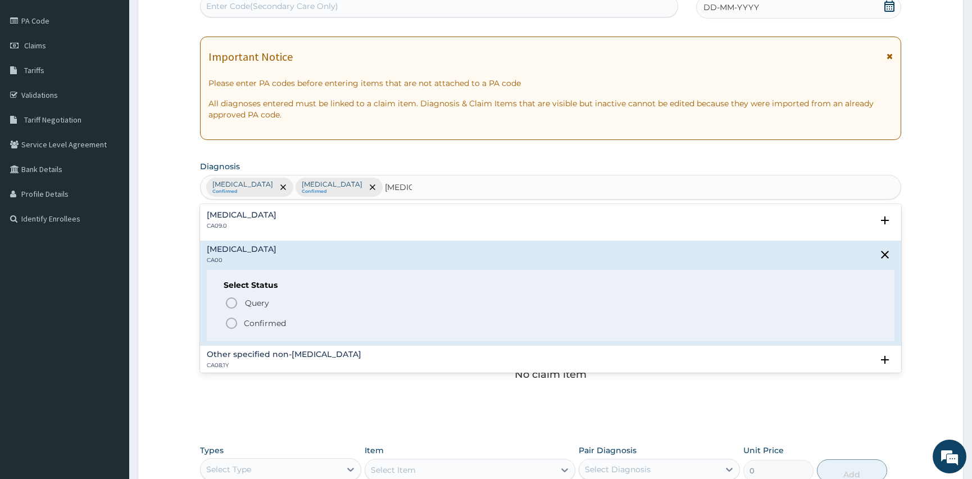
click at [232, 322] on icon "status option filled" at bounding box center [231, 322] width 13 height 13
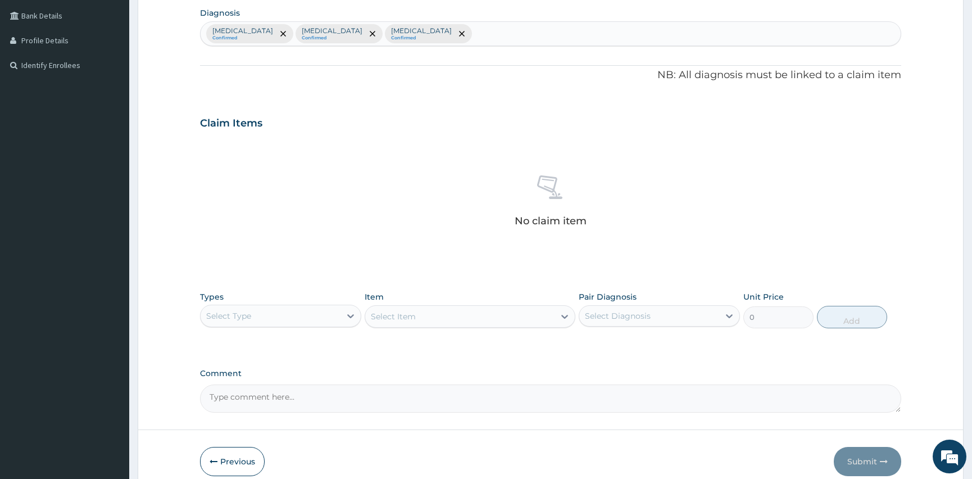
scroll to position [331, 0]
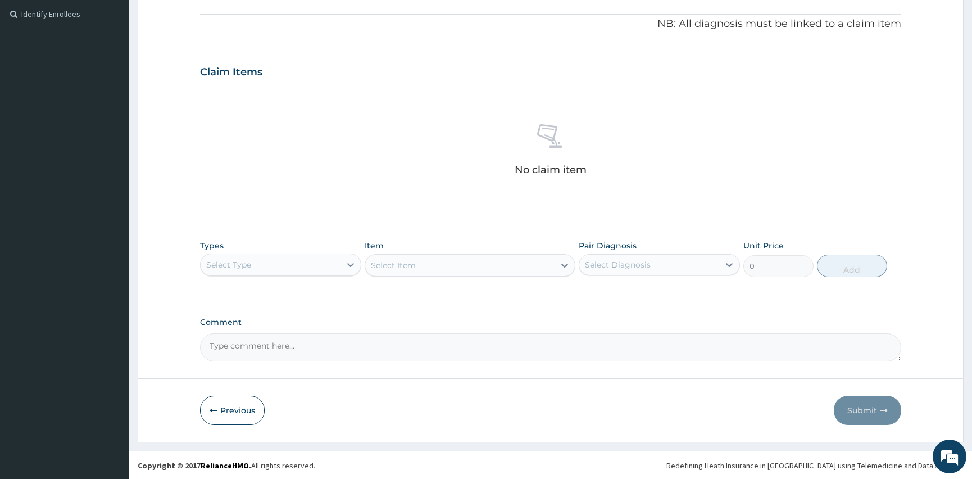
click at [306, 266] on div "Select Type" at bounding box center [271, 265] width 140 height 18
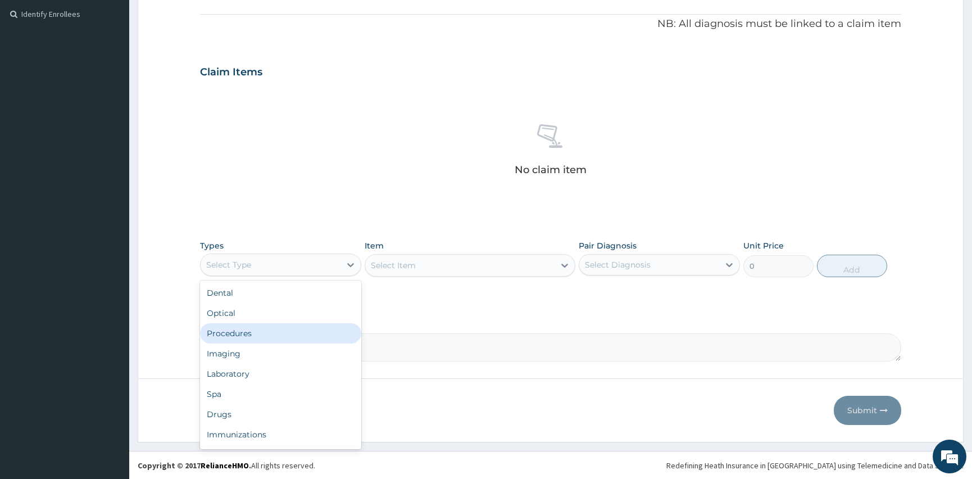
click at [261, 337] on div "Procedures" at bounding box center [280, 333] width 161 height 20
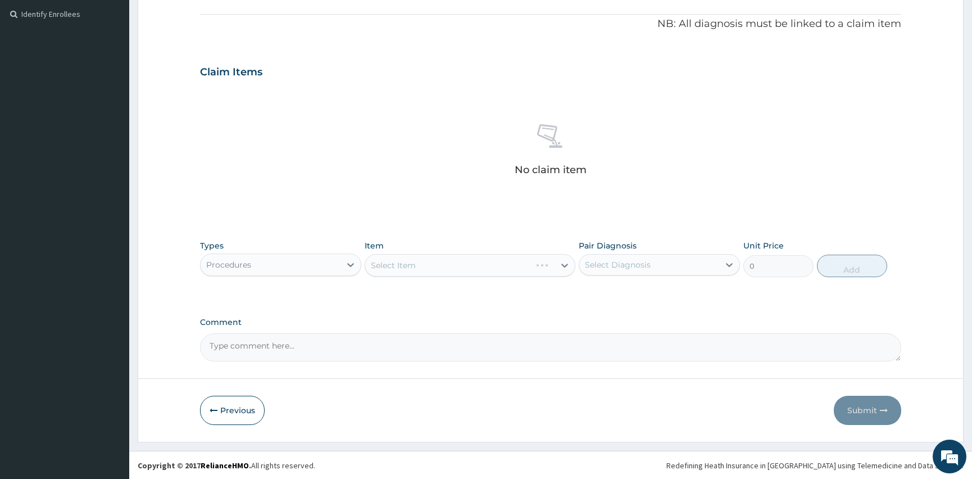
click at [630, 264] on div "Select Diagnosis" at bounding box center [618, 264] width 66 height 11
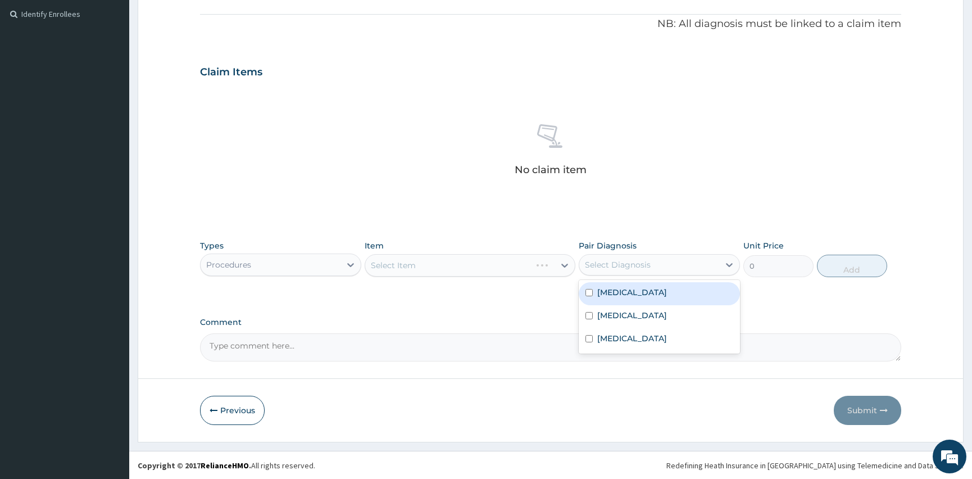
click at [587, 290] on input "checkbox" at bounding box center [589, 292] width 7 height 7
checkbox input "true"
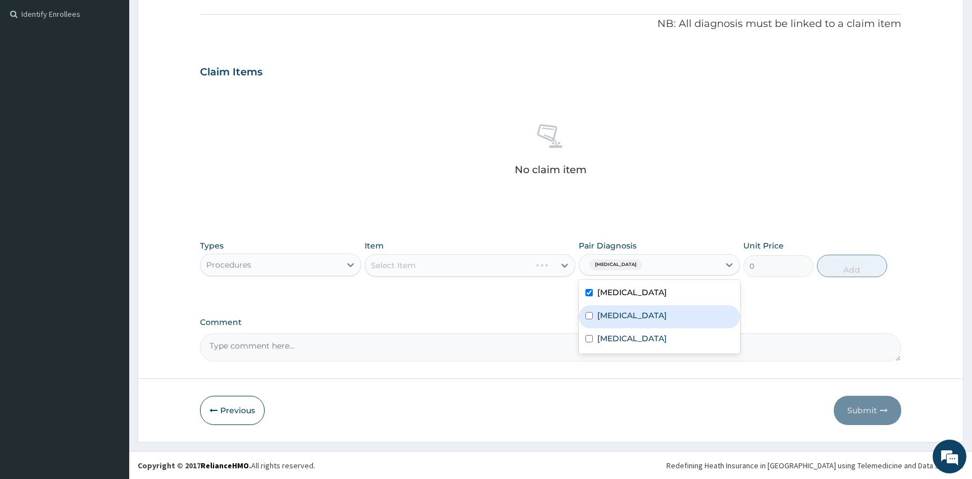
click at [587, 315] on input "checkbox" at bounding box center [589, 315] width 7 height 7
checkbox input "true"
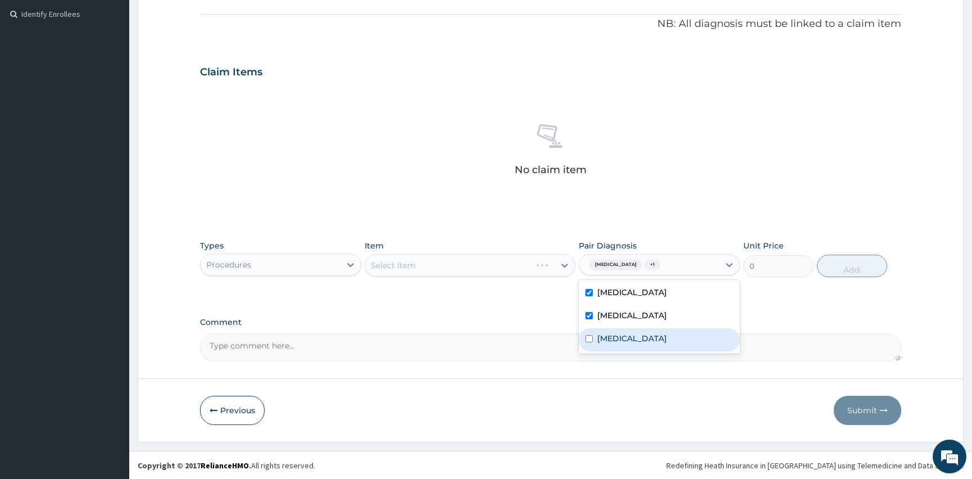
click at [588, 337] on input "checkbox" at bounding box center [589, 338] width 7 height 7
checkbox input "true"
click at [436, 263] on div "Select Item" at bounding box center [459, 265] width 189 height 18
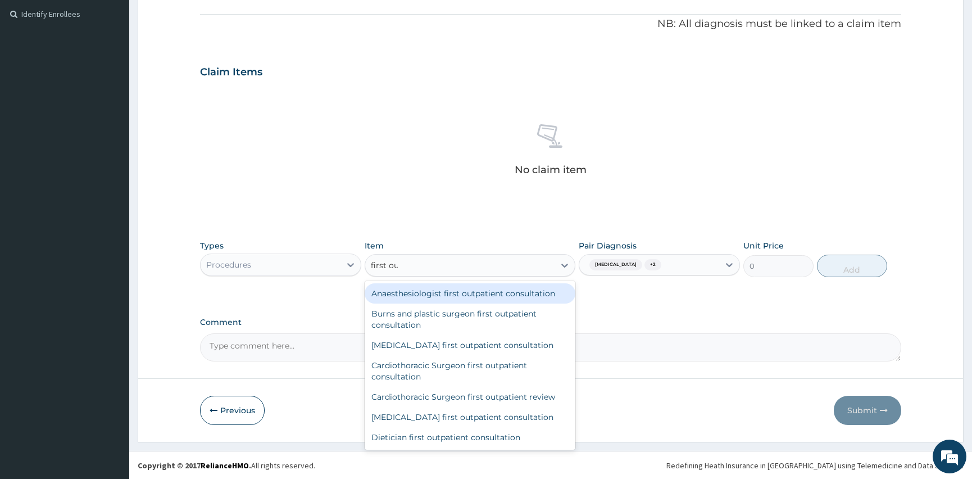
type input "first out"
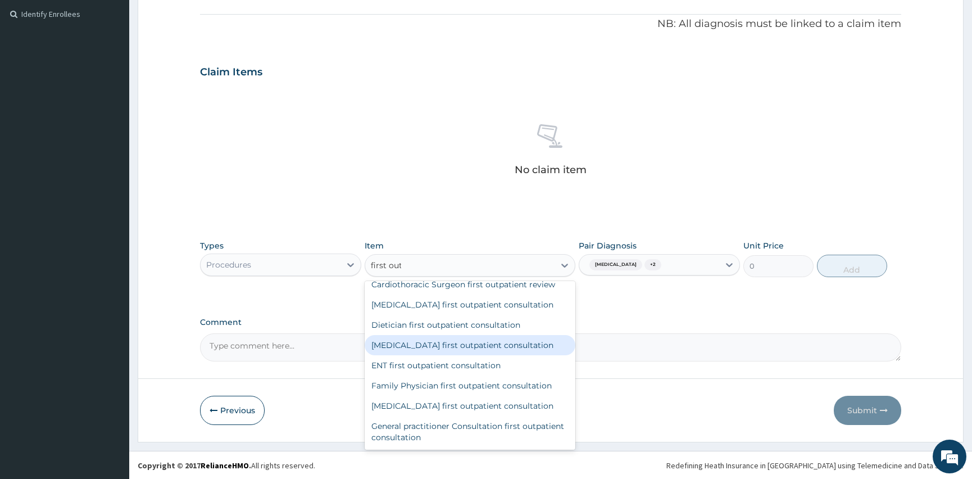
scroll to position [204, 0]
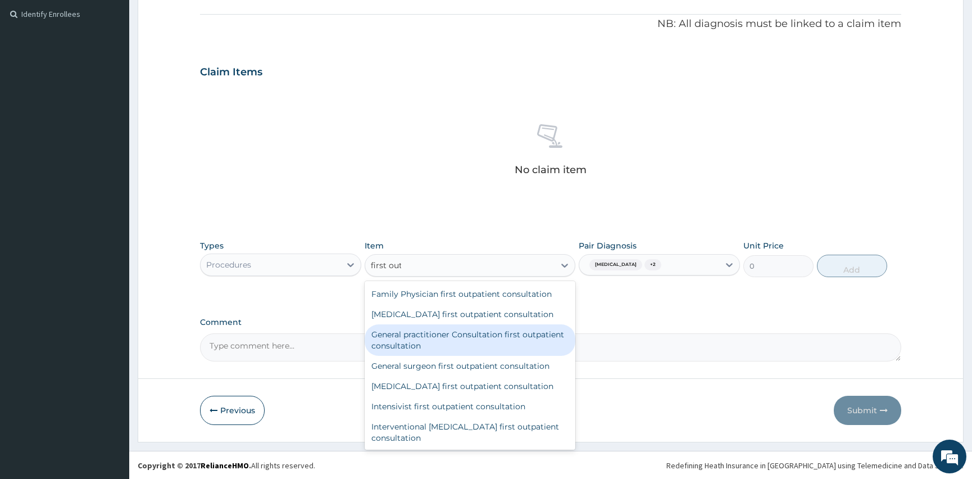
click at [444, 342] on div "General practitioner Consultation first outpatient consultation" at bounding box center [470, 339] width 210 height 31
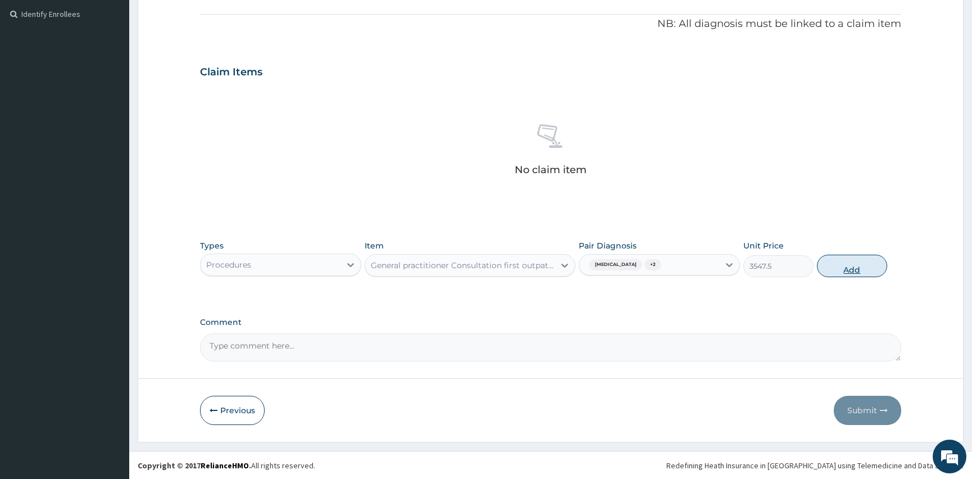
click at [847, 265] on button "Add" at bounding box center [852, 266] width 70 height 22
type input "0"
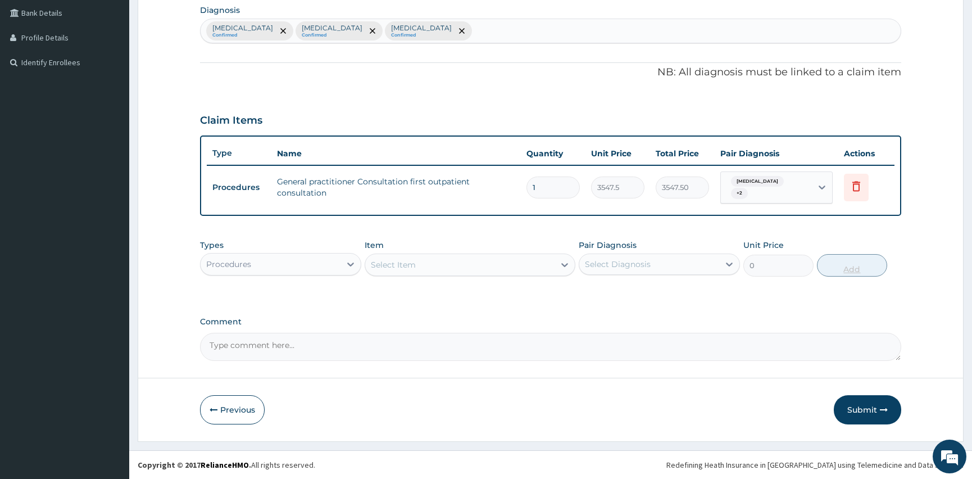
scroll to position [282, 0]
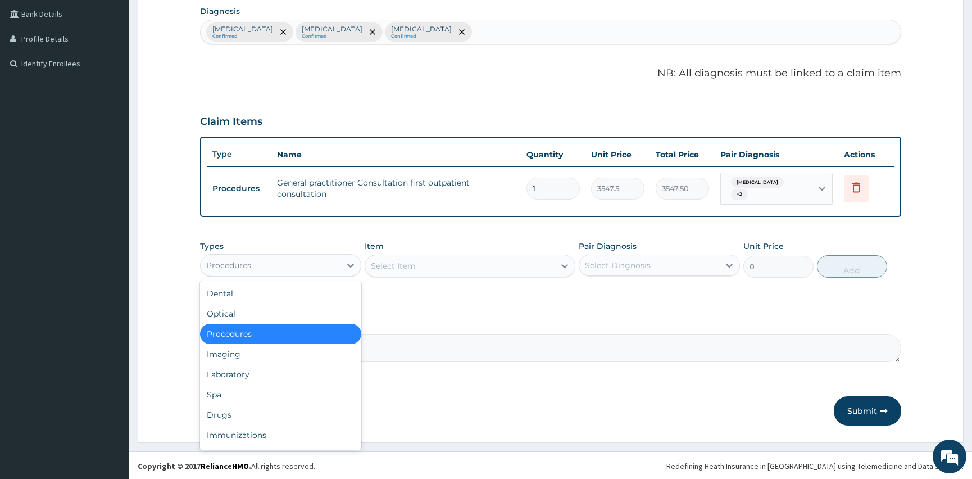
click at [298, 267] on div "Procedures" at bounding box center [271, 265] width 140 height 18
click at [264, 371] on div "Laboratory" at bounding box center [280, 374] width 161 height 20
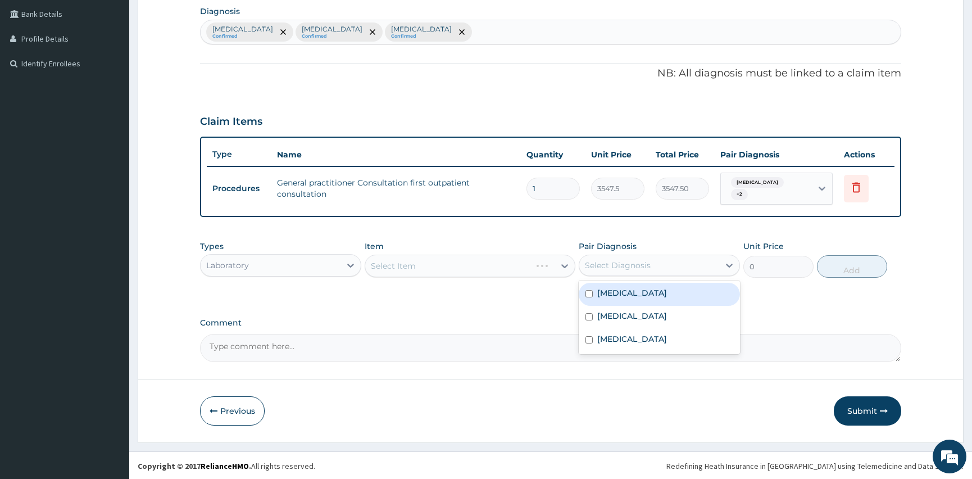
click at [646, 266] on div "Select Diagnosis" at bounding box center [618, 265] width 66 height 11
click at [583, 292] on div "[MEDICAL_DATA]" at bounding box center [659, 294] width 161 height 23
checkbox input "true"
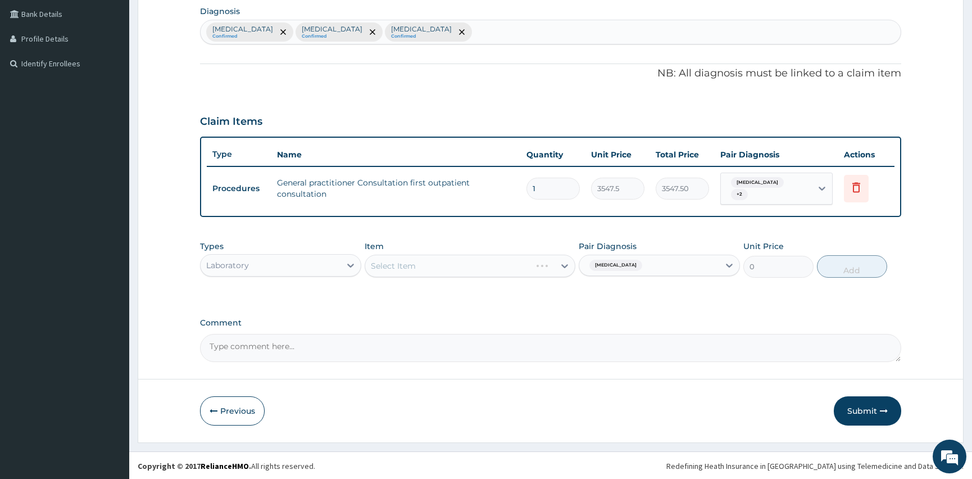
click at [433, 257] on div "Select Item" at bounding box center [470, 266] width 210 height 22
click at [437, 269] on div "Select Item" at bounding box center [470, 266] width 210 height 22
click at [408, 268] on div "Select Item" at bounding box center [470, 266] width 210 height 22
click at [552, 264] on div "Select Item" at bounding box center [470, 266] width 210 height 22
click at [569, 264] on div "Select Item" at bounding box center [470, 266] width 210 height 22
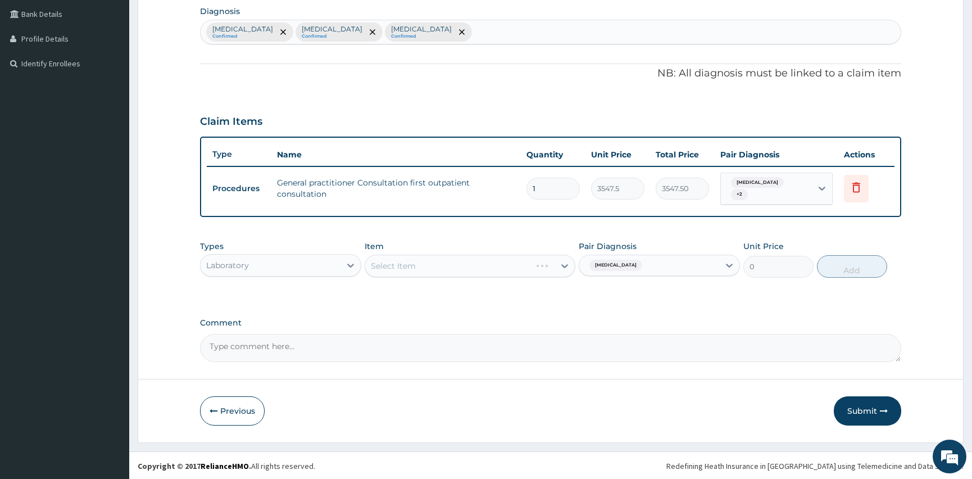
click at [483, 269] on div "Select Item" at bounding box center [470, 266] width 210 height 22
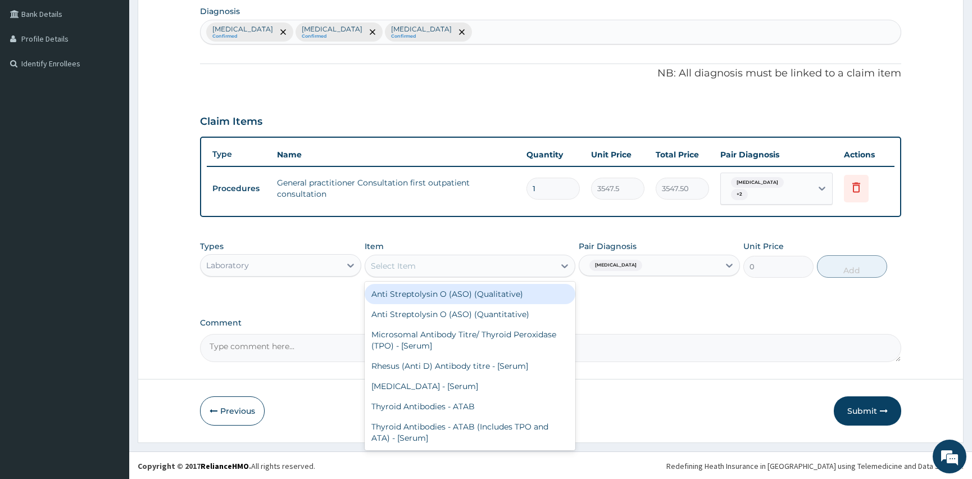
click at [480, 261] on div "Select Item" at bounding box center [459, 266] width 189 height 18
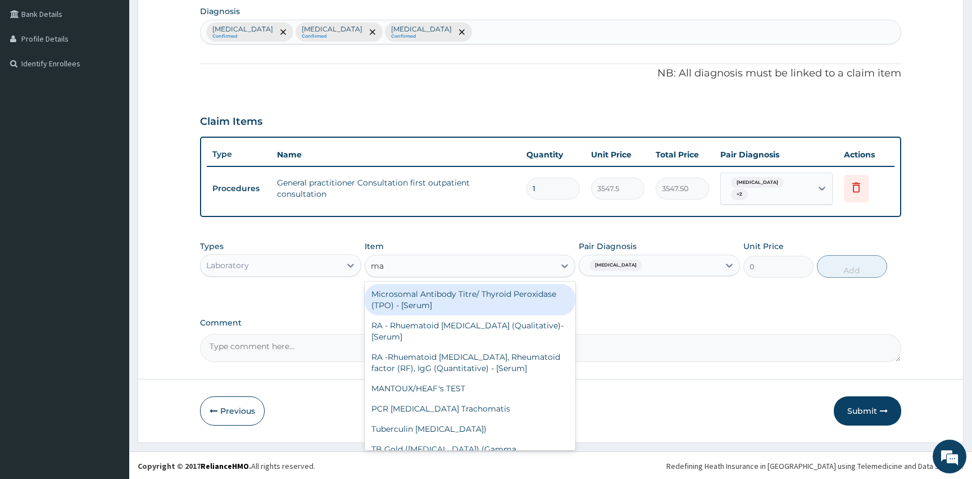
type input "mal"
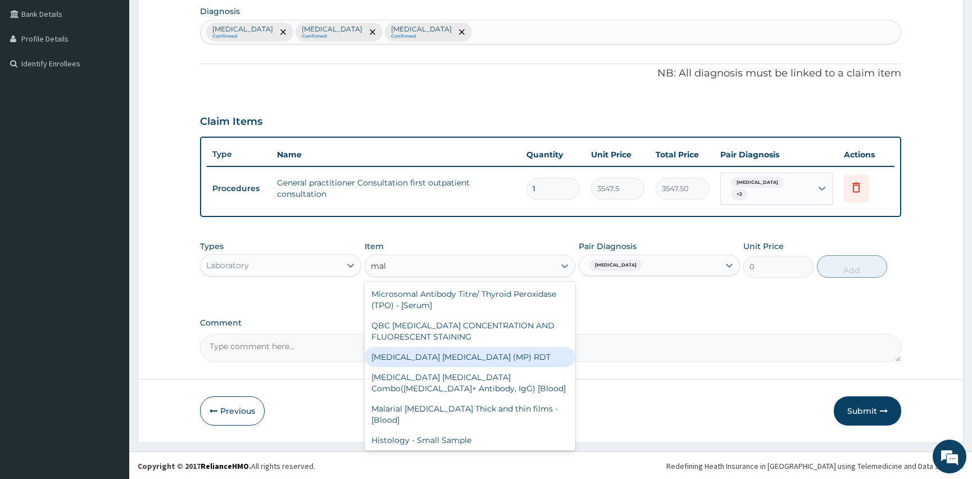
click at [447, 353] on div "[MEDICAL_DATA] [MEDICAL_DATA] (MP) RDT" at bounding box center [470, 357] width 210 height 20
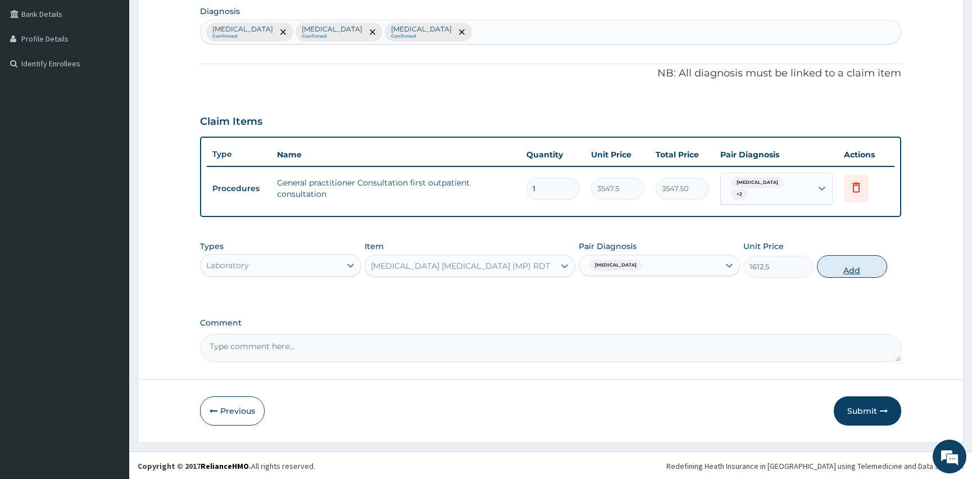
click at [841, 263] on button "Add" at bounding box center [852, 266] width 70 height 22
type input "0"
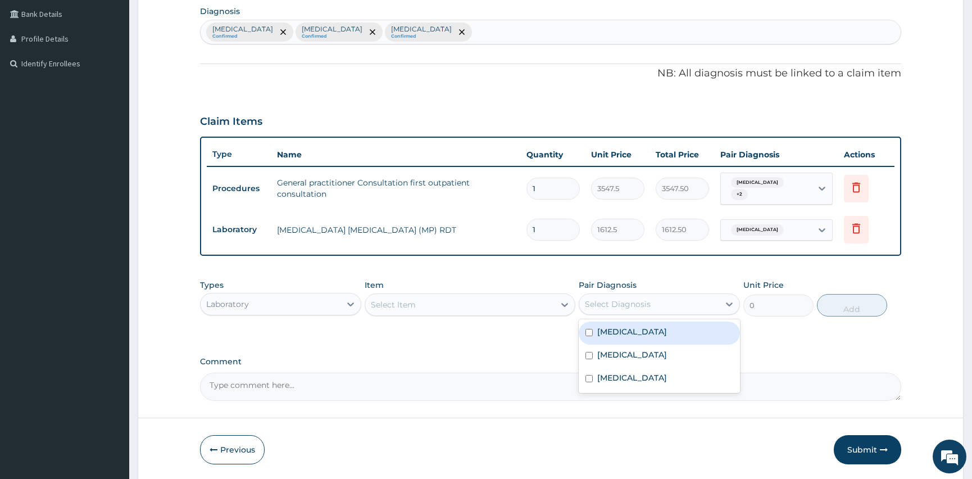
click at [624, 295] on div "Select Diagnosis" at bounding box center [649, 304] width 140 height 18
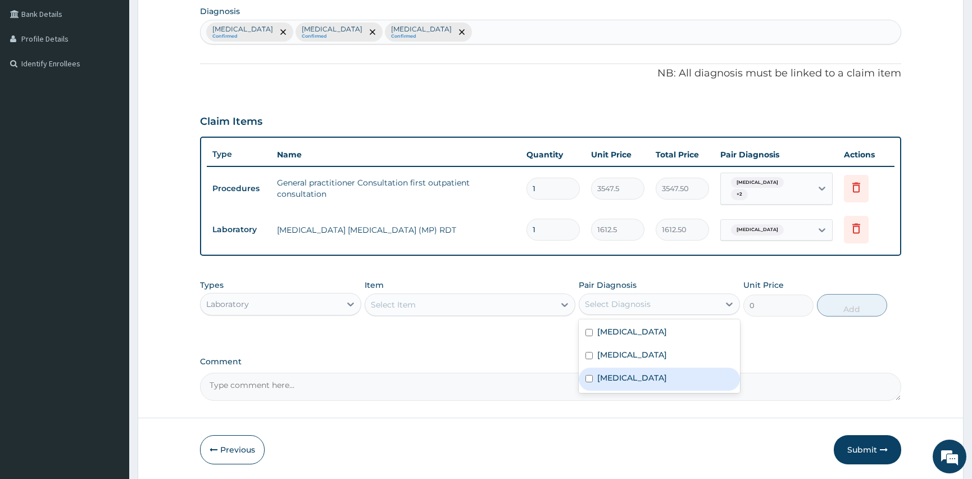
click at [586, 375] on input "checkbox" at bounding box center [589, 378] width 7 height 7
checkbox input "true"
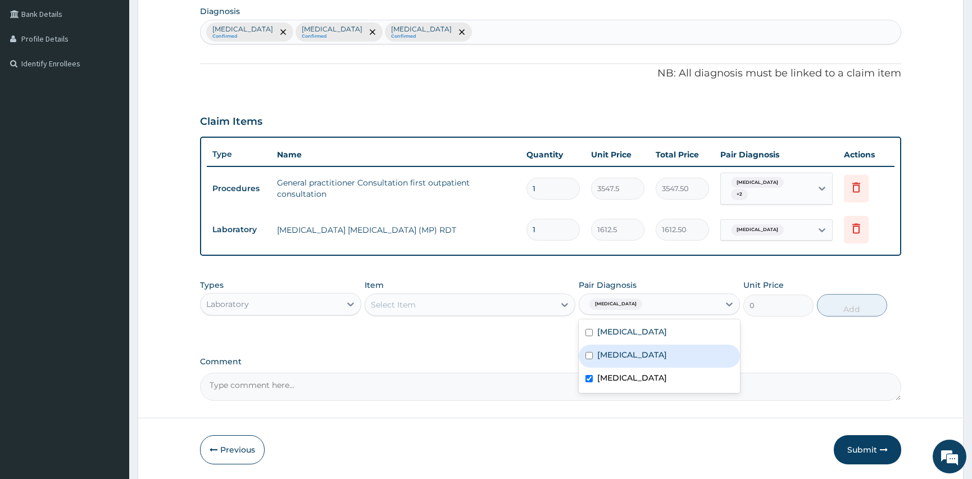
click at [591, 346] on div "[MEDICAL_DATA]" at bounding box center [659, 355] width 161 height 23
checkbox input "true"
click at [590, 371] on div "[MEDICAL_DATA]" at bounding box center [659, 379] width 161 height 23
checkbox input "false"
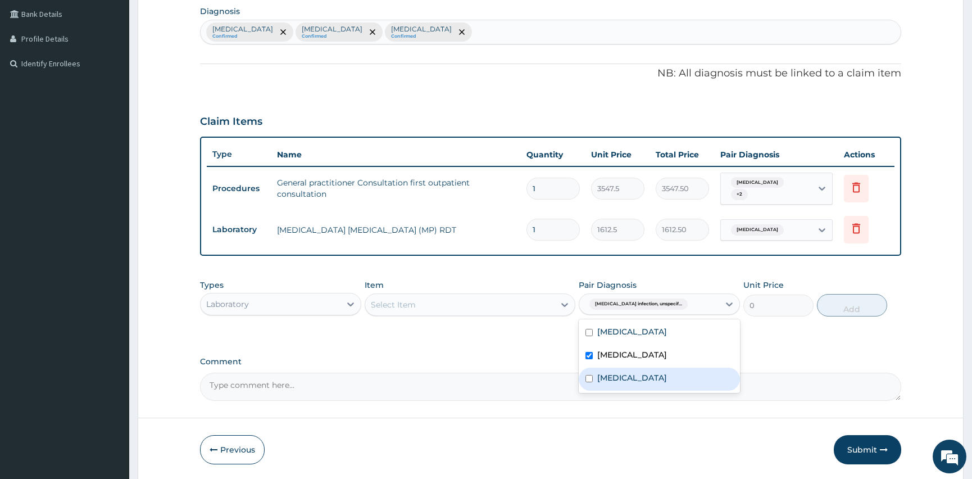
click at [411, 304] on div "Select Item" at bounding box center [393, 304] width 45 height 11
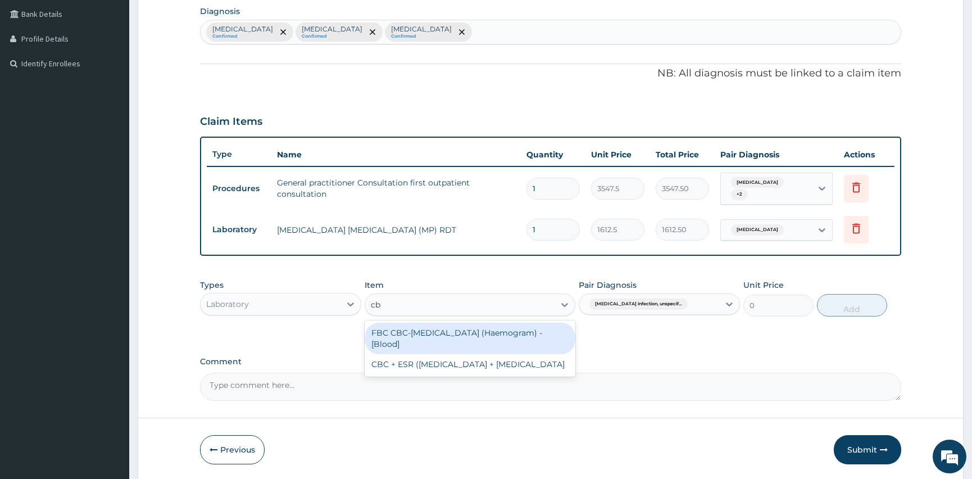
type input "cbc"
click at [466, 333] on div "FBC CBC-[MEDICAL_DATA] (Haemogram) - [Blood]" at bounding box center [470, 338] width 210 height 31
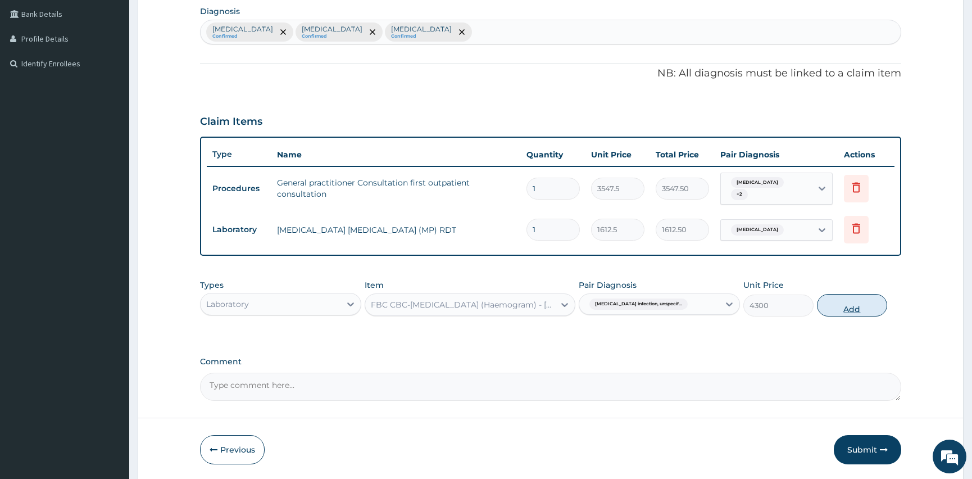
click at [858, 304] on button "Add" at bounding box center [852, 305] width 70 height 22
type input "0"
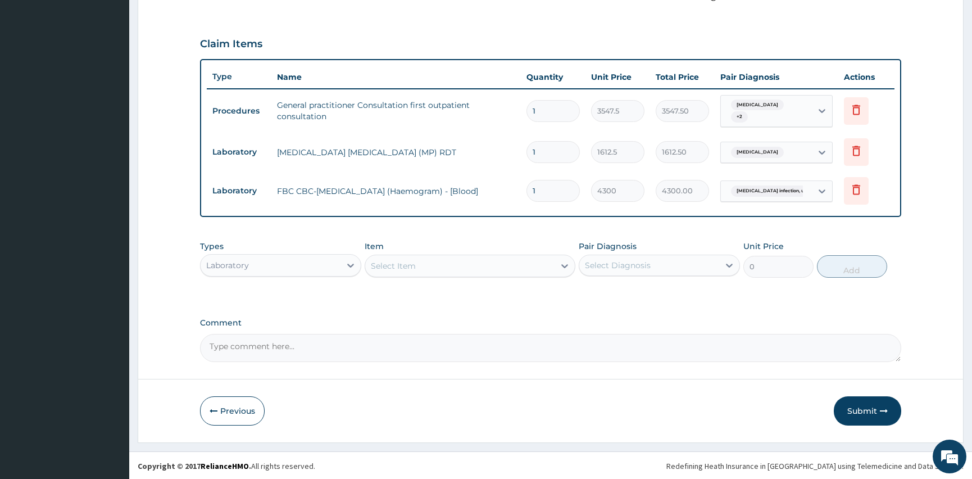
scroll to position [360, 0]
click at [312, 264] on div "Laboratory" at bounding box center [271, 265] width 140 height 18
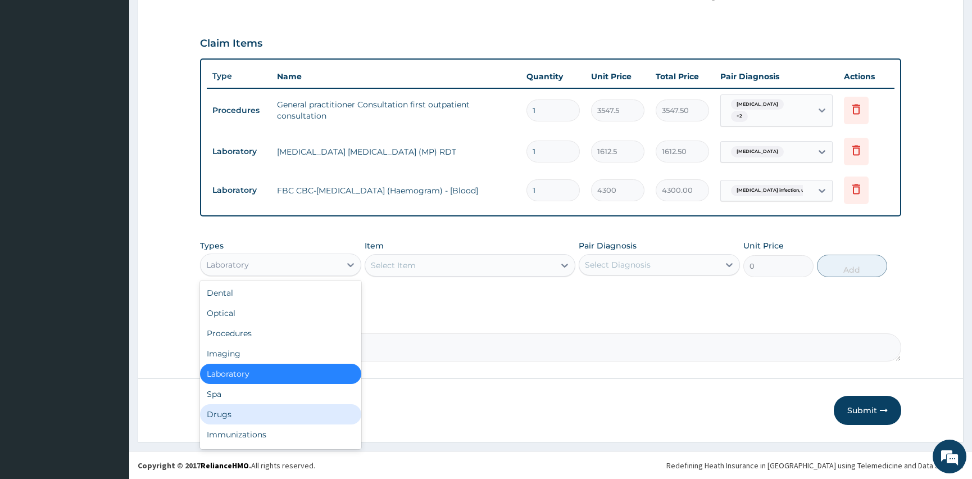
click at [271, 419] on div "Drugs" at bounding box center [280, 414] width 161 height 20
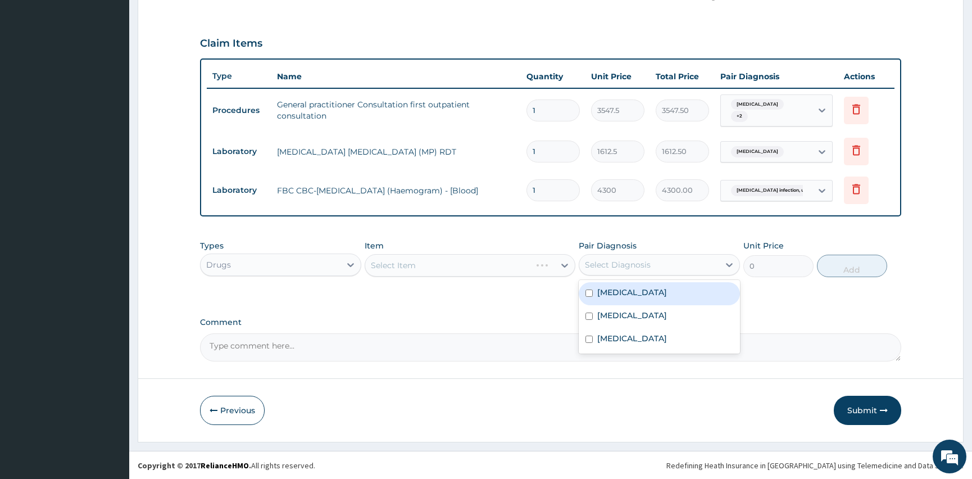
click at [623, 263] on div "Select Diagnosis" at bounding box center [618, 264] width 66 height 11
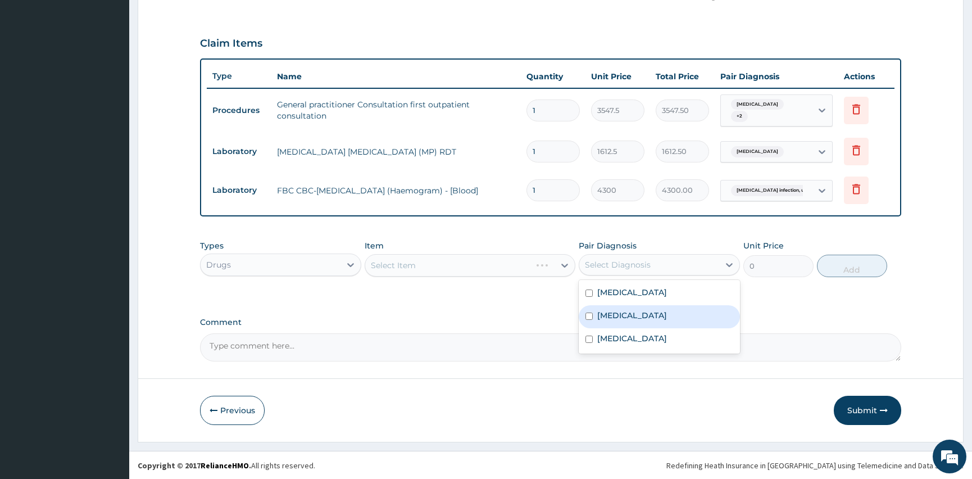
click at [593, 320] on div "[MEDICAL_DATA]" at bounding box center [659, 316] width 161 height 23
click at [592, 317] on input "checkbox" at bounding box center [589, 315] width 7 height 7
checkbox input "false"
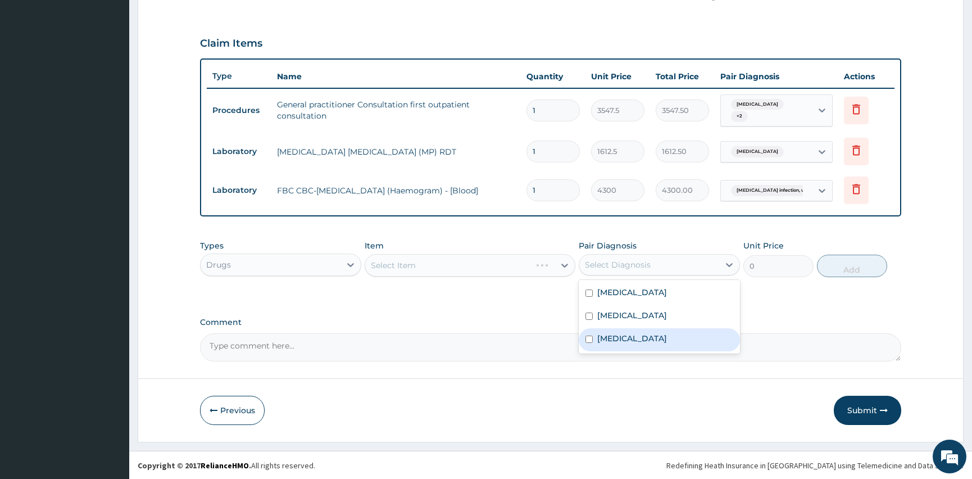
click at [589, 333] on div "[MEDICAL_DATA]" at bounding box center [659, 339] width 161 height 23
checkbox input "true"
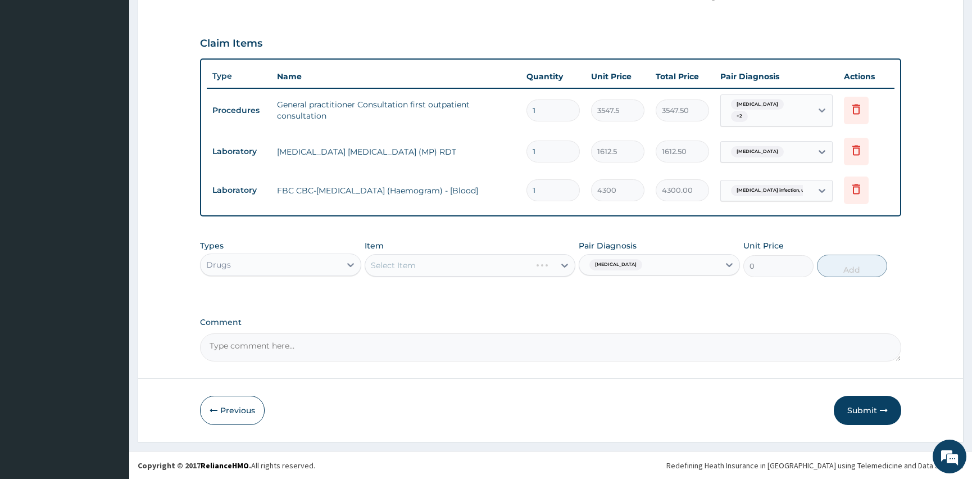
click at [433, 261] on div "Select Item" at bounding box center [470, 265] width 210 height 22
click at [563, 264] on div "Select Item" at bounding box center [470, 265] width 210 height 22
click at [566, 264] on div "Select Item" at bounding box center [470, 265] width 210 height 22
click at [464, 260] on div "Select Item" at bounding box center [470, 265] width 210 height 22
click at [463, 261] on div "Select Item" at bounding box center [470, 265] width 210 height 22
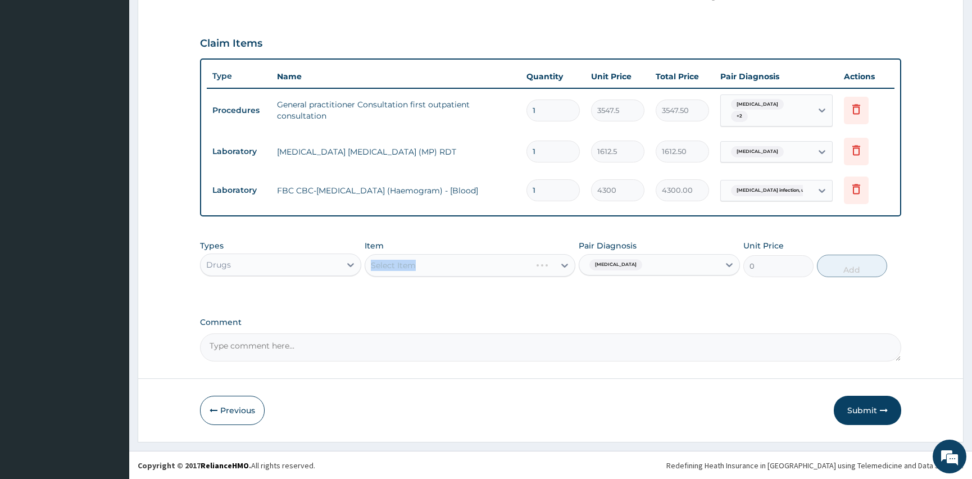
click at [463, 261] on div "Select Item" at bounding box center [470, 265] width 210 height 22
drag, startPoint x: 572, startPoint y: 265, endPoint x: 541, endPoint y: 267, distance: 31.5
click at [571, 265] on div "Select Item" at bounding box center [470, 265] width 210 height 22
click at [562, 258] on div "Select Item" at bounding box center [470, 265] width 210 height 22
click at [567, 262] on div "Select Item" at bounding box center [470, 265] width 210 height 22
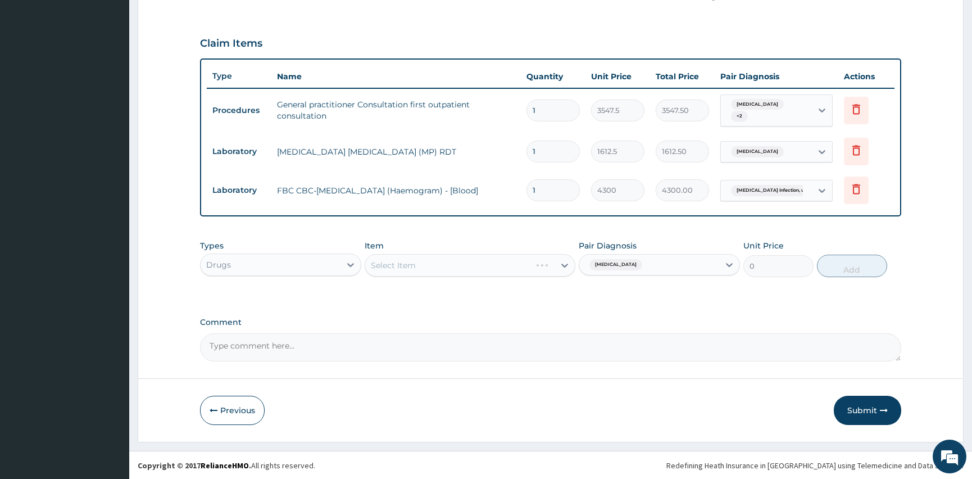
click at [565, 262] on div "Select Item" at bounding box center [470, 265] width 210 height 22
click at [518, 266] on div "Select Item" at bounding box center [459, 265] width 189 height 18
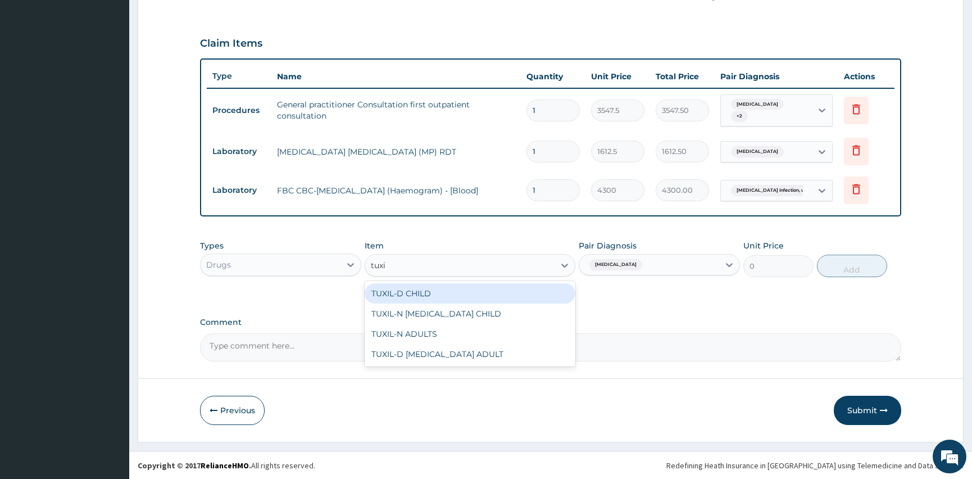
type input "tuxil"
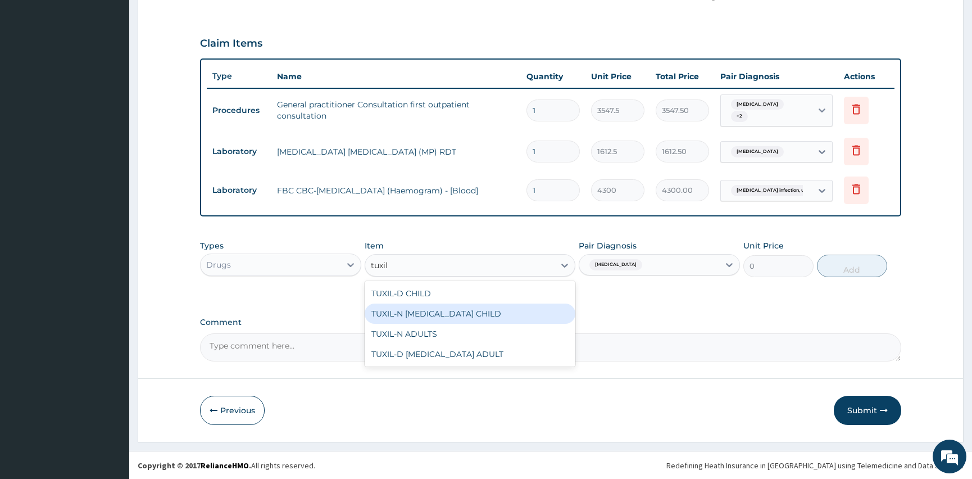
click at [450, 309] on div "TUXIL-N [MEDICAL_DATA] CHILD" at bounding box center [470, 313] width 210 height 20
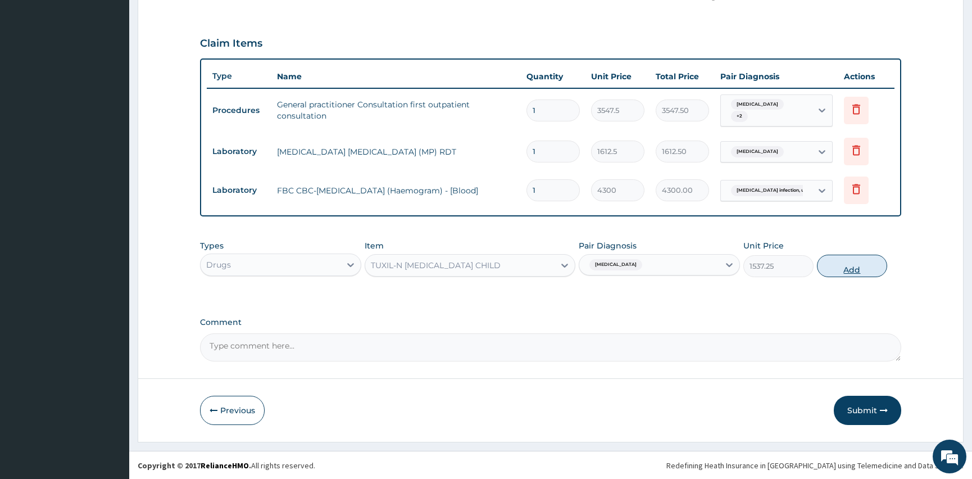
click at [867, 266] on button "Add" at bounding box center [852, 266] width 70 height 22
type input "0"
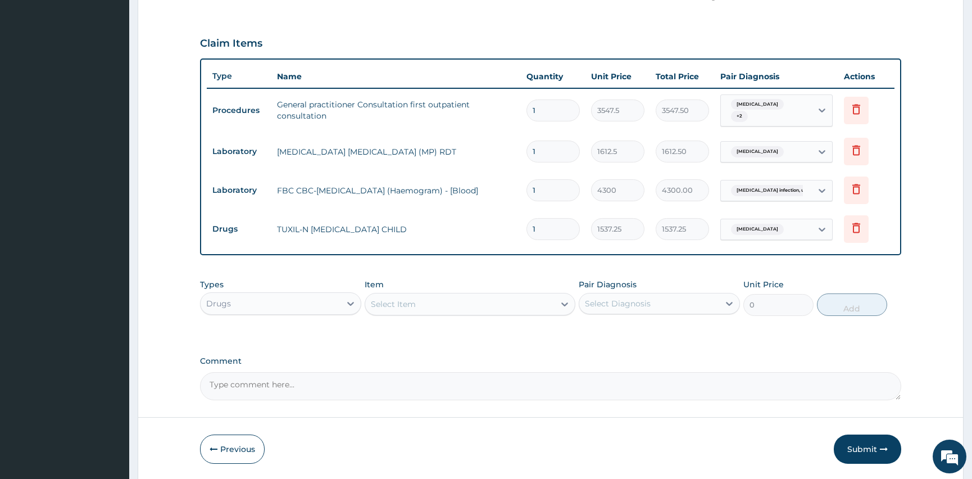
click at [608, 298] on div "Select Diagnosis" at bounding box center [618, 303] width 66 height 11
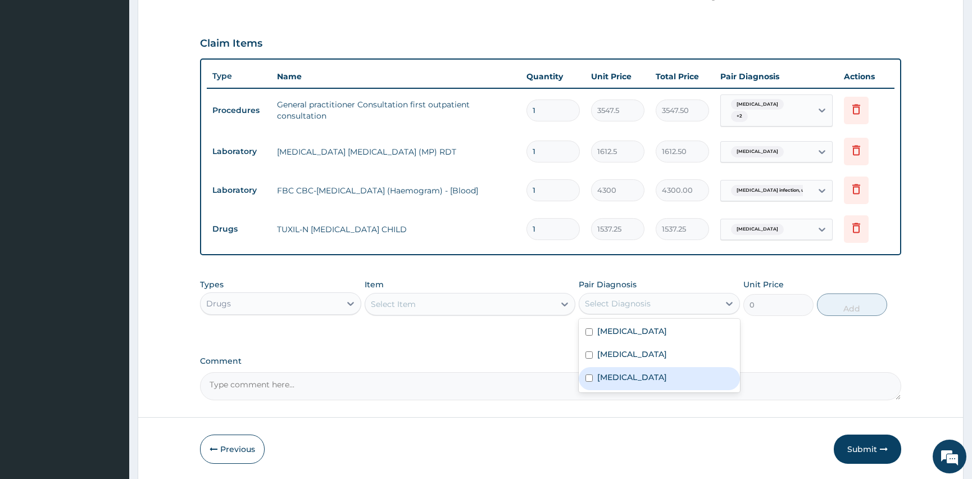
click at [589, 373] on div "[MEDICAL_DATA]" at bounding box center [659, 378] width 161 height 23
checkbox input "true"
click at [424, 297] on div "Select Item" at bounding box center [459, 304] width 189 height 18
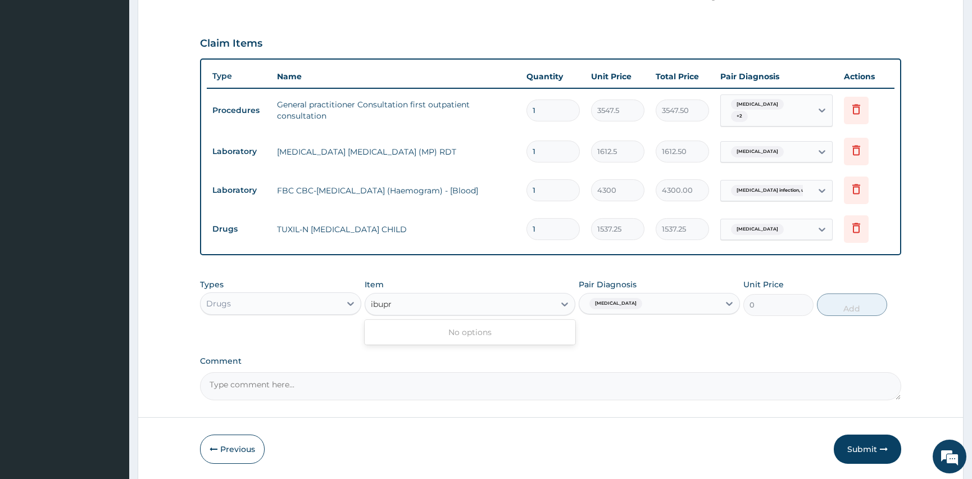
type input "ibup"
click at [564, 305] on icon at bounding box center [564, 304] width 7 height 4
click at [564, 303] on icon at bounding box center [564, 304] width 7 height 4
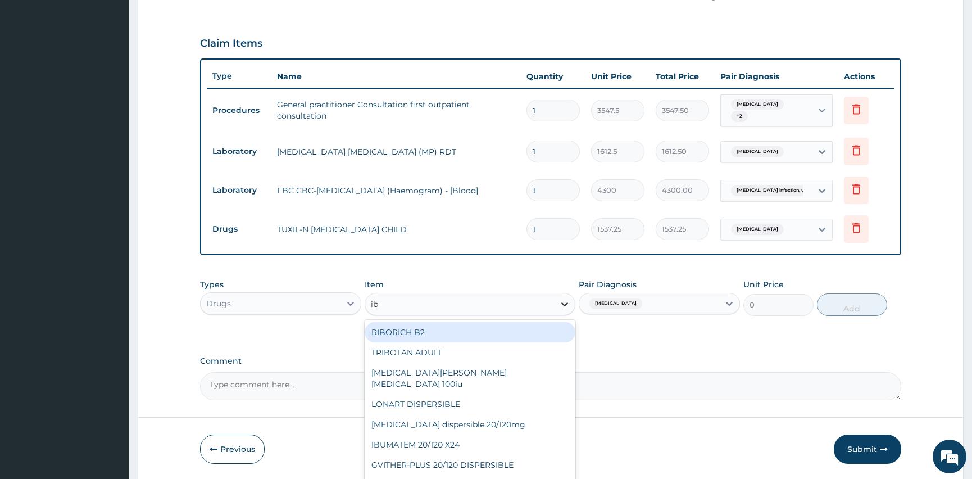
type input "ibu"
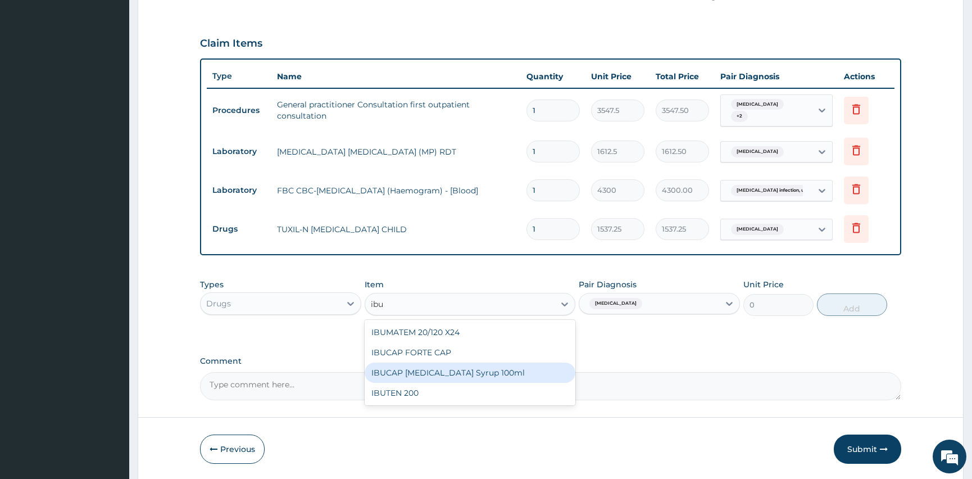
click at [503, 370] on div "IBUCAP [MEDICAL_DATA] Syrup 100ml" at bounding box center [470, 372] width 210 height 20
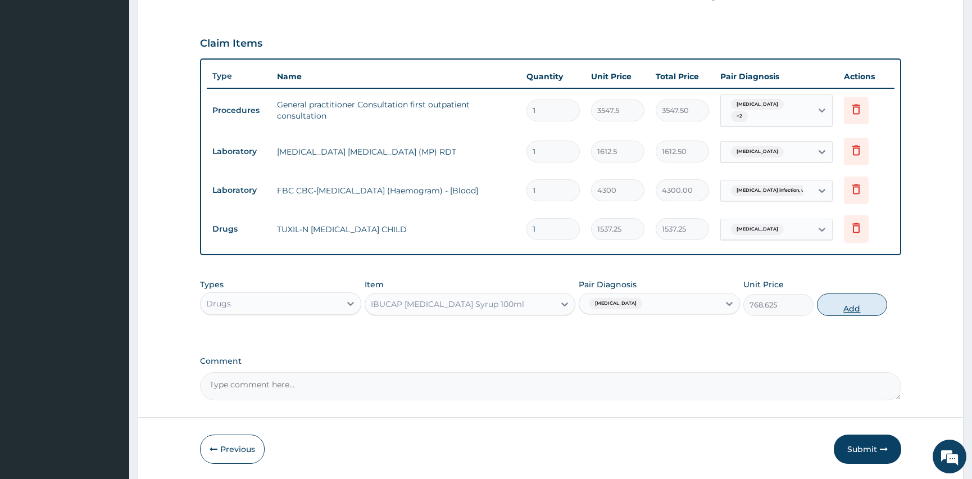
click at [849, 303] on button "Add" at bounding box center [852, 304] width 70 height 22
type input "0"
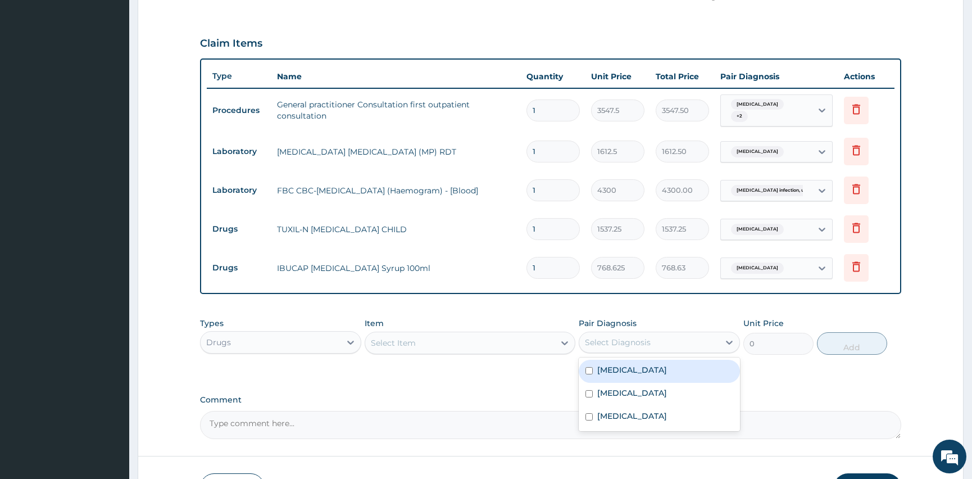
click at [642, 338] on div "Select Diagnosis" at bounding box center [618, 342] width 66 height 11
click at [587, 373] on input "checkbox" at bounding box center [589, 370] width 7 height 7
checkbox input "true"
click at [410, 345] on div "Select Item" at bounding box center [393, 342] width 45 height 11
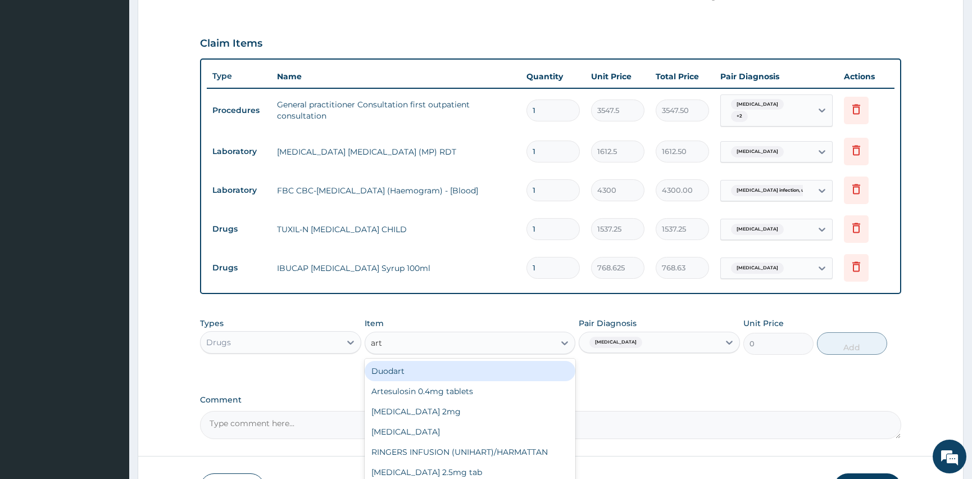
type input "arte"
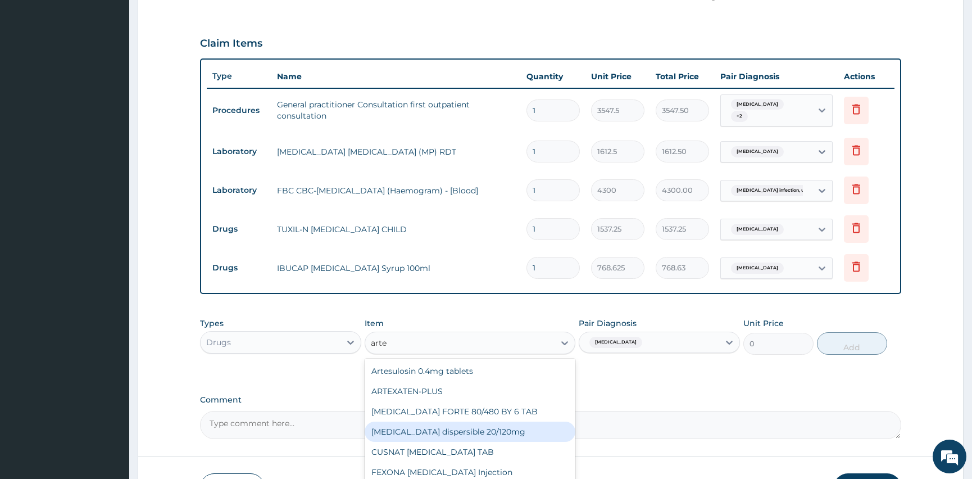
click at [493, 434] on div "[MEDICAL_DATA] dispersible 20/120mg" at bounding box center [470, 431] width 210 height 20
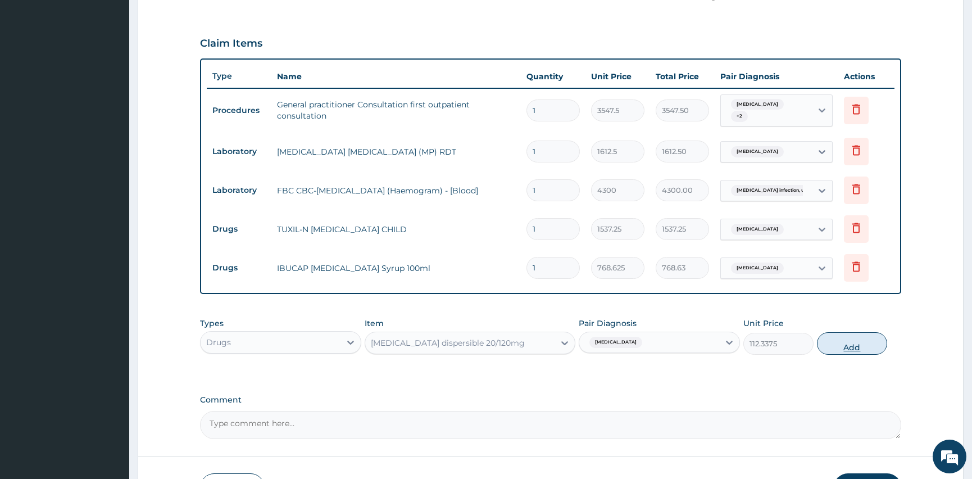
click at [843, 344] on button "Add" at bounding box center [852, 343] width 70 height 22
type input "0"
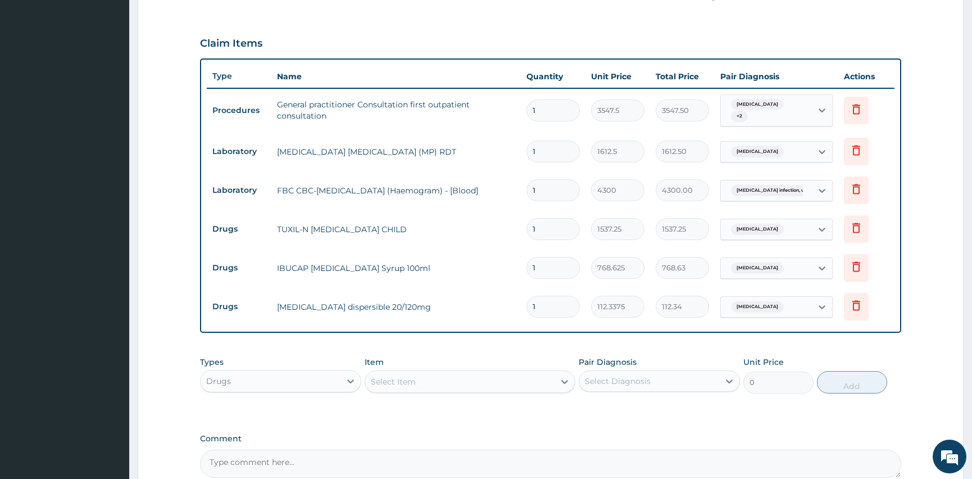
type input "18"
type input "2022.08"
type input "18"
click at [643, 380] on div "Select Diagnosis" at bounding box center [618, 380] width 66 height 11
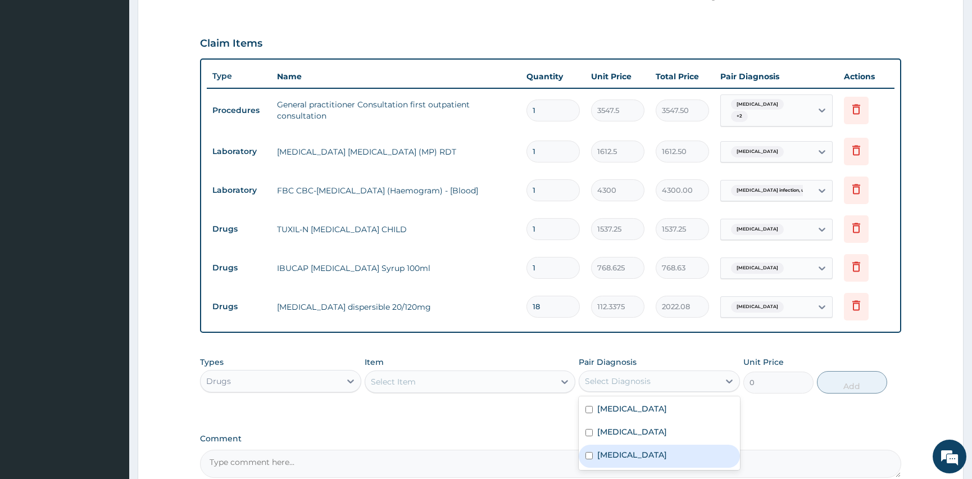
click at [595, 454] on div "[MEDICAL_DATA]" at bounding box center [659, 455] width 161 height 23
checkbox input "true"
click at [446, 376] on div "Select Item" at bounding box center [459, 382] width 189 height 18
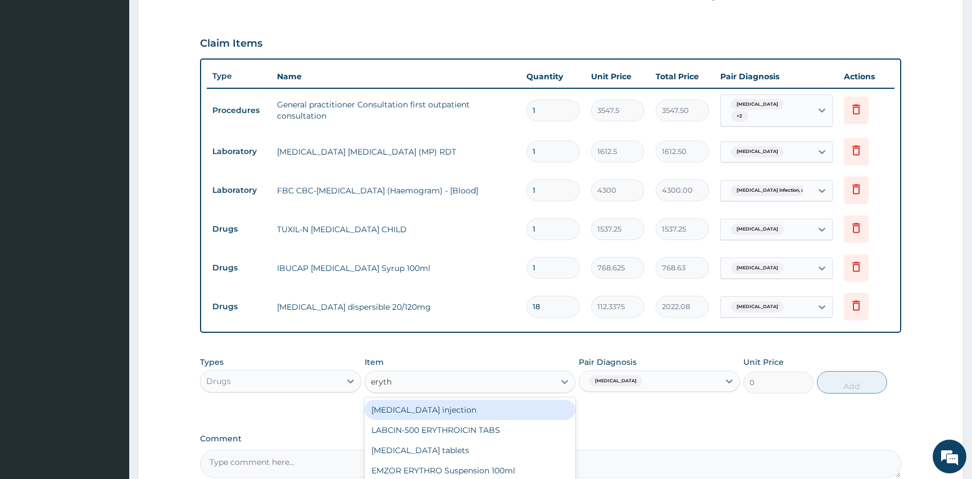
type input "erythr"
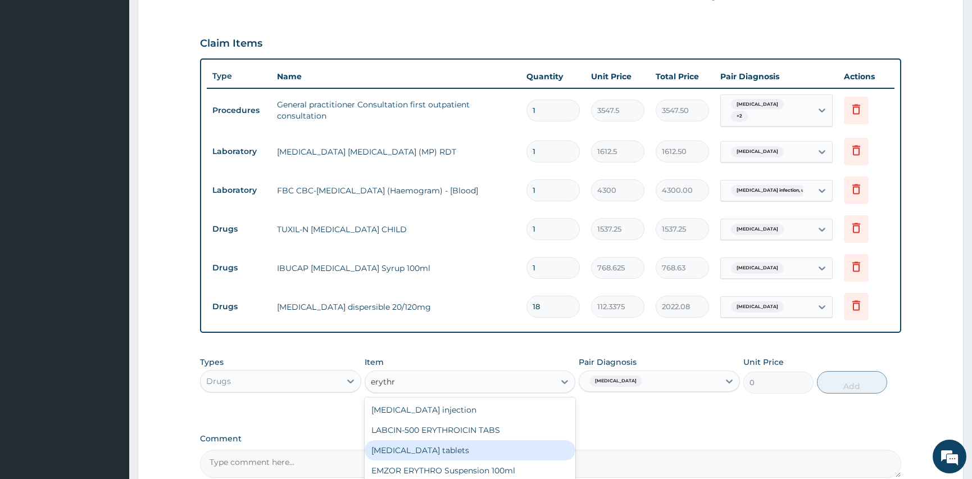
click at [420, 452] on div "[MEDICAL_DATA] tablets" at bounding box center [470, 450] width 210 height 20
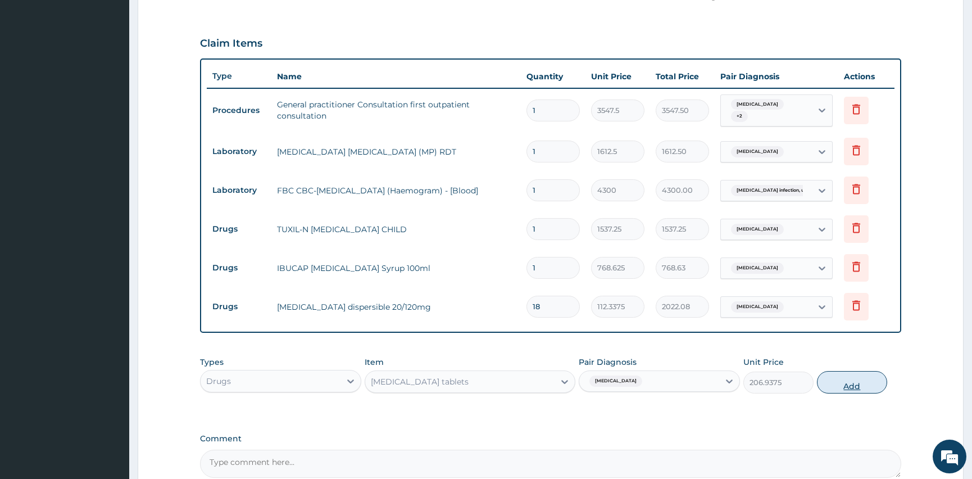
click at [851, 383] on button "Add" at bounding box center [852, 382] width 70 height 22
type input "0"
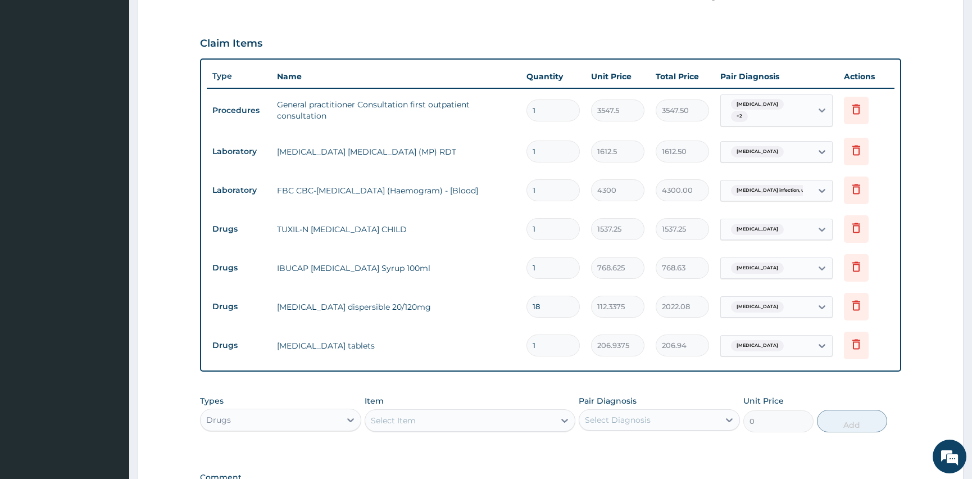
type input "10"
type input "2069.38"
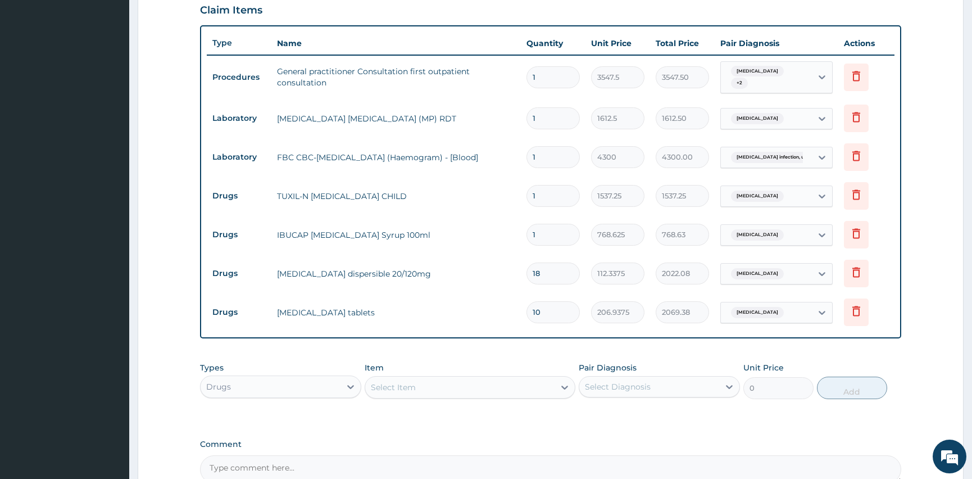
scroll to position [411, 0]
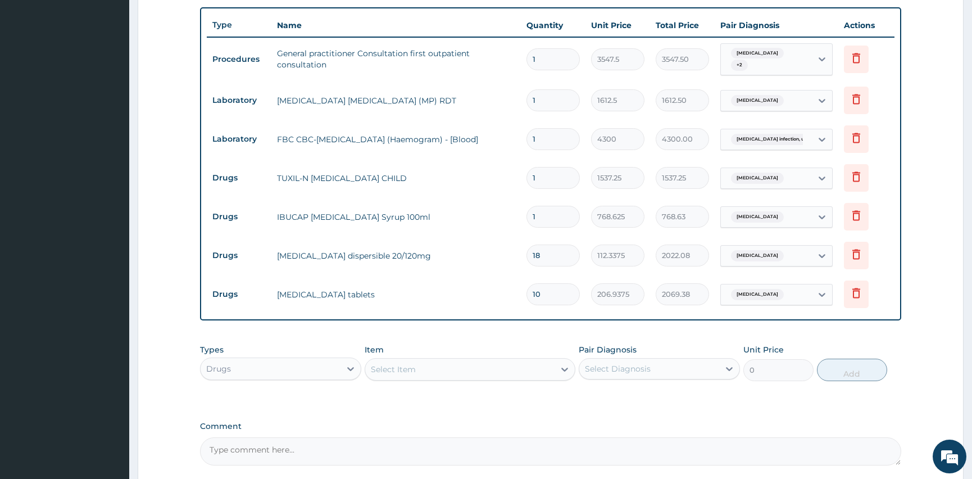
type input "10"
click at [650, 366] on div "Select Diagnosis" at bounding box center [649, 369] width 140 height 18
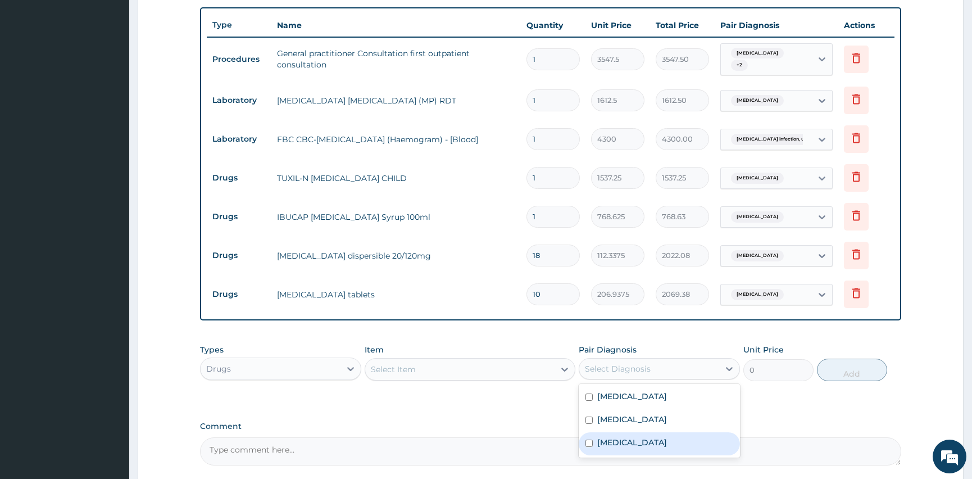
click at [594, 442] on div "[MEDICAL_DATA]" at bounding box center [659, 443] width 161 height 23
checkbox input "true"
click at [441, 361] on div "Select Item" at bounding box center [459, 369] width 189 height 18
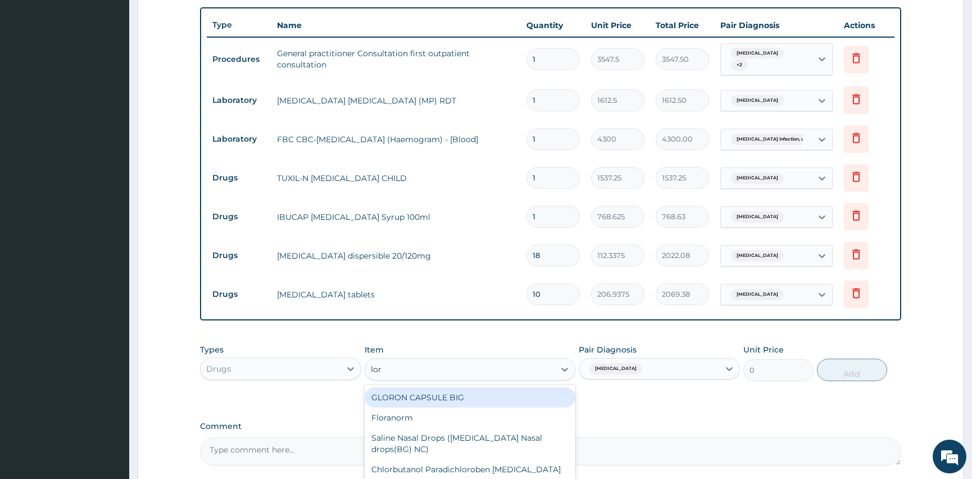
type input "[PERSON_NAME]"
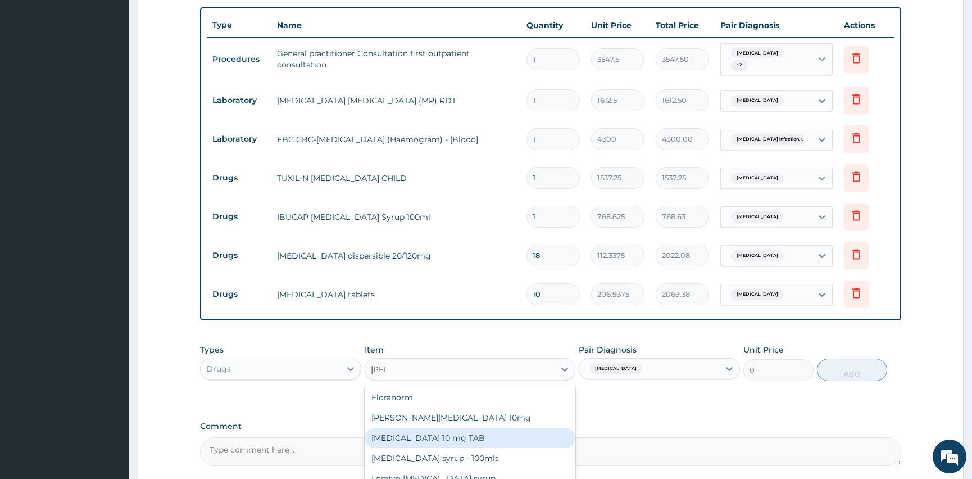
click at [401, 434] on div "[MEDICAL_DATA] 10 mg TAB" at bounding box center [470, 438] width 210 height 20
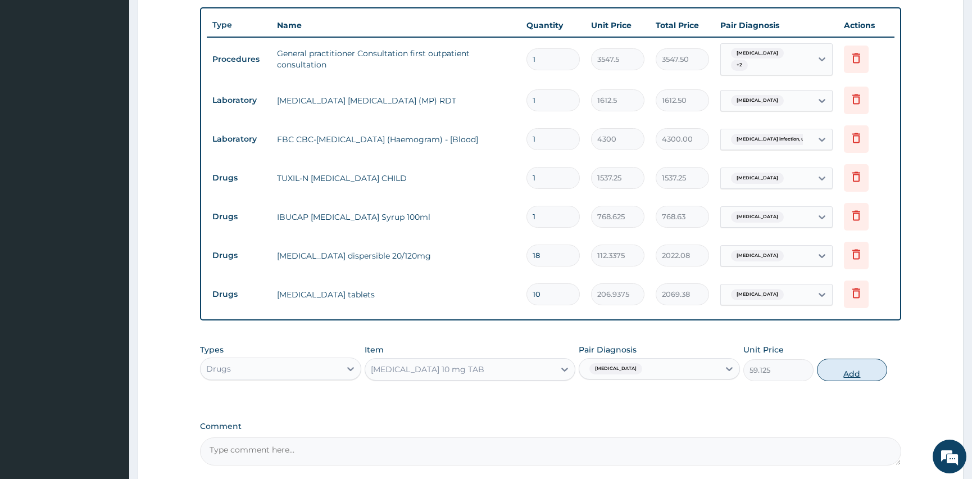
click at [856, 379] on button "Add" at bounding box center [852, 370] width 70 height 22
type input "0"
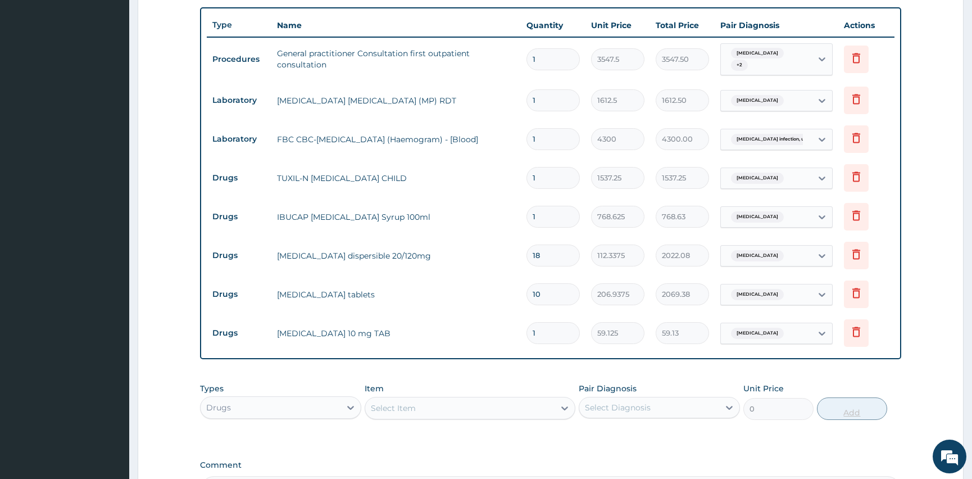
type input "0.00"
type input "5"
type input "295.63"
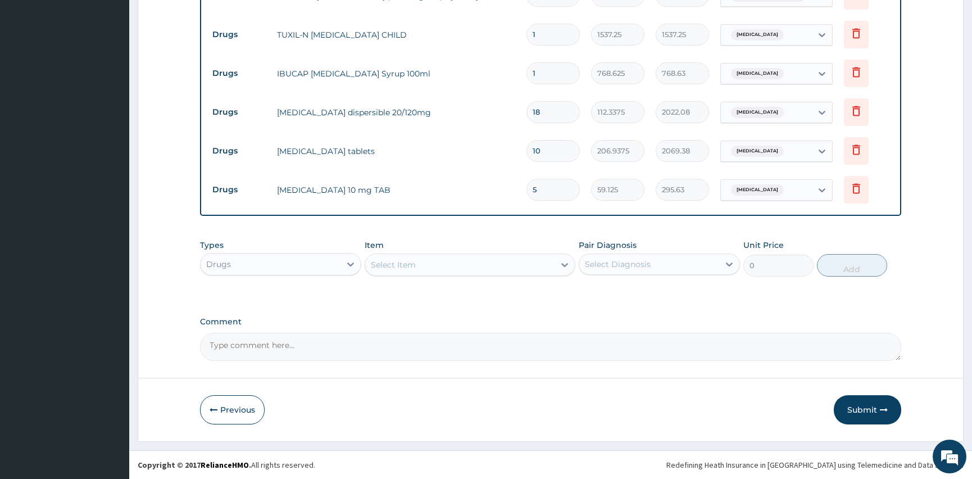
scroll to position [555, 0]
type input "5"
click at [870, 411] on button "Submit" at bounding box center [867, 409] width 67 height 29
click at [863, 405] on button "Submit" at bounding box center [867, 409] width 67 height 29
click at [883, 409] on icon "button" at bounding box center [884, 410] width 8 height 8
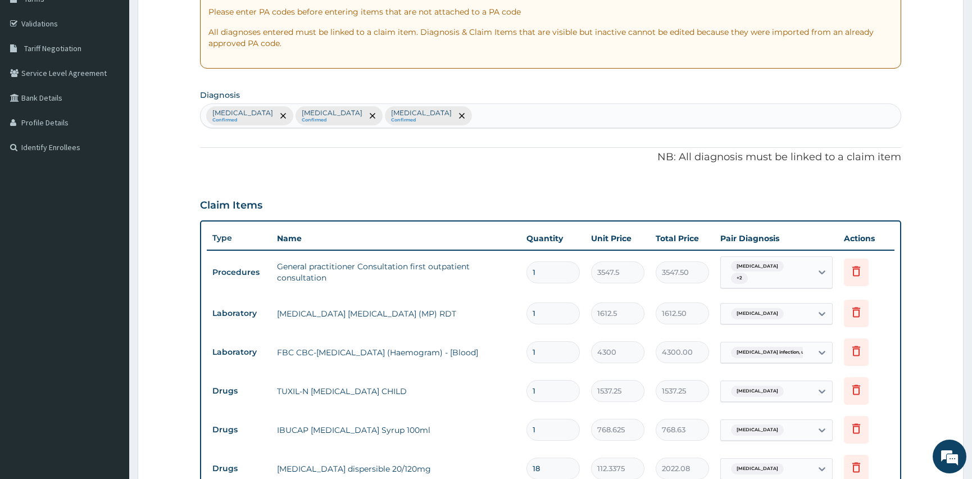
scroll to position [197, 0]
click at [572, 108] on div "[MEDICAL_DATA] Confirmed [MEDICAL_DATA] Confirmed [MEDICAL_DATA] Confirmed" at bounding box center [551, 117] width 700 height 24
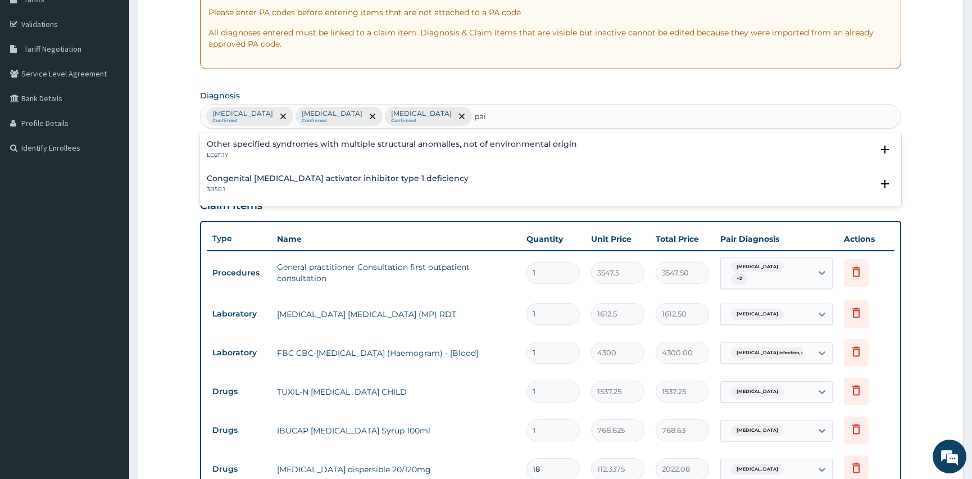
type input "pain"
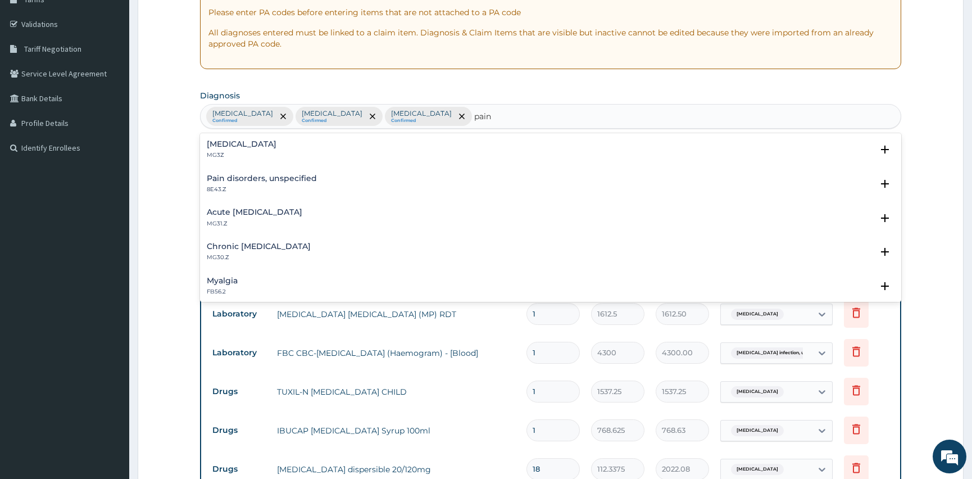
click at [263, 153] on p "MG3Z" at bounding box center [242, 155] width 70 height 8
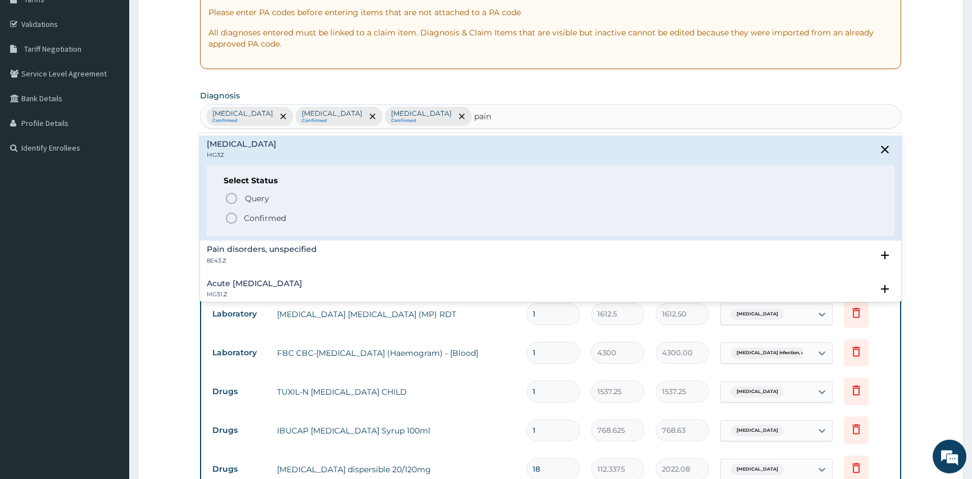
click at [229, 215] on icon "status option filled" at bounding box center [231, 217] width 13 height 13
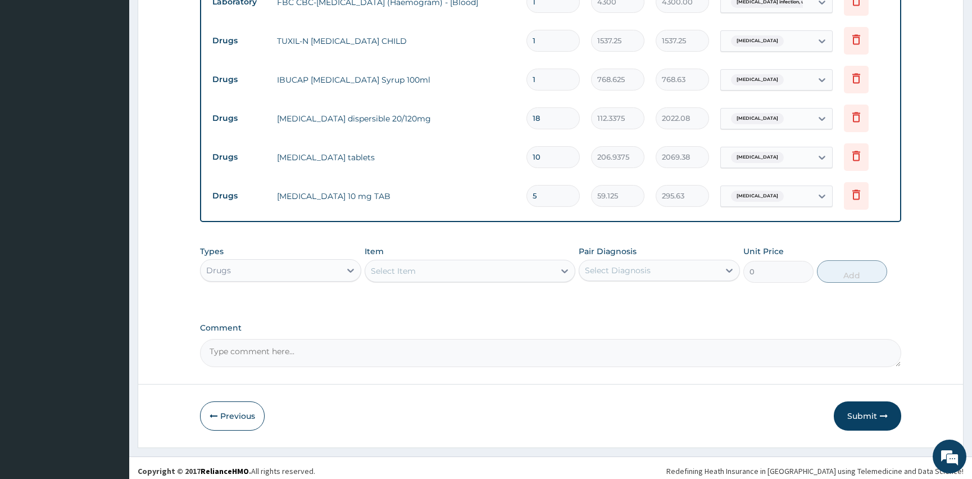
scroll to position [555, 0]
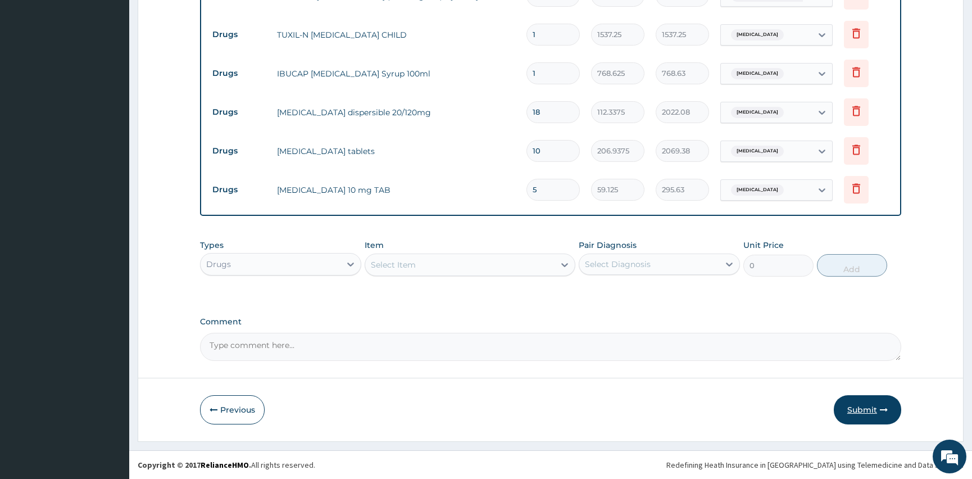
click at [873, 406] on button "Submit" at bounding box center [867, 409] width 67 height 29
click at [883, 409] on icon "button" at bounding box center [884, 410] width 8 height 8
click at [870, 409] on button "Submit" at bounding box center [867, 409] width 67 height 29
click at [885, 409] on icon "button" at bounding box center [884, 410] width 8 height 8
